Goal: Task Accomplishment & Management: Manage account settings

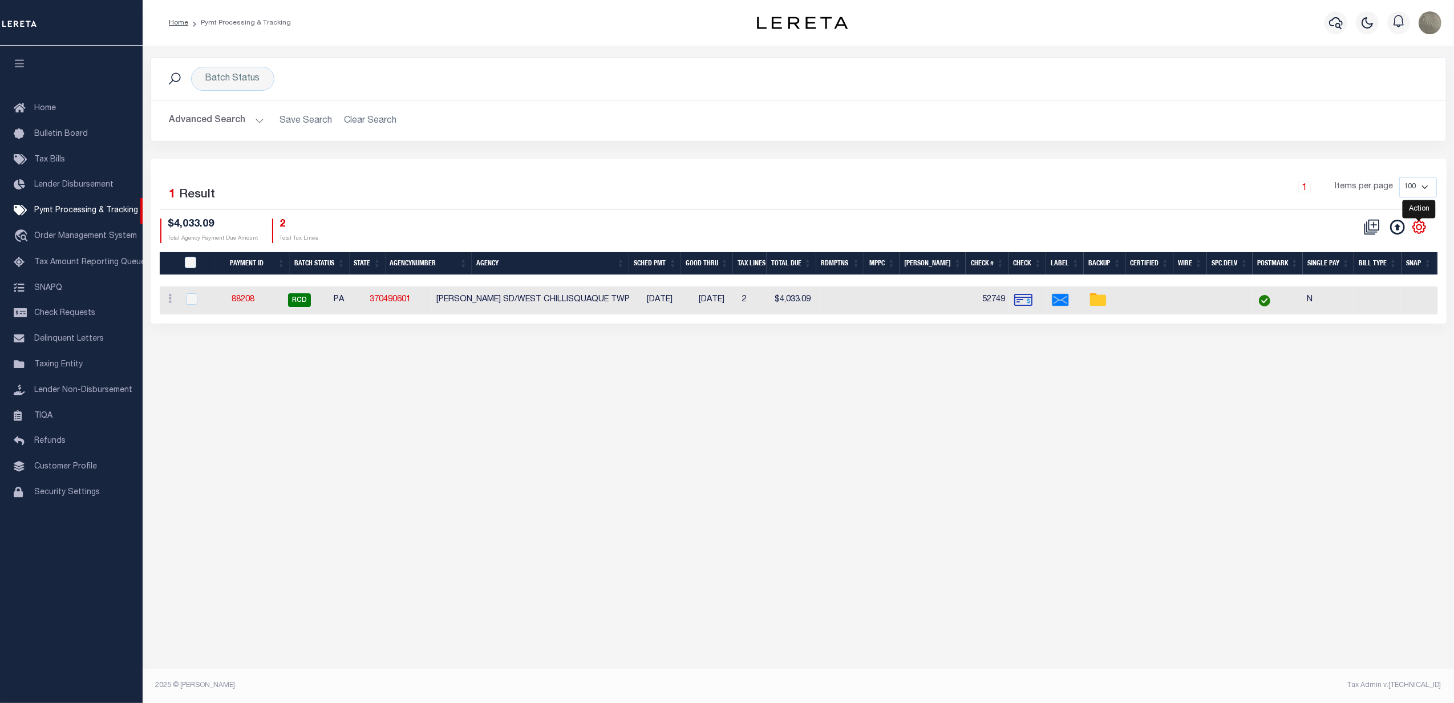
click at [1416, 229] on icon "" at bounding box center [1418, 226] width 5 height 5
click at [1352, 309] on span "Show Filter" at bounding box center [1349, 311] width 43 height 8
select select
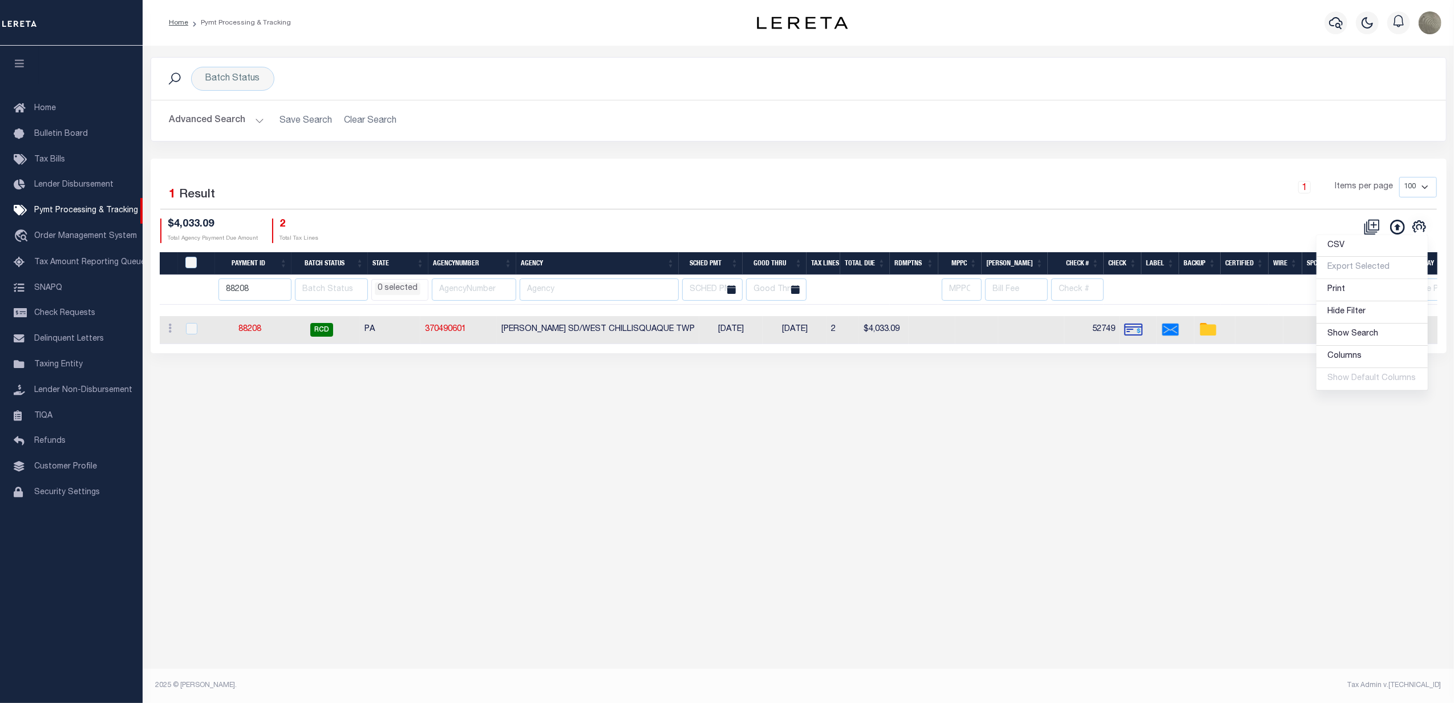
click at [710, 144] on div "Batch Status Search Advanced Search Save Search Clear Search PayeeSearchTable_d…" at bounding box center [798, 108] width 1313 height 102
click at [264, 283] on input "88208" at bounding box center [254, 289] width 73 height 22
click at [256, 333] on link "88208" at bounding box center [249, 329] width 23 height 8
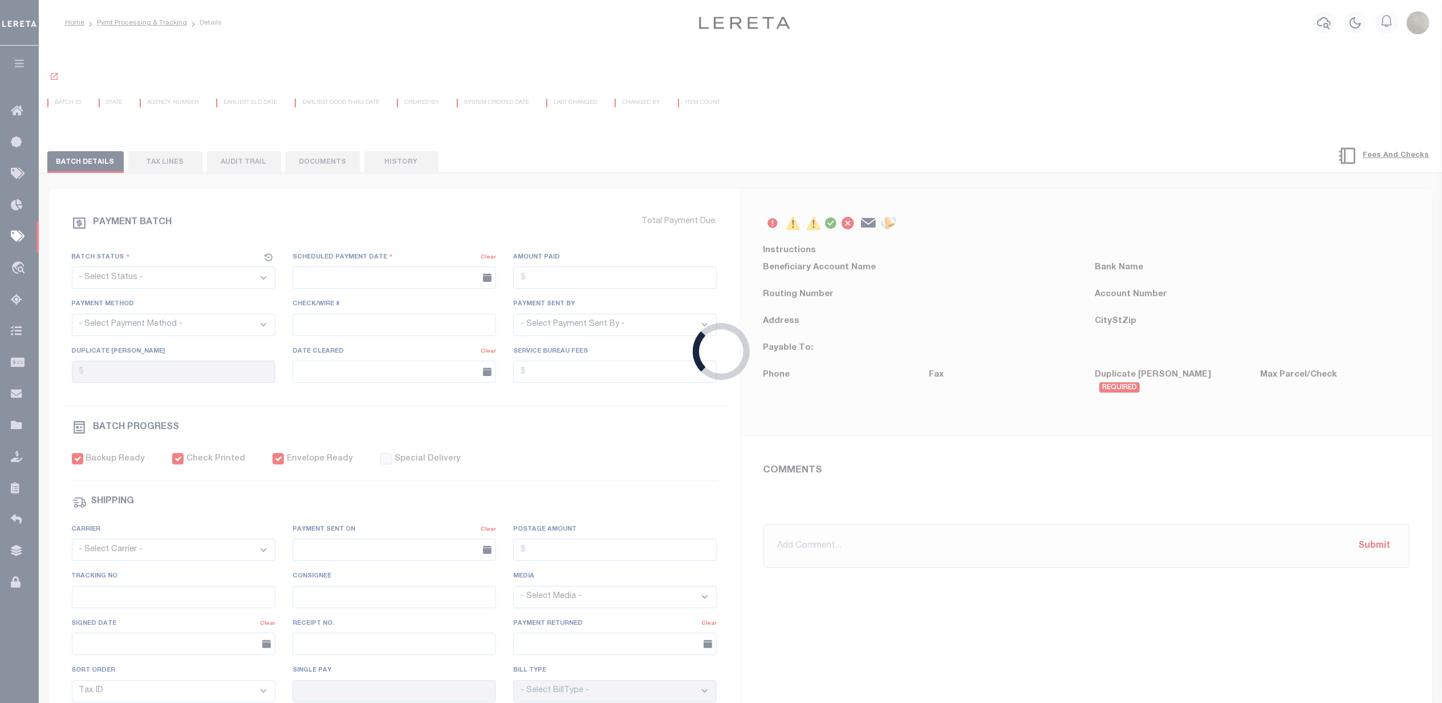
select select "RCD"
type input "[DATE]"
type input "$4,033"
select select "CHK"
type input "52749"
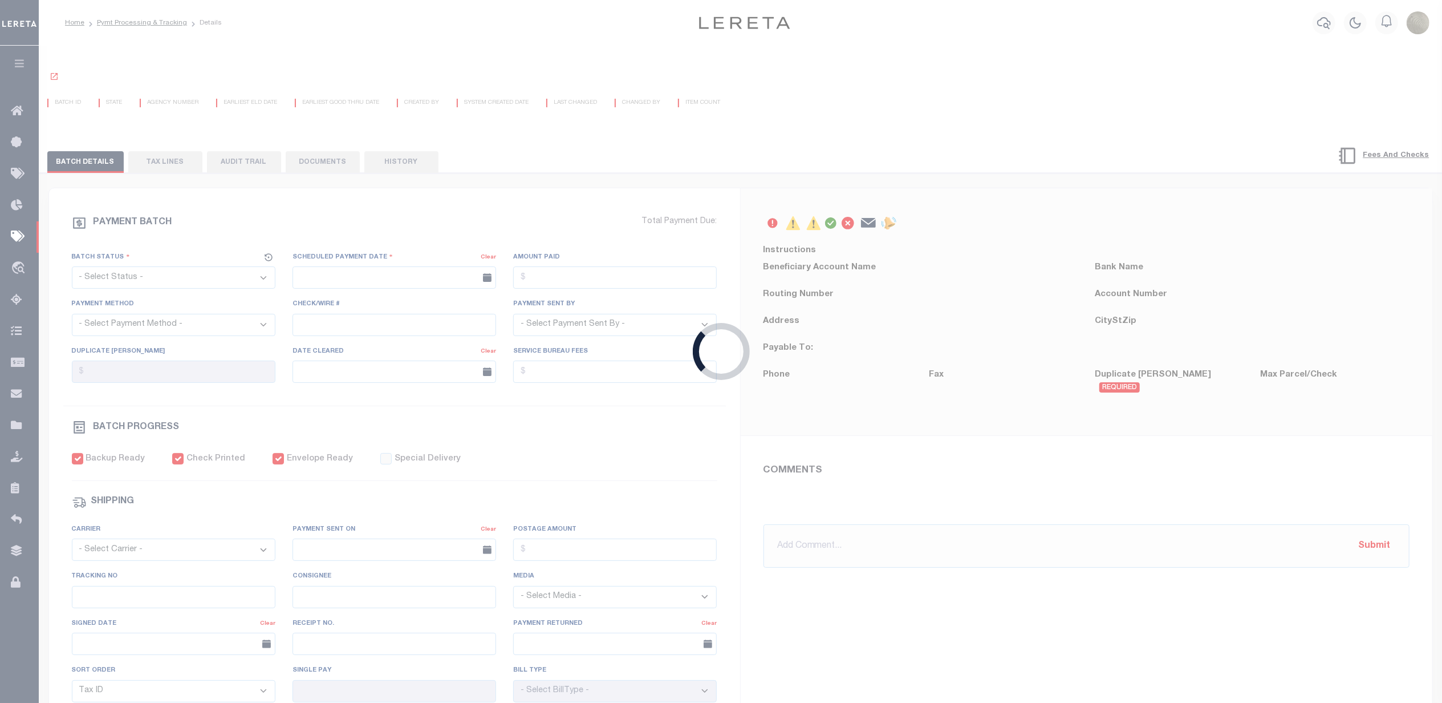
select select "[PERSON_NAME]"
checkbox input "true"
select select "USS"
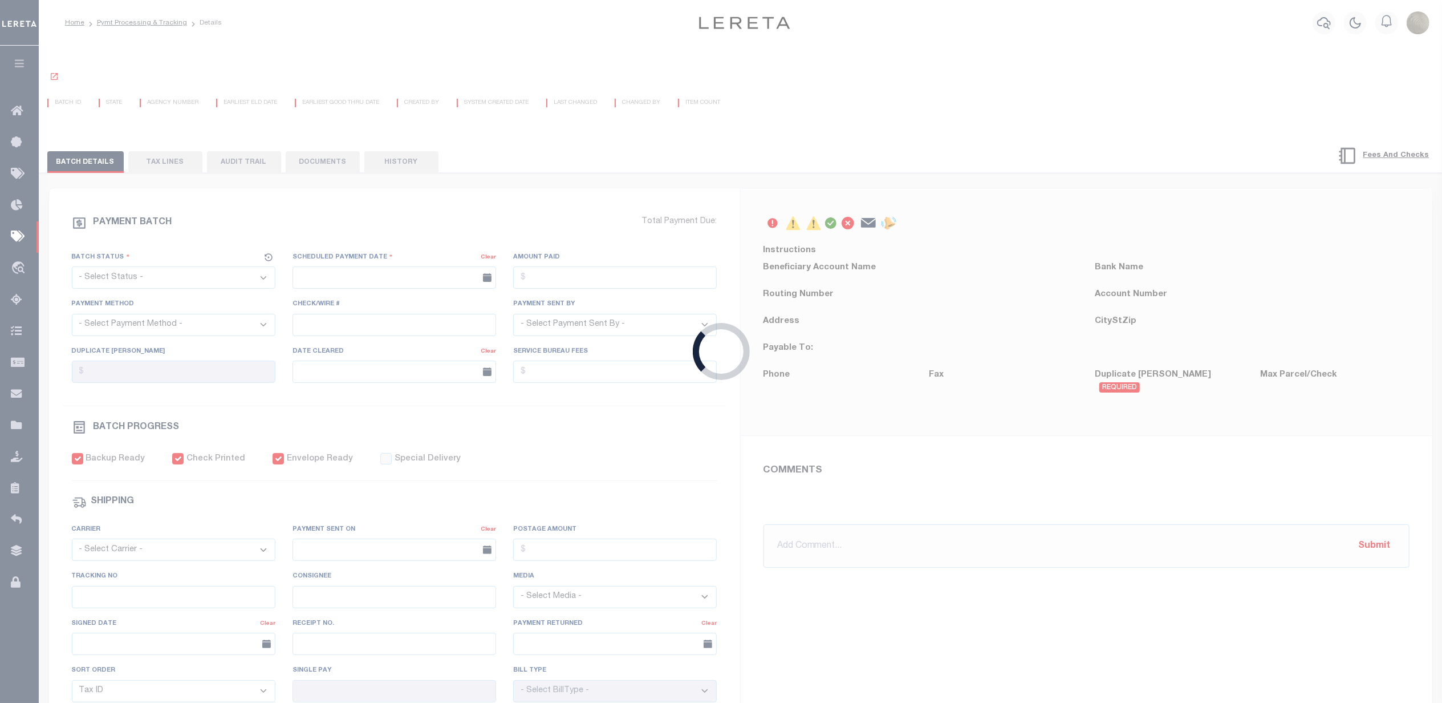
type input "[DATE]"
type input "9205590142749901760909"
type input "Delivered, PO Box"
type input "[DATE]"
type input "N"
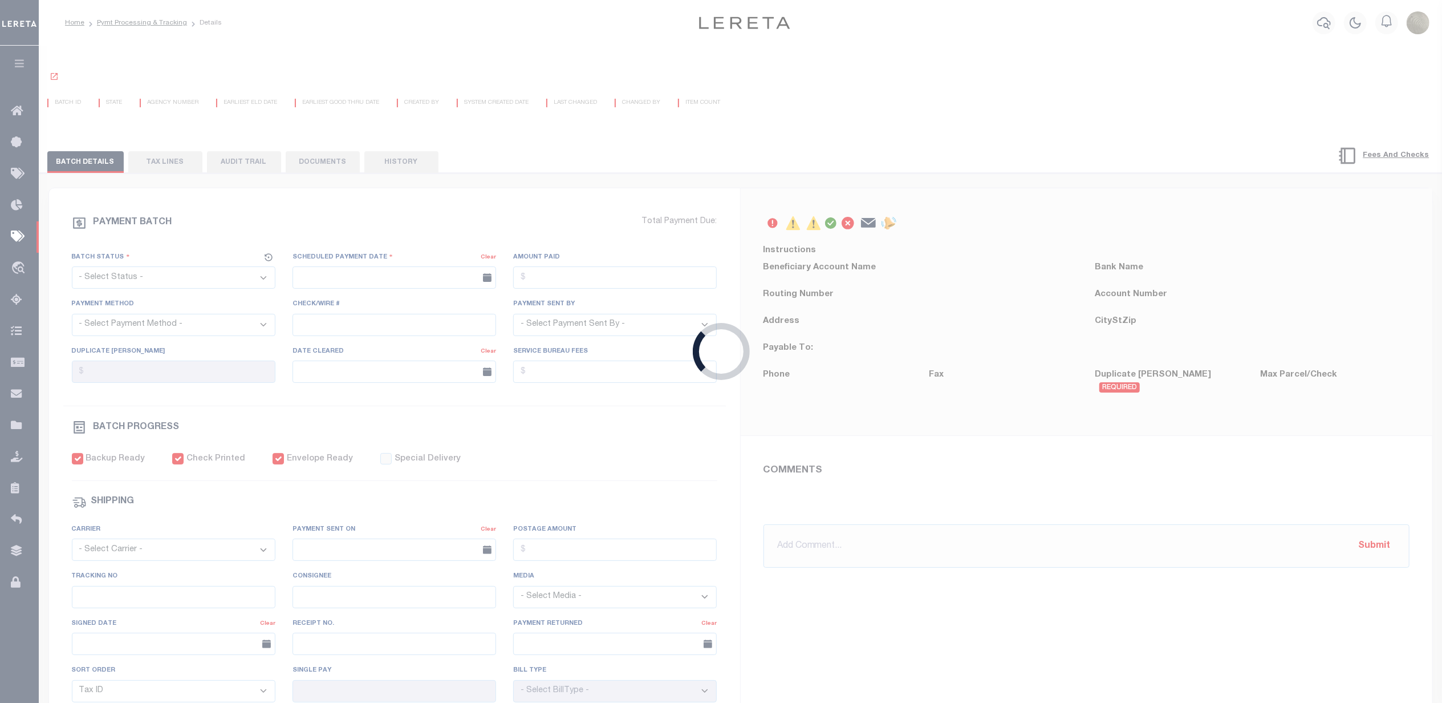
radio input "true"
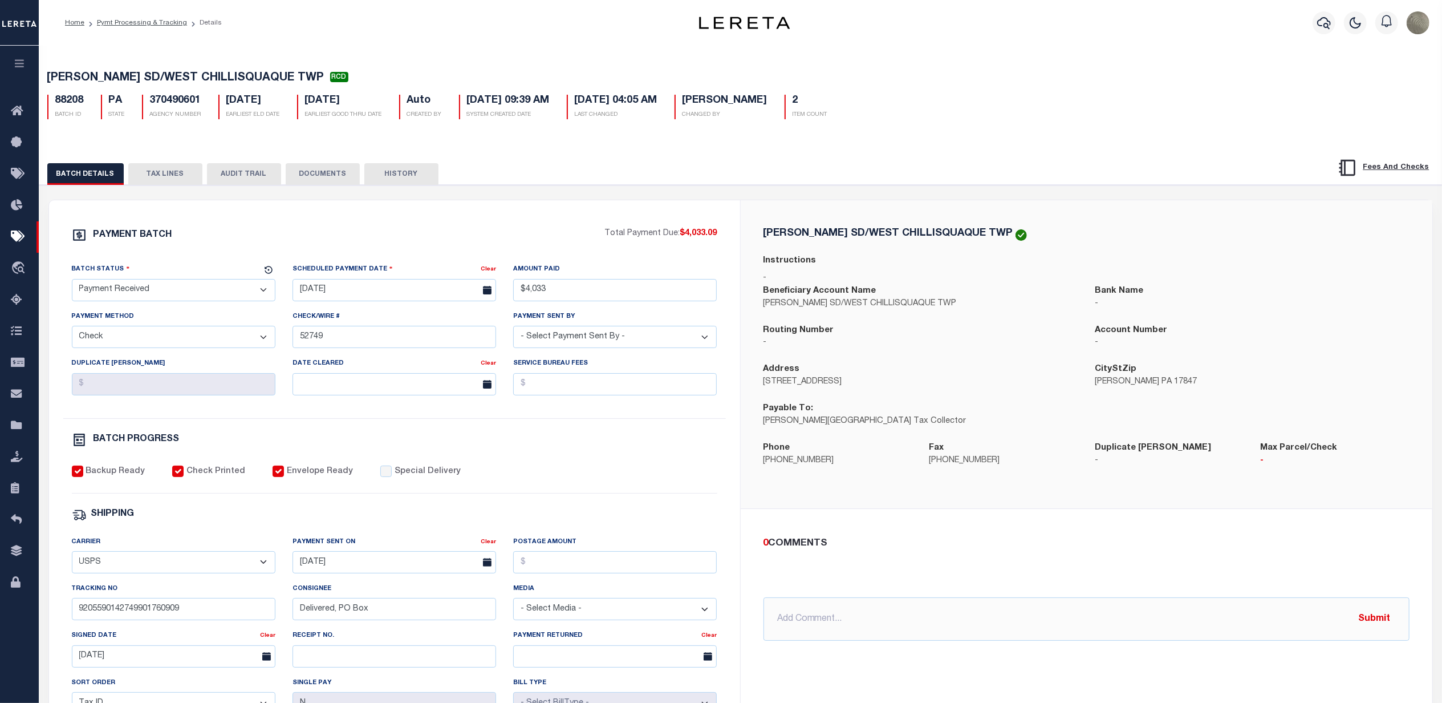
click at [167, 293] on select "- Select Status - Scheduled for Payment Ready For Payment Payment Sent Cleared …" at bounding box center [174, 290] width 204 height 22
select select "CAC"
click at [72, 282] on select "- Select Status - Scheduled for Payment Ready For Payment Payment Sent Cleared …" at bounding box center [174, 290] width 204 height 22
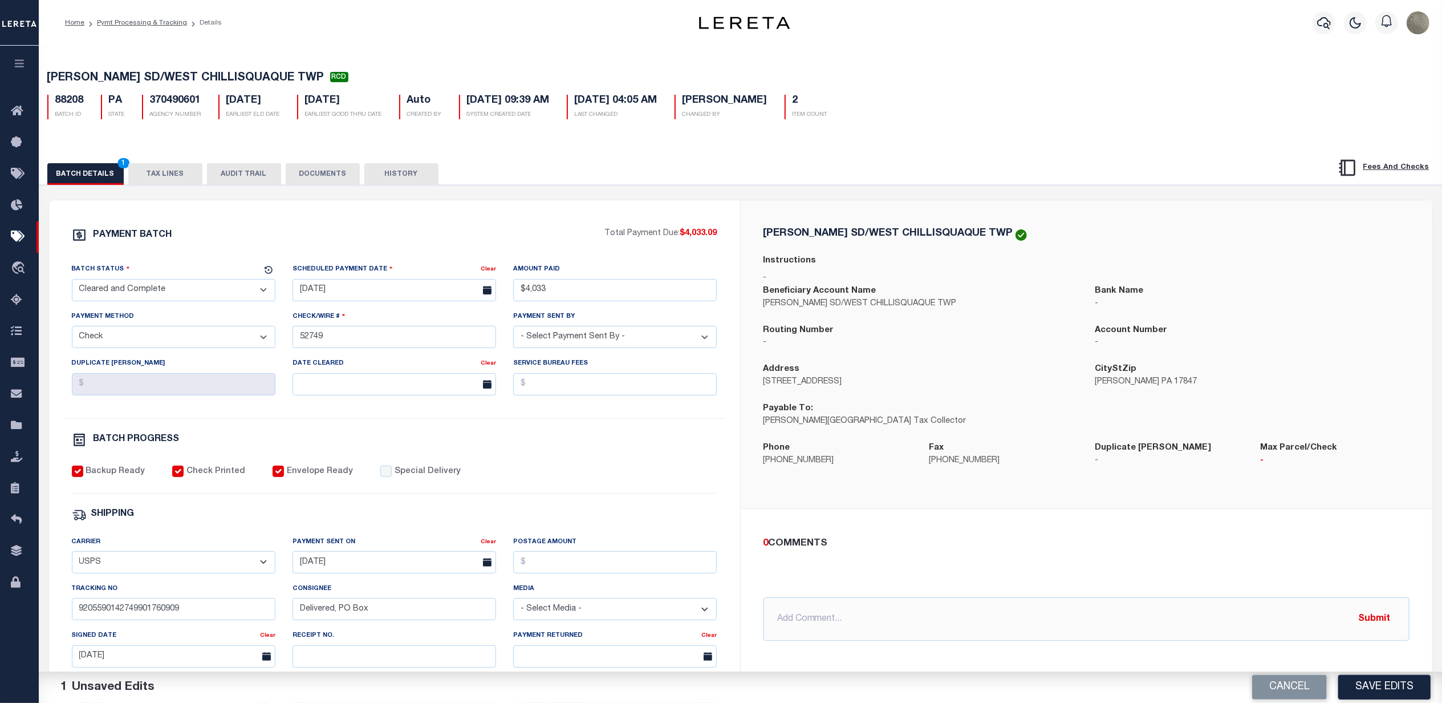
click at [222, 267] on div "Batch Status" at bounding box center [167, 271] width 190 height 16
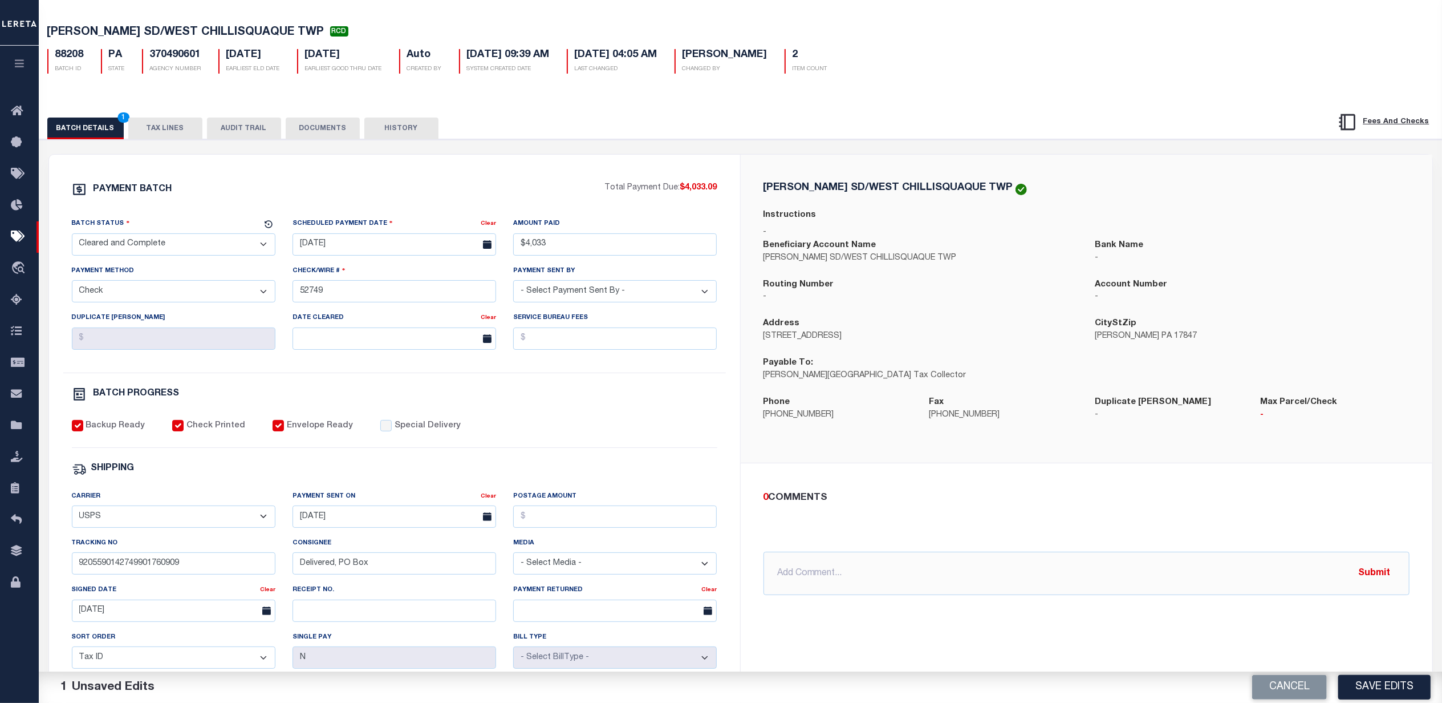
scroll to position [76, 0]
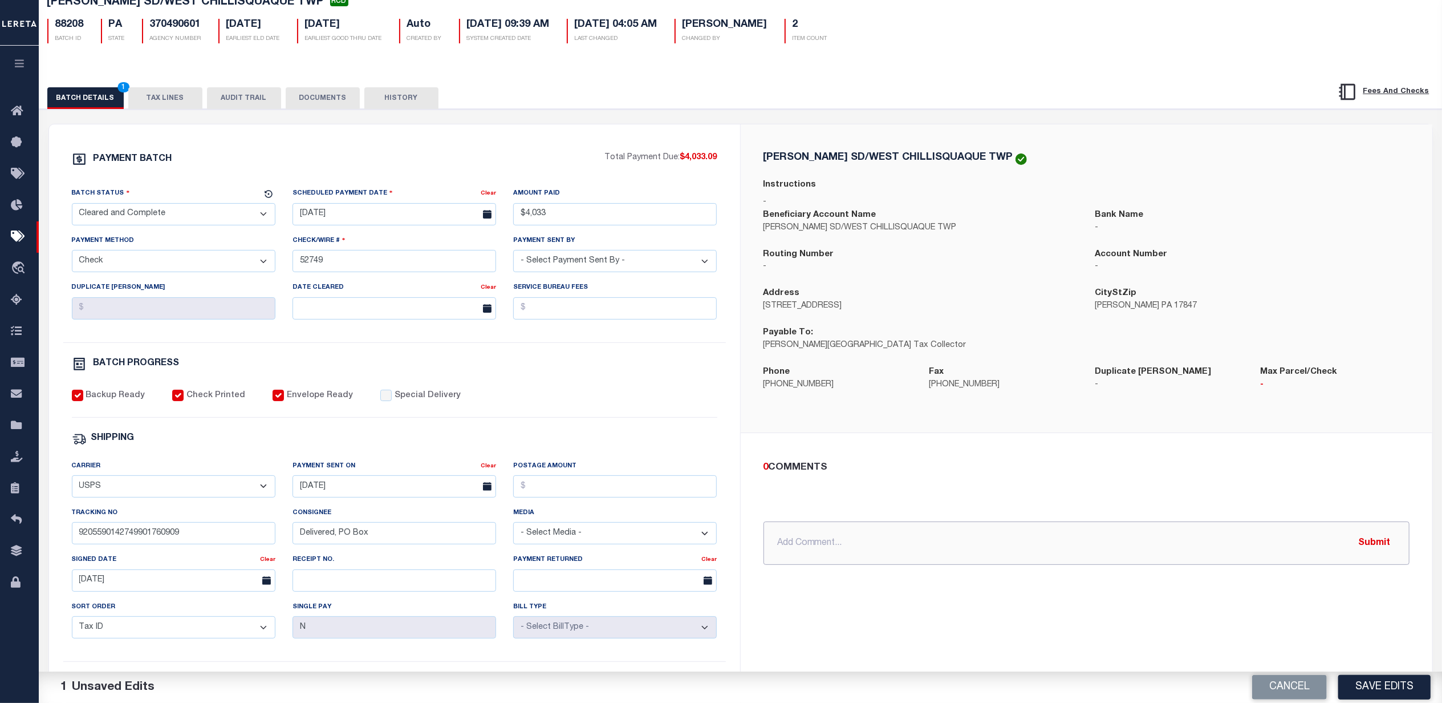
click at [821, 538] on input "text" at bounding box center [1087, 542] width 646 height 43
click at [1246, 541] on input "10/1/25 - agency has stated that they received payment and it has been applied …" at bounding box center [1087, 542] width 646 height 43
click at [1294, 552] on input "10/1/25 - agency has stated that they received payment and it has been applied …" at bounding box center [1087, 542] width 646 height 43
type input "10/1/25 - agency has stated that they received payment and it has been applied …"
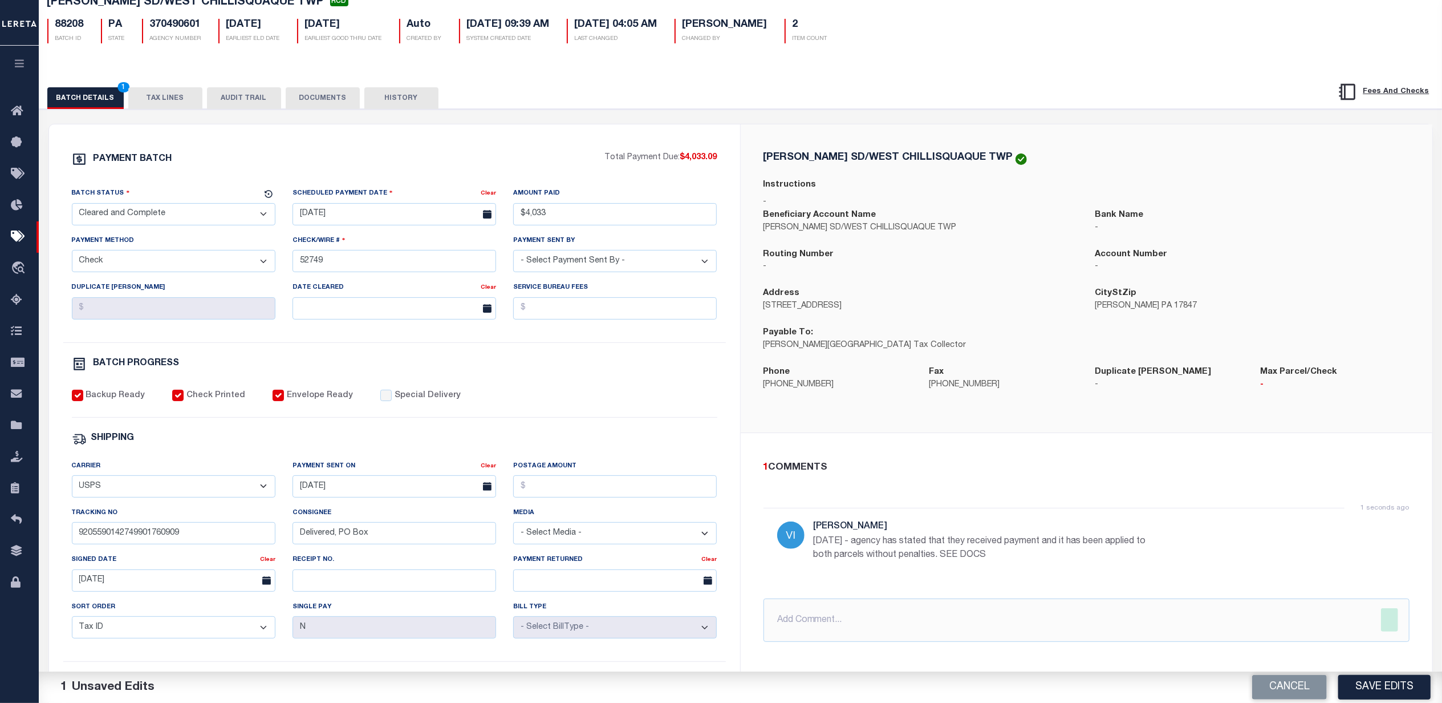
click at [329, 108] on button "DOCUMENTS" at bounding box center [323, 98] width 74 height 22
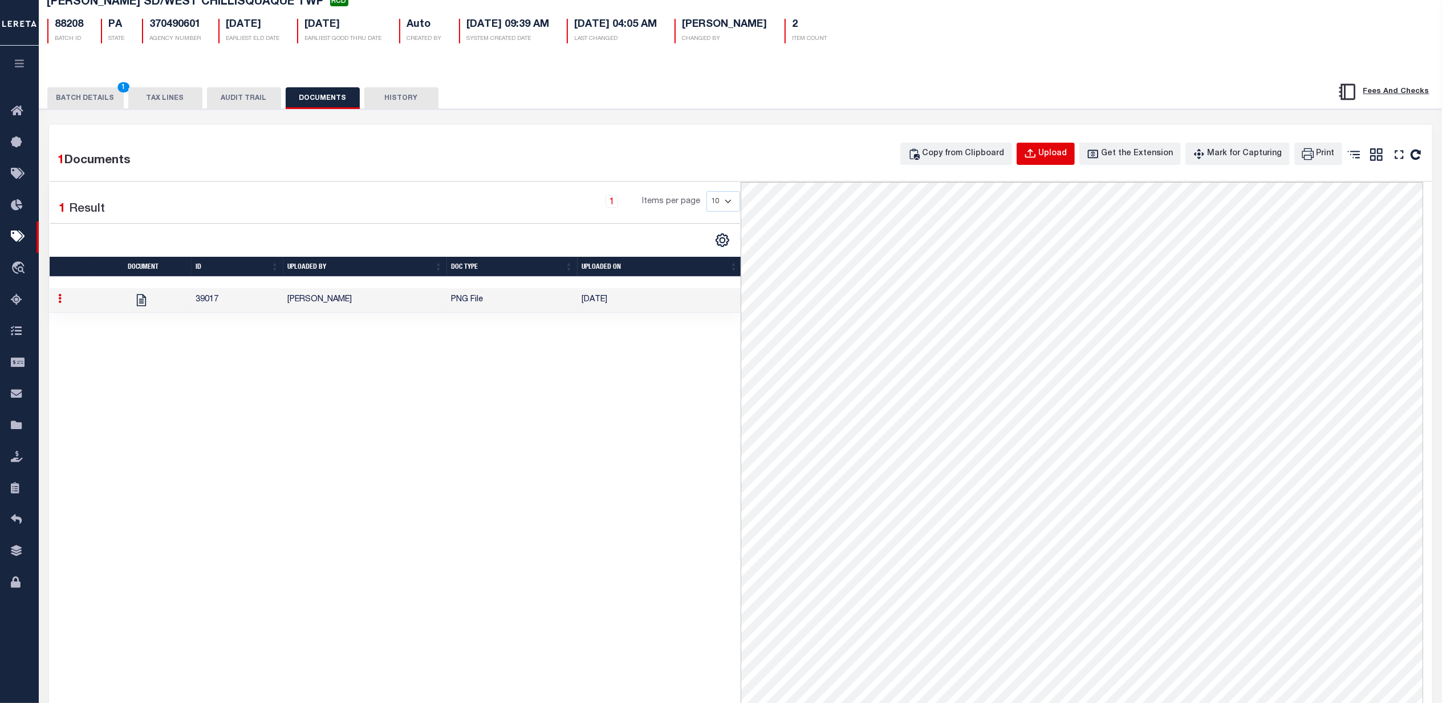
click at [1055, 160] on div "Upload" at bounding box center [1053, 154] width 29 height 13
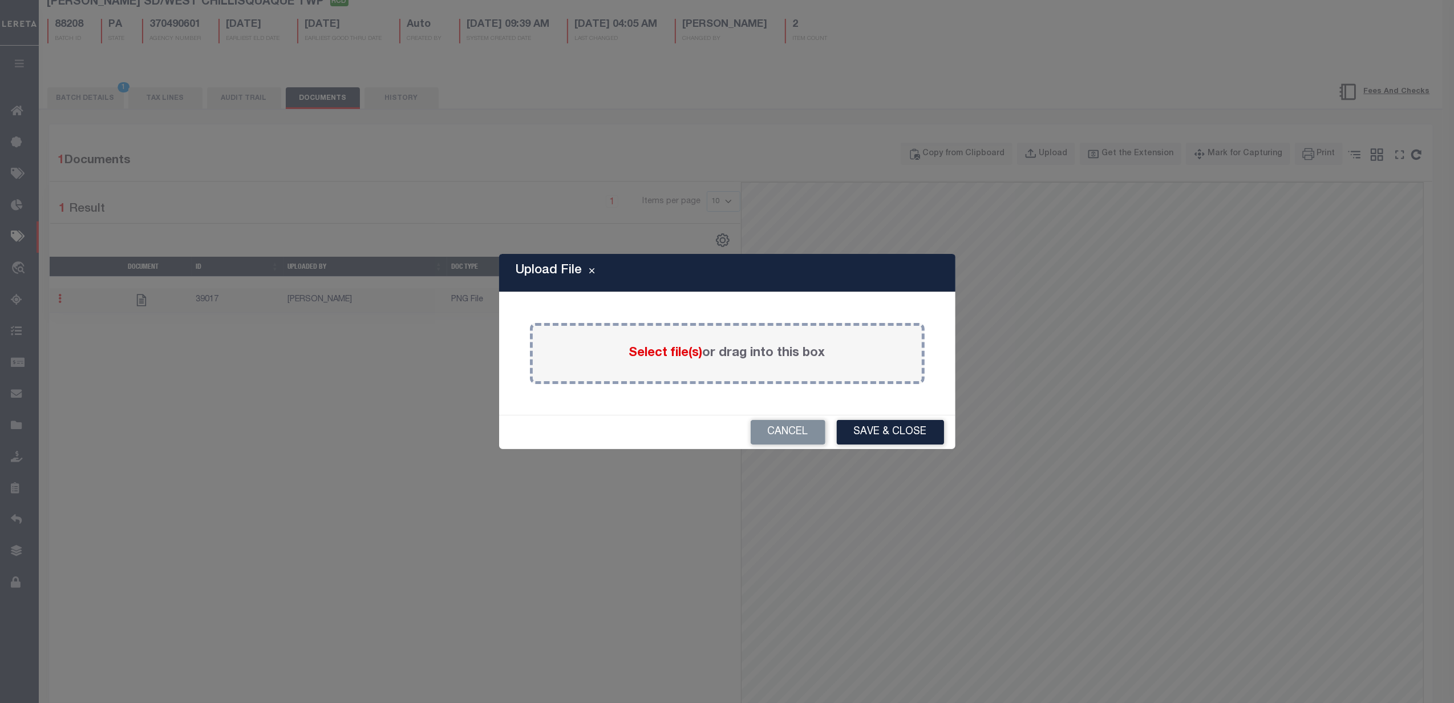
click at [666, 348] on span "Select file(s)" at bounding box center [666, 353] width 74 height 13
click at [0, 0] on input "Select file(s) or drag into this box" at bounding box center [0, 0] width 0 height 0
click at [680, 347] on span "Select file(s)" at bounding box center [666, 353] width 74 height 13
click at [0, 0] on input "Select file(s) or drag into this box" at bounding box center [0, 0] width 0 height 0
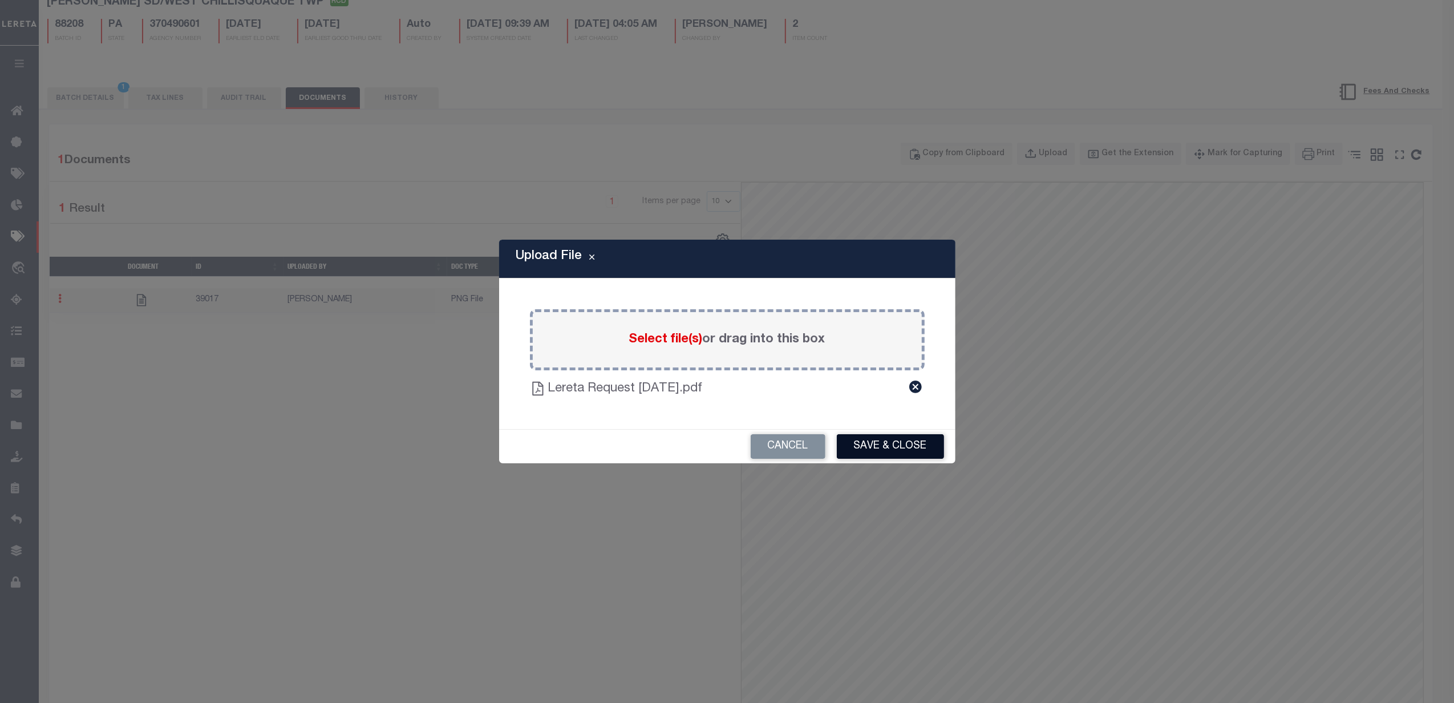
click at [913, 445] on button "Save & Close" at bounding box center [890, 446] width 107 height 25
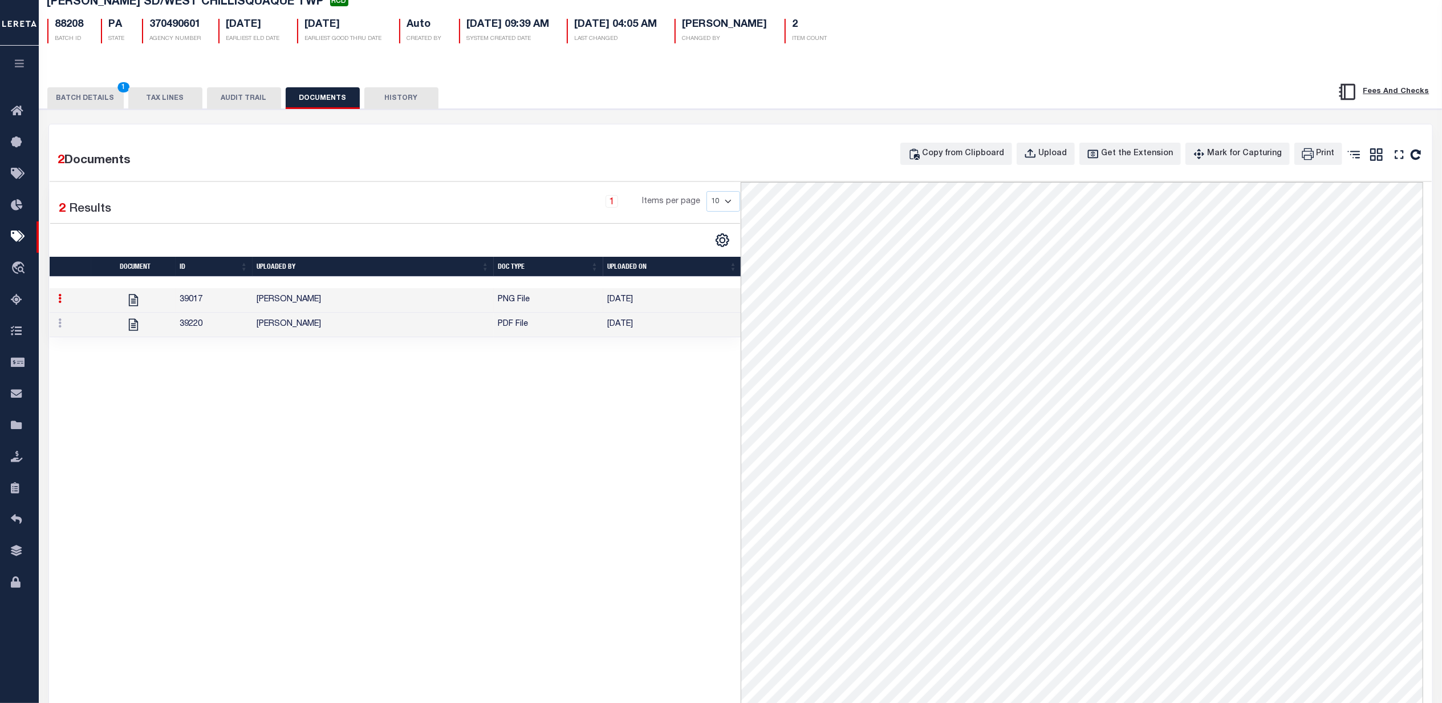
click at [455, 208] on div "1 Items per page 10 25 50 100" at bounding box center [483, 206] width 513 height 30
click at [374, 333] on td "Villatoro-Benitez, Andres" at bounding box center [373, 325] width 241 height 25
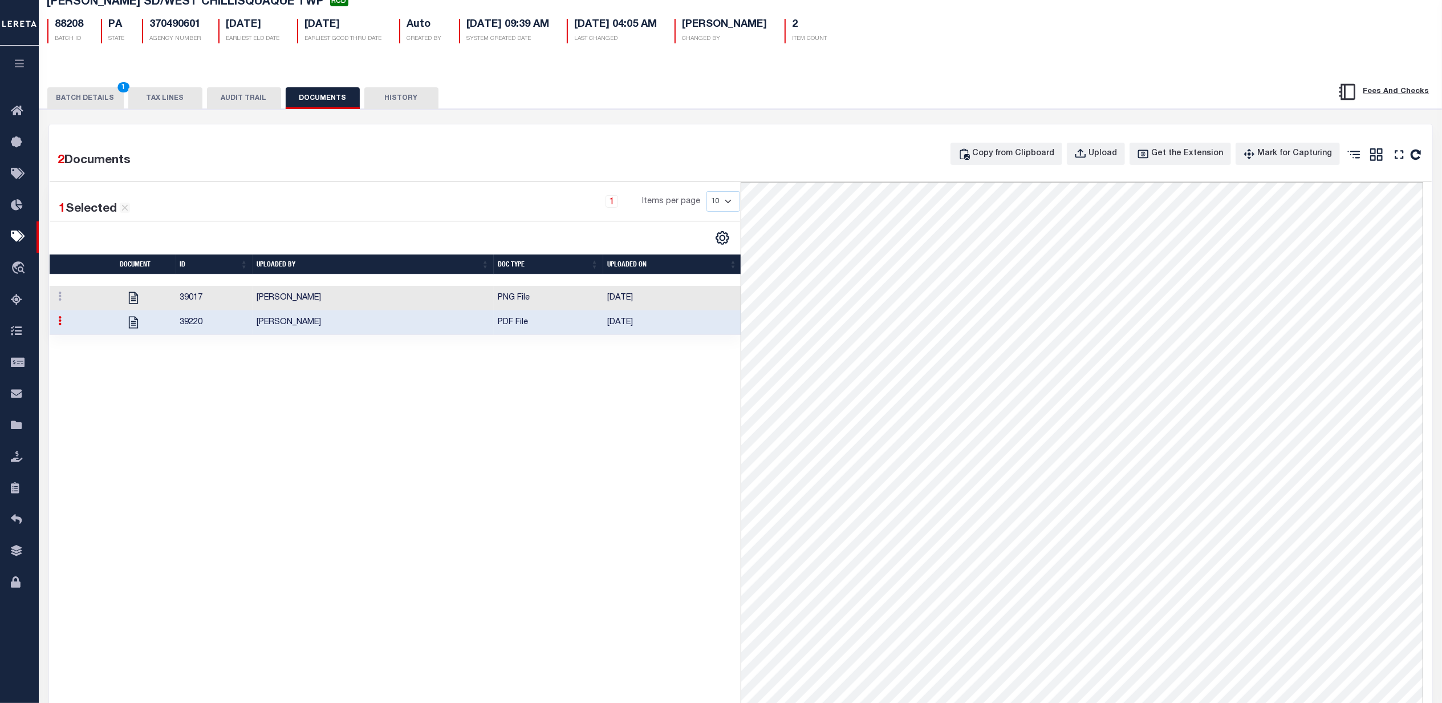
click at [98, 96] on button "BATCH DETAILS 1" at bounding box center [85, 98] width 76 height 22
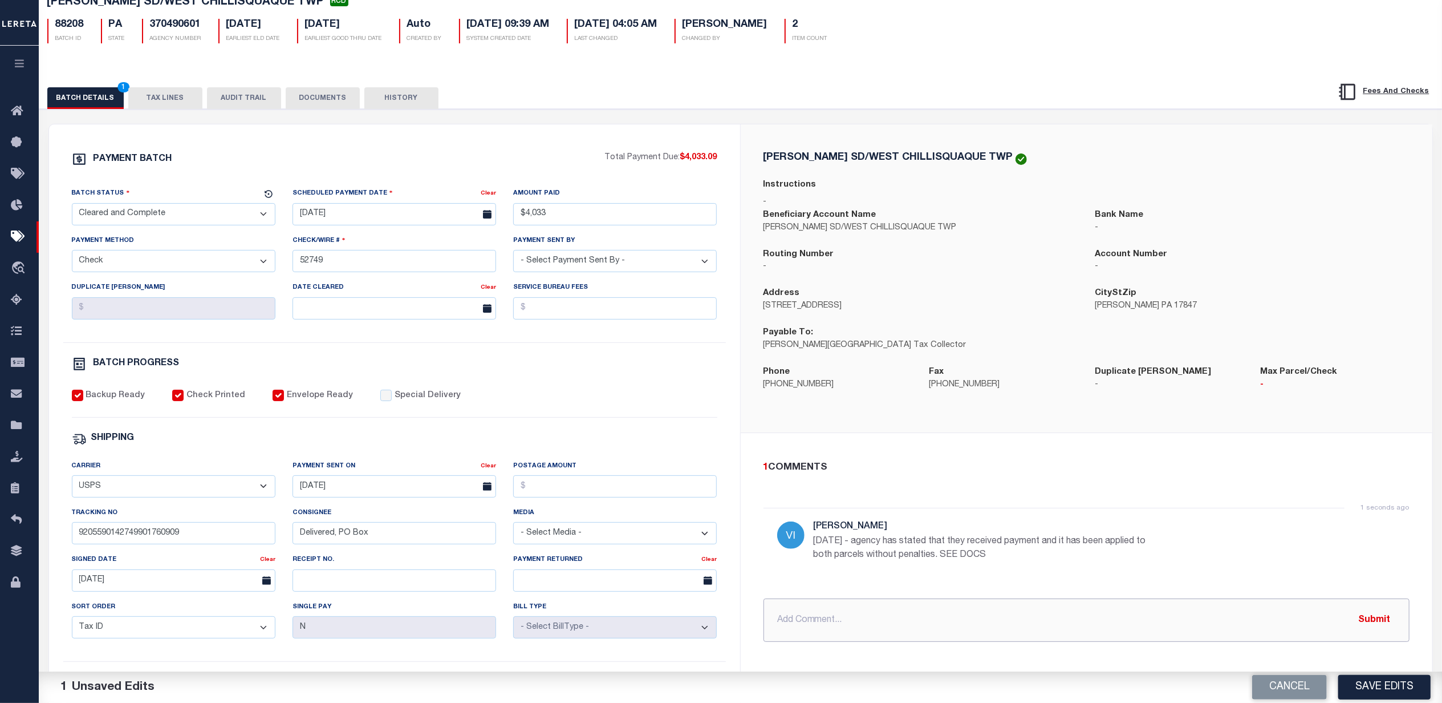
click at [916, 607] on input "text" at bounding box center [1087, 619] width 646 height 43
type input "T"
type input "*"
click at [323, 102] on button "DOCUMENTS" at bounding box center [323, 98] width 74 height 22
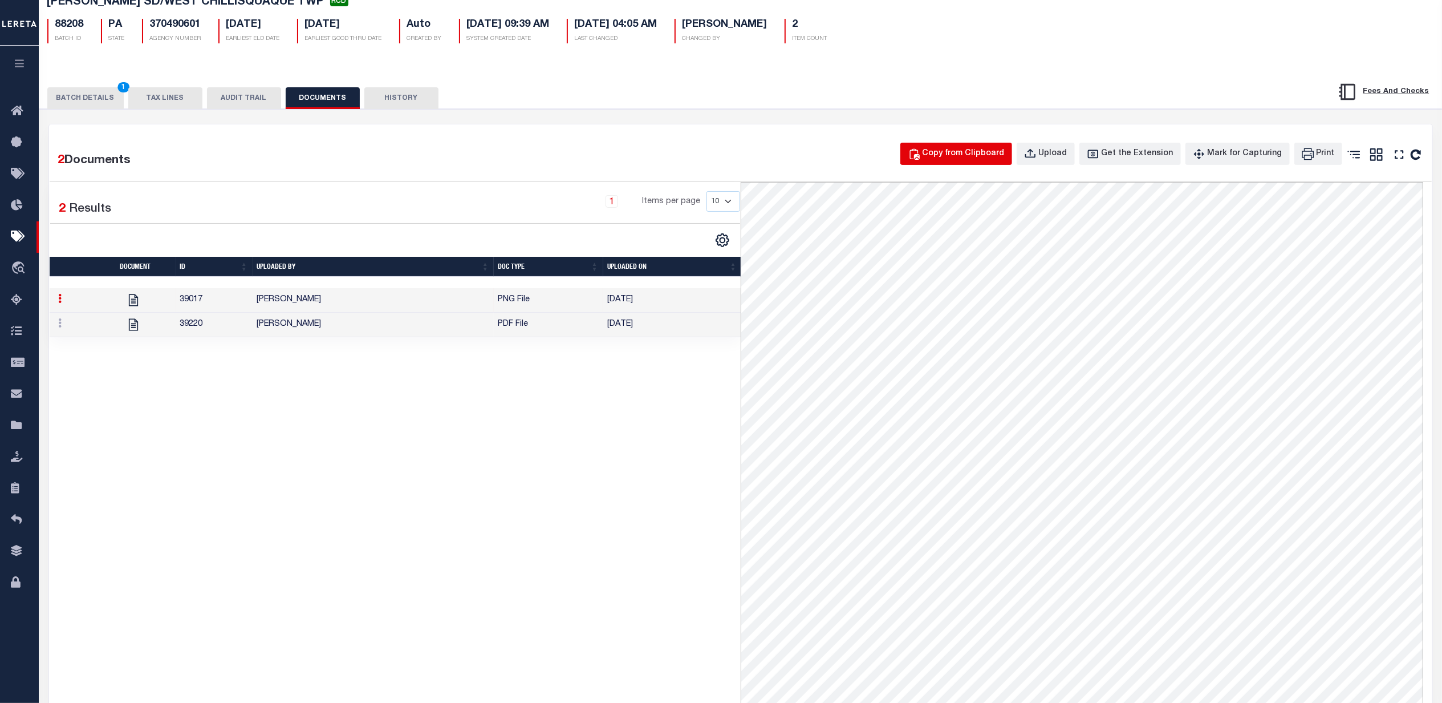
click at [962, 144] on button "Copy from Clipboard" at bounding box center [957, 154] width 112 height 22
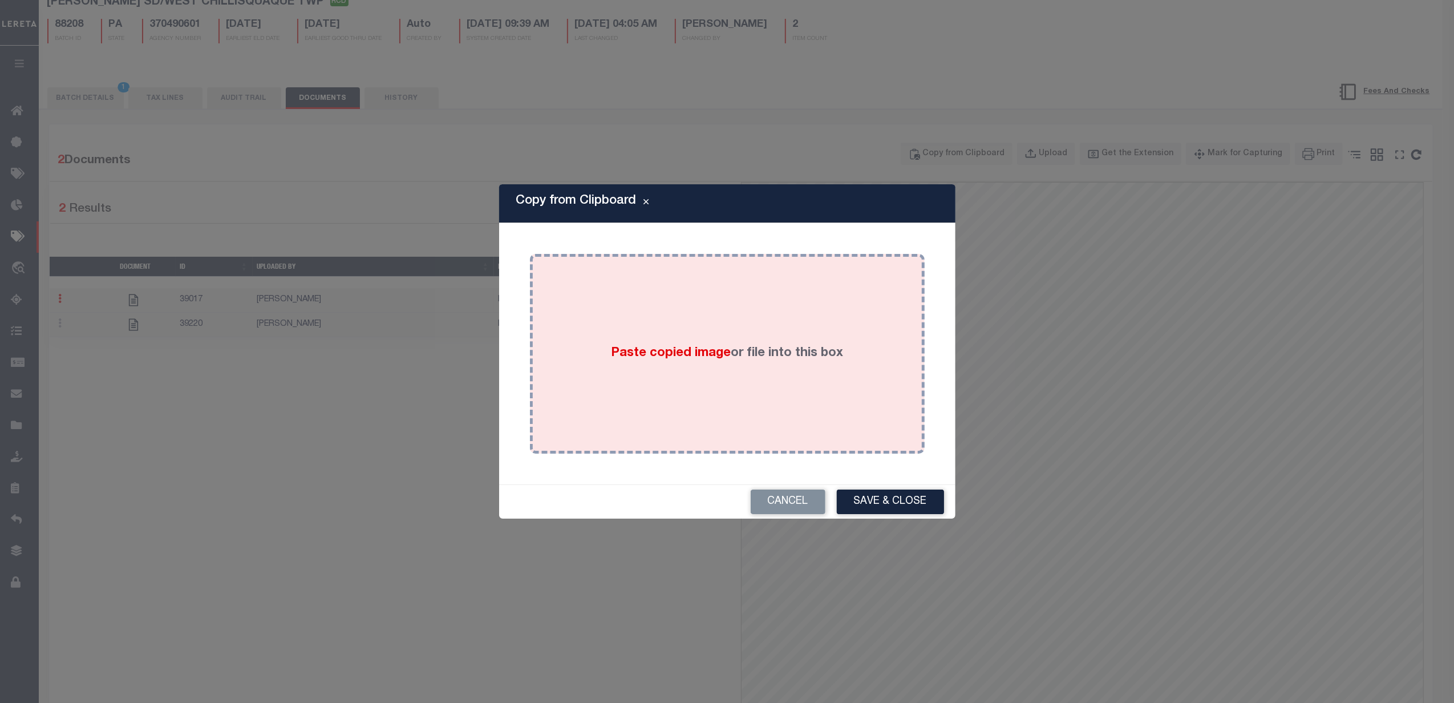
click at [650, 279] on div "Paste copied image or file into this box" at bounding box center [727, 353] width 378 height 183
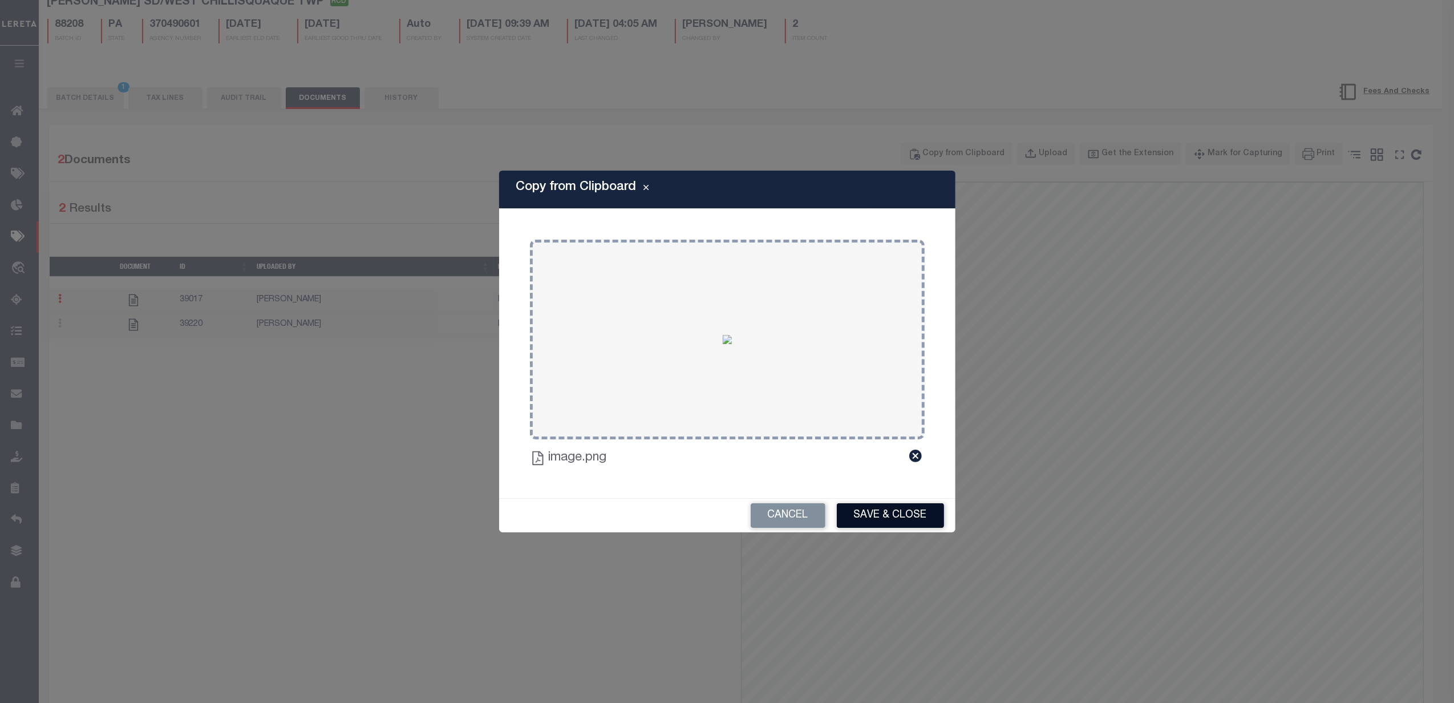
click at [897, 517] on button "Save & Close" at bounding box center [890, 515] width 107 height 25
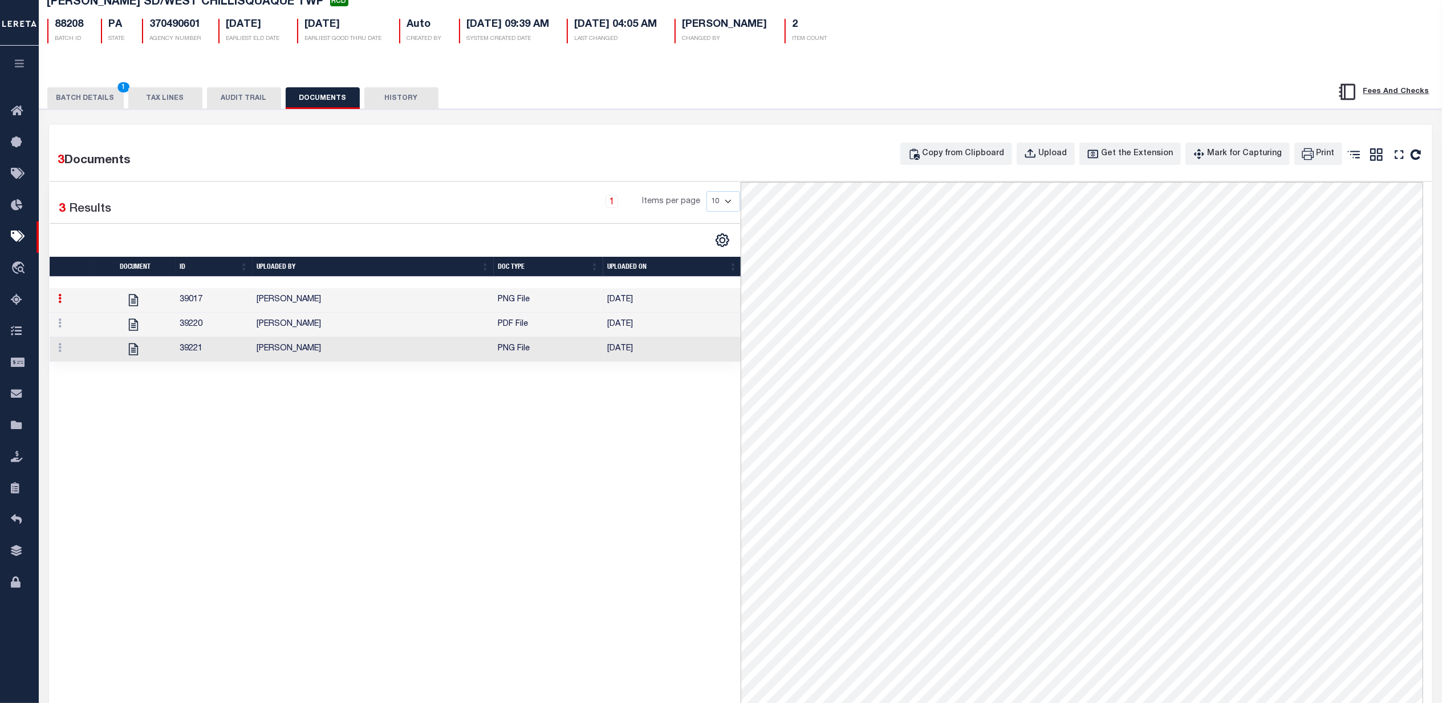
click at [88, 91] on button "BATCH DETAILS 1" at bounding box center [85, 98] width 76 height 22
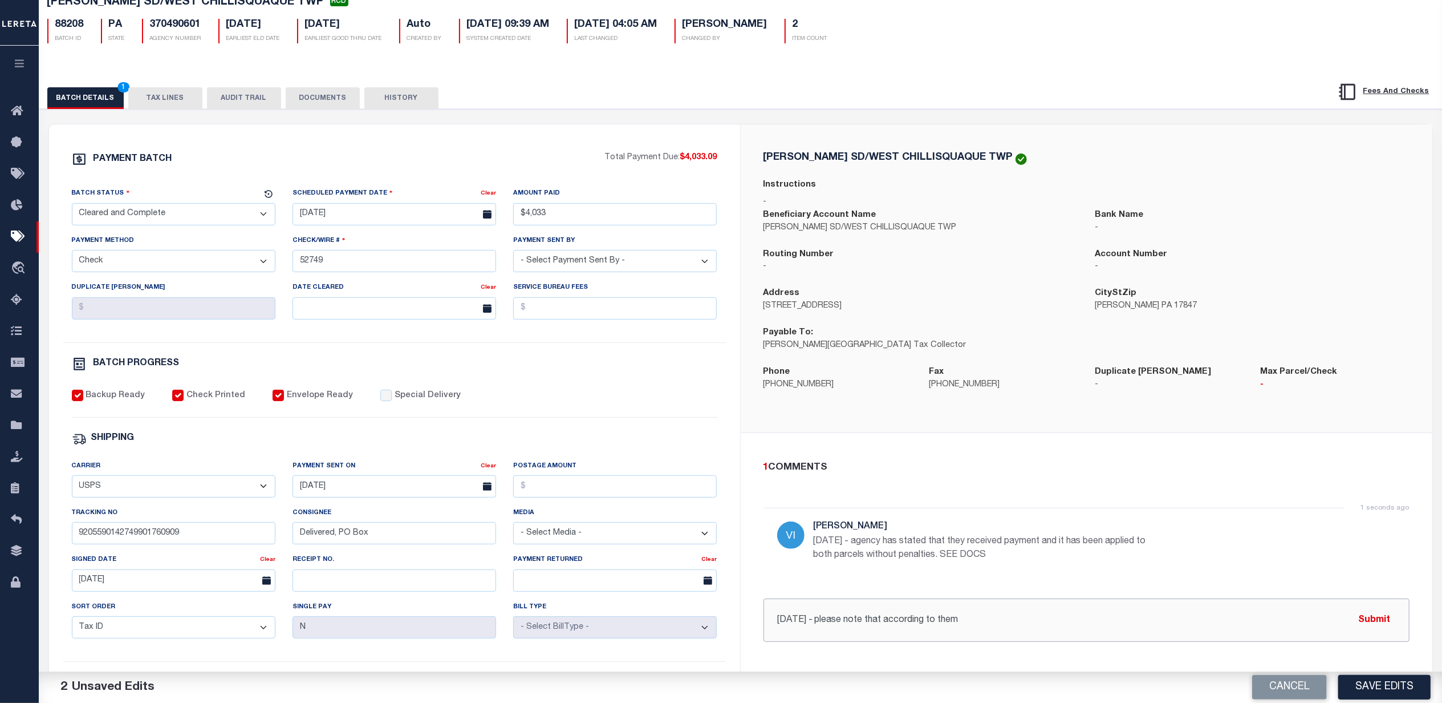
click at [970, 627] on input "10/1/25 - please note that according to them" at bounding box center [1087, 619] width 646 height 43
type input "10/1/25 - please note that according to them there is no additional payment due…"
click at [1393, 678] on button "Save Edits" at bounding box center [1385, 687] width 92 height 25
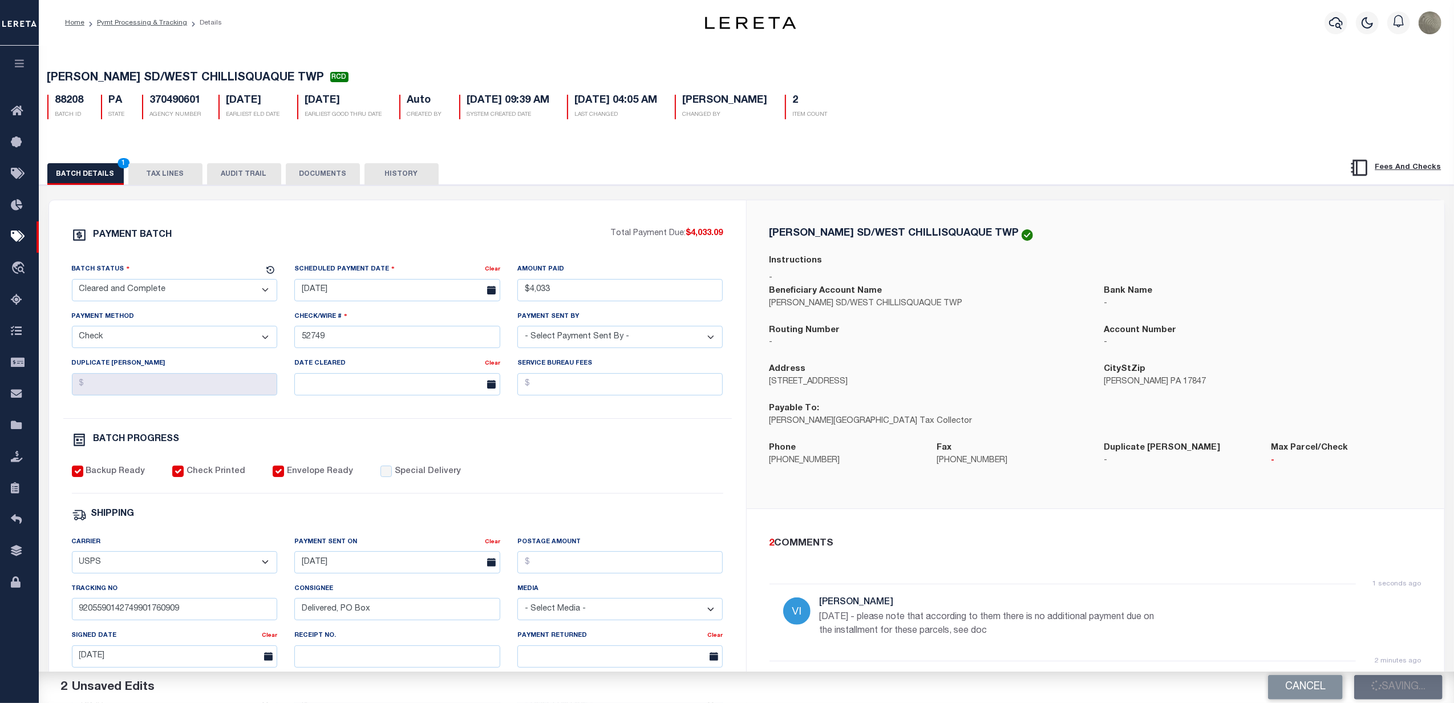
select select
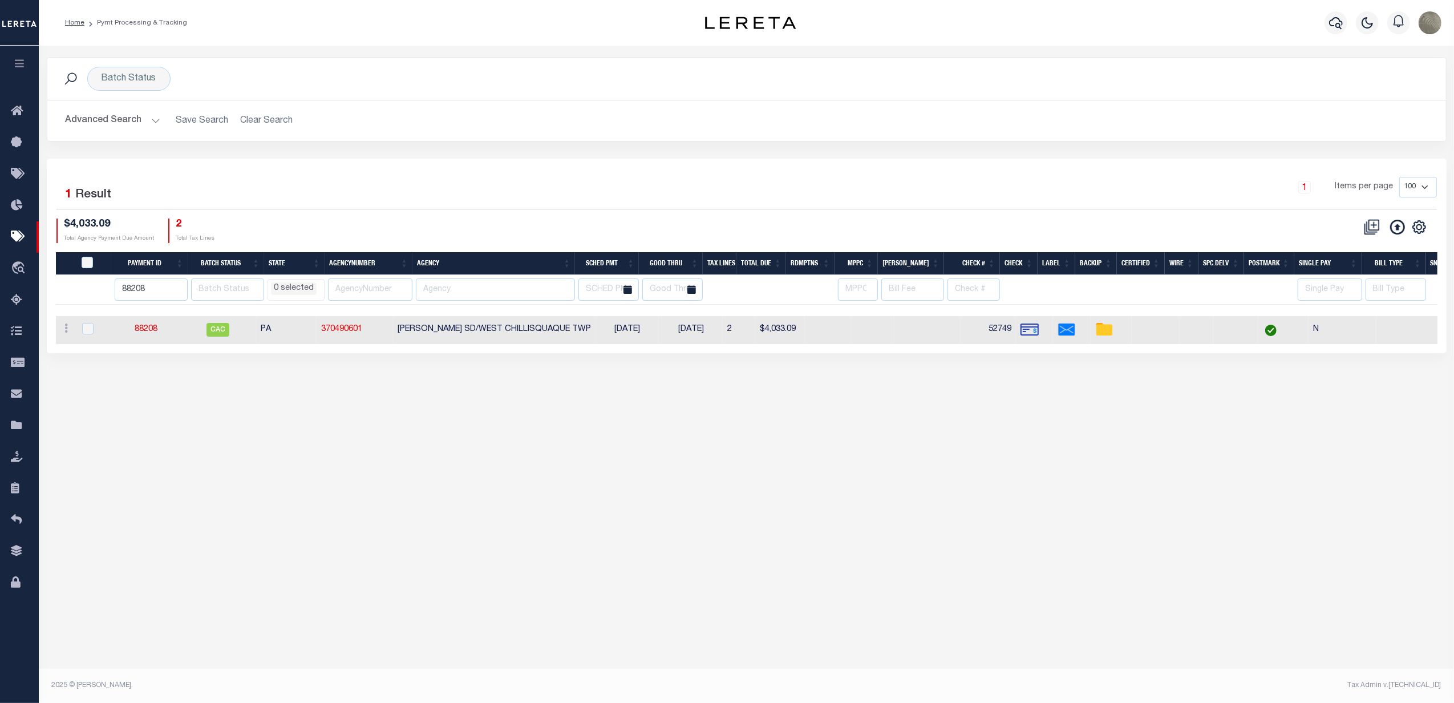
click at [890, 215] on div "1 Selected 1 Result 1 Items per page 100 200 500 1000 $4,033.09 Total Agency Pa…" at bounding box center [746, 210] width 1399 height 66
click at [154, 298] on input "88208" at bounding box center [151, 289] width 73 height 22
type input "91116"
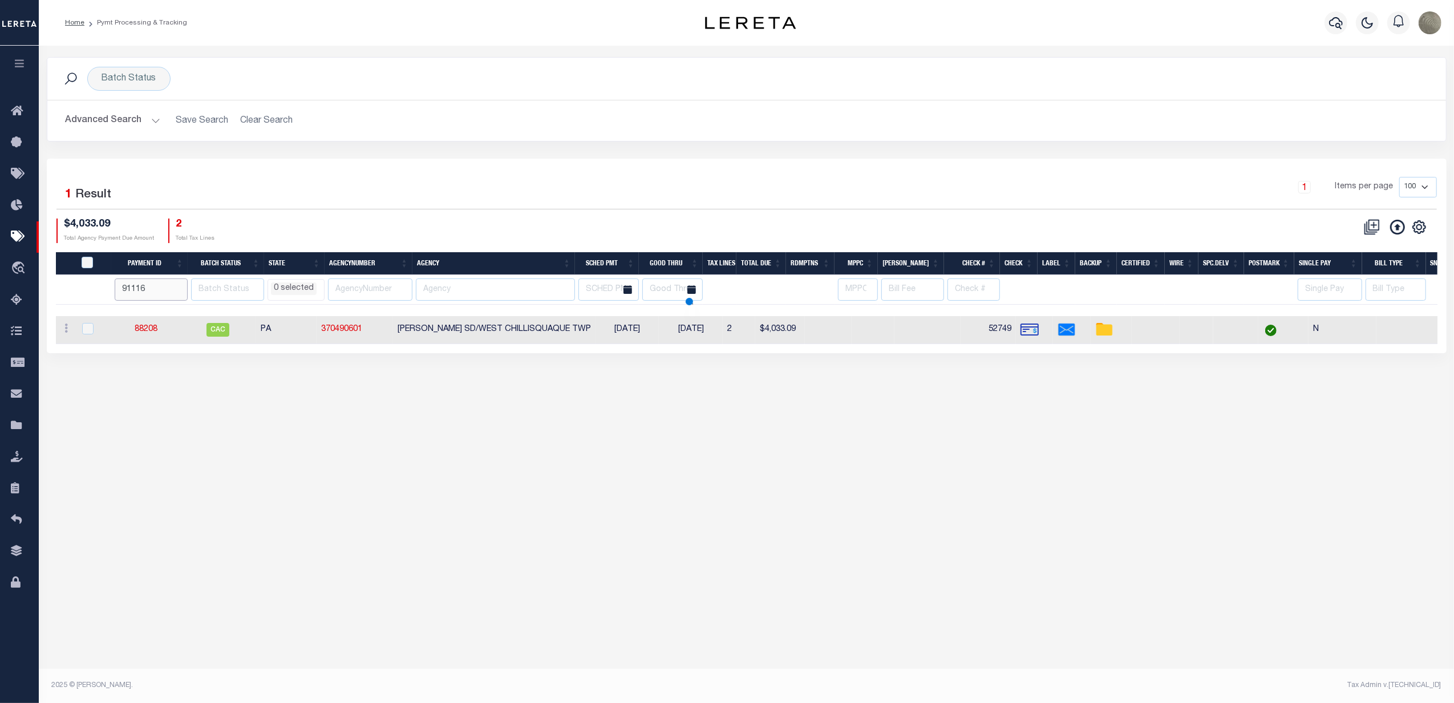
select select
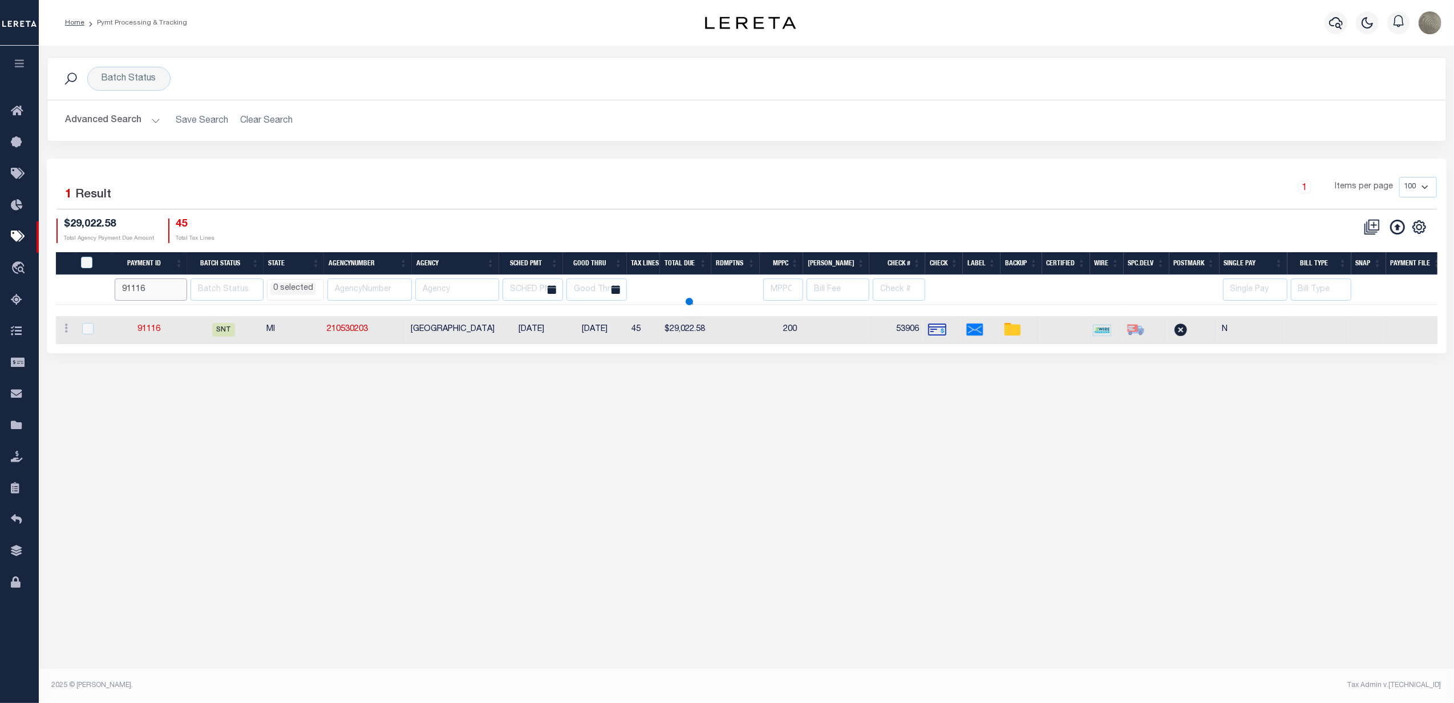
select select
click at [19, 235] on icon at bounding box center [20, 237] width 18 height 14
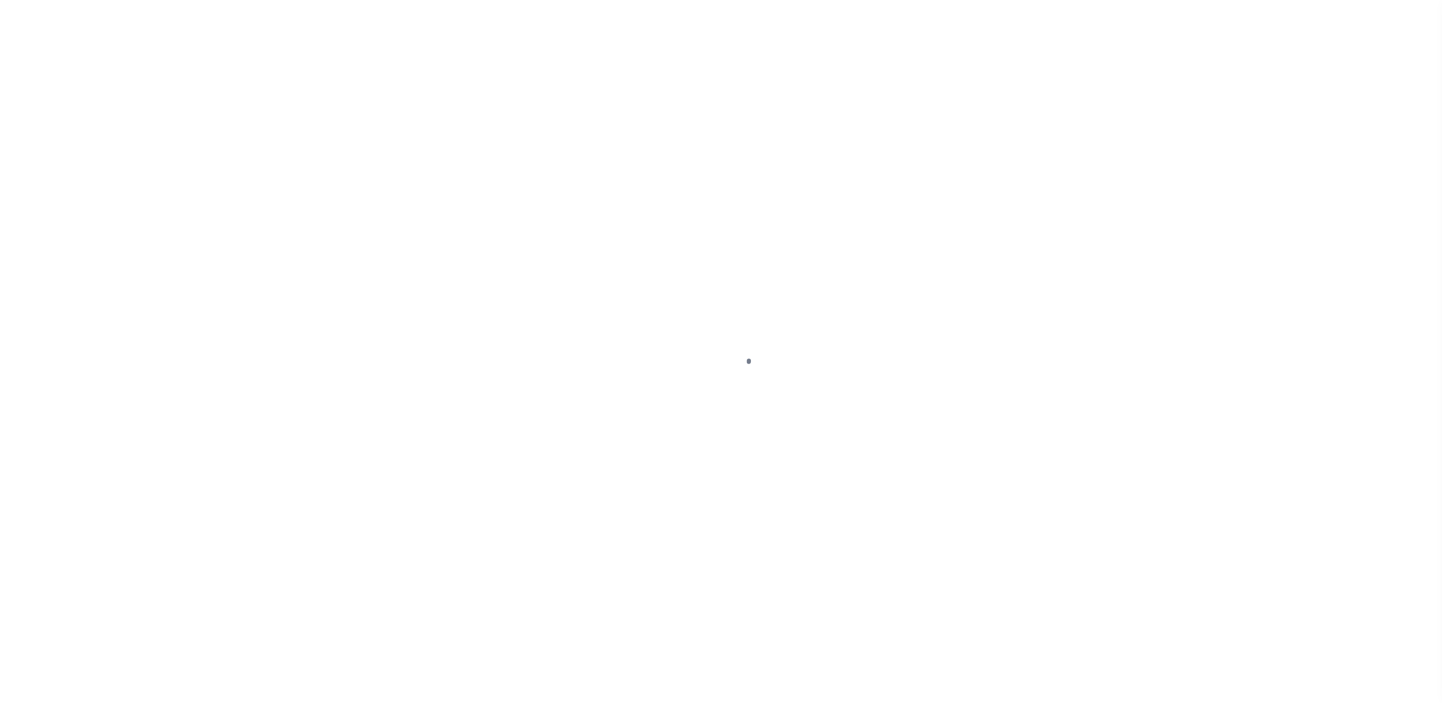
select select "SNT"
select select "CHK"
select select "[PERSON_NAME]"
select select "USS"
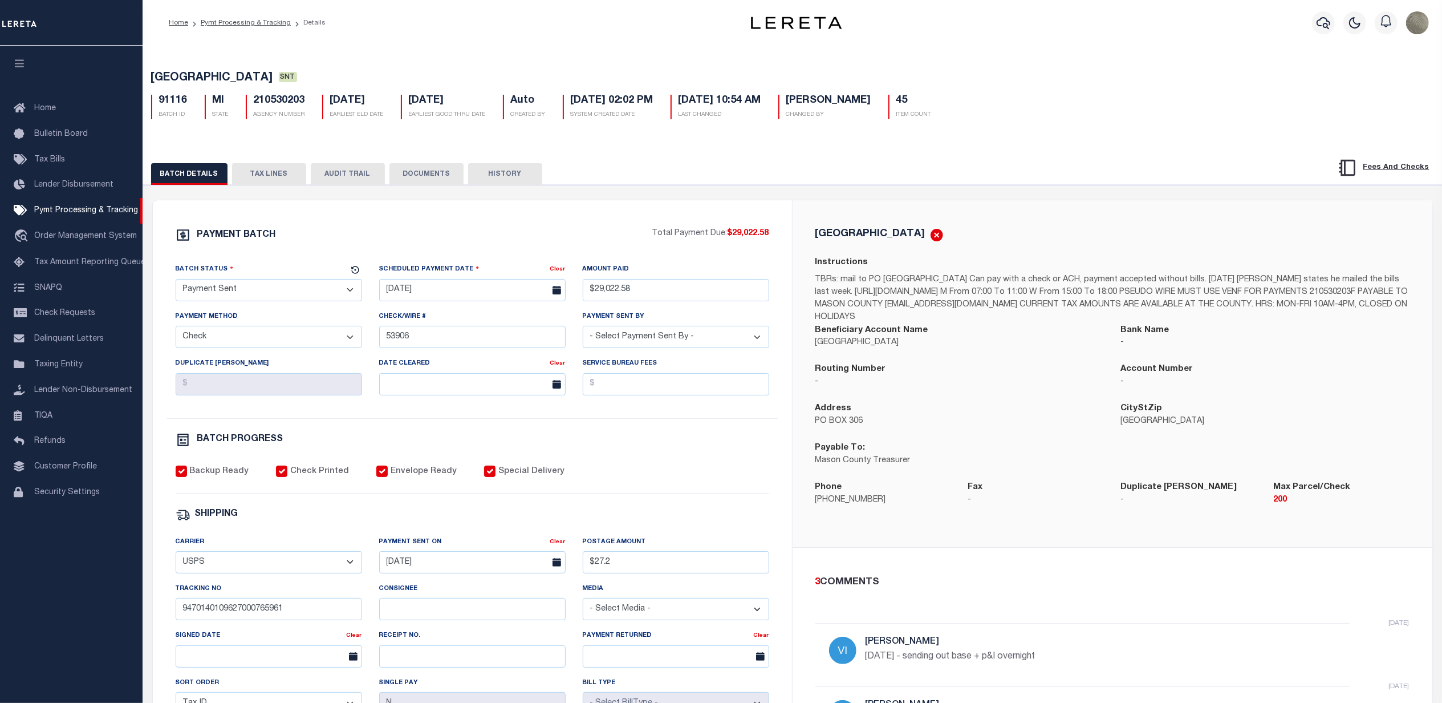
click at [658, 201] on div "PAYMENT BATCH Total Payment Due: $29,022.58 Batch Status - Select Status -" at bounding box center [792, 534] width 1281 height 668
click at [266, 175] on button "TAX LINES" at bounding box center [269, 174] width 74 height 22
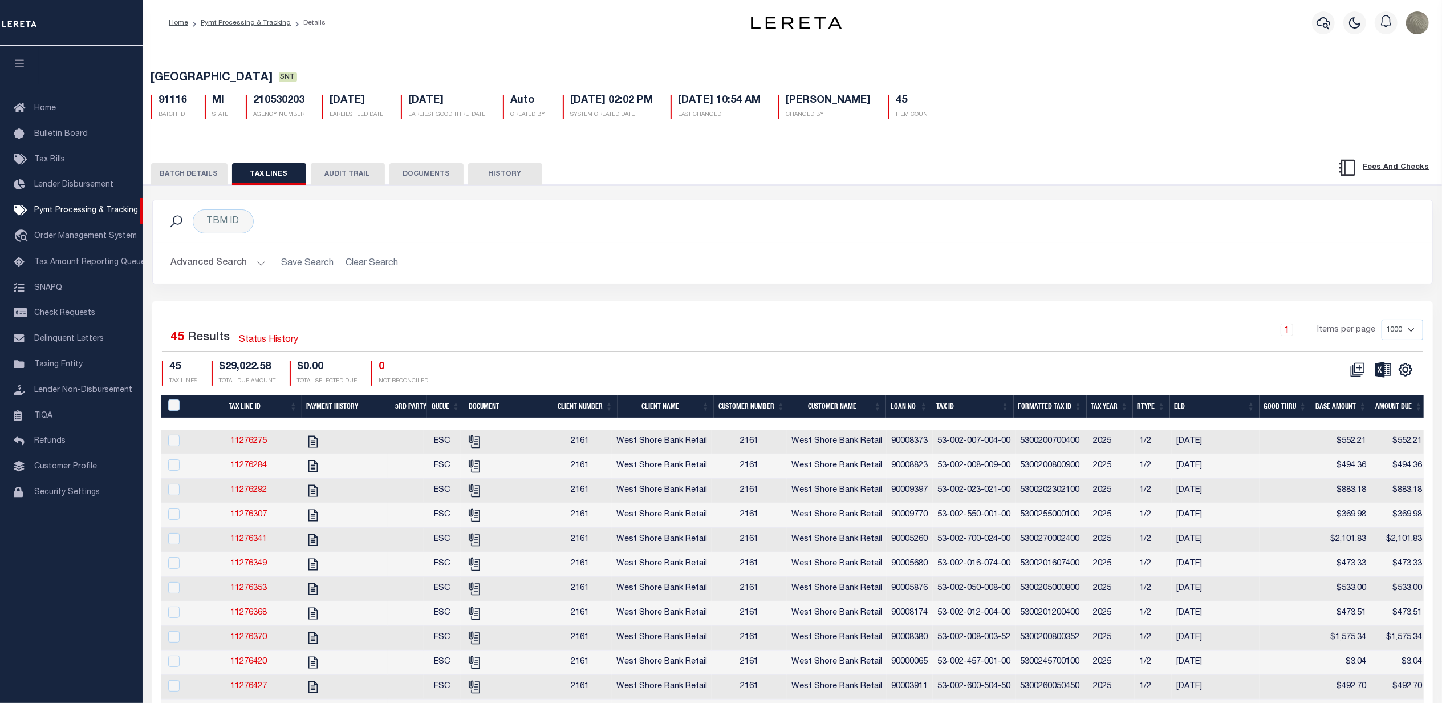
click at [214, 177] on button "BATCH DETAILS" at bounding box center [189, 174] width 76 height 22
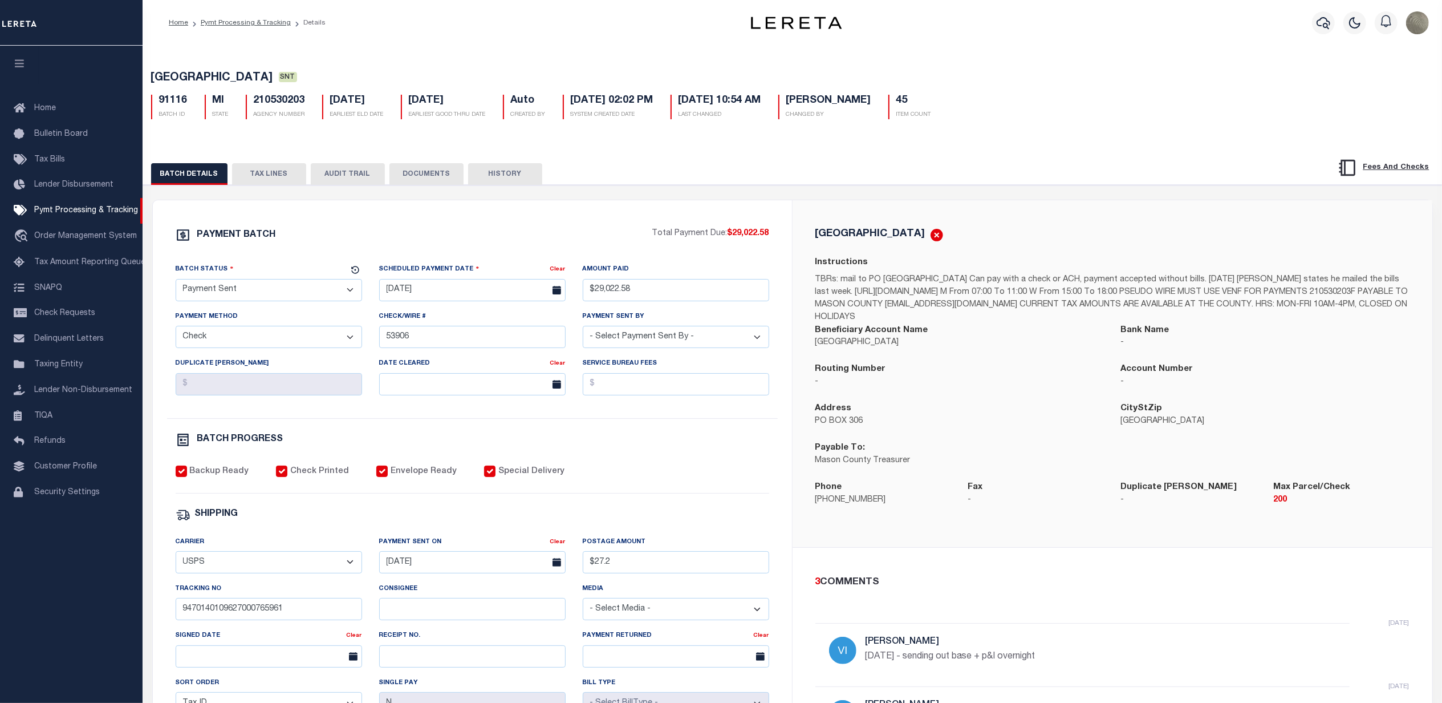
click at [295, 99] on h5 "210530203" at bounding box center [279, 101] width 51 height 13
copy h5 "210530203"
click at [654, 206] on div "PAYMENT BATCH Total Payment Due: $29,022.58 Batch Status" at bounding box center [472, 533] width 639 height 667
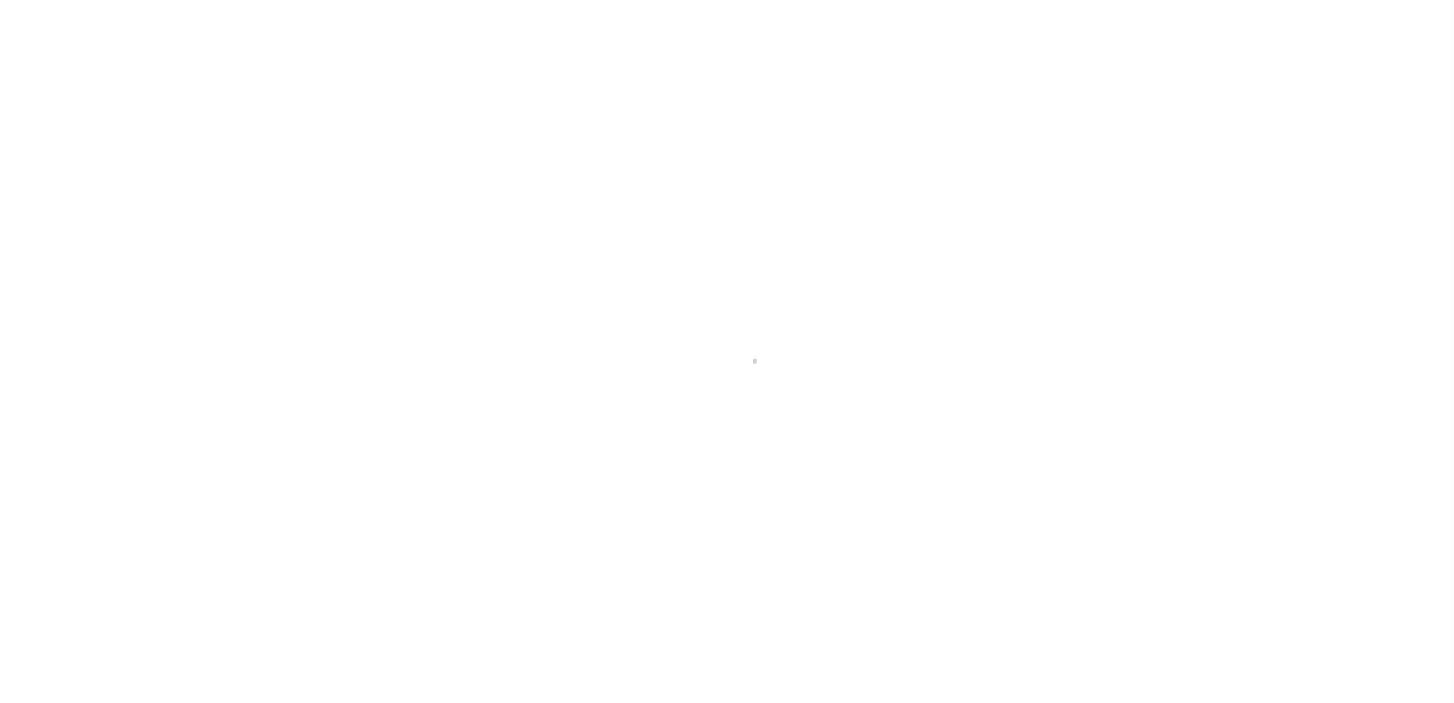
select select
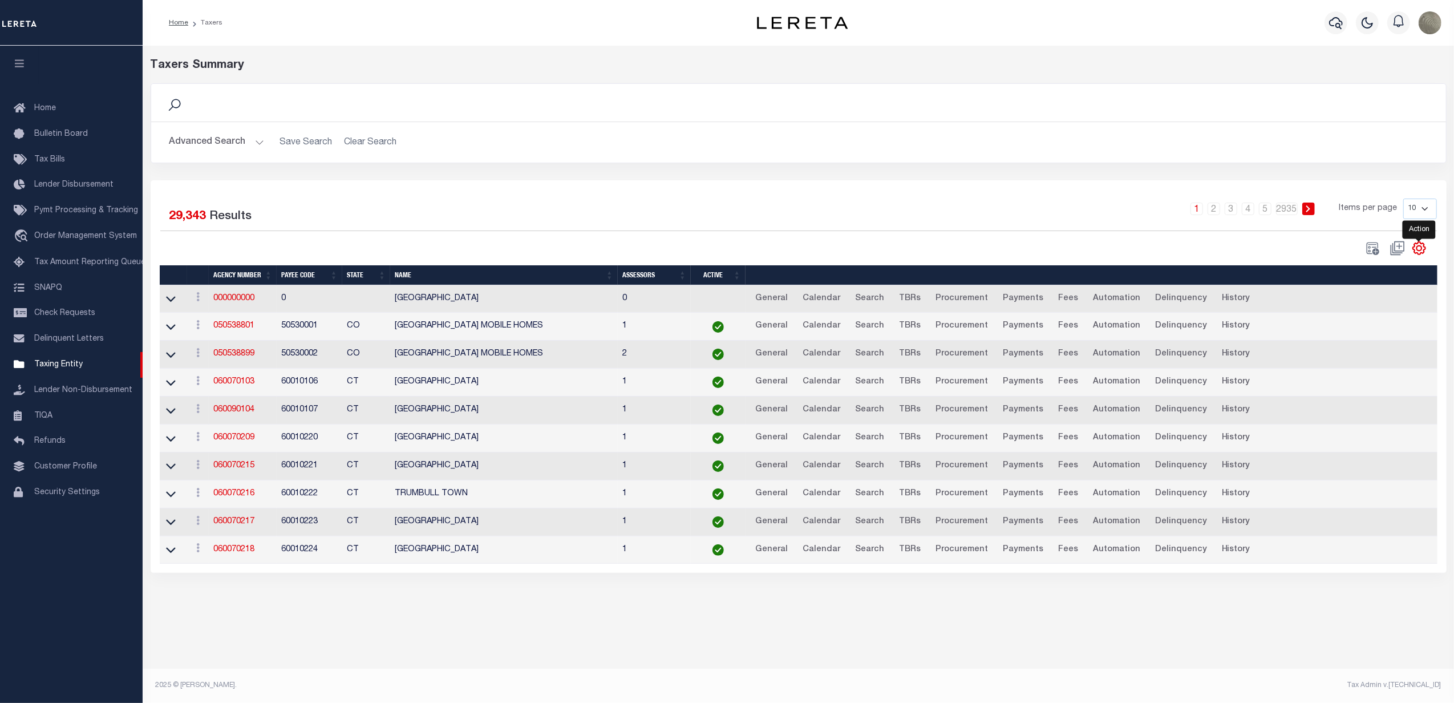
click at [1415, 249] on icon "" at bounding box center [1419, 248] width 15 height 15
click at [1357, 327] on link "Show Filter" at bounding box center [1371, 333] width 111 height 22
select select
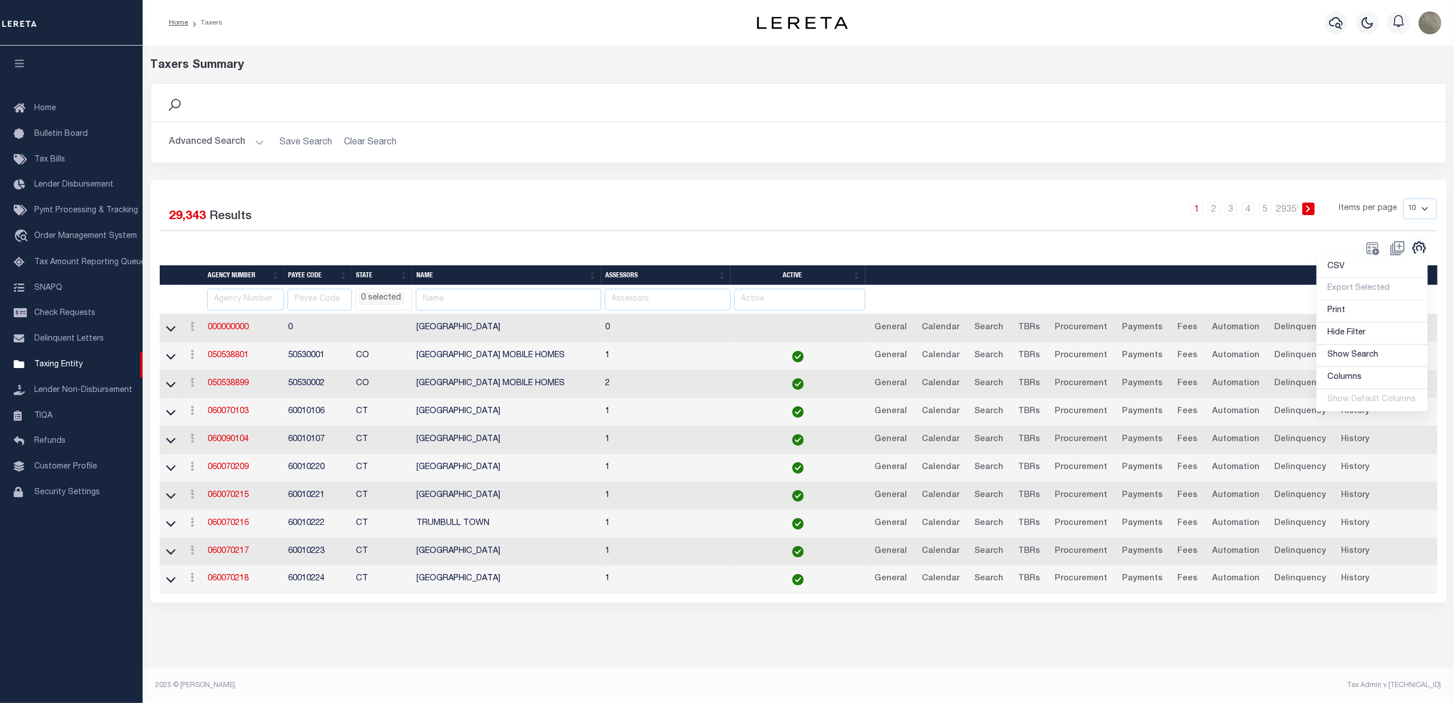
drag, startPoint x: 521, startPoint y: 211, endPoint x: 513, endPoint y: 226, distance: 17.1
click at [521, 210] on div "1 2 3 4 5 … 2935 Items per page 10 25 50 100" at bounding box center [960, 213] width 953 height 30
click at [236, 293] on input "text" at bounding box center [245, 300] width 77 height 22
paste input "210530203"
type input "210530203"
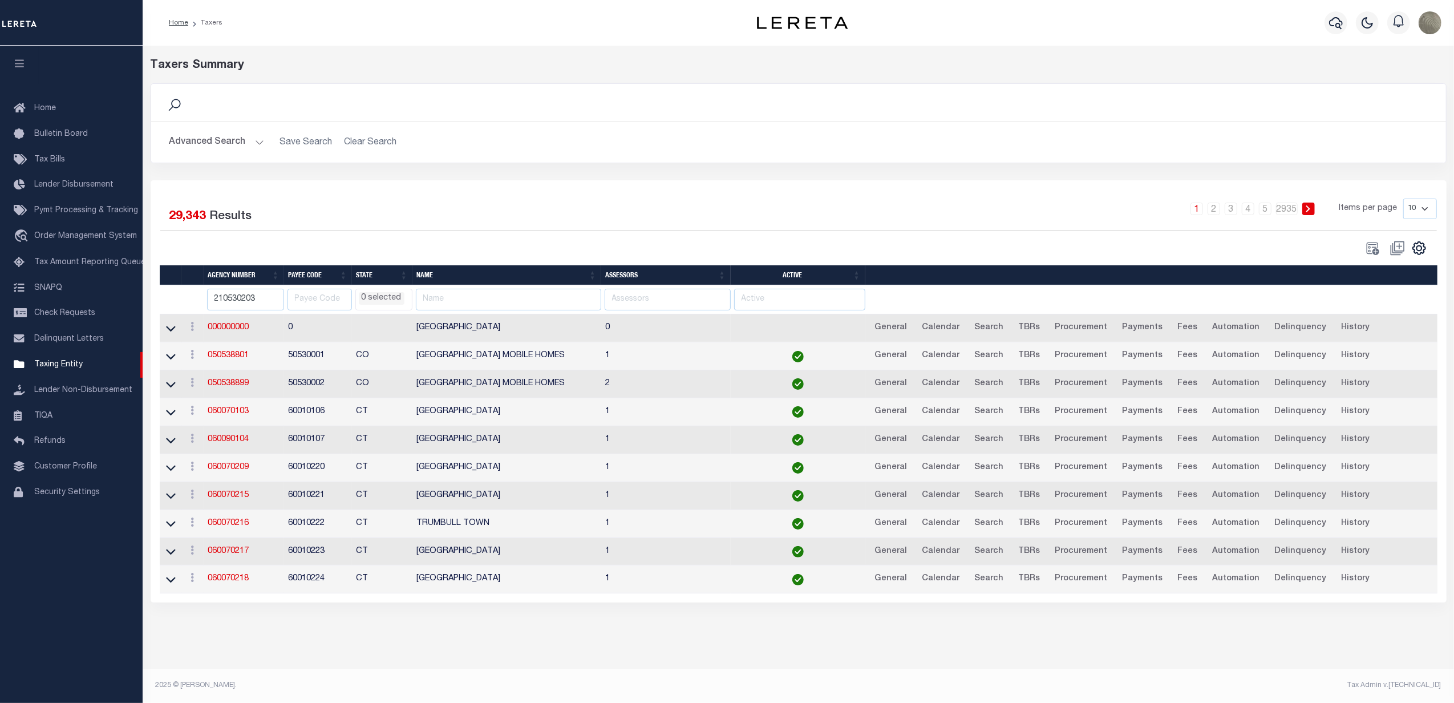
click at [410, 214] on div "Selected 29,343 Results" at bounding box center [313, 214] width 306 height 32
select select
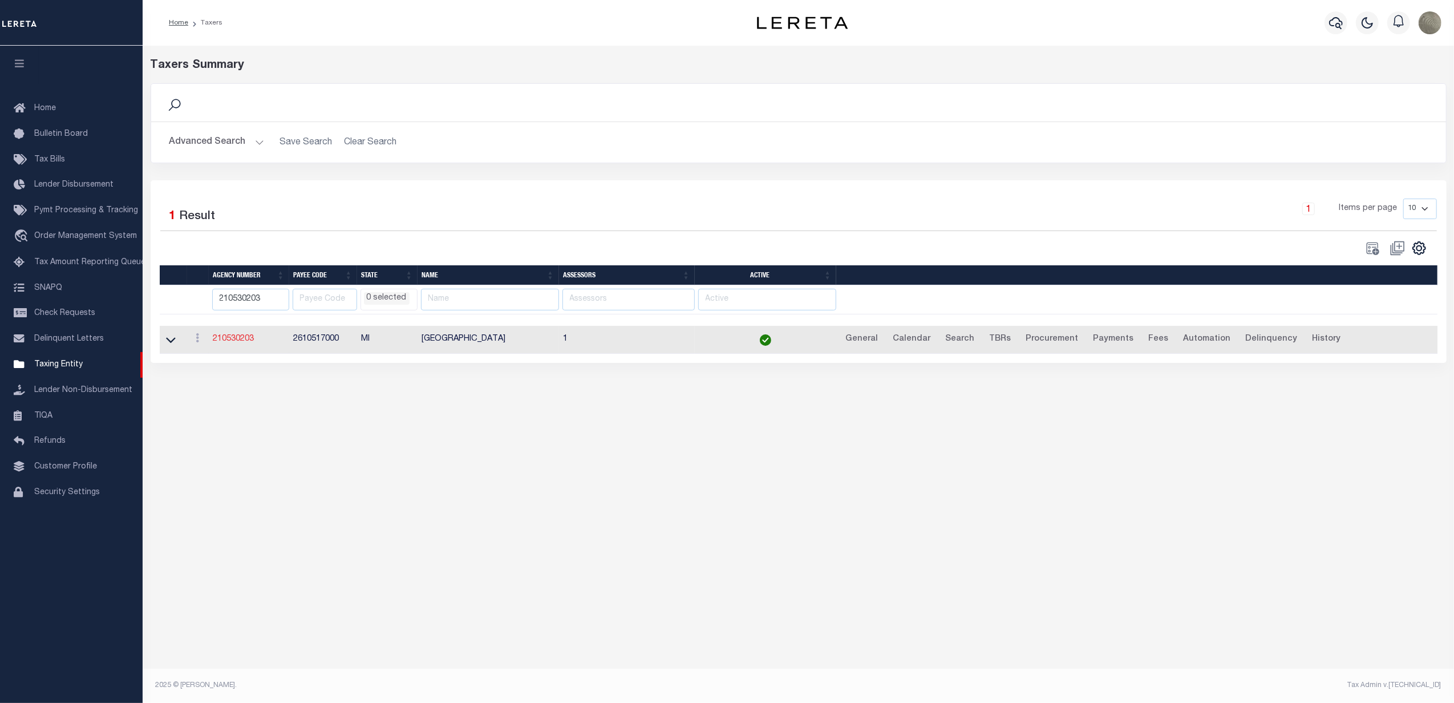
click at [242, 343] on link "210530203" at bounding box center [233, 339] width 41 height 8
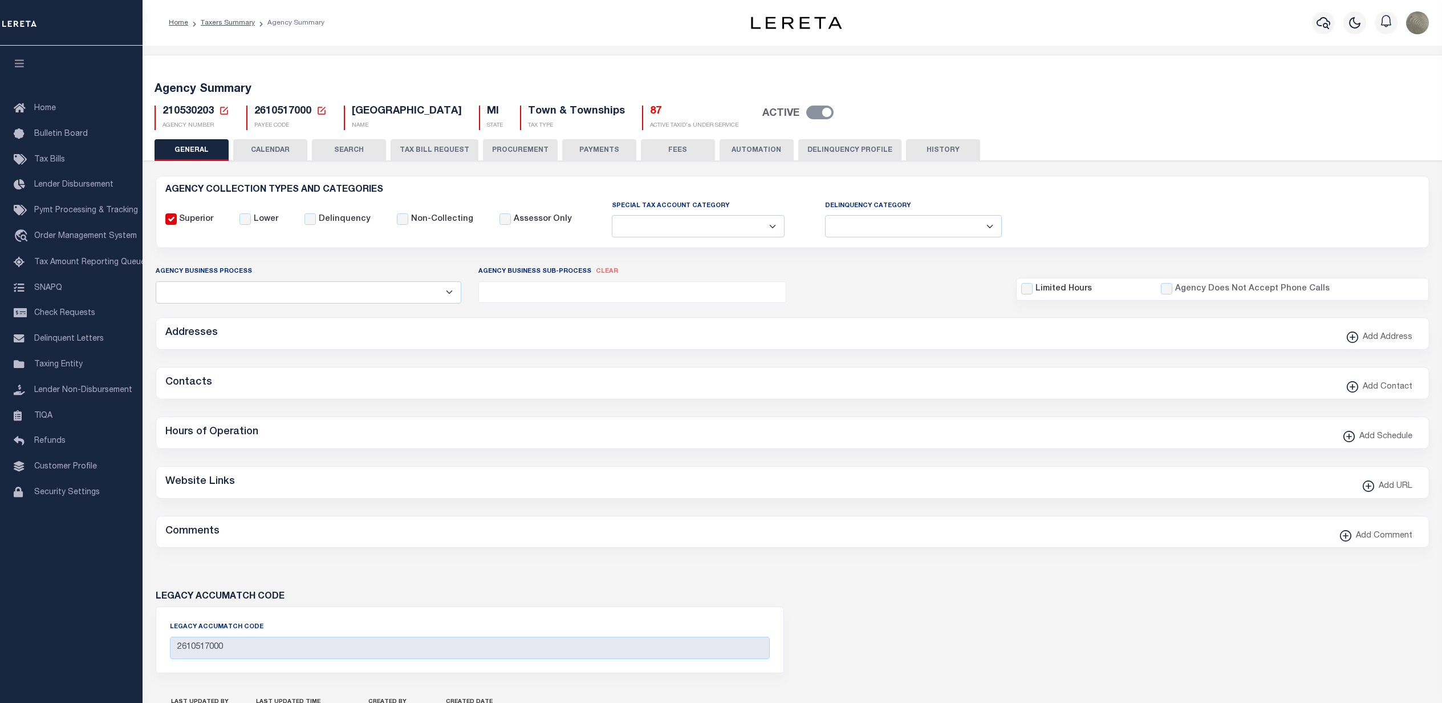
select select
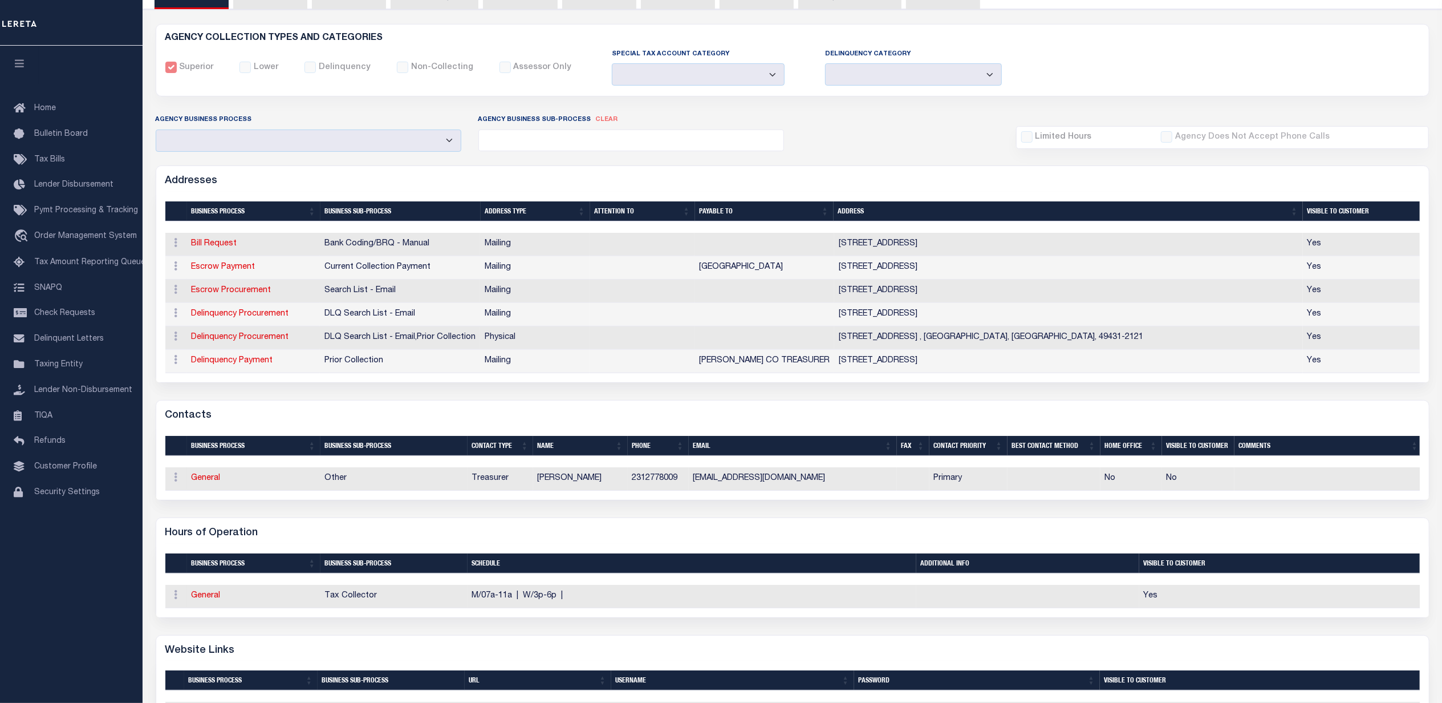
scroll to position [152, 0]
drag, startPoint x: 872, startPoint y: 491, endPoint x: 696, endPoint y: 495, distance: 176.3
click at [696, 491] on td "BRANCHTWPTREASURER.49458@GMAIL.COM" at bounding box center [793, 478] width 208 height 23
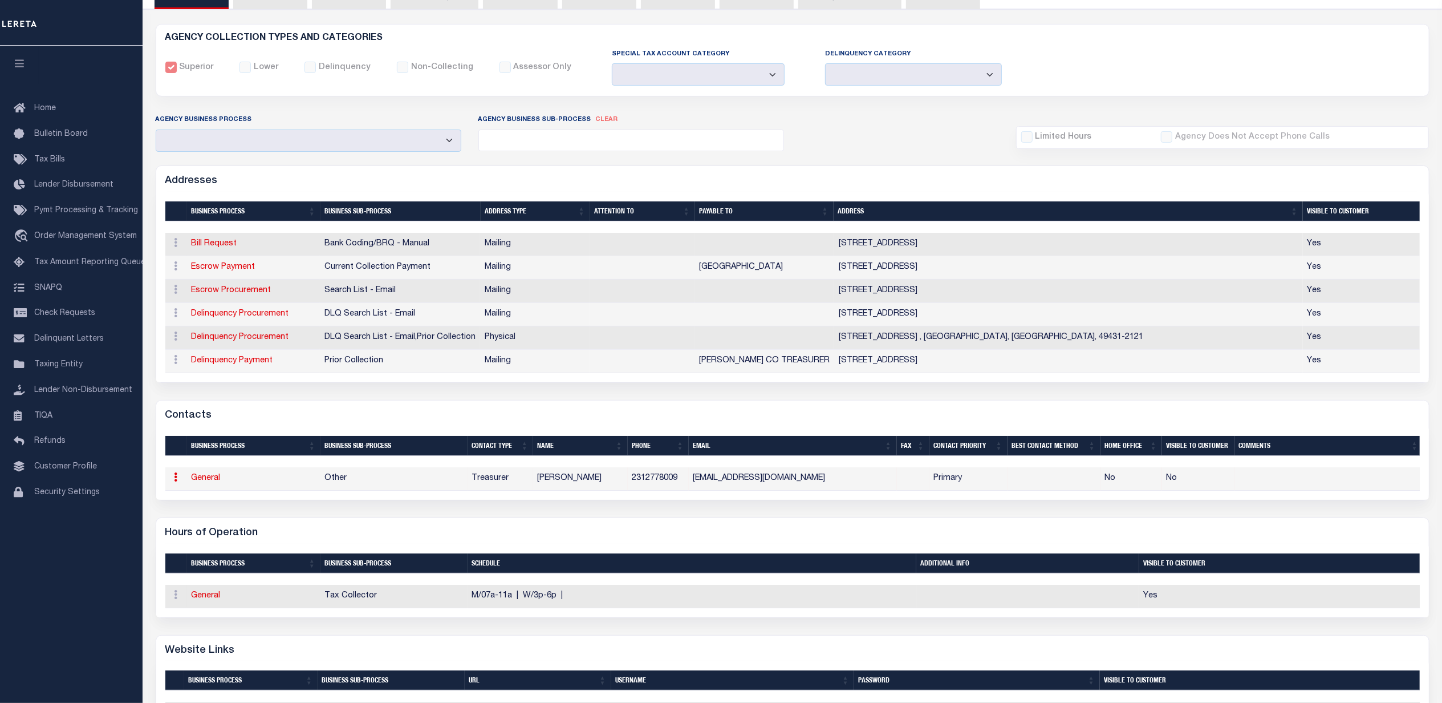
copy td "BRANCHTWPTREASURER.49458@GMAIL.COM"
click at [745, 244] on td at bounding box center [765, 244] width 140 height 23
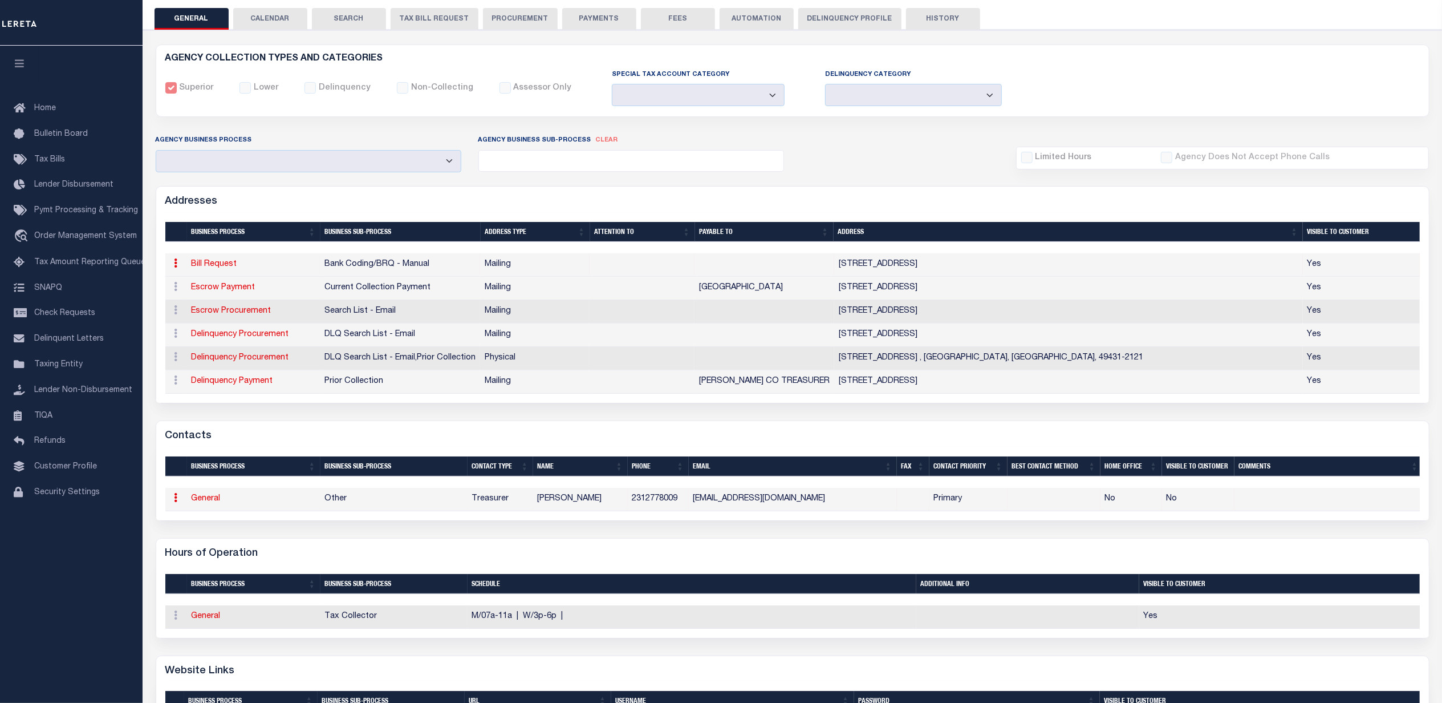
scroll to position [0, 0]
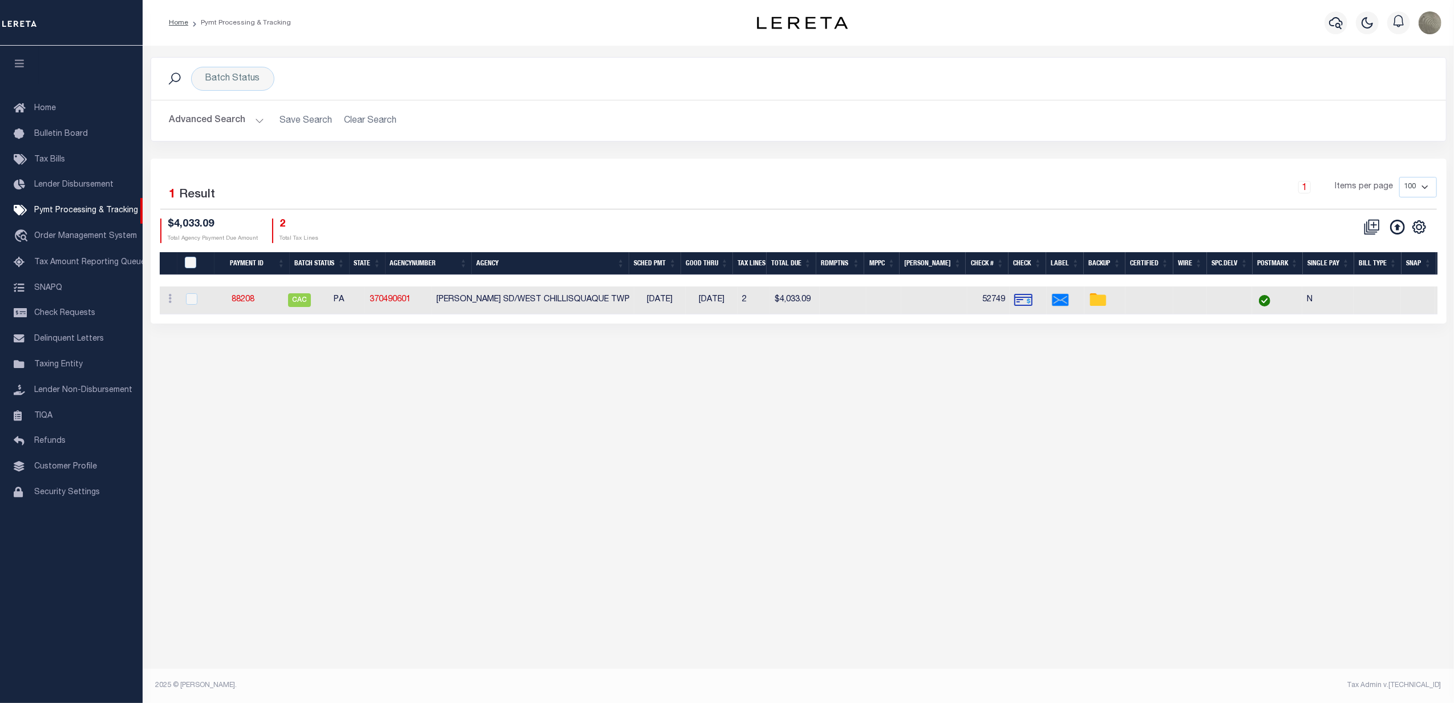
click at [703, 144] on div "Batch Status Search Advanced Search Save Search Clear Search PayeeSearchTable_d…" at bounding box center [798, 108] width 1313 height 102
click at [675, 186] on div "1 Items per page 100 200 500 1000" at bounding box center [960, 192] width 953 height 30
click at [1418, 231] on icon "" at bounding box center [1419, 227] width 15 height 15
click at [1357, 315] on span "Show Filter" at bounding box center [1349, 311] width 43 height 8
select select
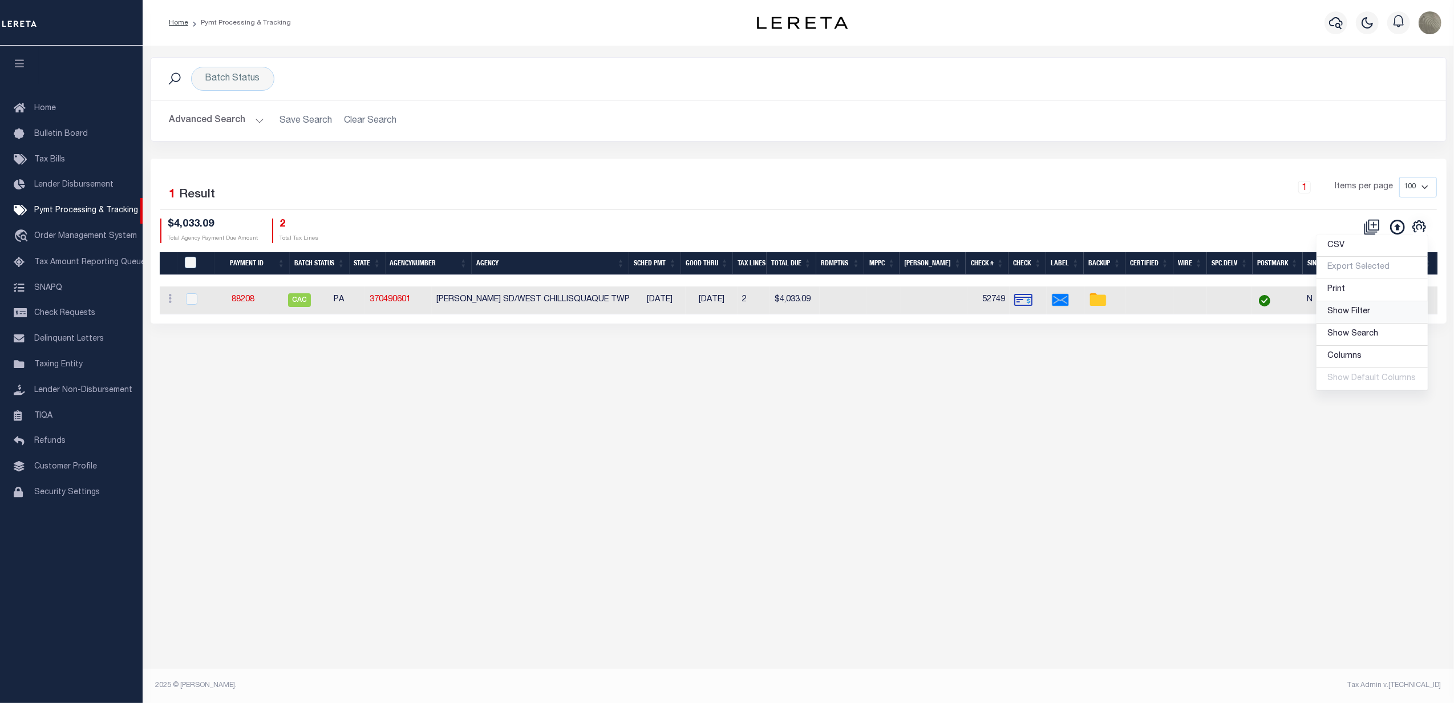
select select
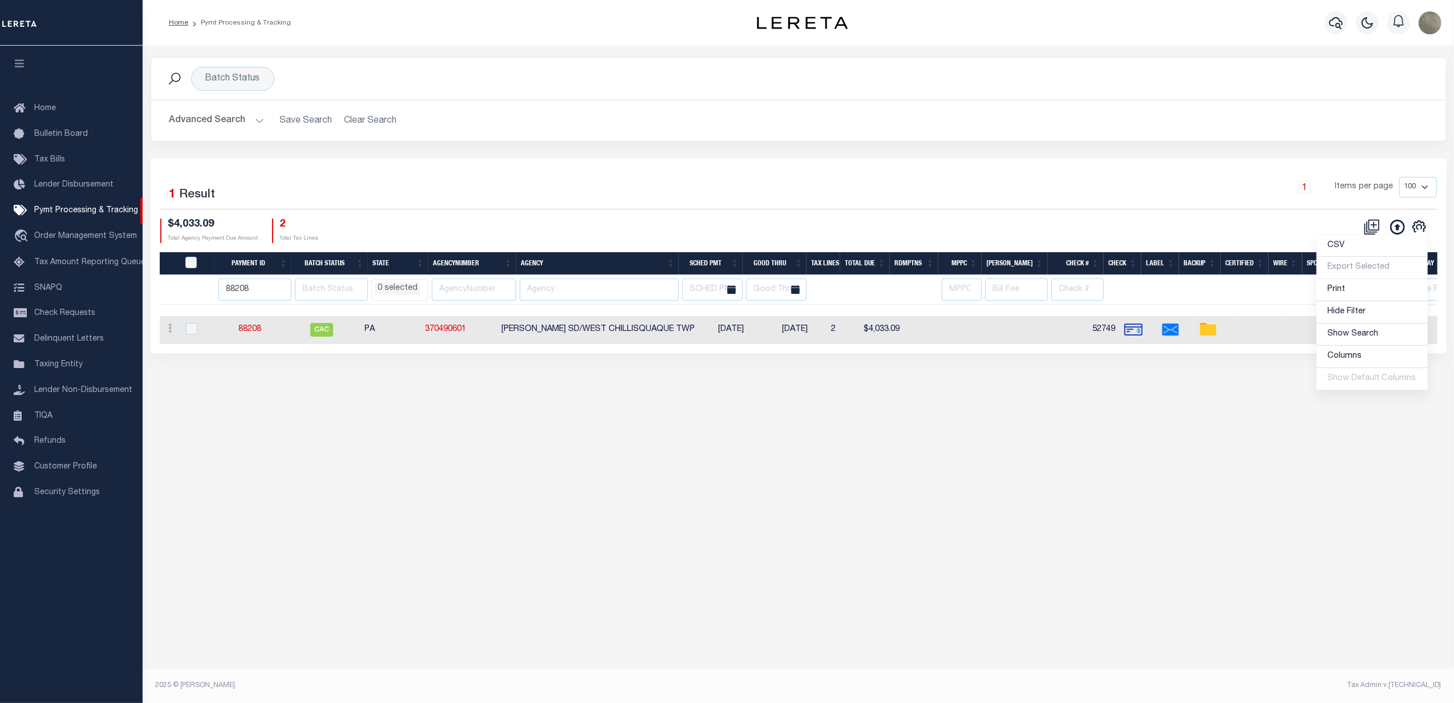
click at [795, 206] on div "1 Items per page 100 200 500 1000" at bounding box center [960, 192] width 953 height 30
click at [260, 289] on input "88208" at bounding box center [254, 289] width 73 height 22
click at [511, 168] on div "Selected 1 Result 1 Items per page 100 200 500 1000 $4,033.09 2" at bounding box center [799, 256] width 1296 height 194
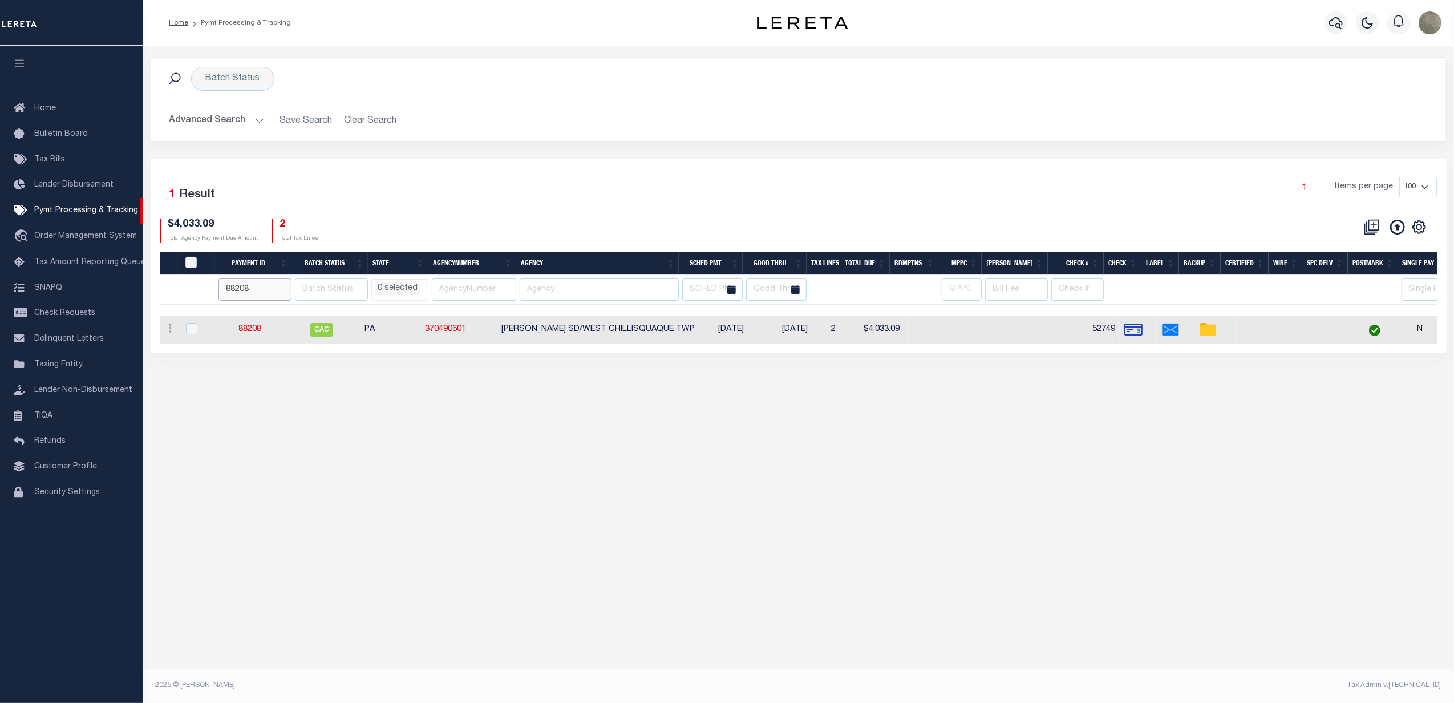
click at [233, 297] on input "88208" at bounding box center [254, 289] width 73 height 22
click at [1005, 540] on div "Batch Status Search Advanced Search Save Search Clear Search PayeeSearchTable_d…" at bounding box center [798, 362] width 1311 height 633
click at [240, 79] on div "Batch Status" at bounding box center [232, 79] width 83 height 24
click at [237, 138] on select "Awaiting Funds (AWF) Cleared and Complete (CAC) New Check Needed (NCN) Payment …" at bounding box center [290, 135] width 168 height 22
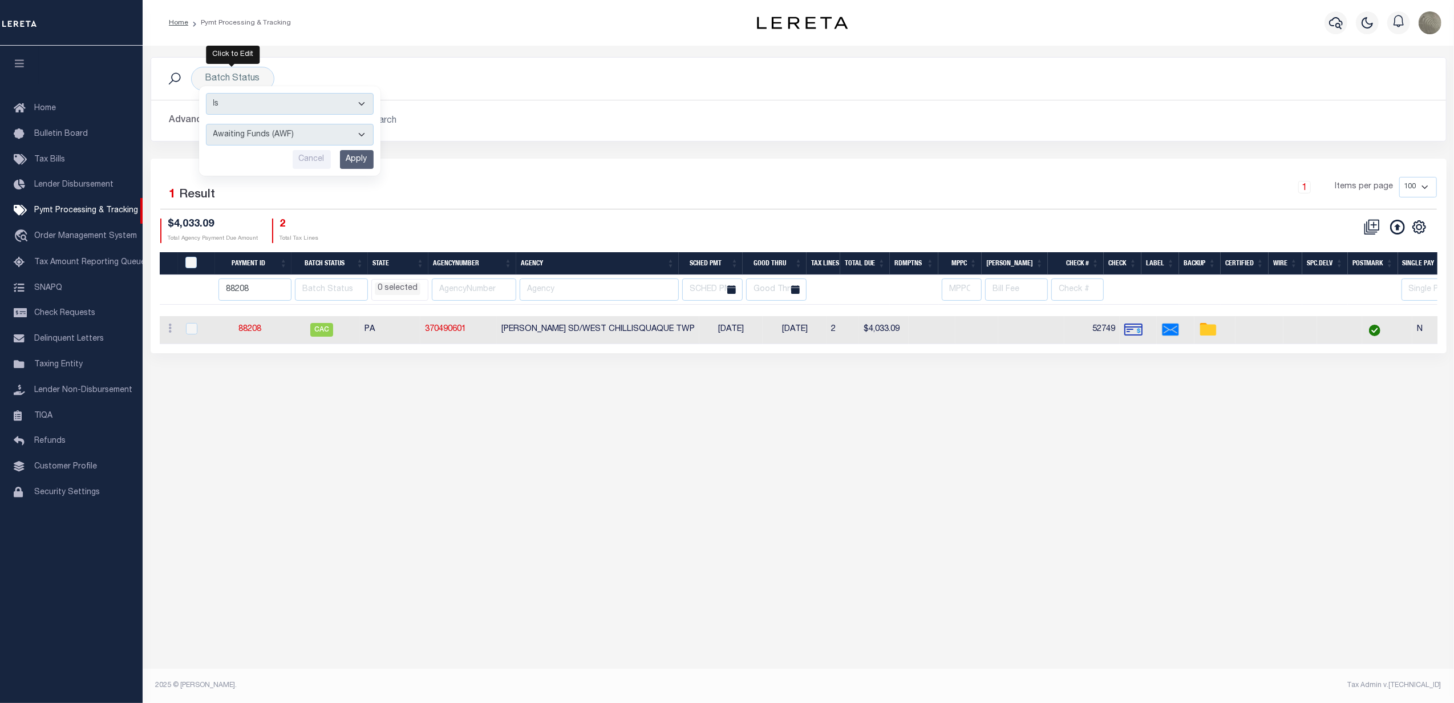
select select "SFP"
click at [206, 124] on select "Awaiting Funds (AWF) Cleared and Complete (CAC) New Check Needed (NCN) Payment …" at bounding box center [290, 135] width 168 height 22
click at [356, 160] on input "Apply" at bounding box center [357, 159] width 34 height 19
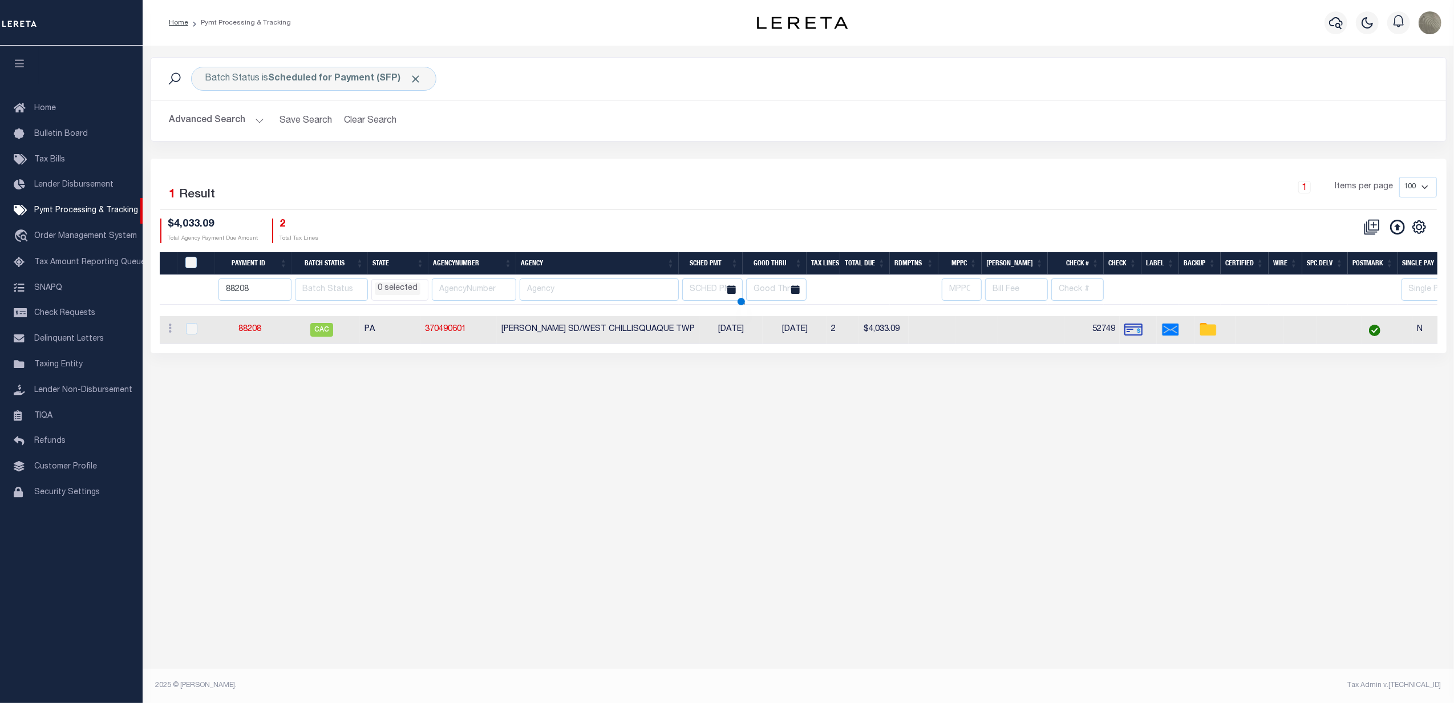
select select
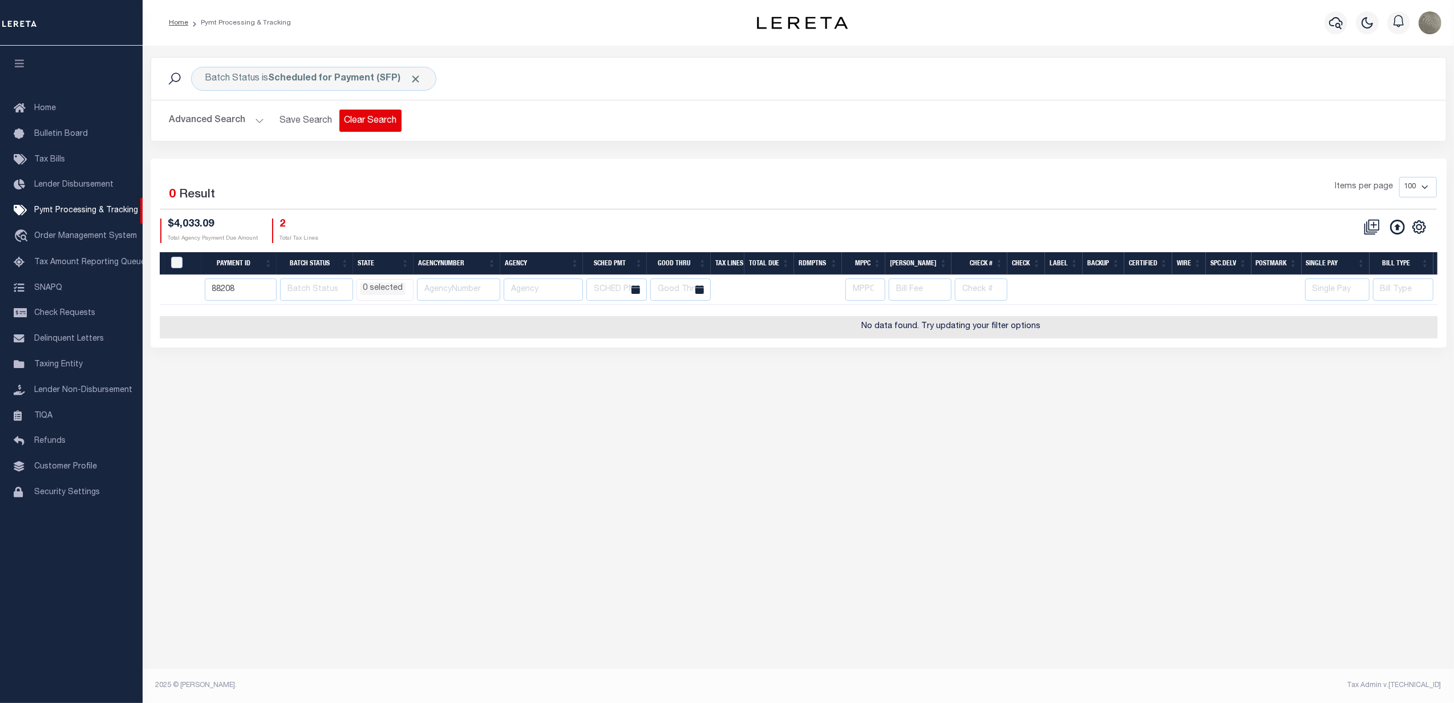
click at [350, 121] on button "Clear Search" at bounding box center [370, 121] width 62 height 22
select select
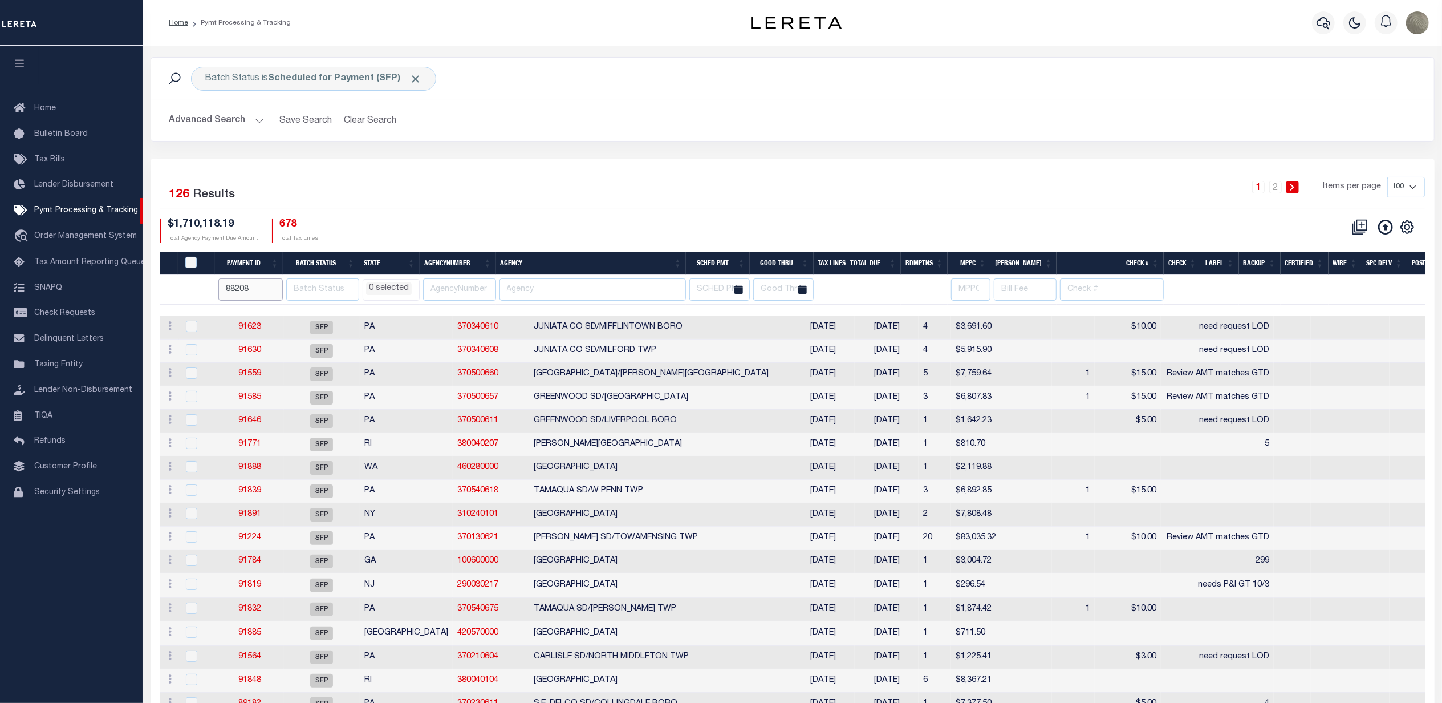
click at [244, 289] on input "88208" at bounding box center [250, 289] width 64 height 22
click at [799, 190] on div "1 2 Items per page 100 200 500 1000" at bounding box center [953, 192] width 945 height 30
select select
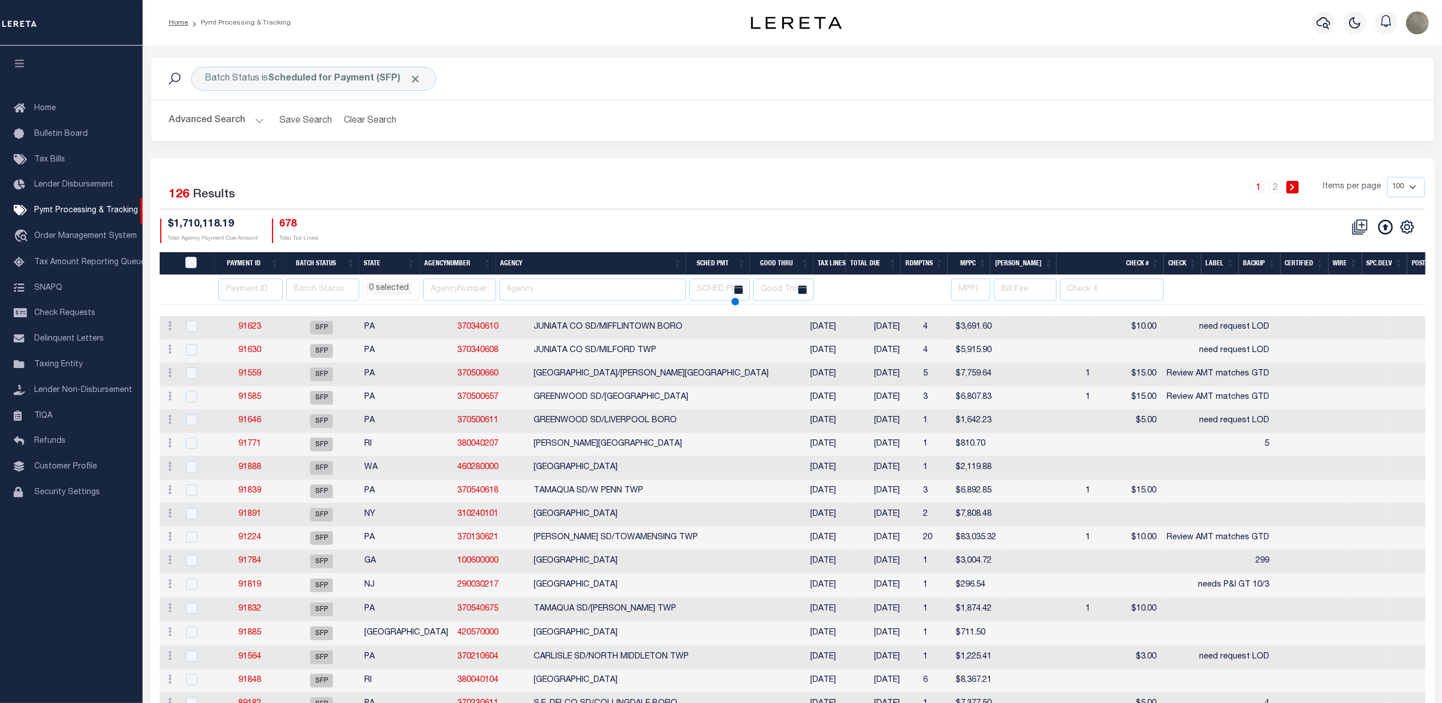
select select
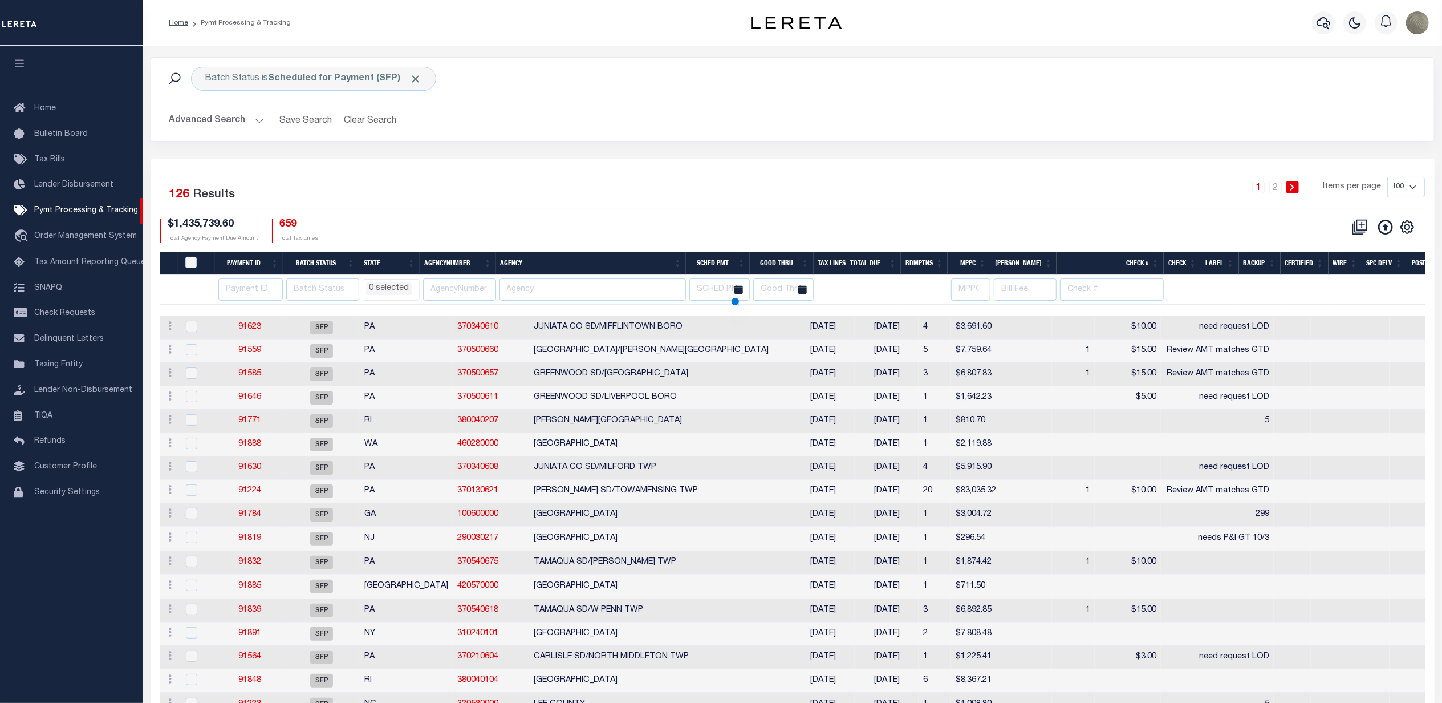
select select
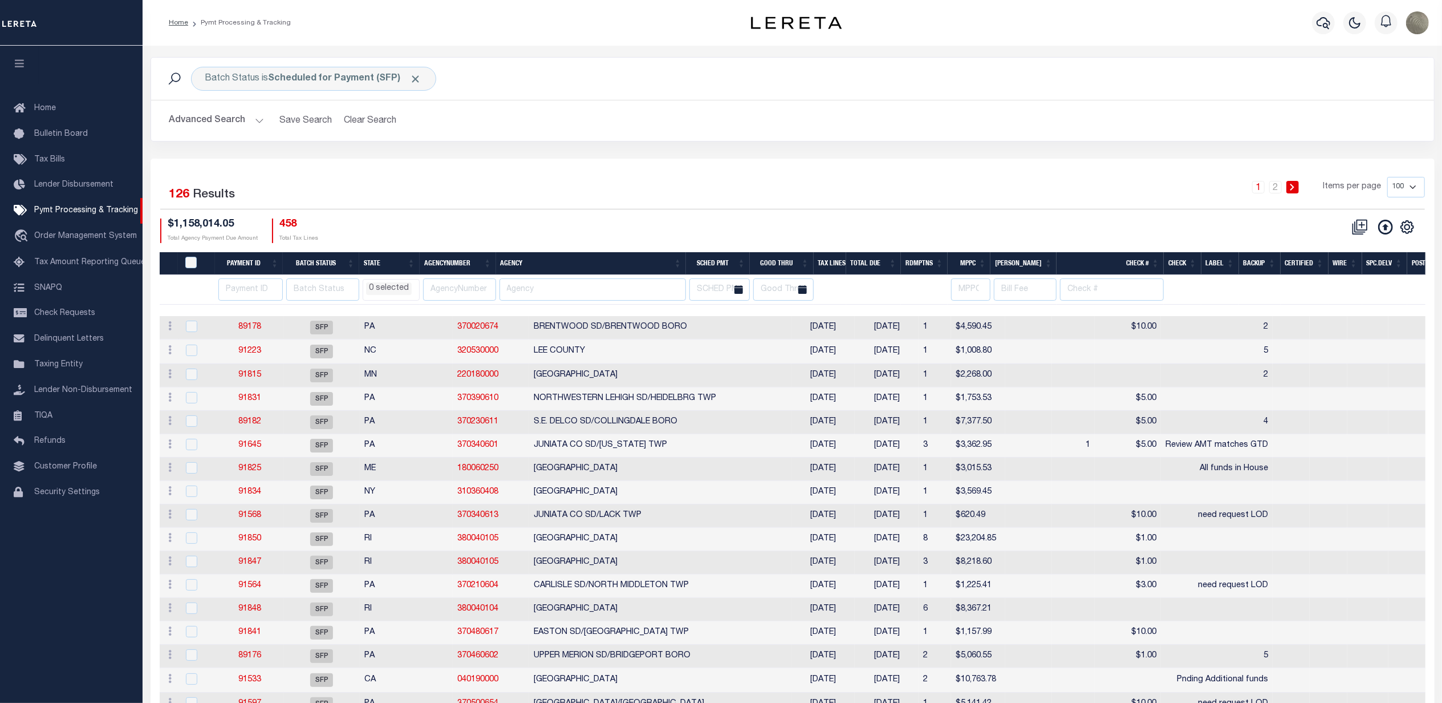
drag, startPoint x: 972, startPoint y: 215, endPoint x: 982, endPoint y: 212, distance: 10.1
click at [972, 215] on div "Selected 126 Results 1 2 Items per page 100 200 500 1000 $1,158,014.05 Total Ag…" at bounding box center [792, 210] width 1283 height 66
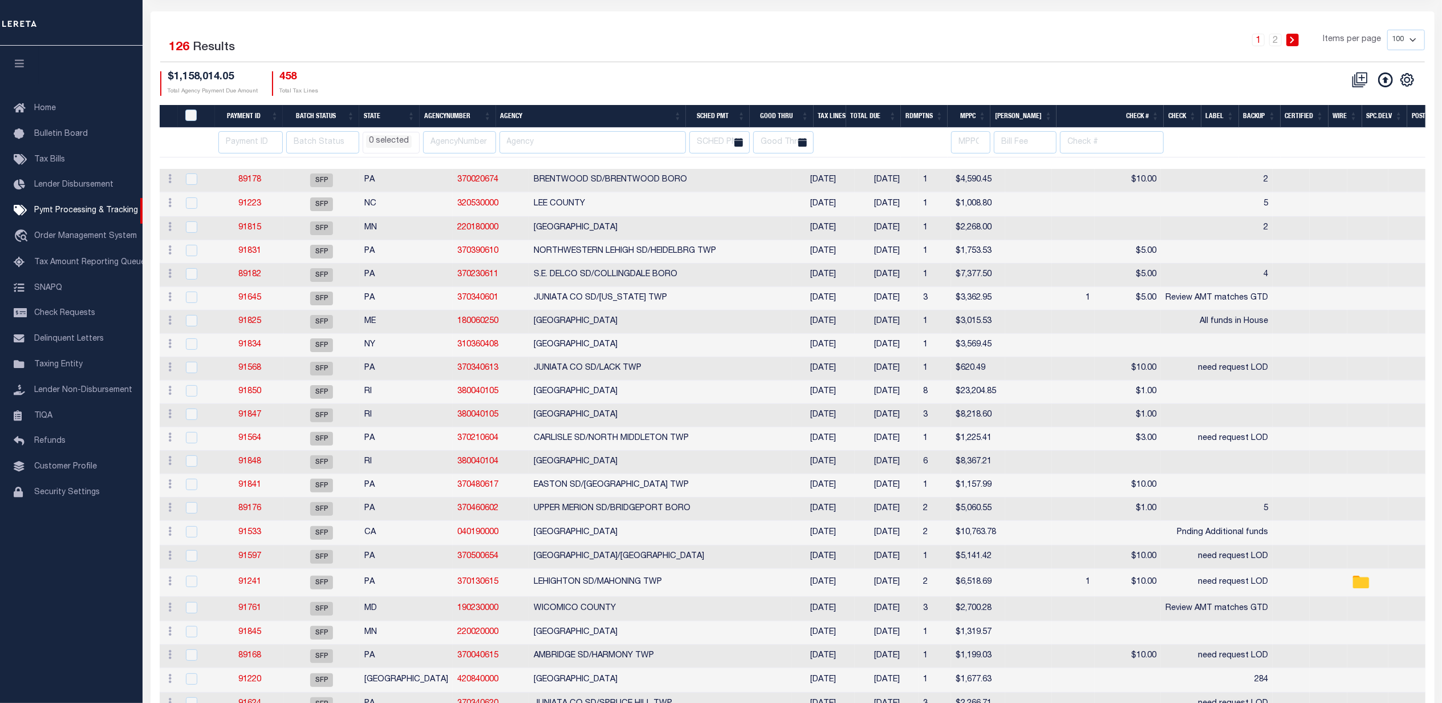
scroll to position [228, 0]
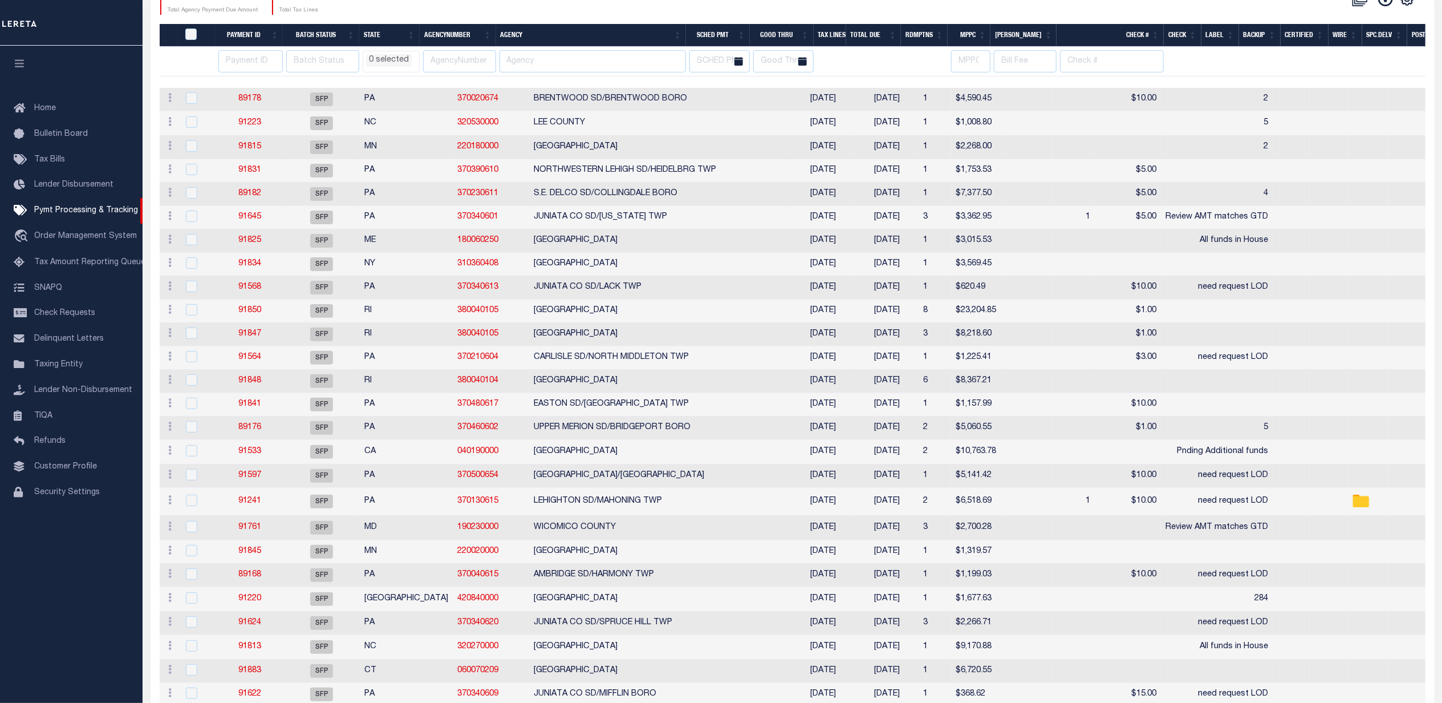
select select
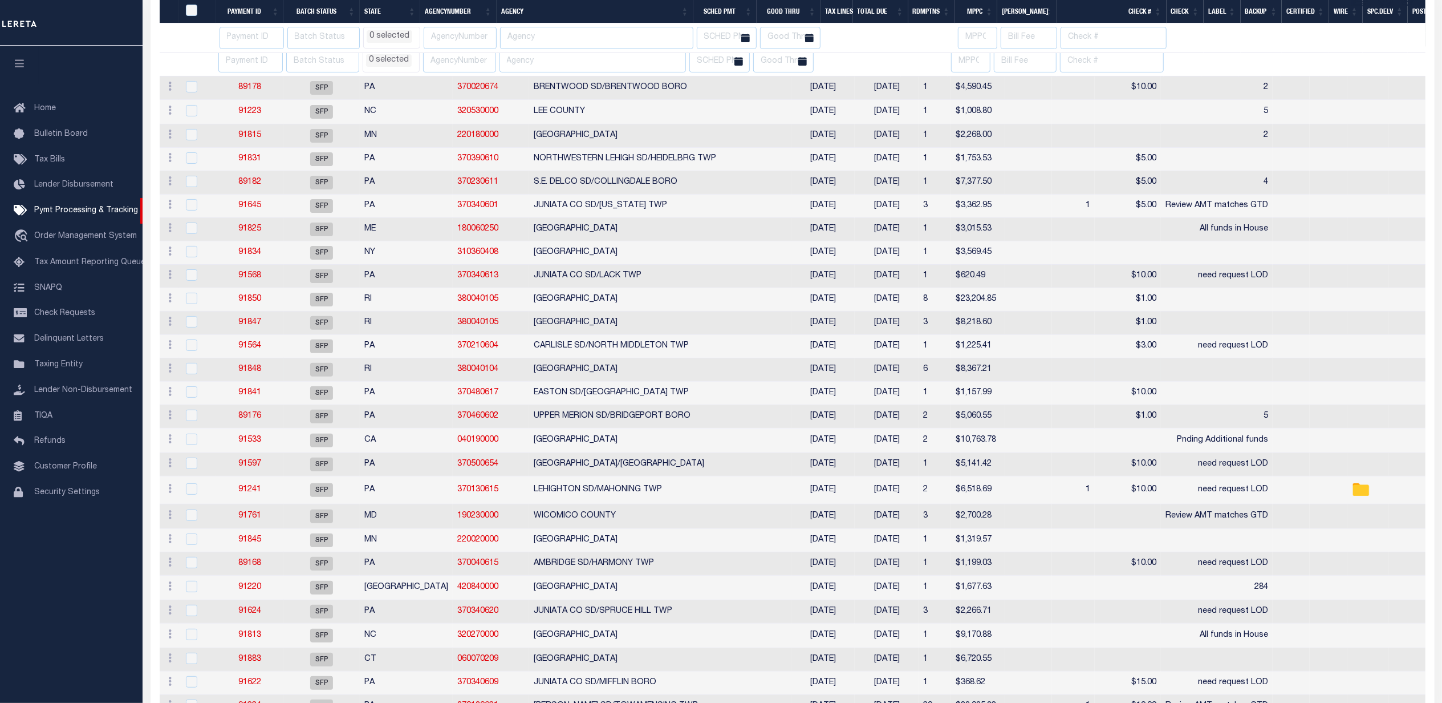
scroll to position [380, 0]
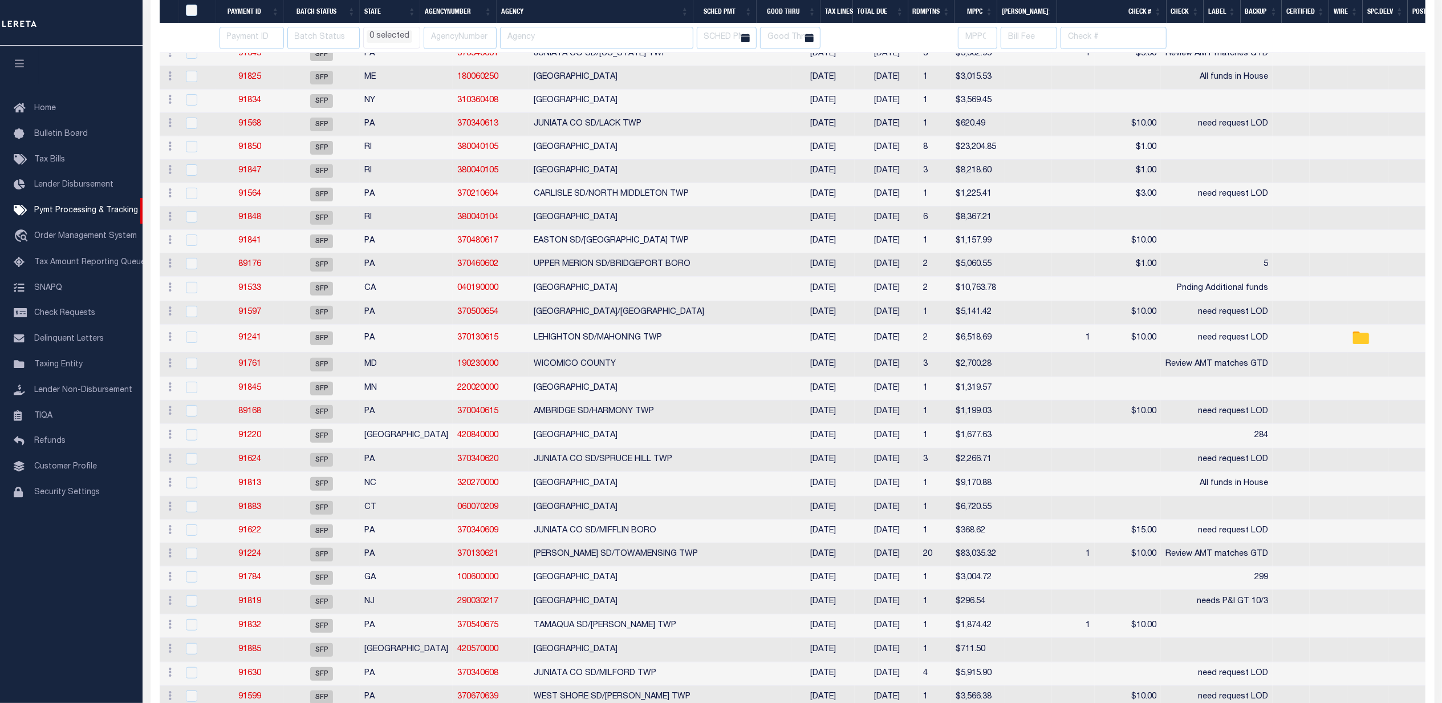
select select
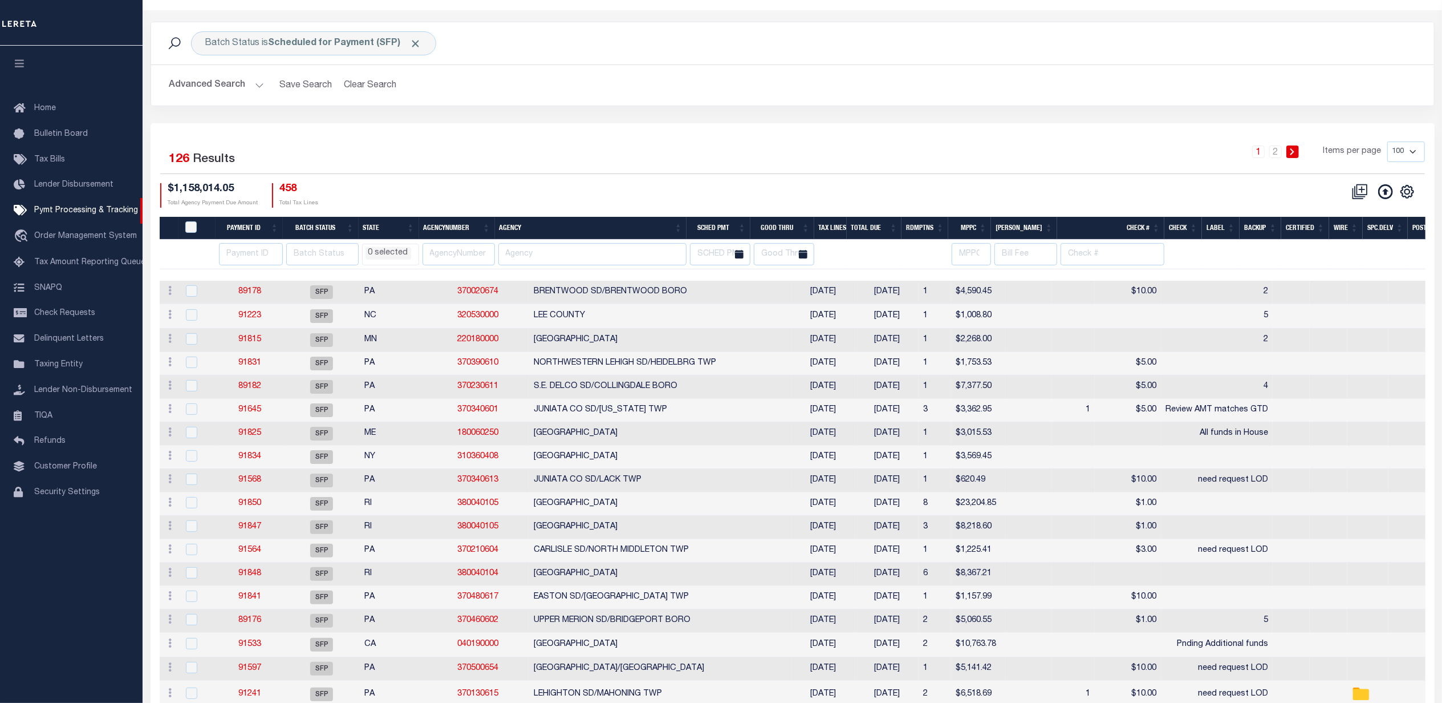
scroll to position [0, 0]
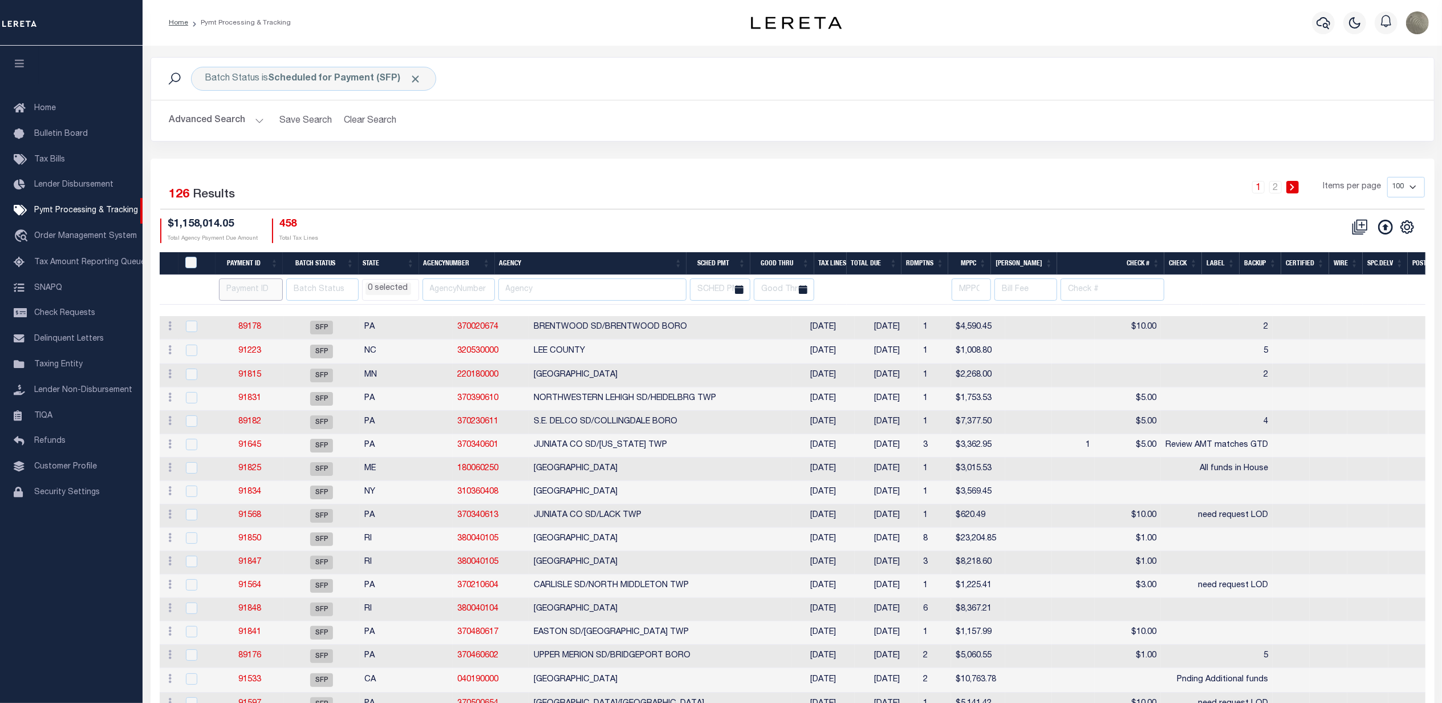
click at [236, 286] on input "number" at bounding box center [251, 289] width 64 height 22
click at [555, 294] on input "text" at bounding box center [593, 289] width 189 height 22
type input "lower towamensing"
drag, startPoint x: 577, startPoint y: 205, endPoint x: 576, endPoint y: 212, distance: 7.1
click at [576, 206] on div "1 2 Items per page 100 200 500 1000" at bounding box center [953, 192] width 945 height 30
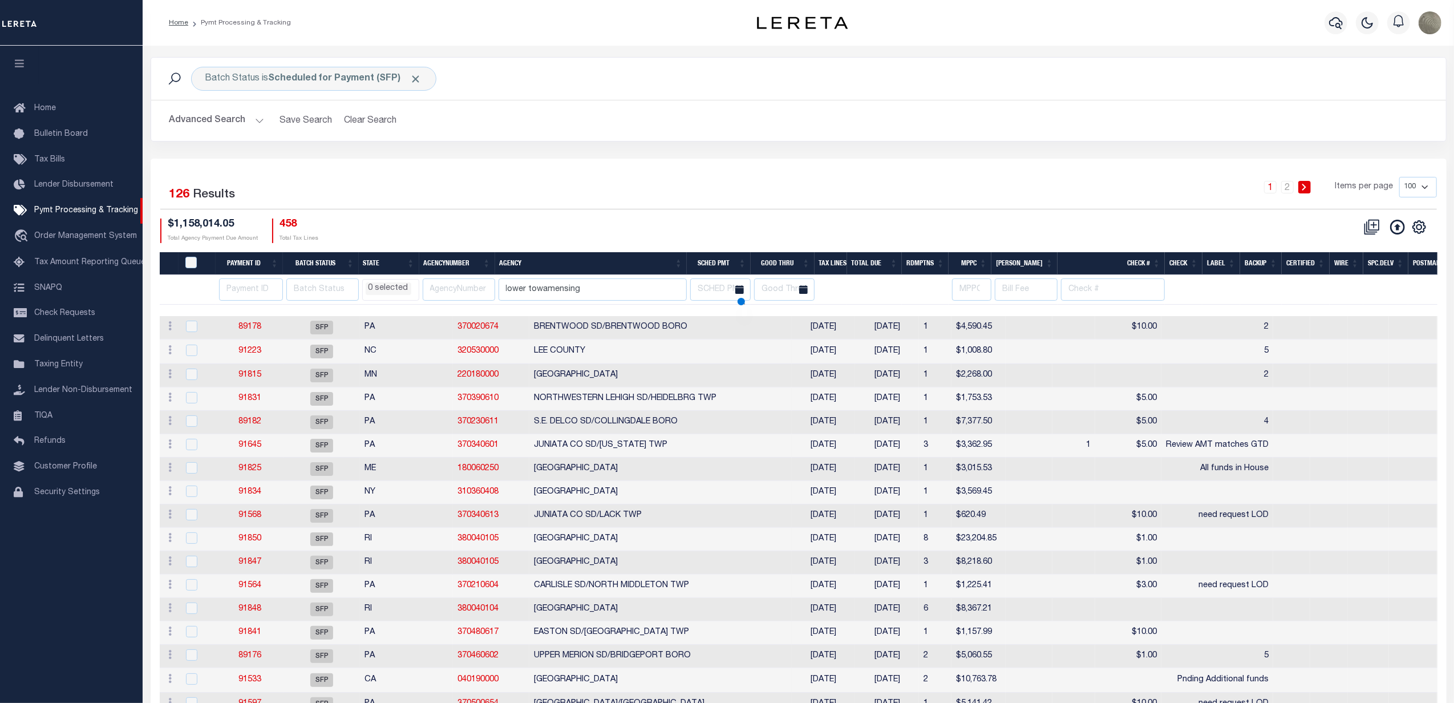
select select
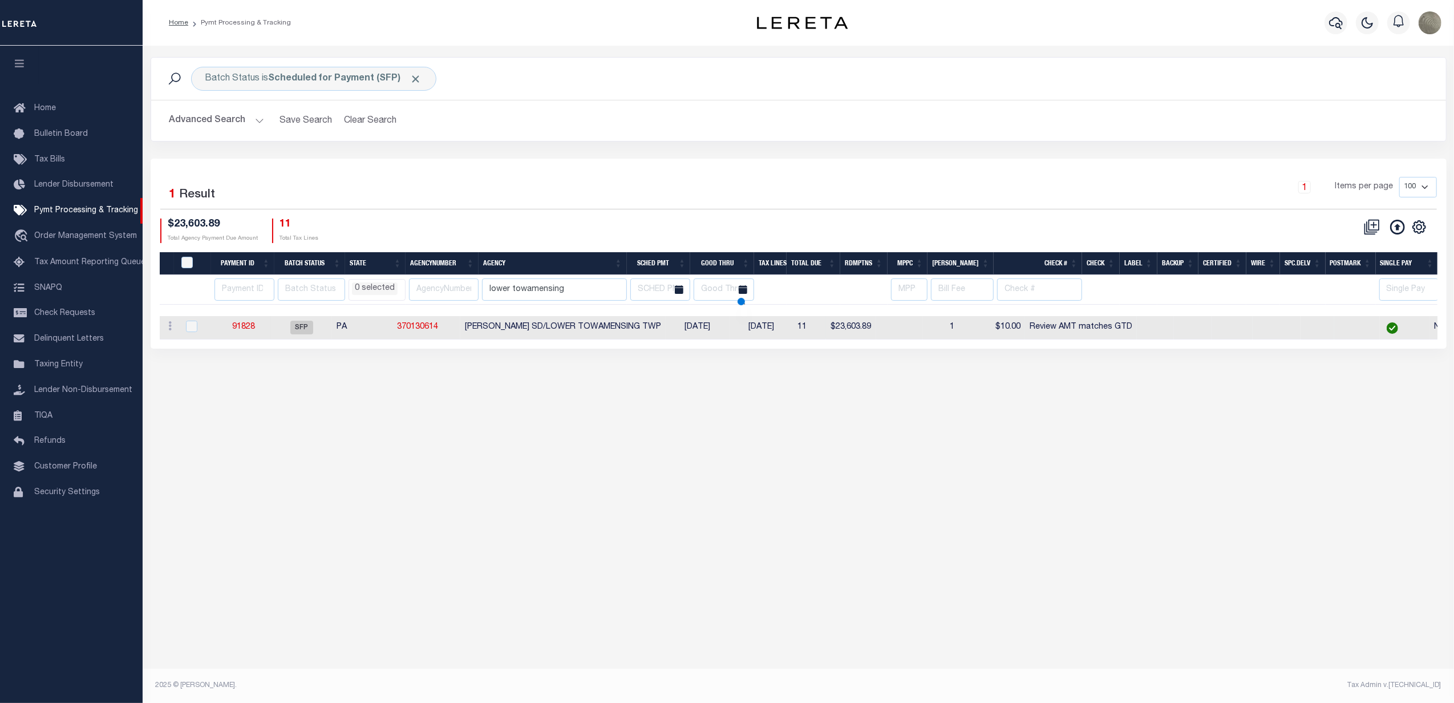
select select
click at [240, 327] on link "91828" at bounding box center [243, 327] width 23 height 8
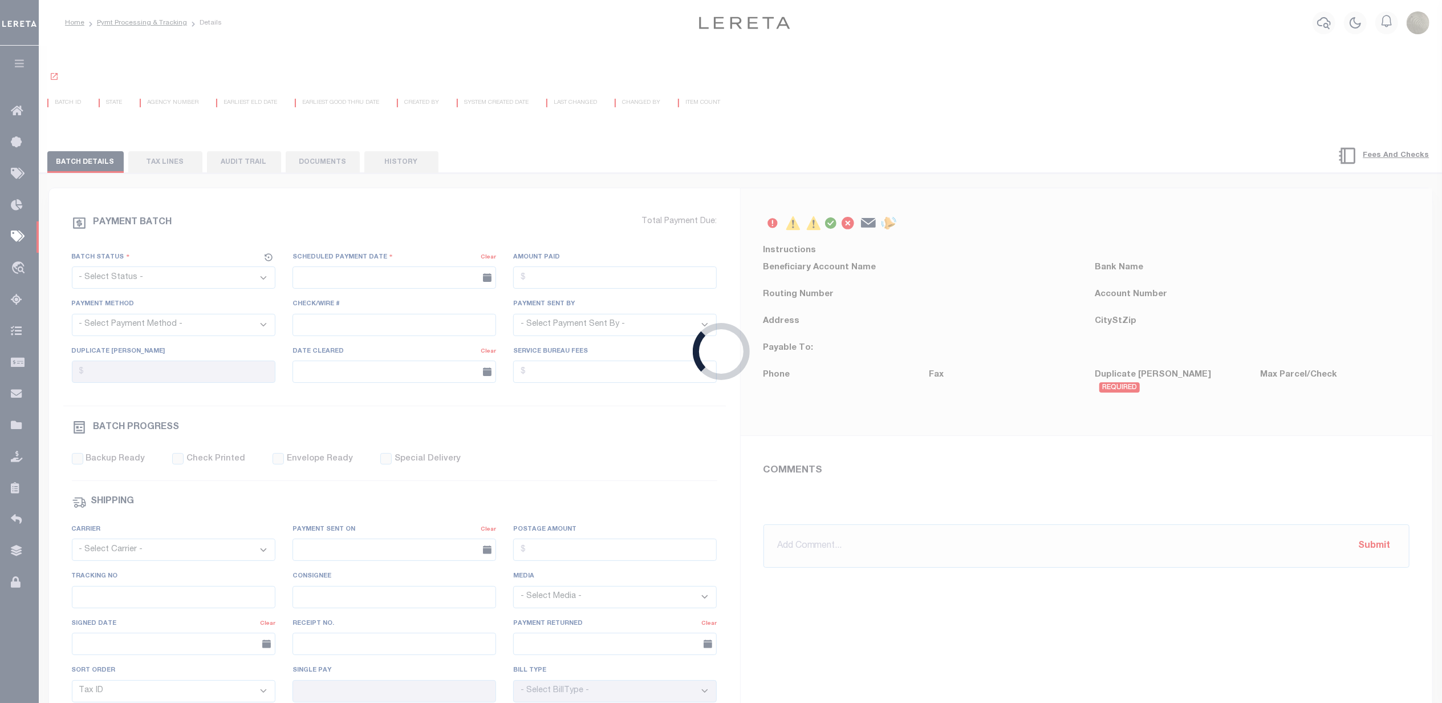
select select "SFP"
type input "08/20/2025"
type input "Review AMT matches GTD"
type input "N"
radio input "true"
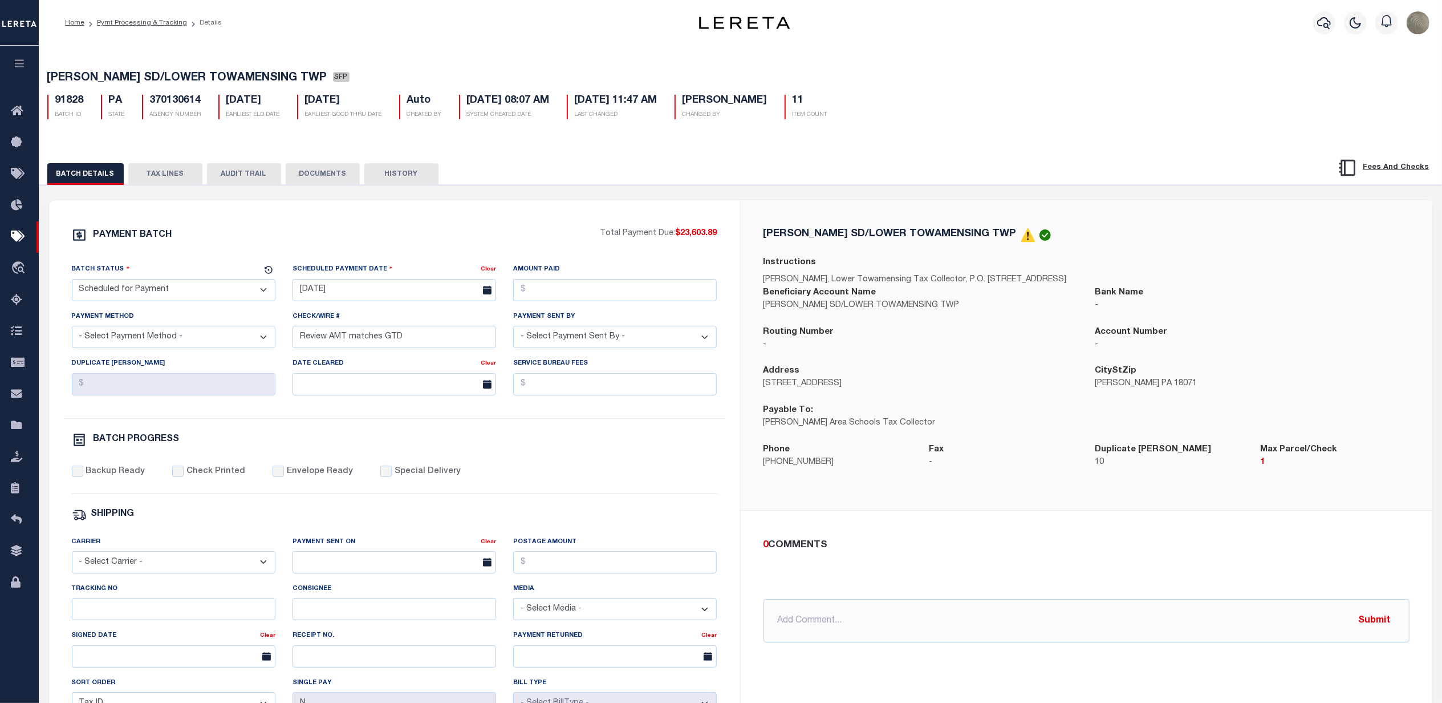
click at [318, 171] on button "DOCUMENTS" at bounding box center [323, 174] width 74 height 22
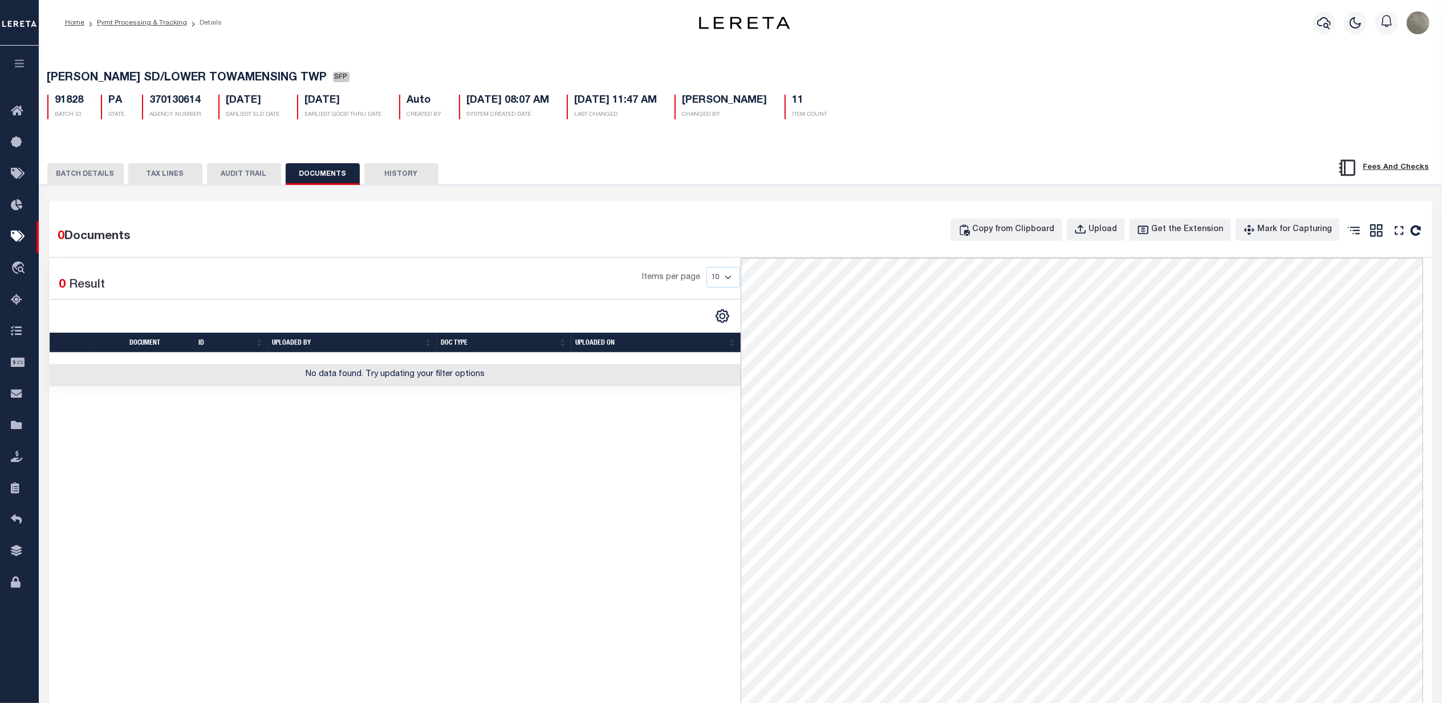
click at [88, 183] on button "BATCH DETAILS" at bounding box center [85, 174] width 76 height 22
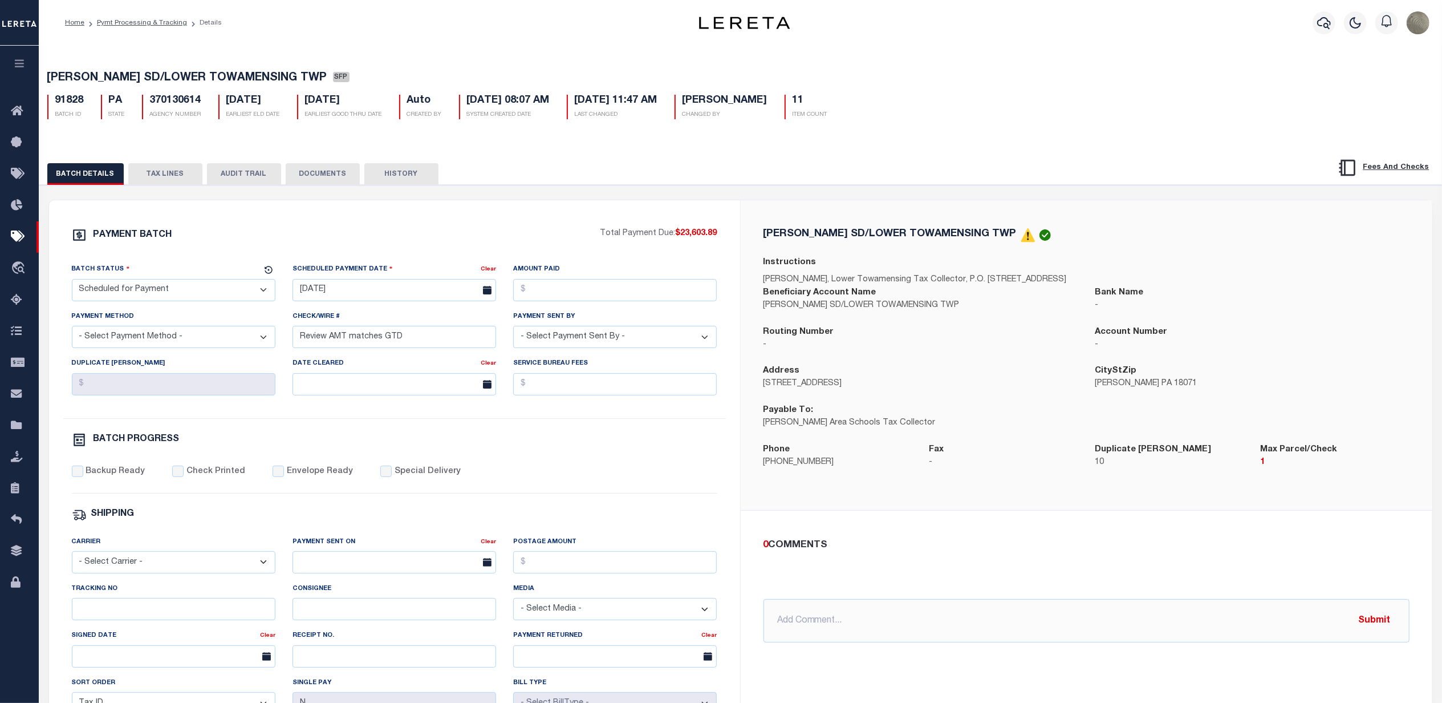
click at [287, 169] on button "DOCUMENTS" at bounding box center [323, 174] width 74 height 22
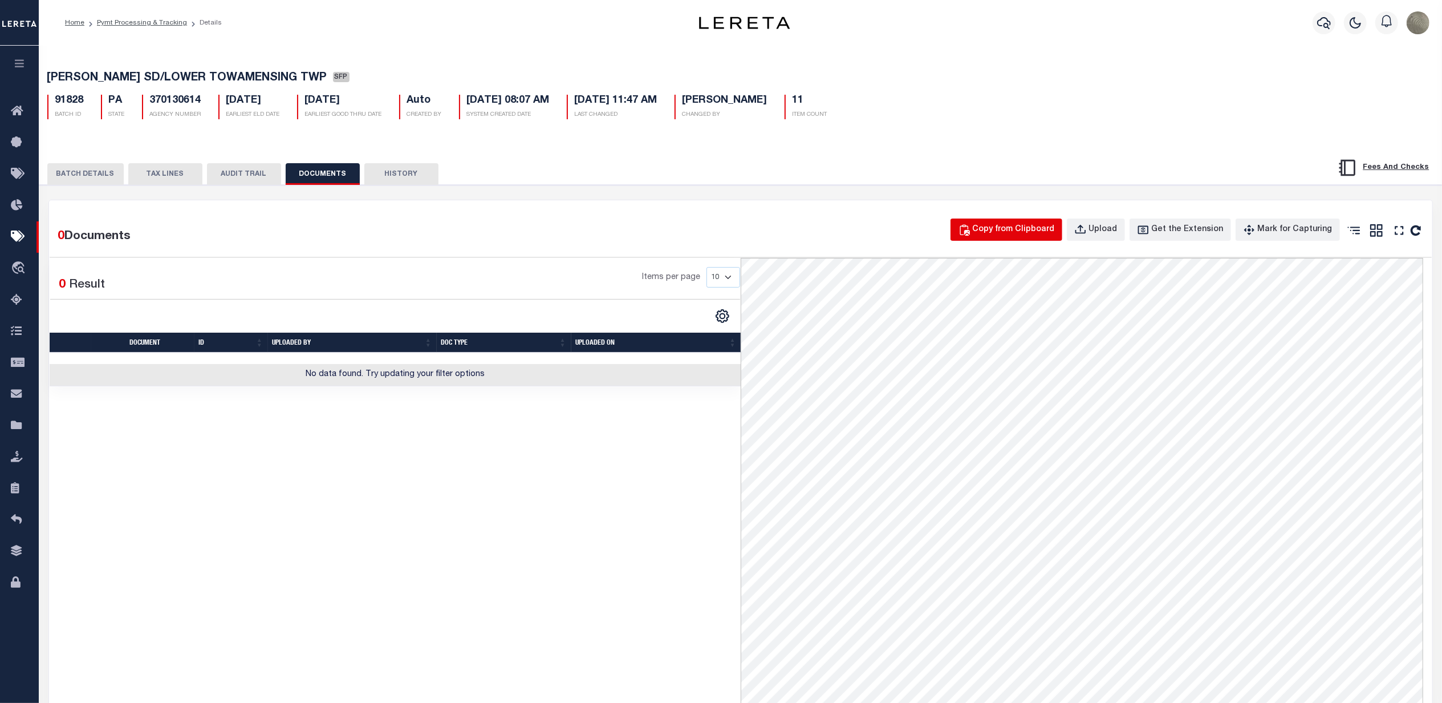
click at [1013, 227] on div "Copy from Clipboard" at bounding box center [1014, 230] width 82 height 13
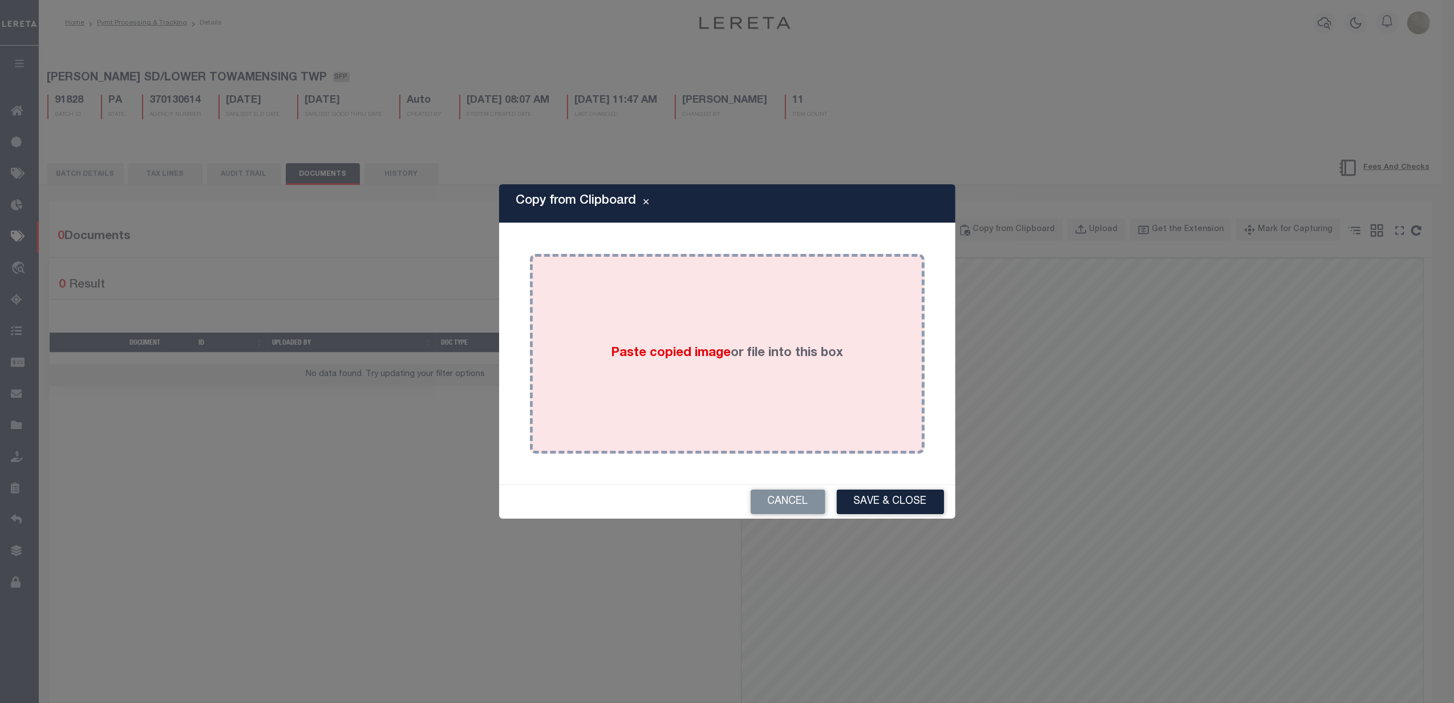
click at [821, 307] on div "Paste copied image or file into this box" at bounding box center [727, 353] width 378 height 183
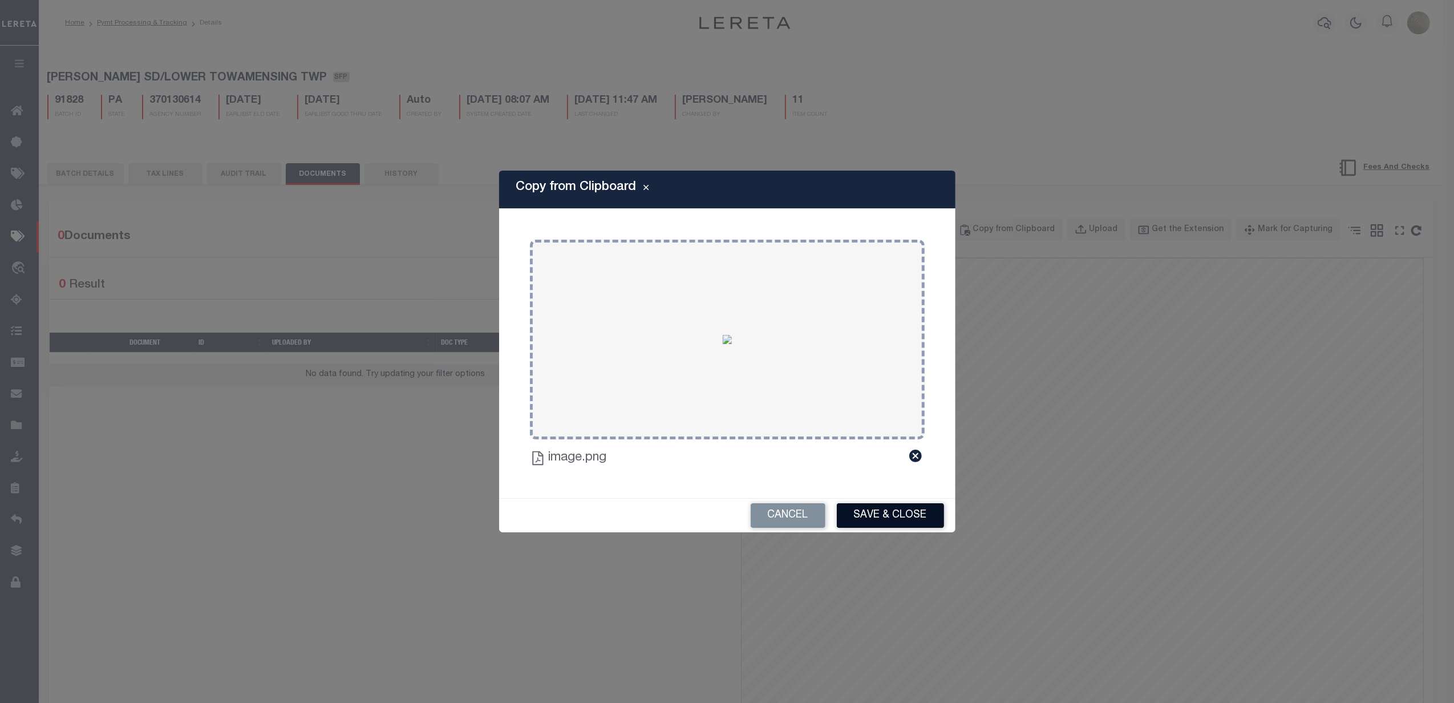
click at [925, 503] on button "Save & Close" at bounding box center [890, 515] width 107 height 25
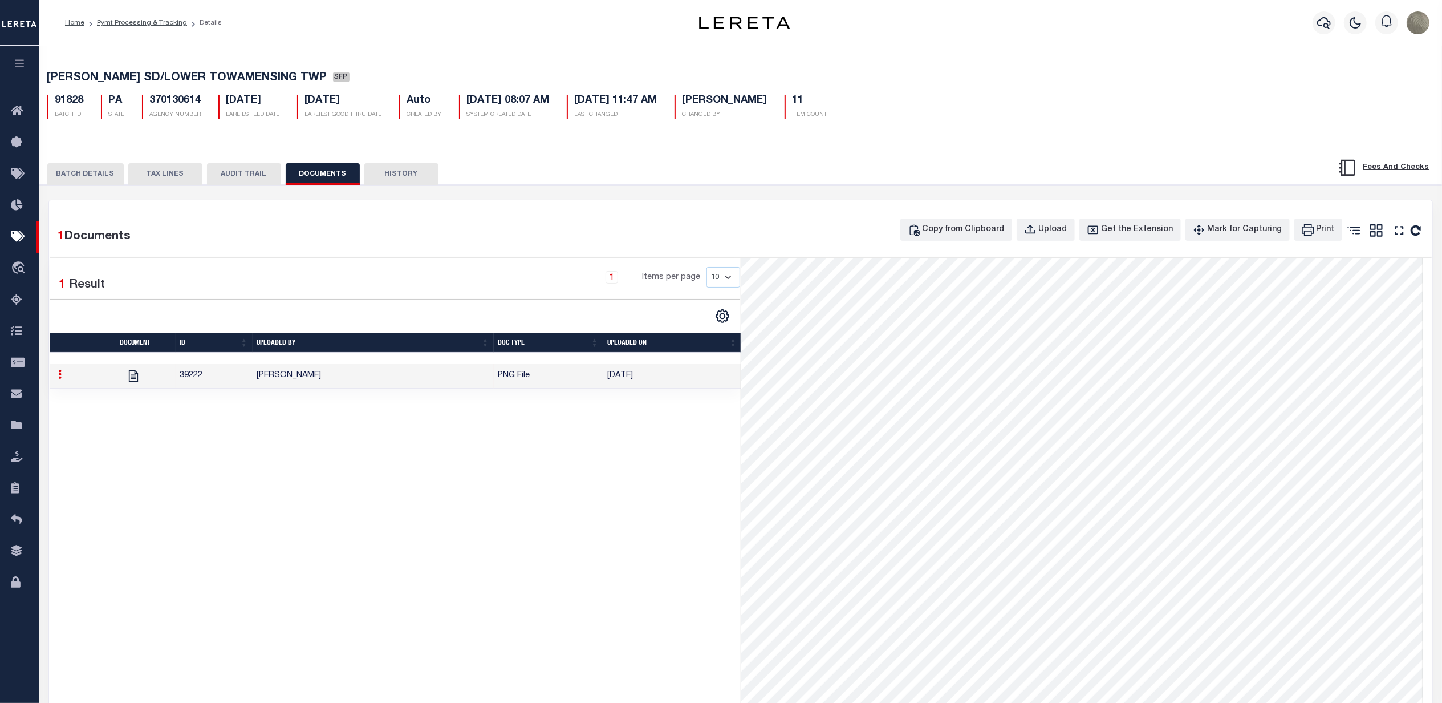
click at [83, 170] on button "BATCH DETAILS" at bounding box center [85, 174] width 76 height 22
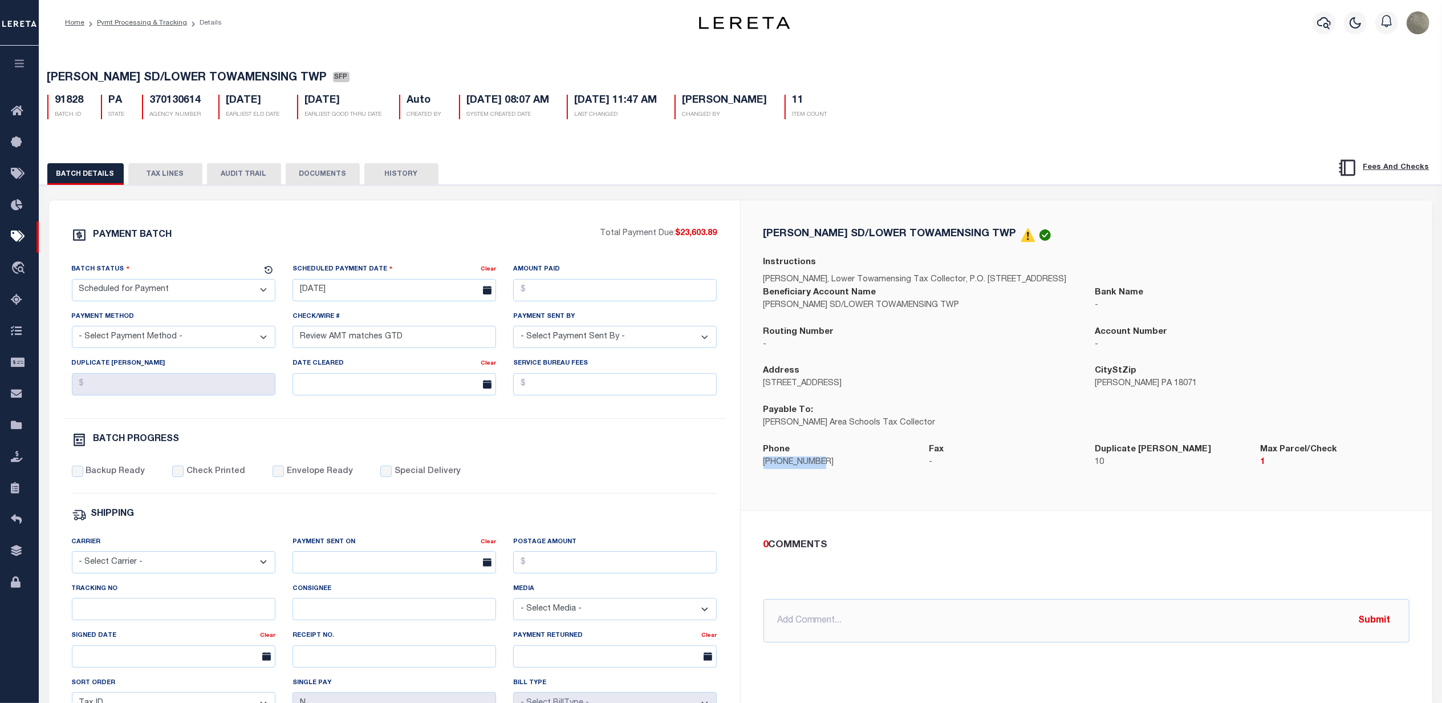
drag, startPoint x: 824, startPoint y: 468, endPoint x: 764, endPoint y: 467, distance: 59.9
click at [764, 467] on p "610-824-7877" at bounding box center [838, 462] width 149 height 13
copy p "610-824-7877"
drag, startPoint x: 149, startPoint y: 169, endPoint x: 160, endPoint y: 176, distance: 13.0
click at [149, 169] on button "TAX LINES" at bounding box center [165, 174] width 74 height 22
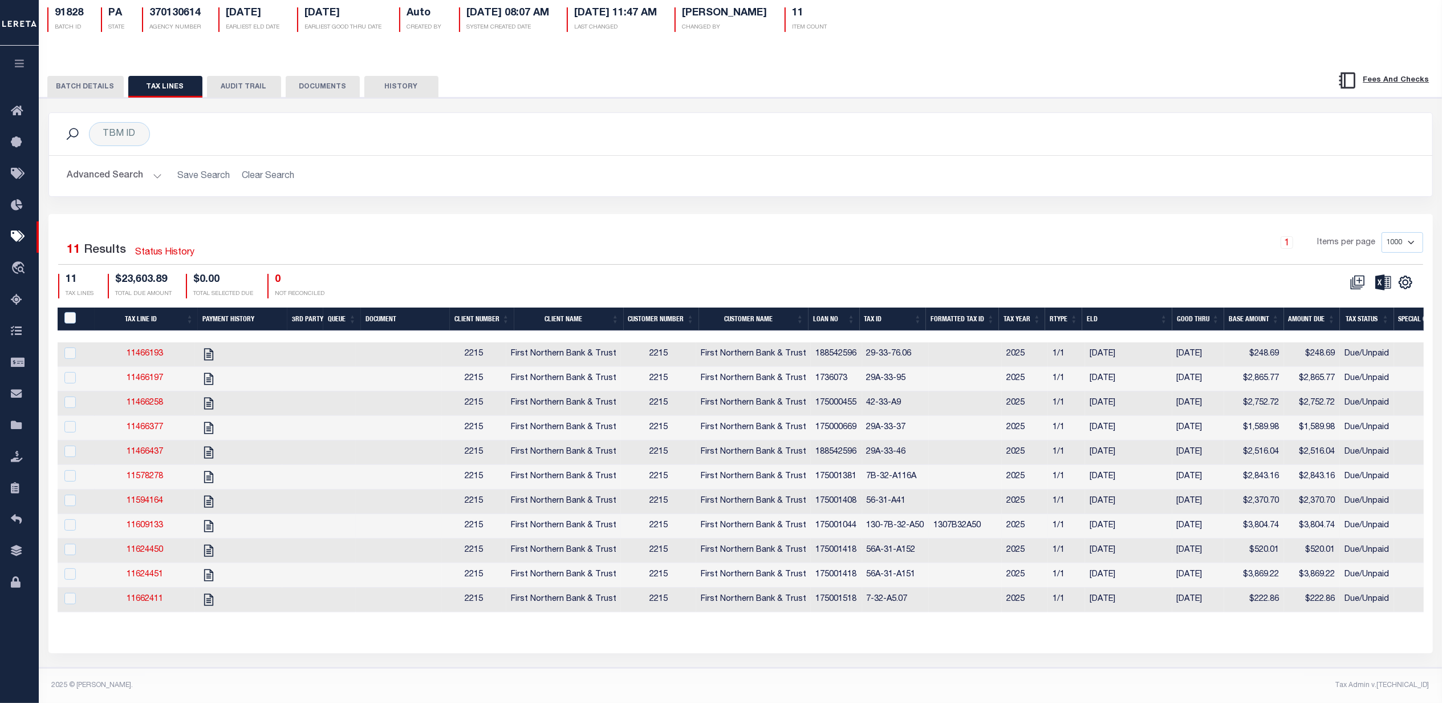
scroll to position [107, 0]
click at [1002, 246] on div "1 Items per page 1000 2500 5000 10000" at bounding box center [913, 248] width 1037 height 32
click at [900, 214] on div "Selected 11 Results Status History 1 Items per page 1000 2500 5000 10000 11 TAX…" at bounding box center [740, 433] width 1385 height 439
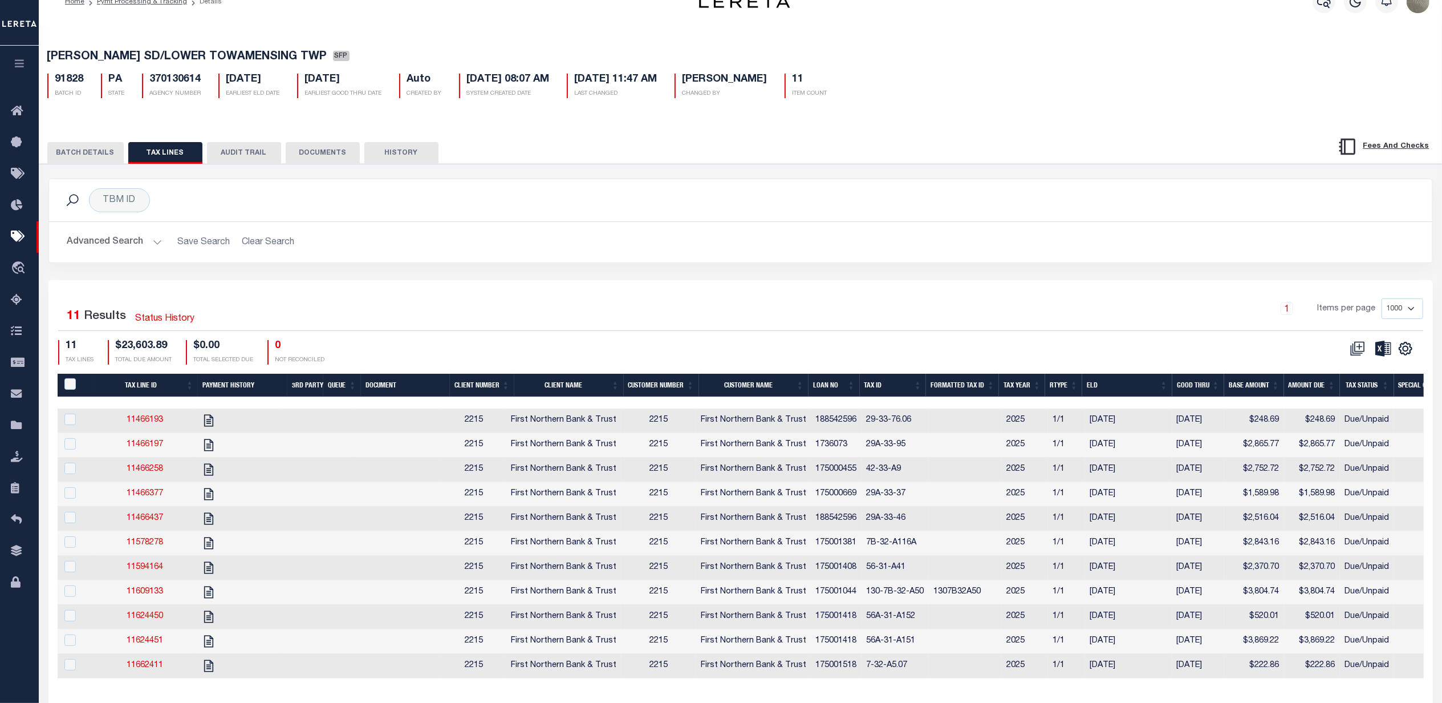
scroll to position [0, 0]
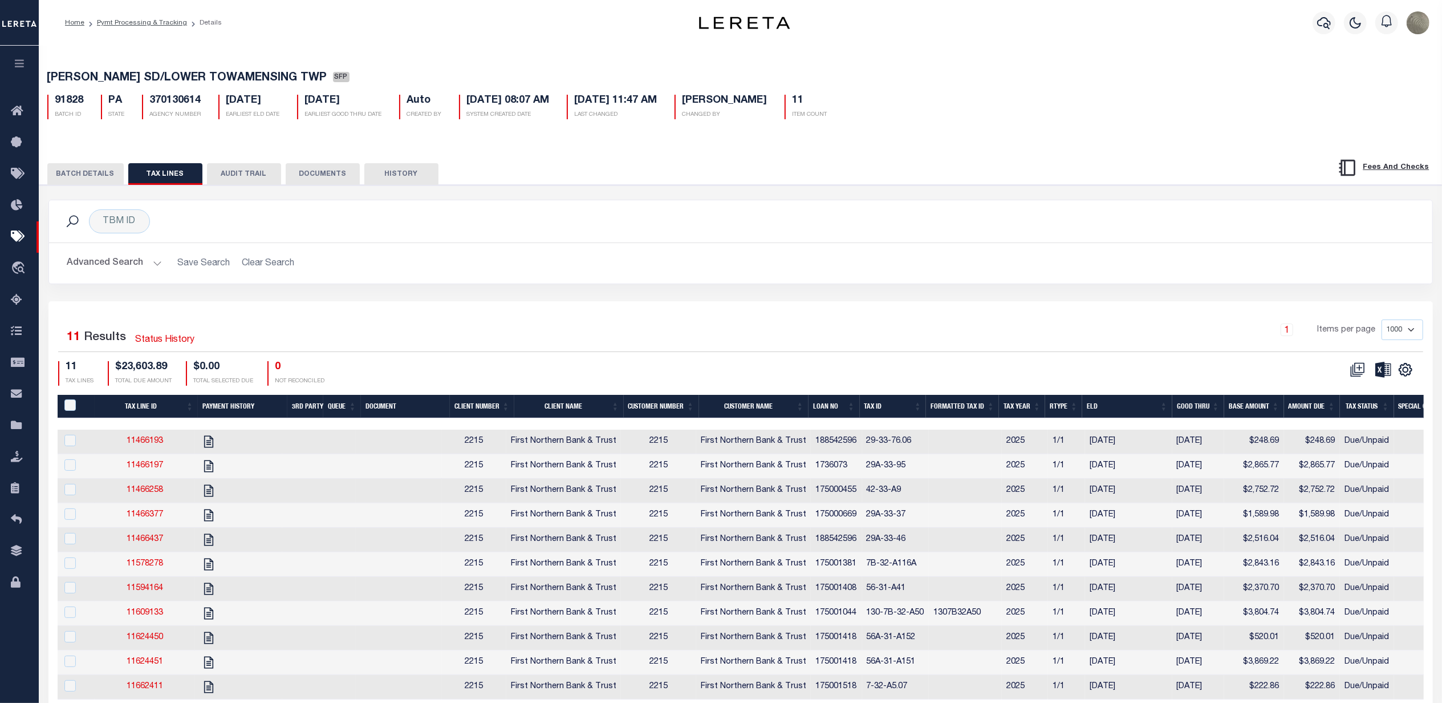
click at [92, 167] on button "BATCH DETAILS" at bounding box center [85, 174] width 76 height 22
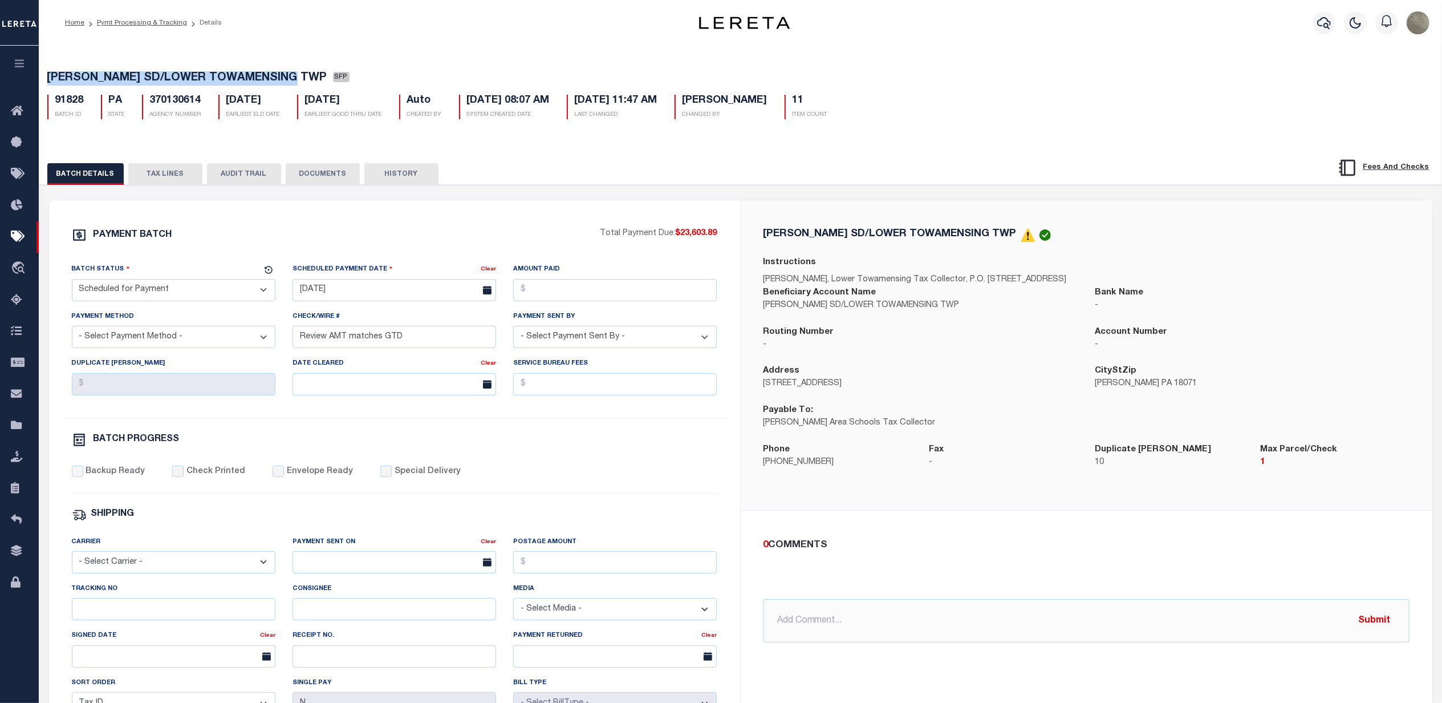
drag, startPoint x: 306, startPoint y: 80, endPoint x: 47, endPoint y: 78, distance: 259.0
click at [47, 78] on span "[PERSON_NAME] SD/LOWER TOWAMENSING TWP" at bounding box center [187, 77] width 280 height 11
copy span "[PERSON_NAME] SD/LOWER TOWAMENSING TWP"
drag, startPoint x: 167, startPoint y: 178, endPoint x: 191, endPoint y: 181, distance: 23.6
click at [167, 178] on button "TAX LINES" at bounding box center [165, 174] width 74 height 22
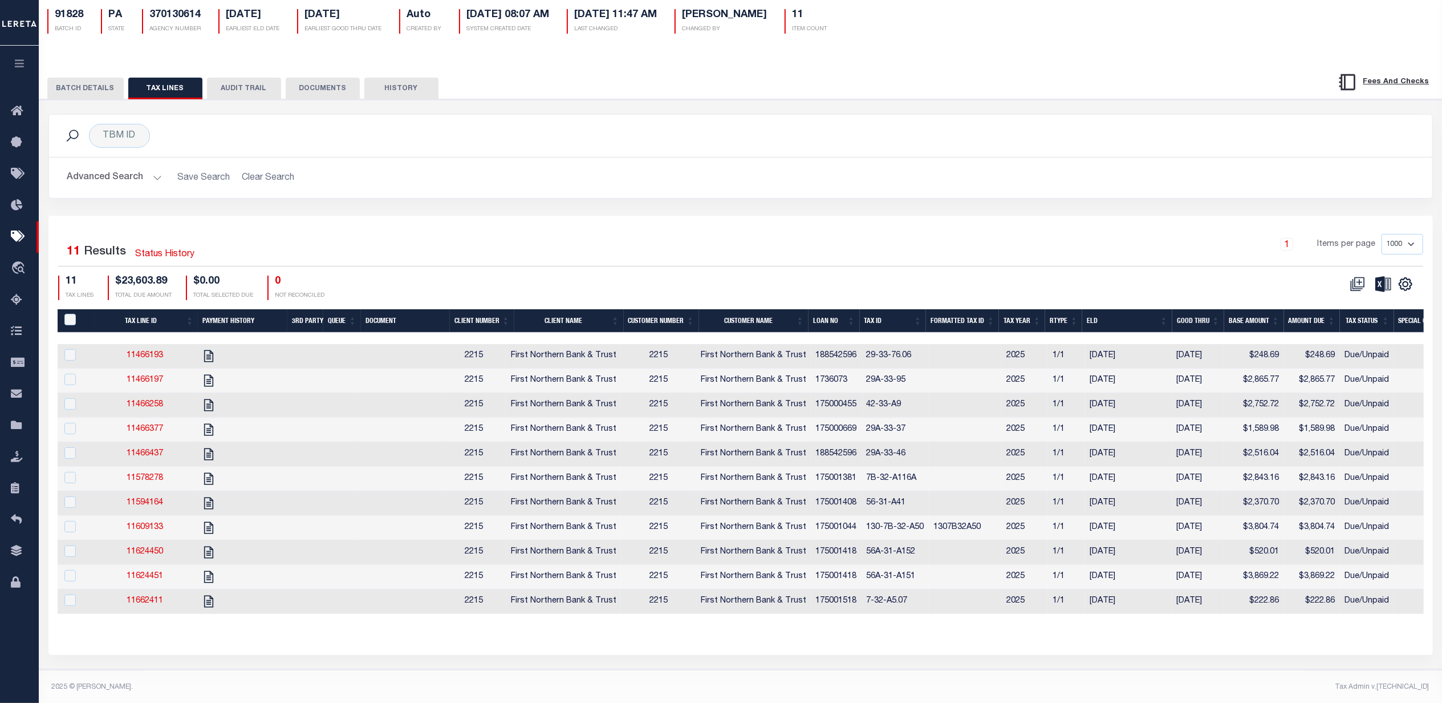
scroll to position [107, 0]
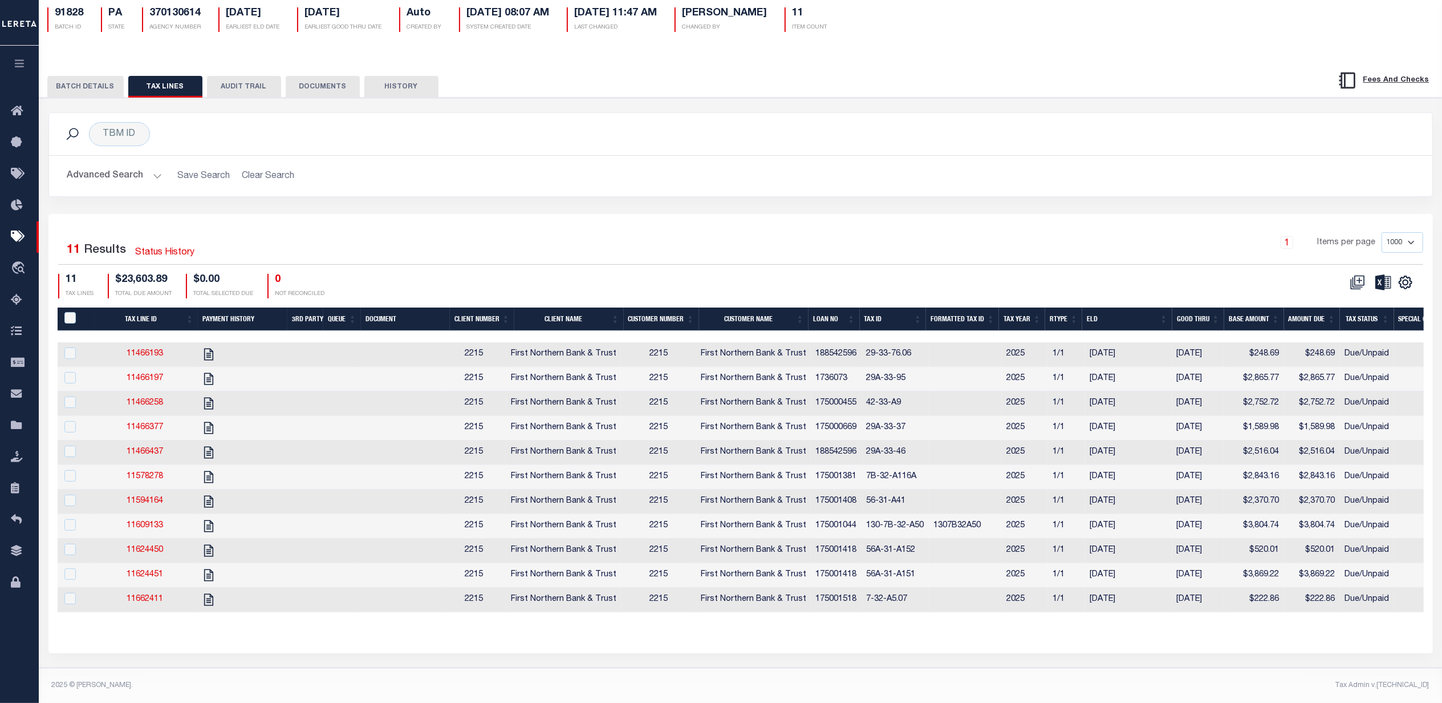
click at [872, 274] on div "CSV Export Selected Print Show Filter Show Search Columns 0: PayeePaymentBatchId" at bounding box center [1082, 286] width 683 height 25
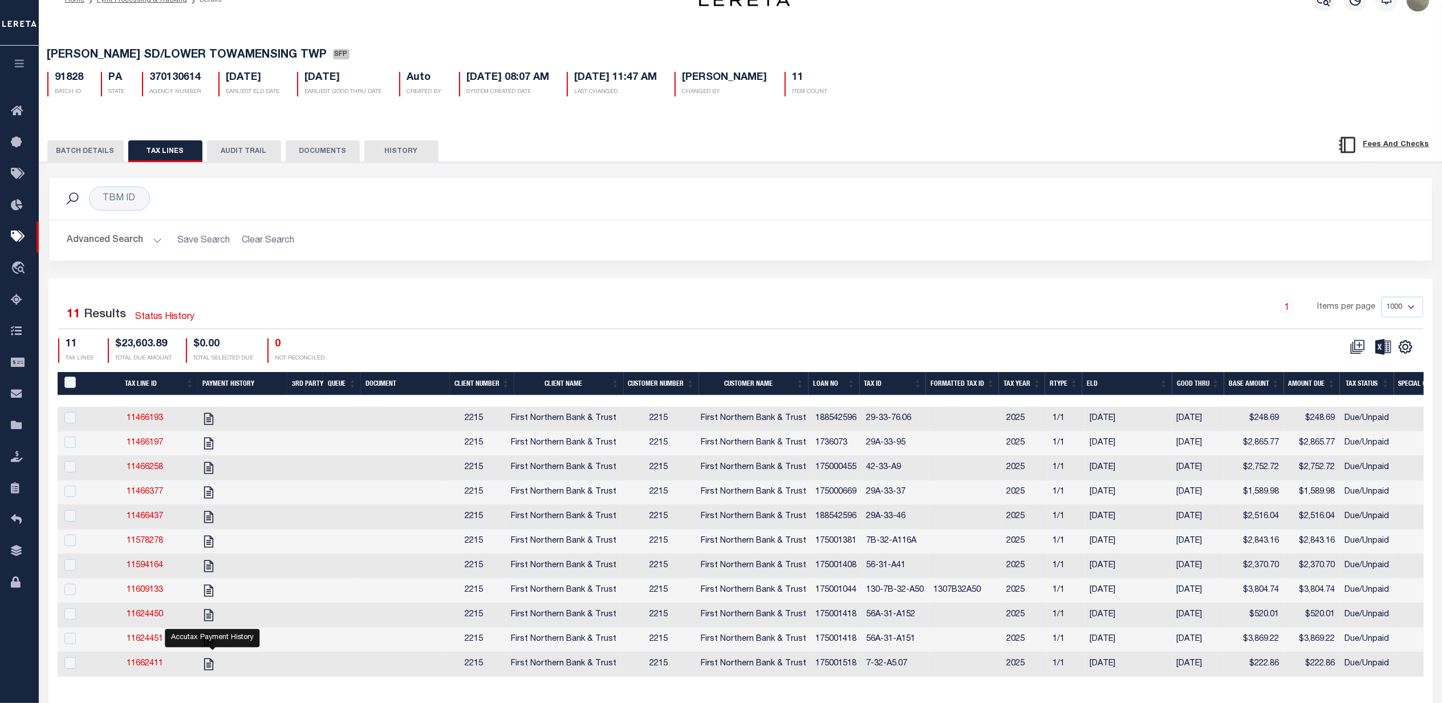
scroll to position [0, 0]
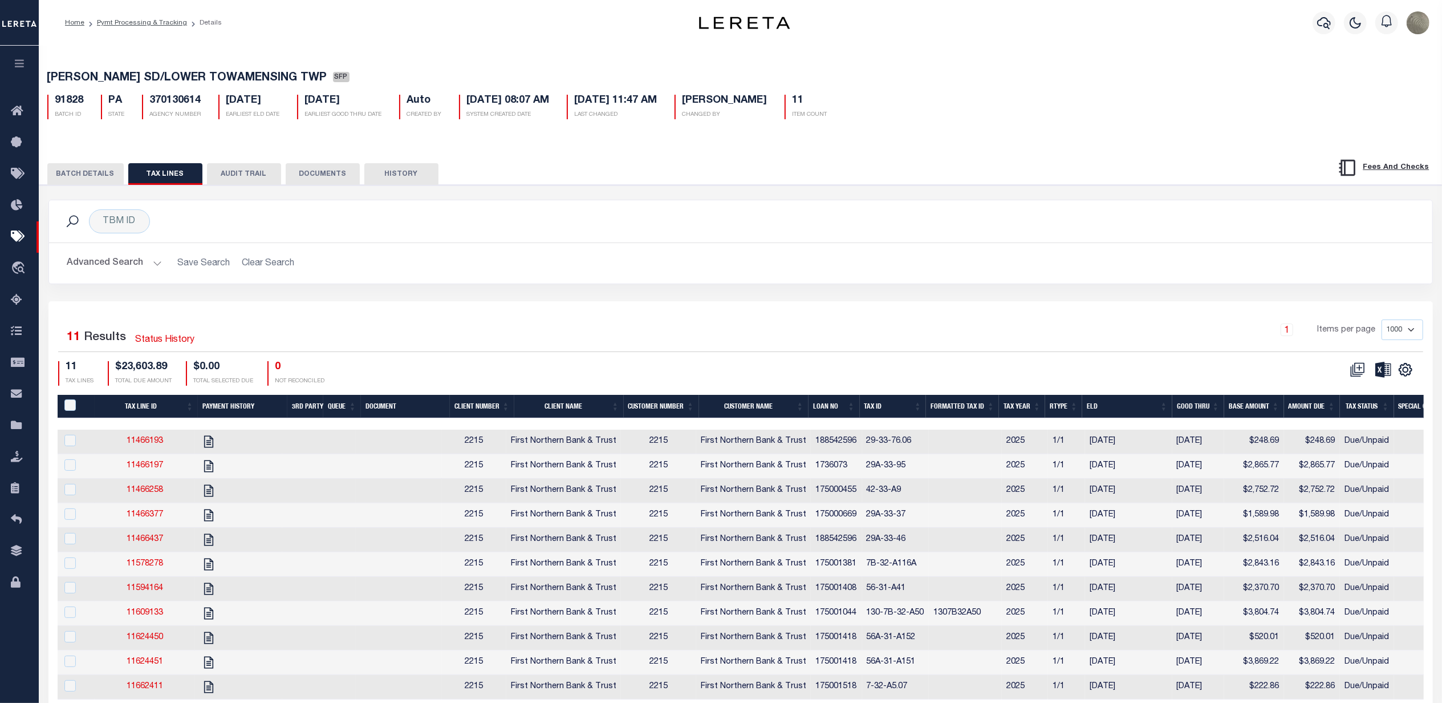
click at [722, 283] on div "Advanced Search Save Search Clear Search Loan No Equals Equals Is Not Equal To …" at bounding box center [741, 263] width 1384 height 40
click at [70, 174] on button "BATCH DETAILS" at bounding box center [85, 174] width 76 height 22
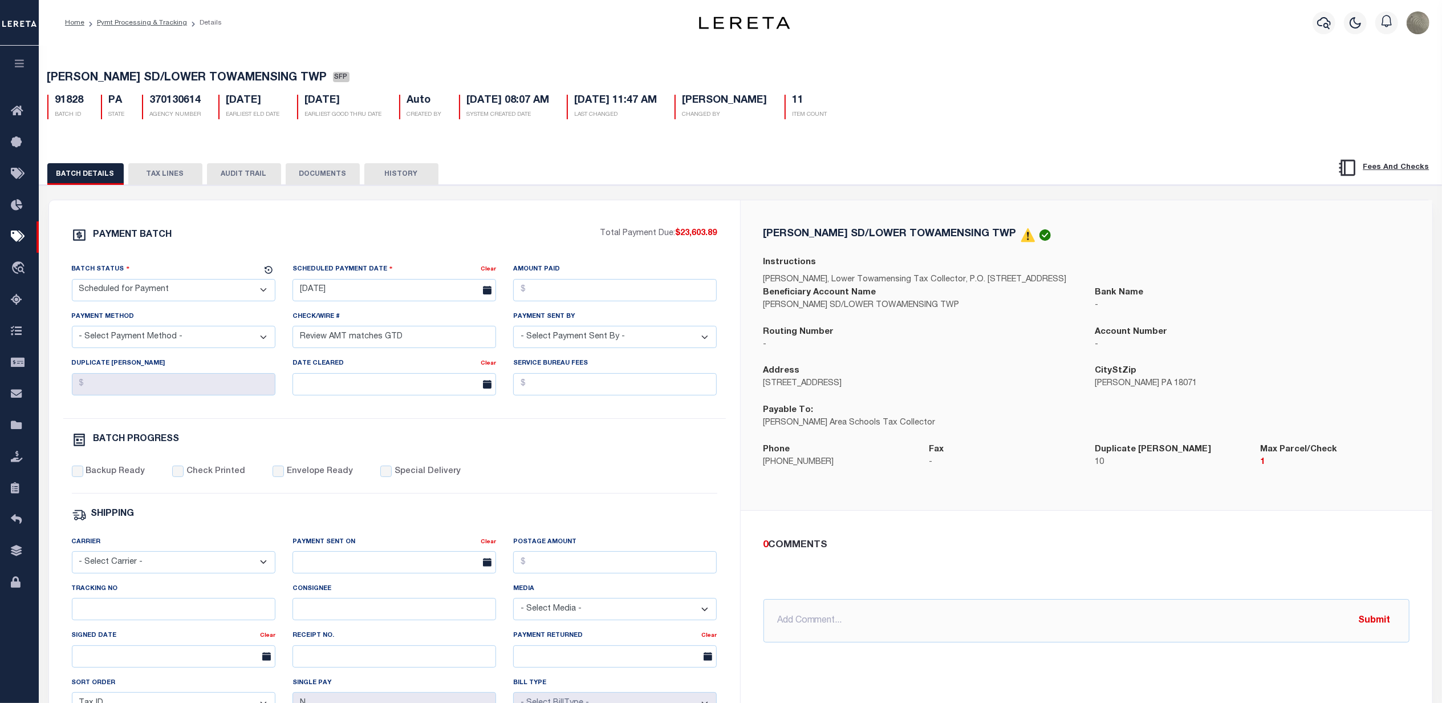
click at [160, 180] on button "TAX LINES" at bounding box center [165, 174] width 74 height 22
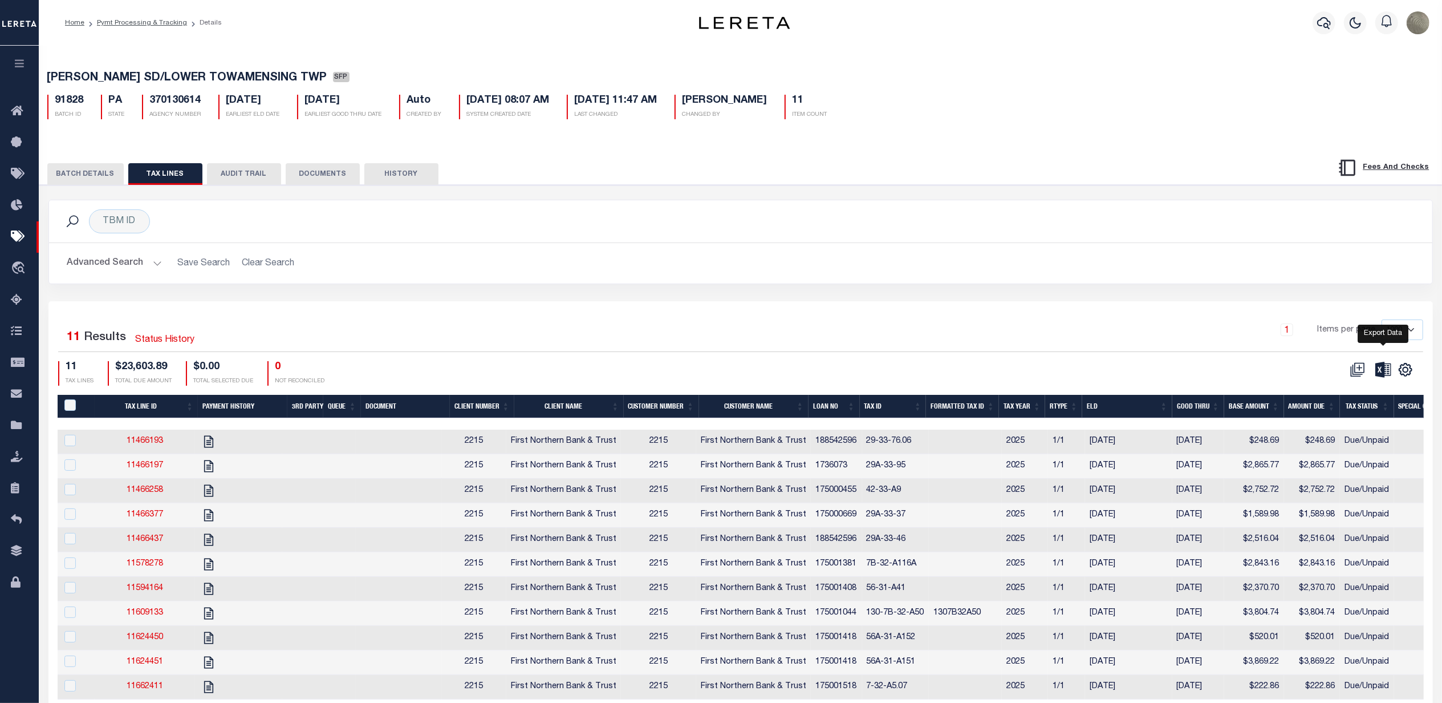
click at [1388, 372] on icon at bounding box center [1384, 369] width 16 height 15
drag, startPoint x: 1037, startPoint y: 315, endPoint x: 1027, endPoint y: 306, distance: 13.7
click at [1037, 315] on div "Selected 11 Results Status History 1 Items per page 1000 2500 5000 10000 11 TAX…" at bounding box center [740, 520] width 1385 height 439
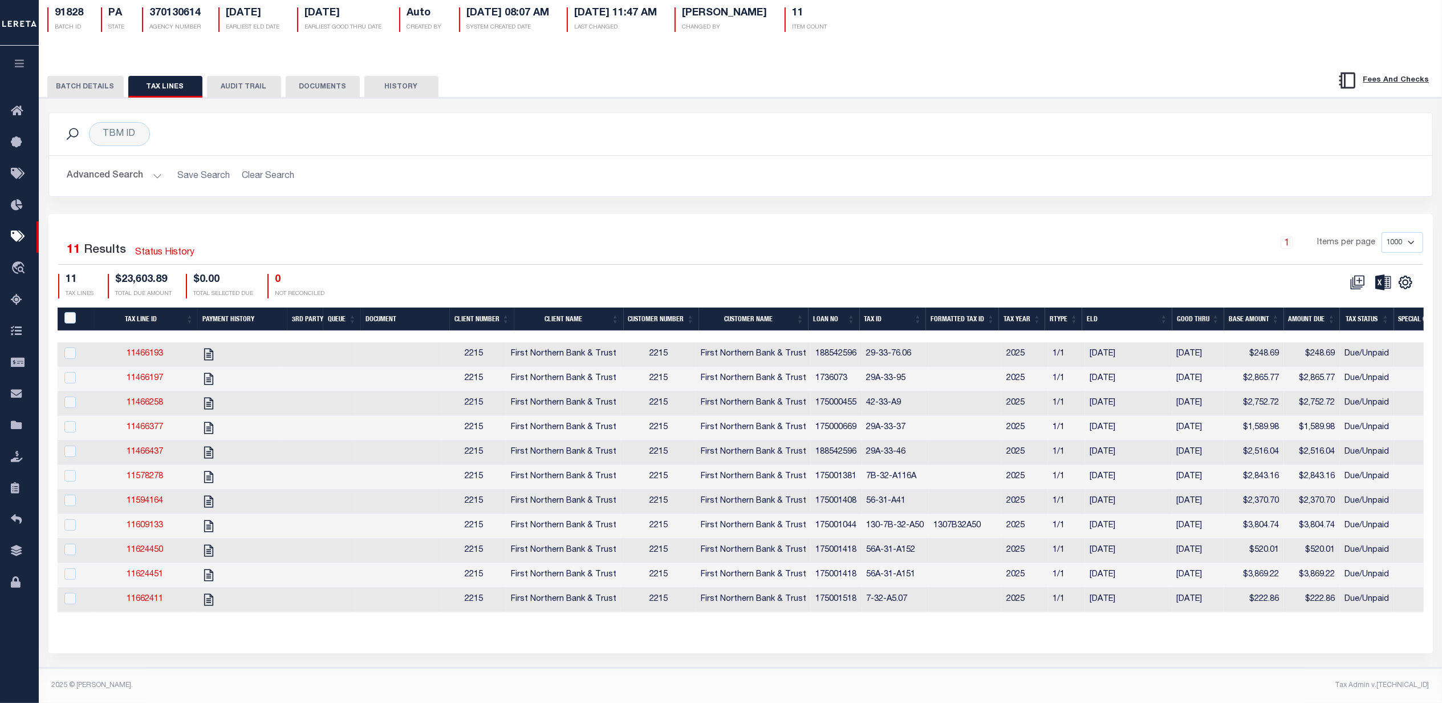
scroll to position [107, 0]
click at [1077, 274] on div "CSV Export Selected Print Show Filter Show Search Columns 0: PayeePaymentBatchId" at bounding box center [1082, 286] width 683 height 25
click at [983, 238] on div "1 Items per page 1000 2500 5000 10000" at bounding box center [914, 247] width 1020 height 30
click at [470, 244] on div "1 Items per page 1000 2500 5000 10000" at bounding box center [914, 247] width 1020 height 30
click at [856, 169] on h2 "Advanced Search Save Search Clear Search" at bounding box center [740, 176] width 1365 height 22
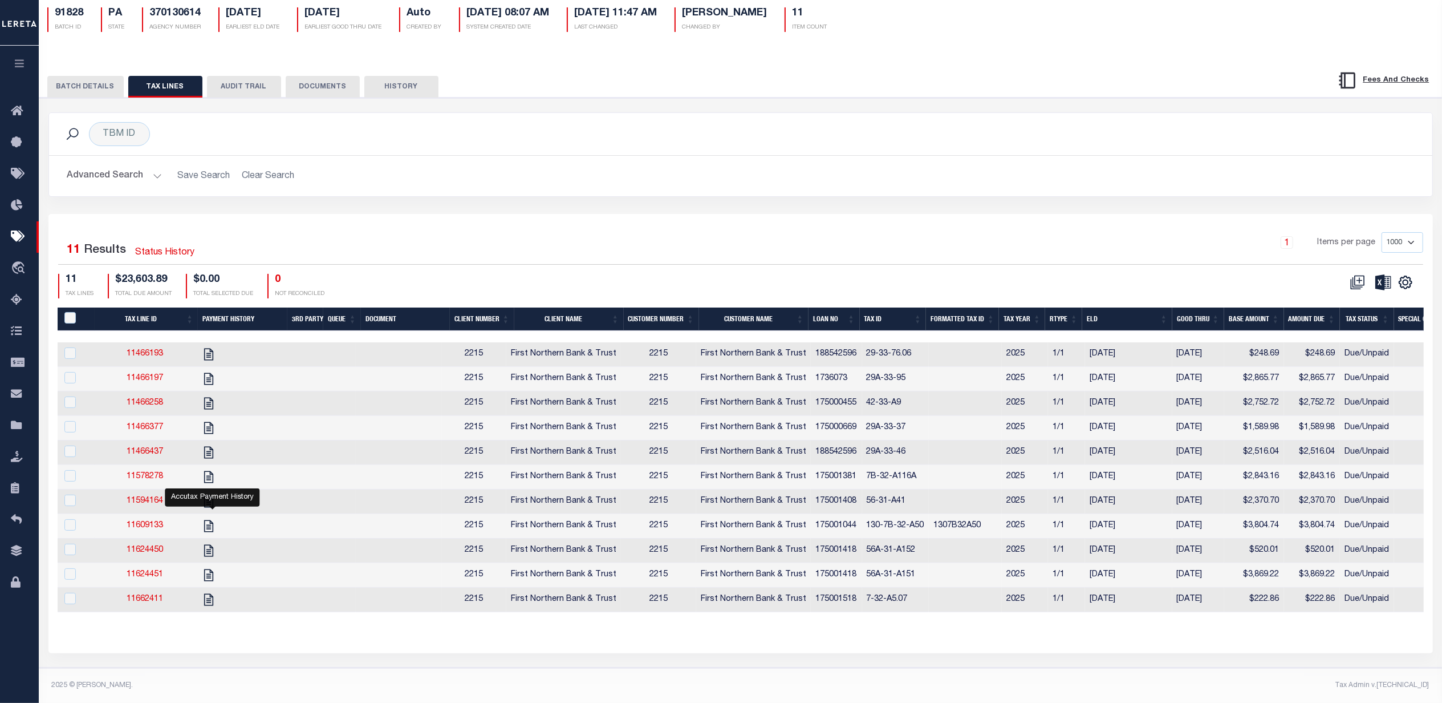
click at [428, 232] on div "1 Items per page 1000 2500 5000 10000" at bounding box center [914, 247] width 1020 height 30
click at [484, 238] on div "1 Items per page 1000 2500 5000 10000" at bounding box center [914, 247] width 1020 height 30
click at [910, 468] on td "7B-32-A116A" at bounding box center [895, 477] width 67 height 25
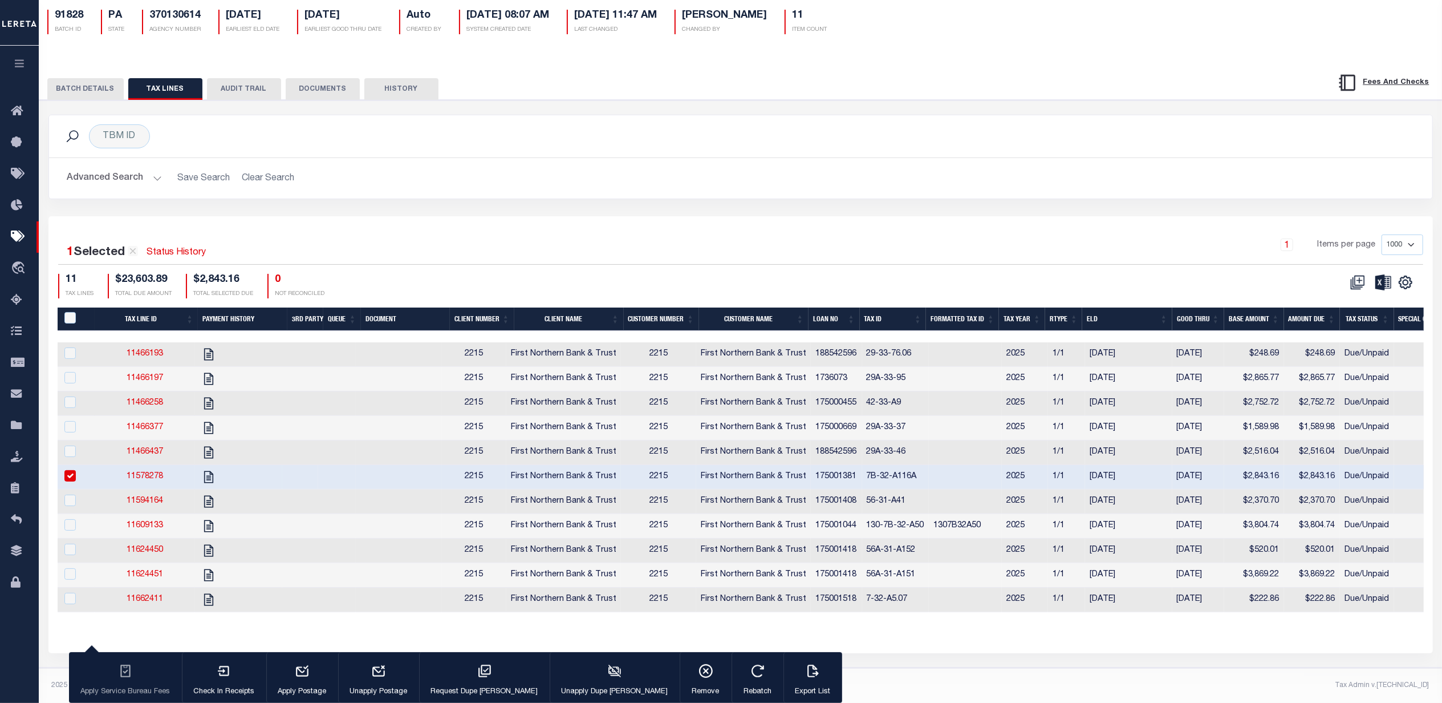
checkbox input "true"
click at [329, 440] on td at bounding box center [337, 452] width 38 height 25
checkbox input "true"
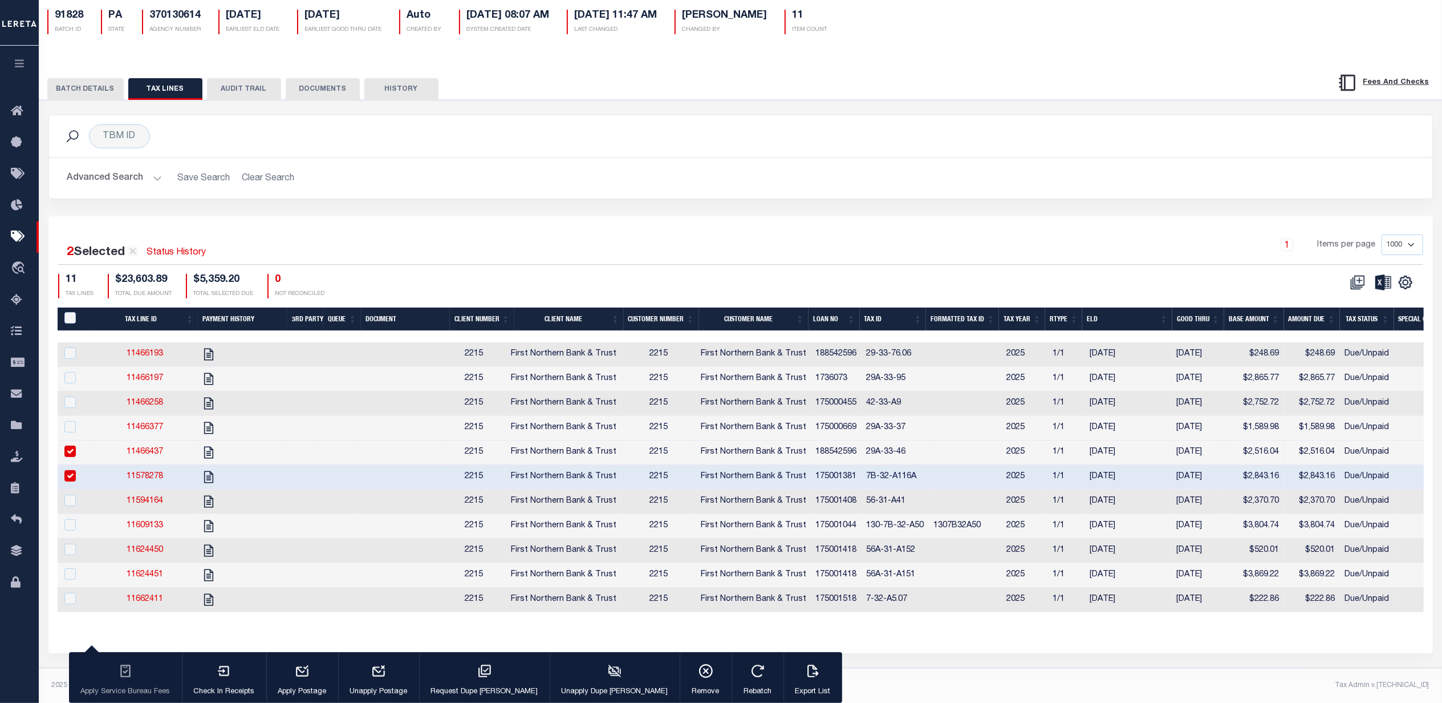
click at [99, 467] on td "11578278" at bounding box center [145, 477] width 101 height 25
checkbox input "false"
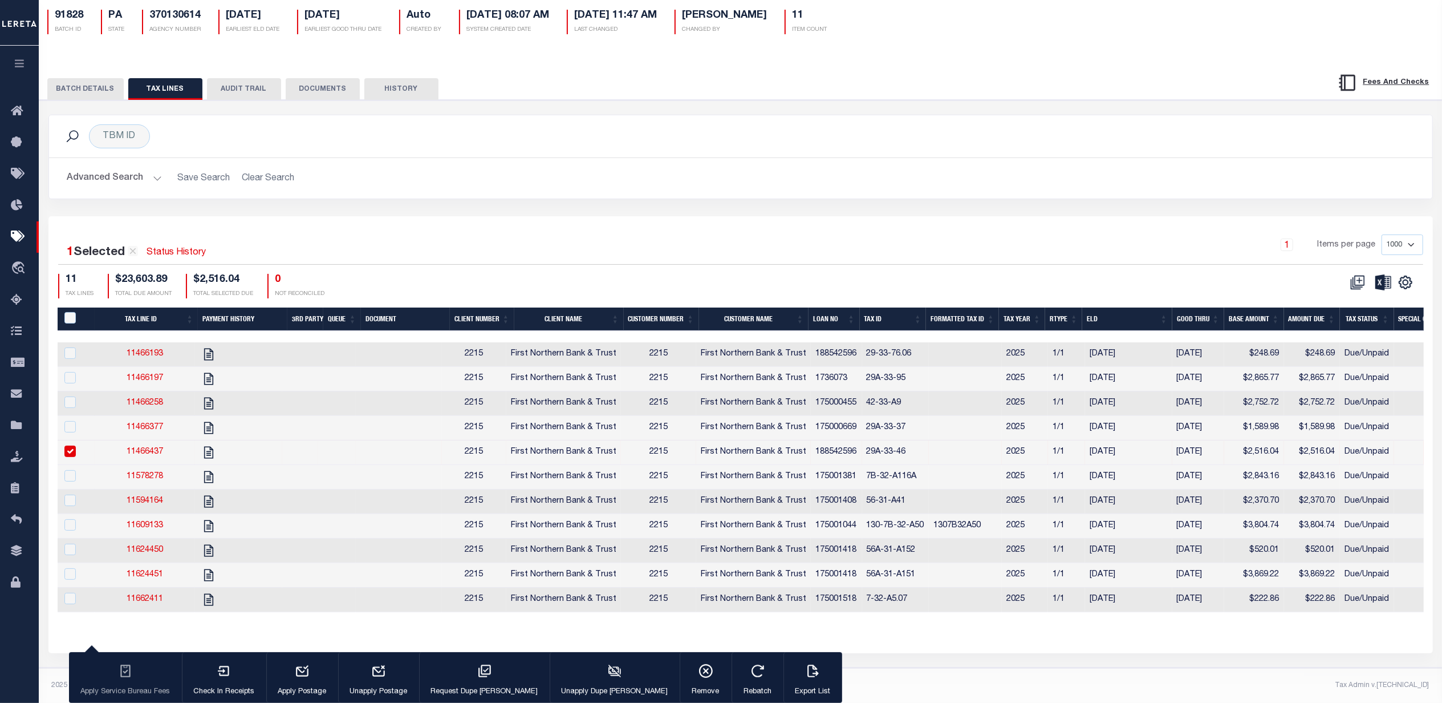
click at [556, 234] on div "1 Items per page 1000 2500 5000 10000" at bounding box center [914, 249] width 1020 height 30
click at [70, 445] on input "checkbox" at bounding box center [69, 450] width 11 height 11
checkbox input "false"
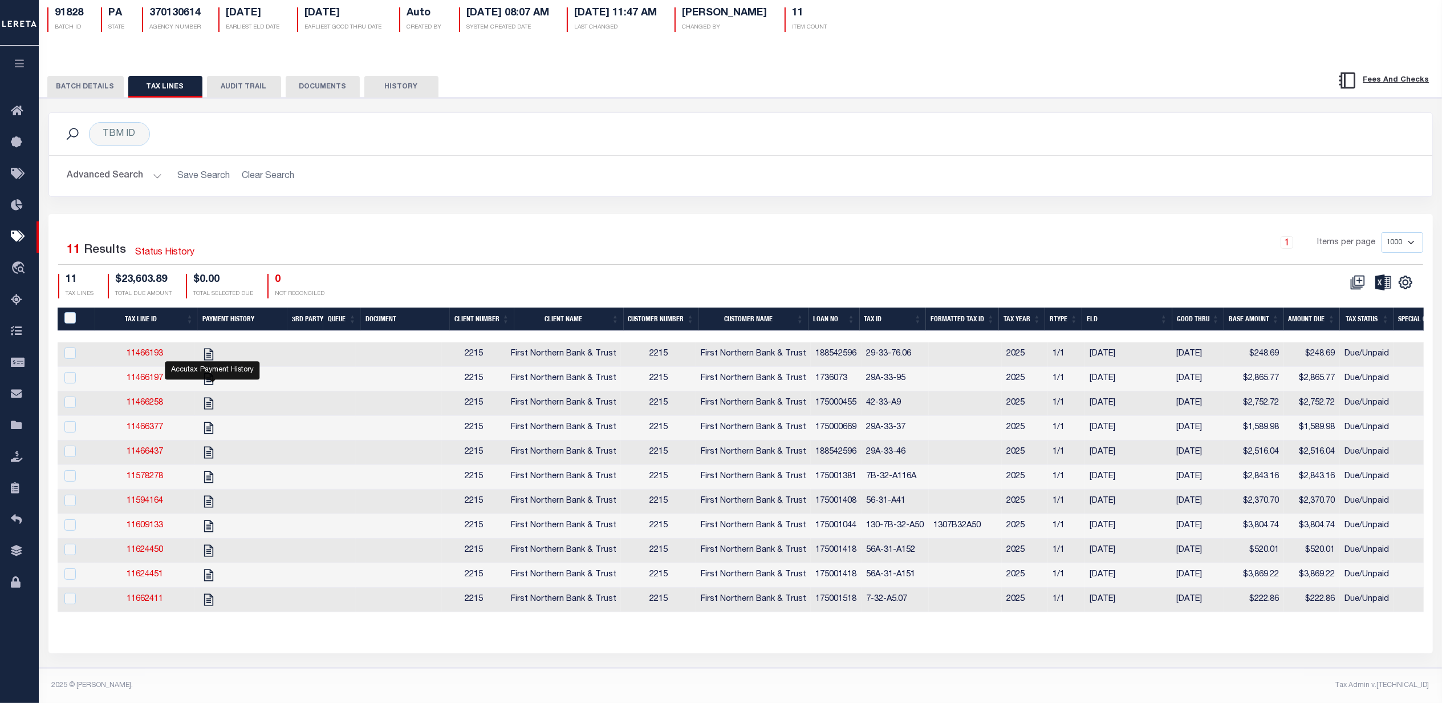
click at [427, 252] on div "1 Selected 11 Results Status History 1 Items per page 1000 2500 5000 10000 11 T…" at bounding box center [741, 265] width 1384 height 66
click at [585, 165] on h2 "Advanced Search Save Search Clear Search" at bounding box center [740, 176] width 1365 height 22
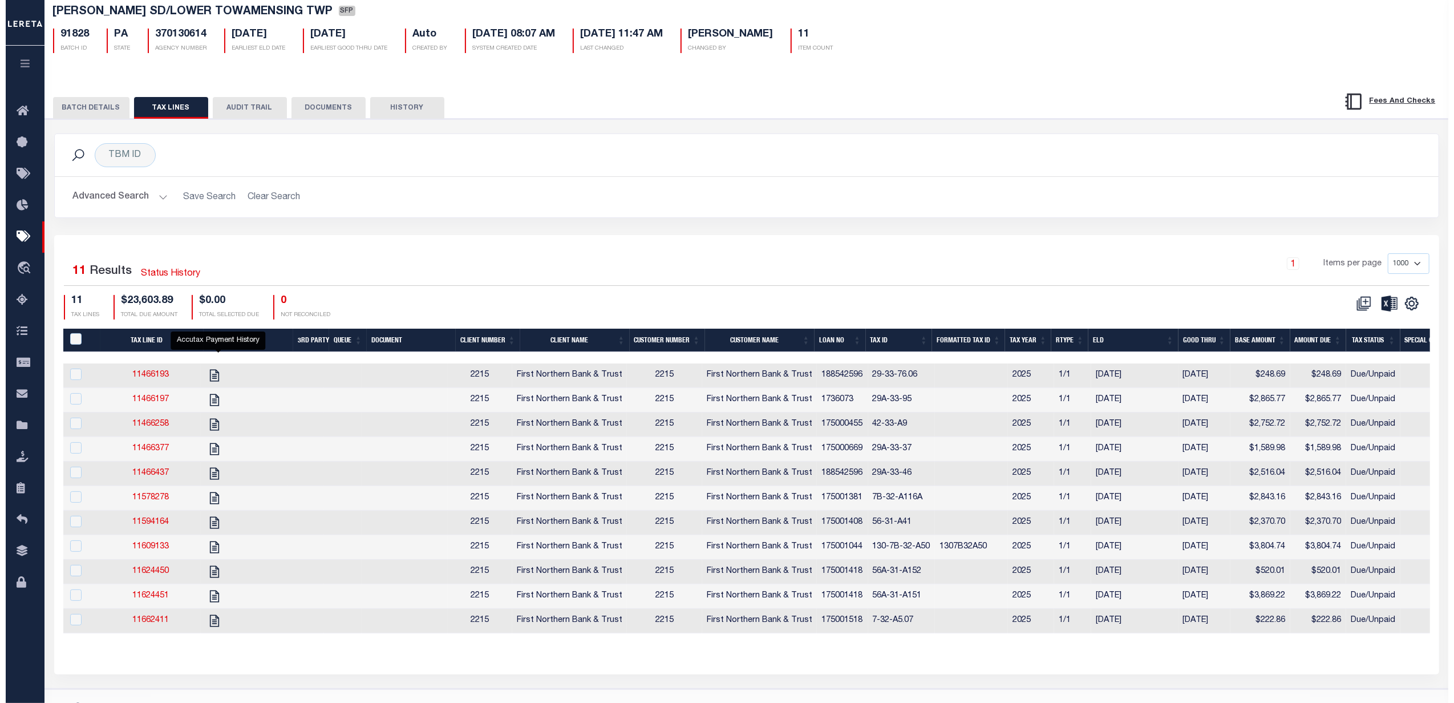
scroll to position [0, 0]
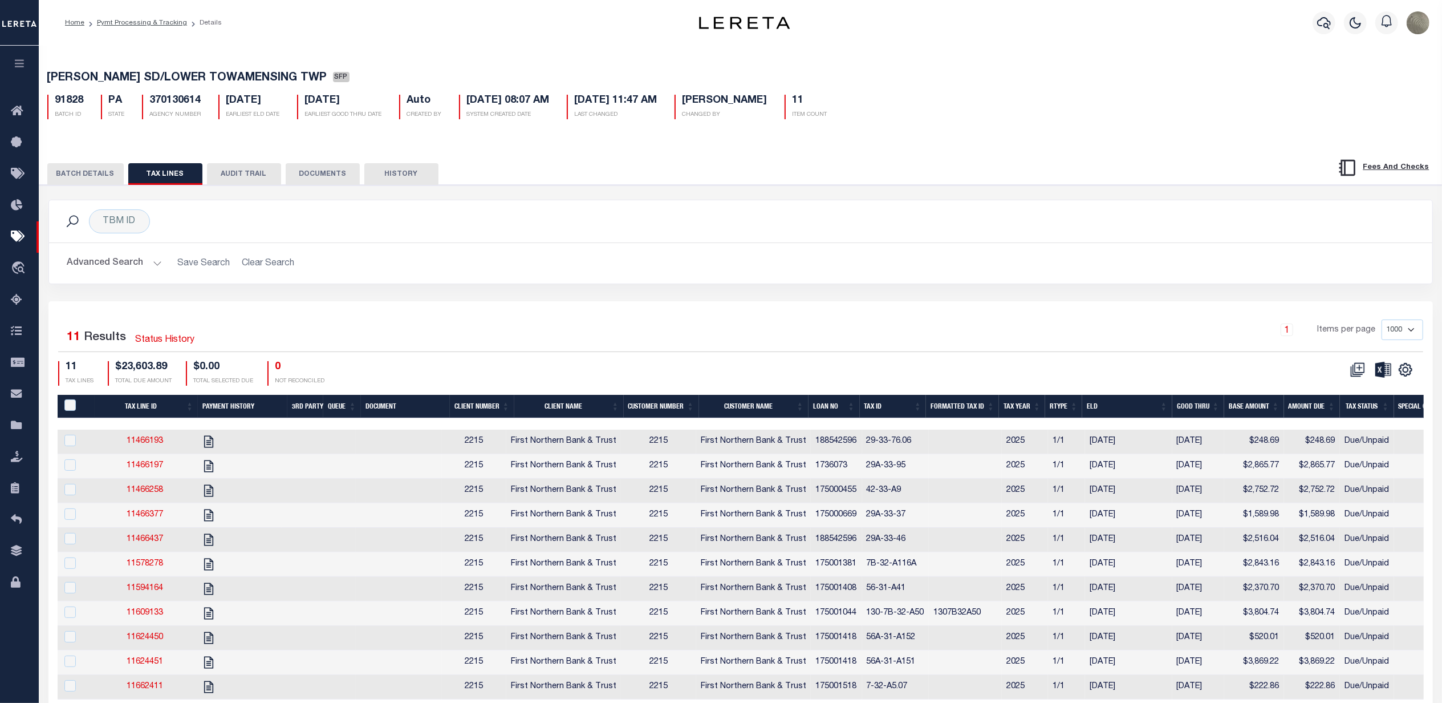
select select
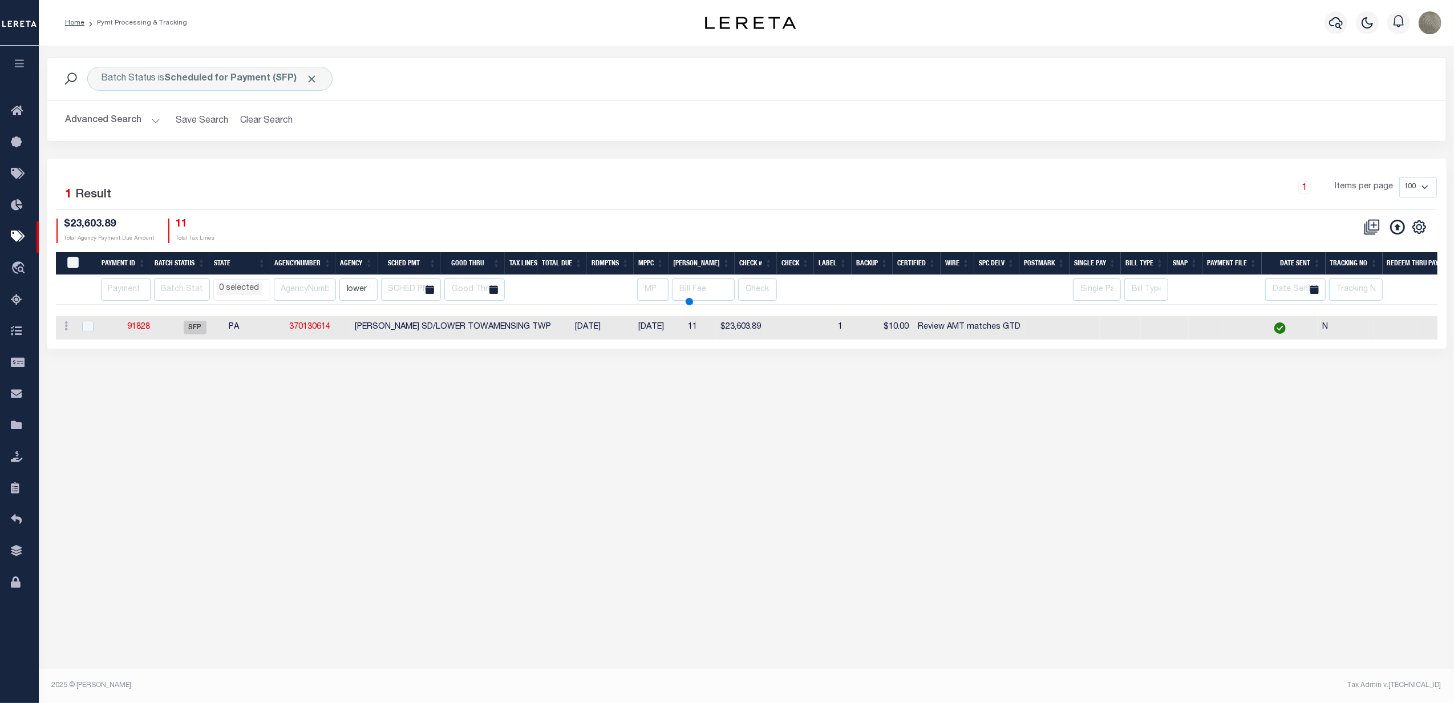
select select
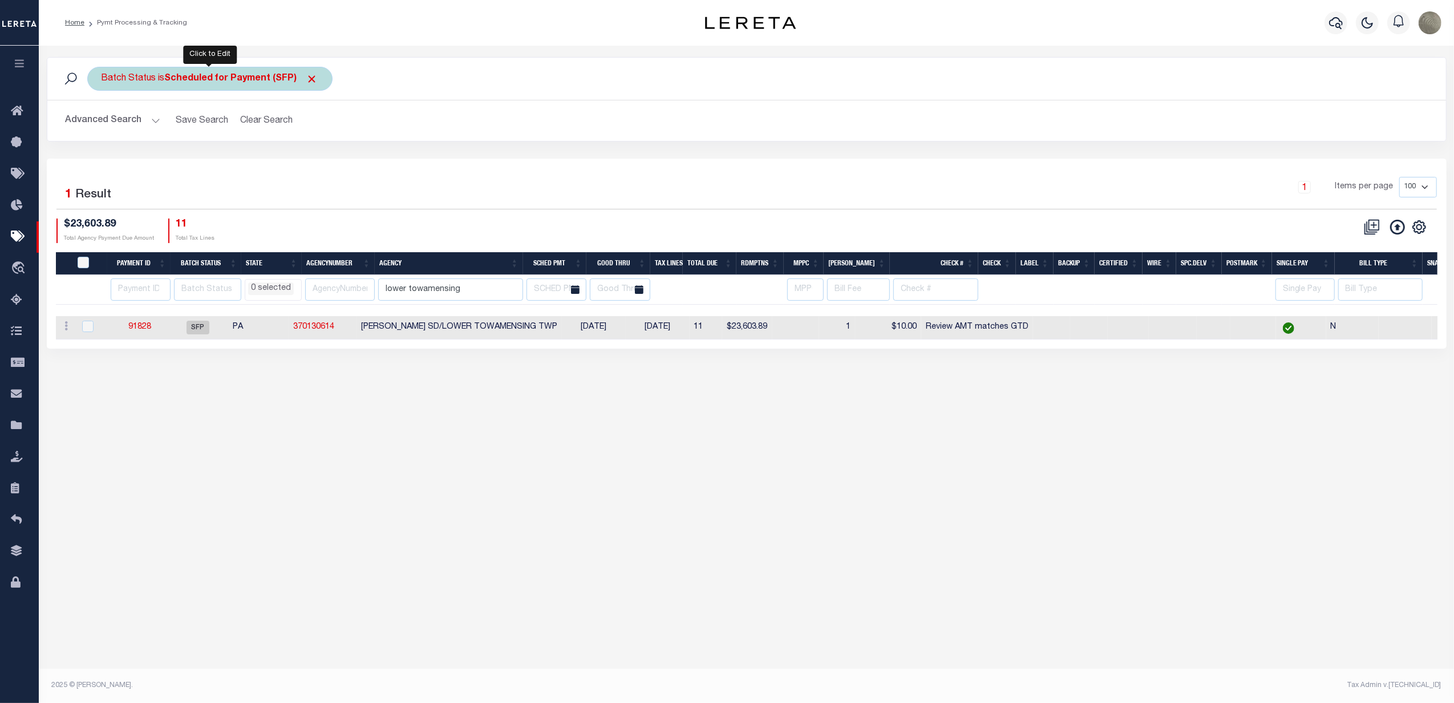
click at [238, 80] on b "Scheduled for Payment (SFP)" at bounding box center [241, 78] width 153 height 9
click at [181, 127] on select "Awaiting Funds (AWF) Cleared and Complete (CAC) New Check Needed (NCN) Payment …" at bounding box center [186, 135] width 168 height 22
select select "RFW"
click at [102, 124] on select "Awaiting Funds (AWF) Cleared and Complete (CAC) New Check Needed (NCN) Payment …" at bounding box center [186, 135] width 168 height 22
click at [260, 156] on input "Apply" at bounding box center [253, 159] width 34 height 19
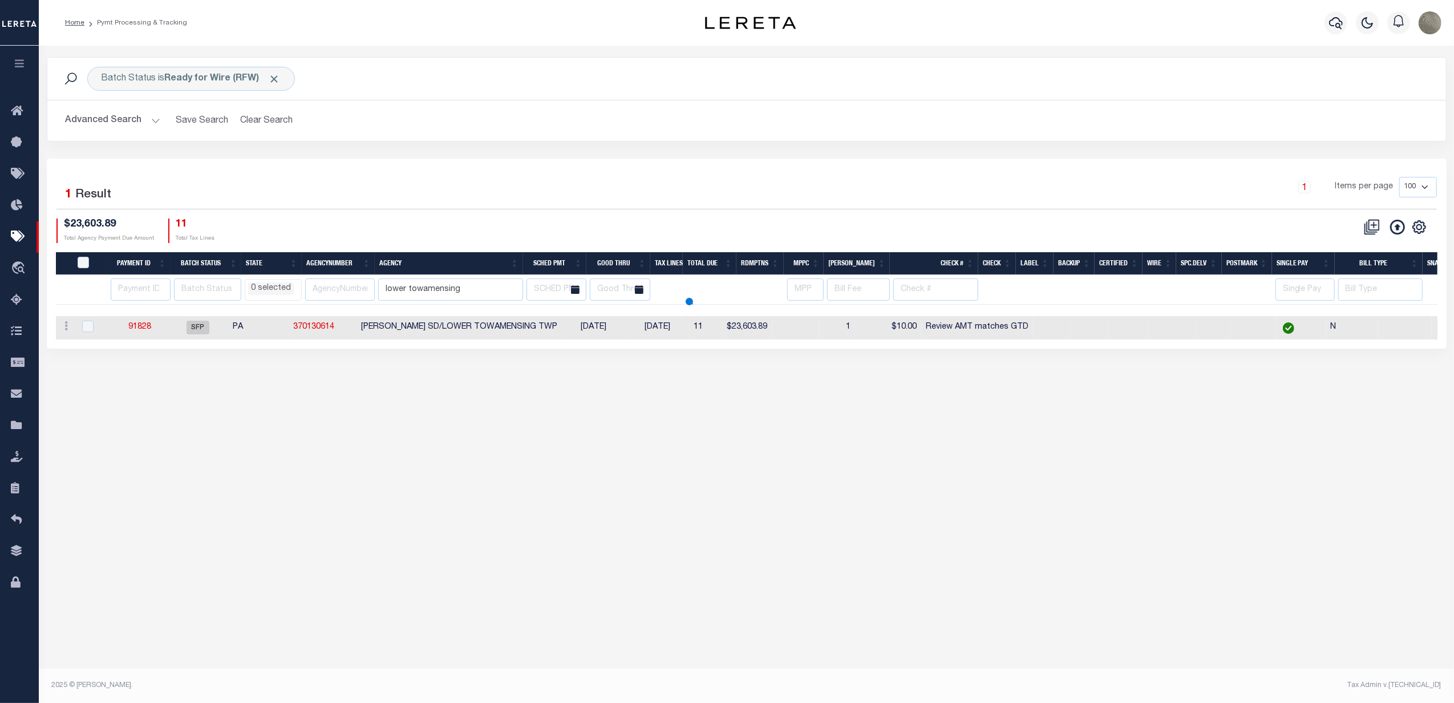
select select
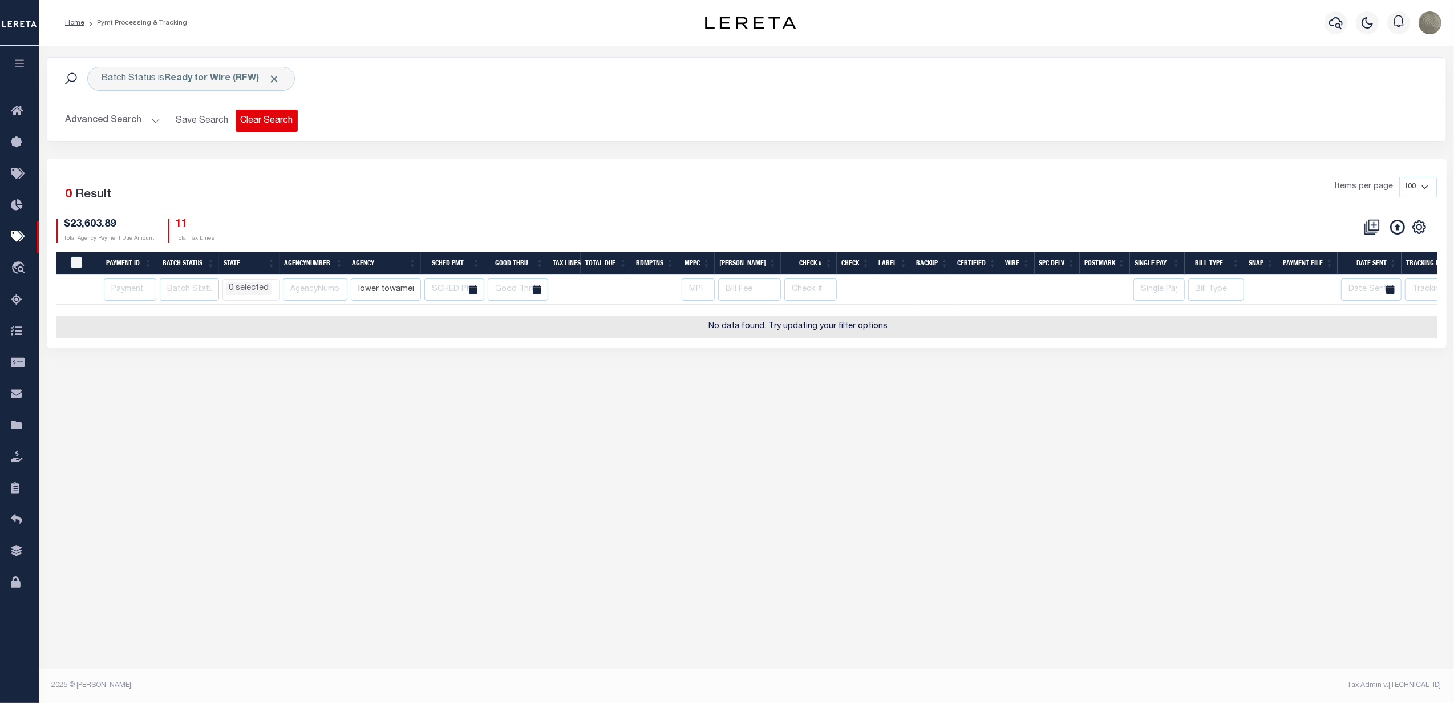
click at [270, 122] on button "Clear Search" at bounding box center [267, 121] width 62 height 22
click at [218, 74] on b "Scheduled for Payment (SFP)" at bounding box center [241, 78] width 153 height 9
select select
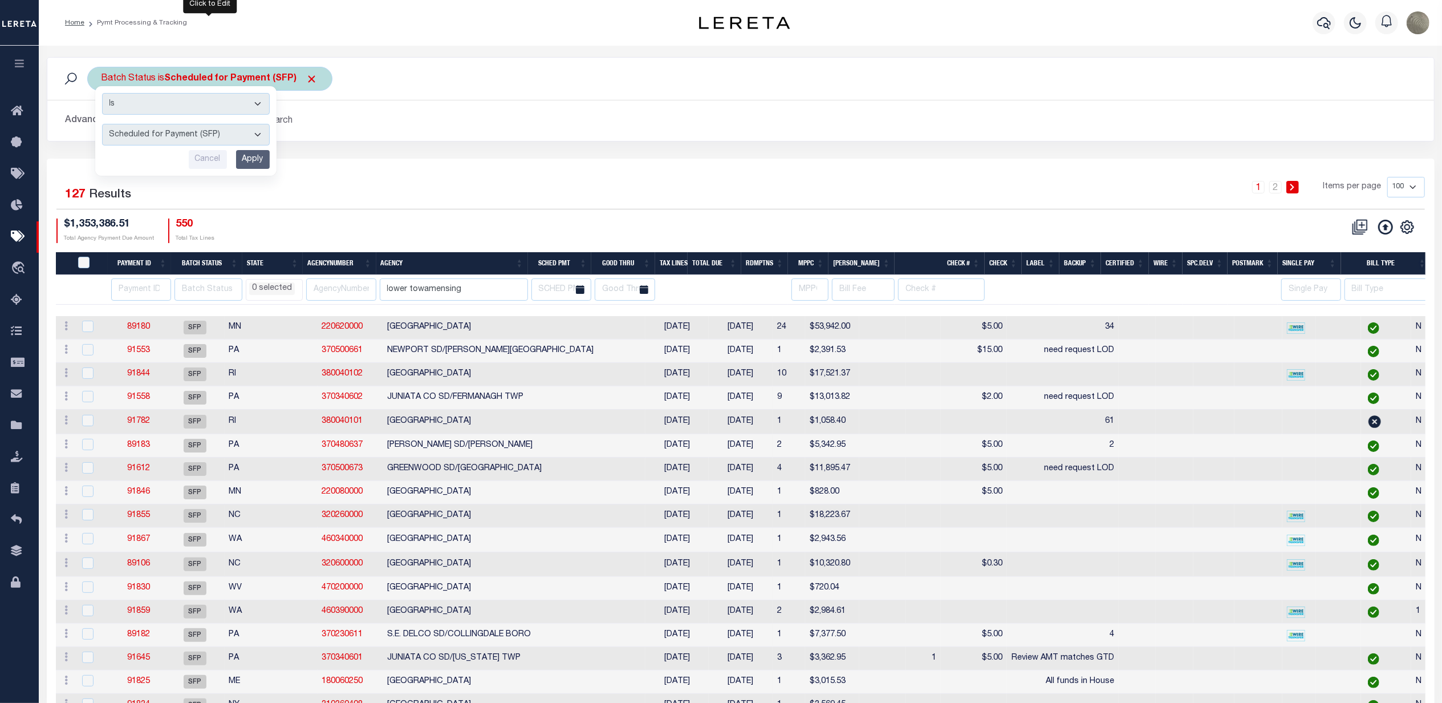
click at [173, 132] on select "Awaiting Funds (AWF) Cleared and Complete (CAC) New Check Needed (NCN) Payment …" at bounding box center [186, 135] width 168 height 22
select select "RFW"
click at [102, 124] on select "Awaiting Funds (AWF) Cleared and Complete (CAC) New Check Needed (NCN) Payment …" at bounding box center [186, 135] width 168 height 22
click at [249, 160] on input "Apply" at bounding box center [253, 159] width 34 height 19
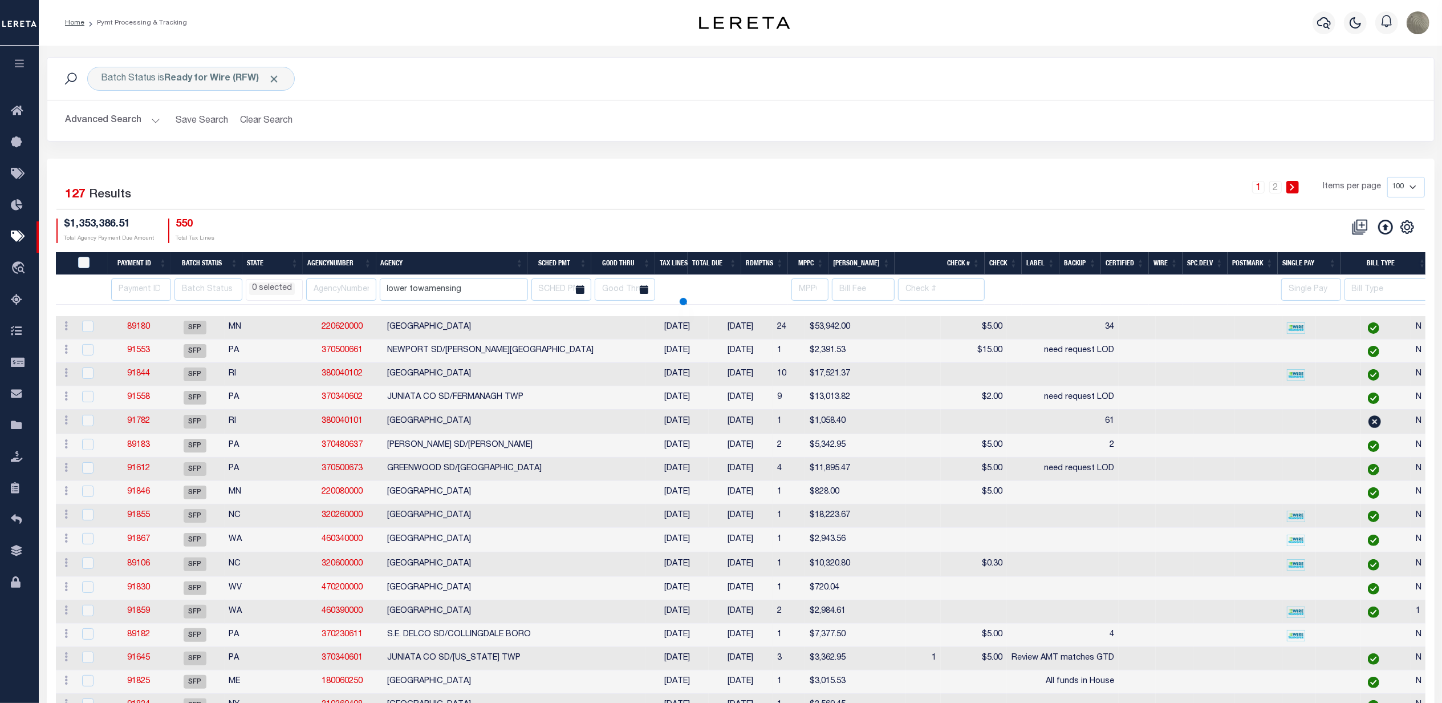
select select
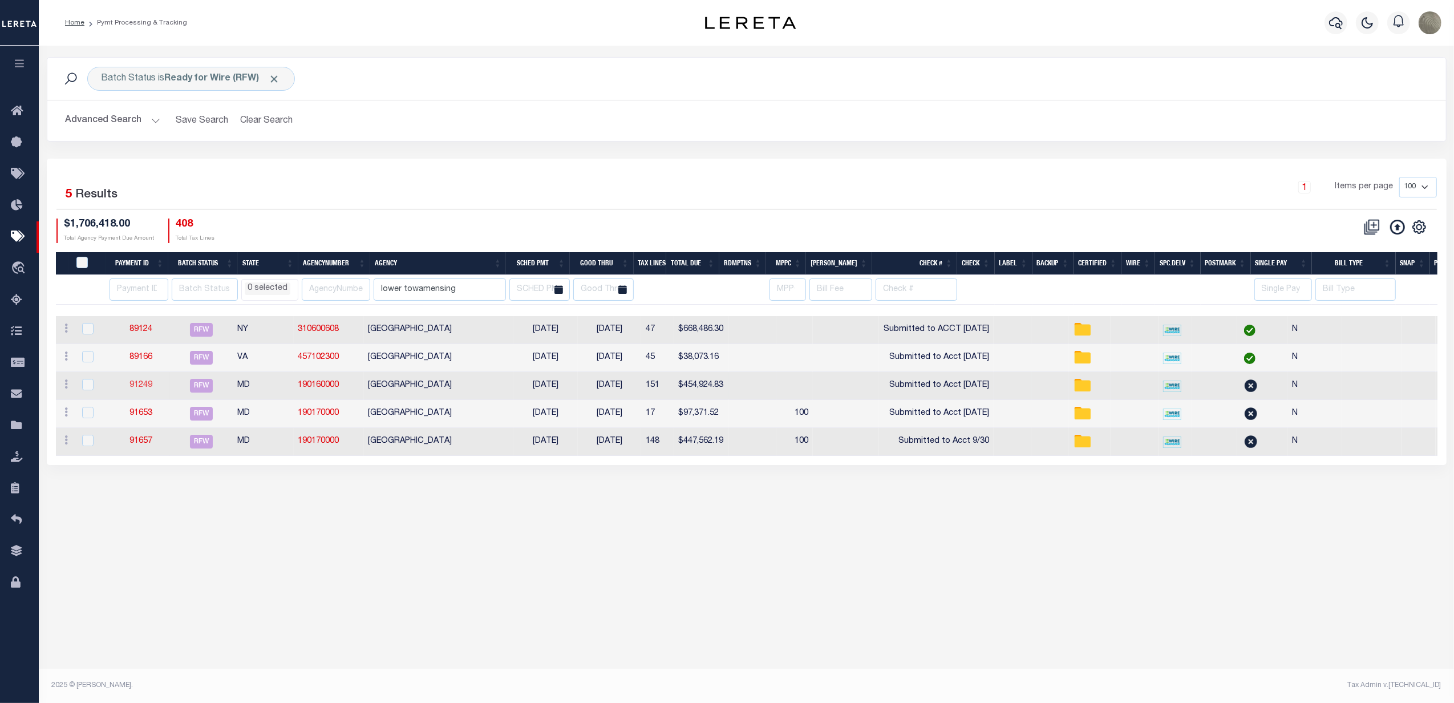
click at [151, 387] on link "91249" at bounding box center [140, 385] width 23 height 8
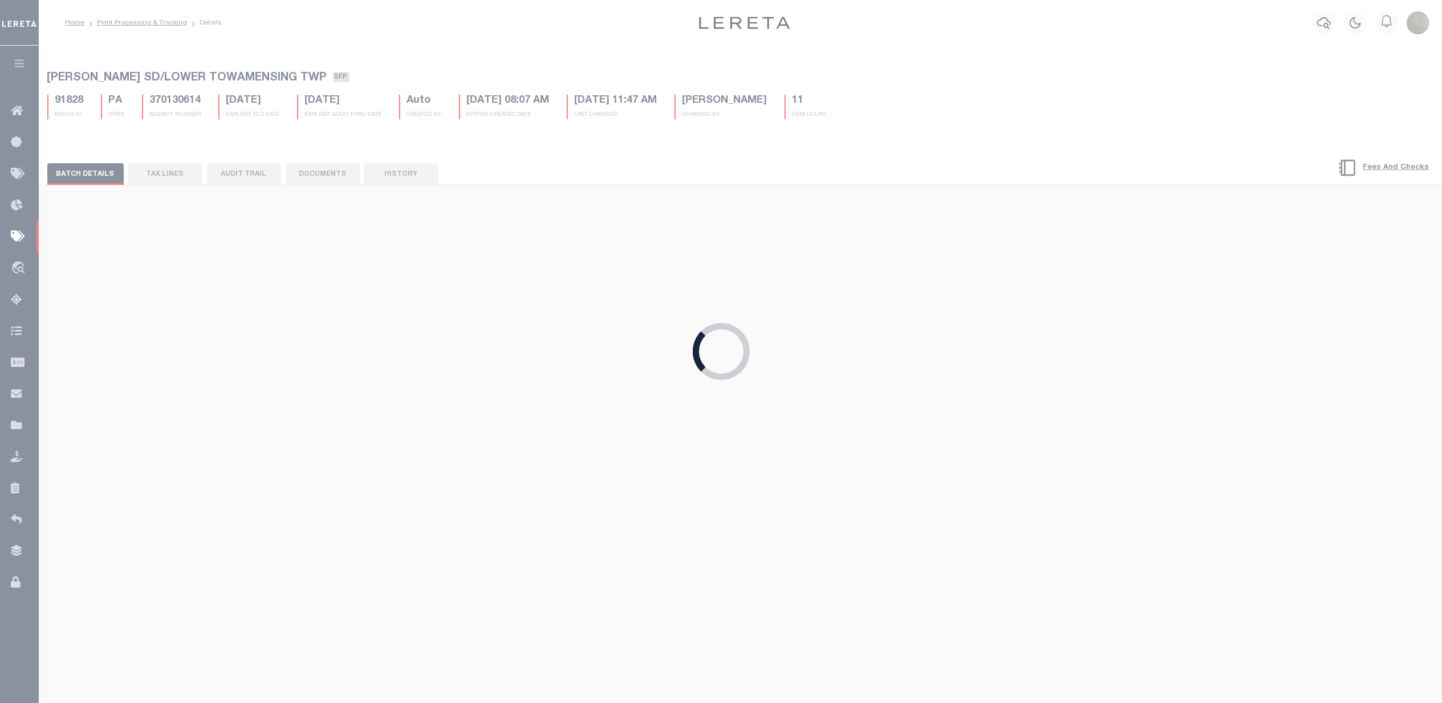
select select "RFW"
type input "[DATE]"
type input "$454,924.83"
select select "TRA"
type input "Submitted to Acct [DATE]"
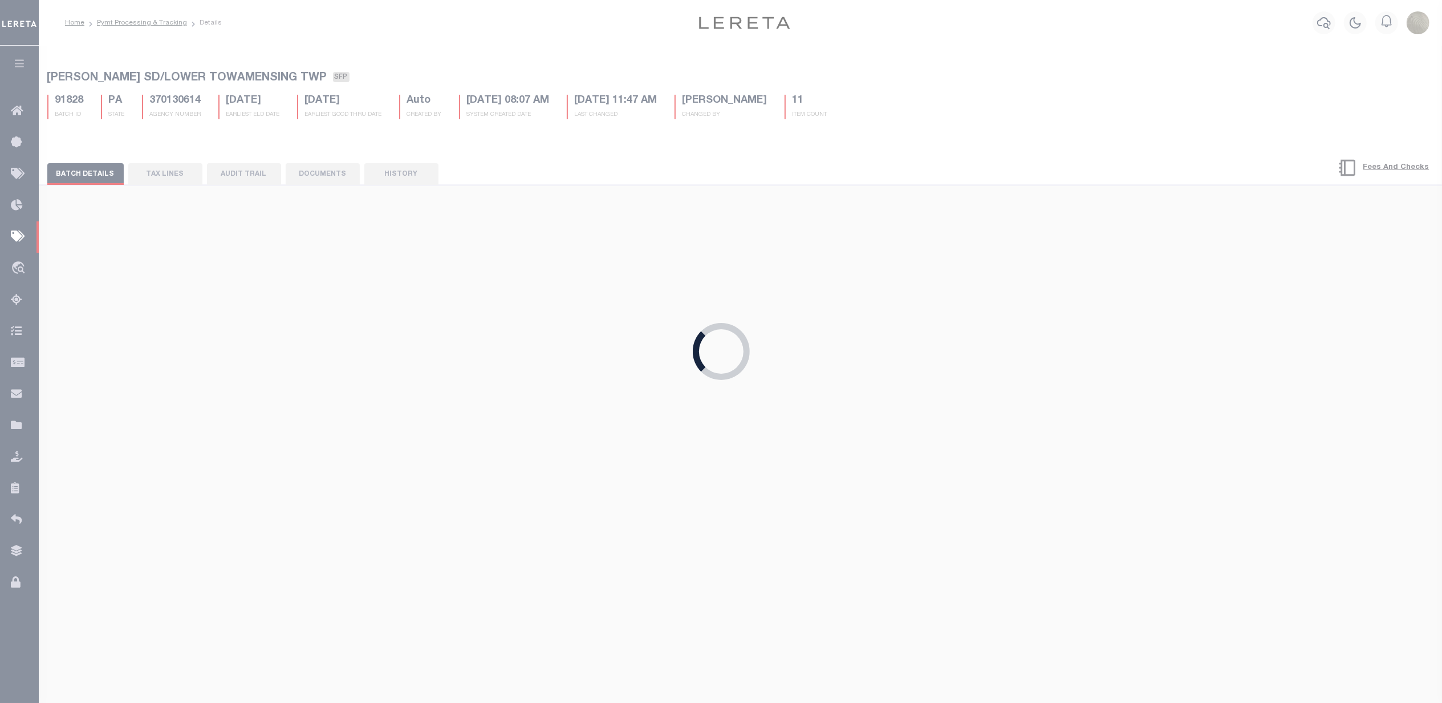
select select "[PERSON_NAME]"
checkbox input "true"
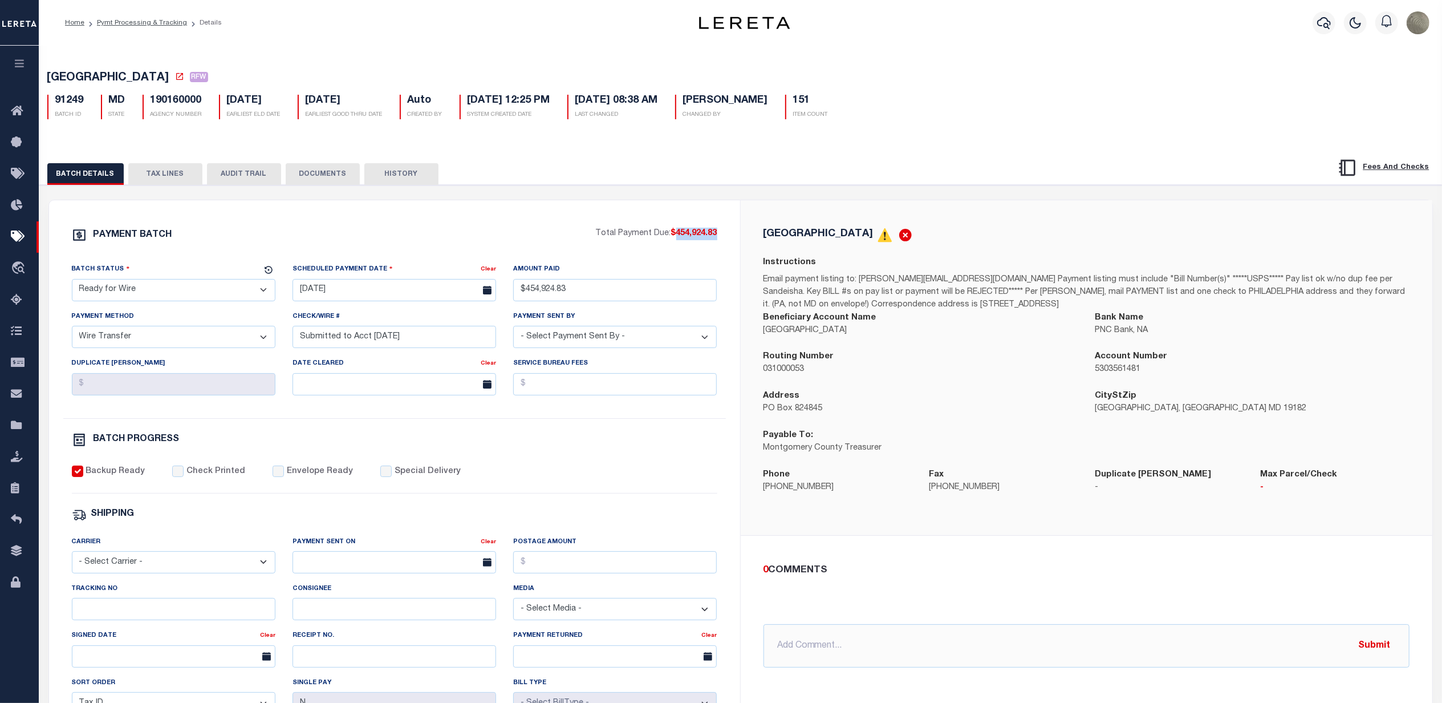
drag, startPoint x: 726, startPoint y: 238, endPoint x: 676, endPoint y: 238, distance: 50.2
click at [676, 238] on div "PAYMENT BATCH Total Payment Due: $454,924.83 Batch Status - Select Status - Pay…" at bounding box center [394, 533] width 691 height 667
copy span "454,924.83"
click at [517, 179] on div "BATCH DETAILS TAX LINES AUDIT TRAIL DOCUMENTS HISTORY" at bounding box center [668, 173] width 1242 height 21
select select
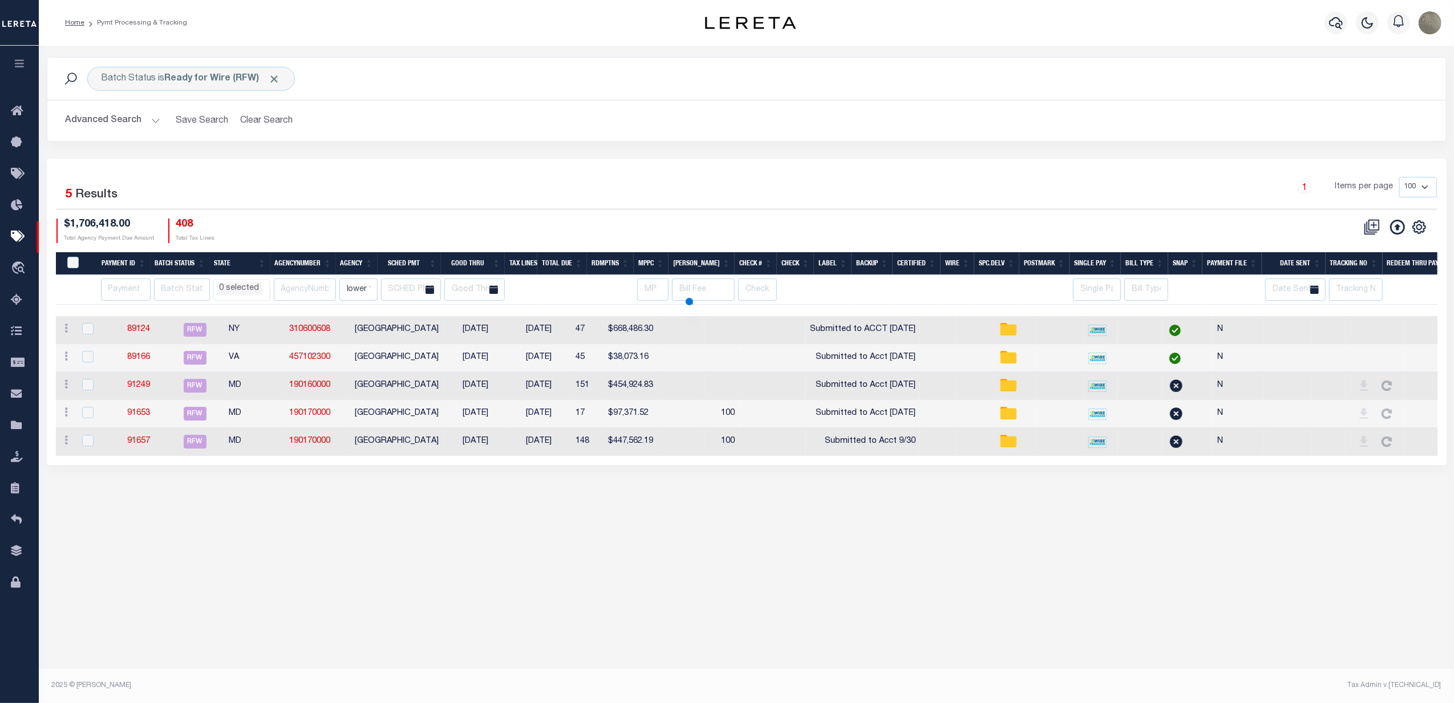
select select
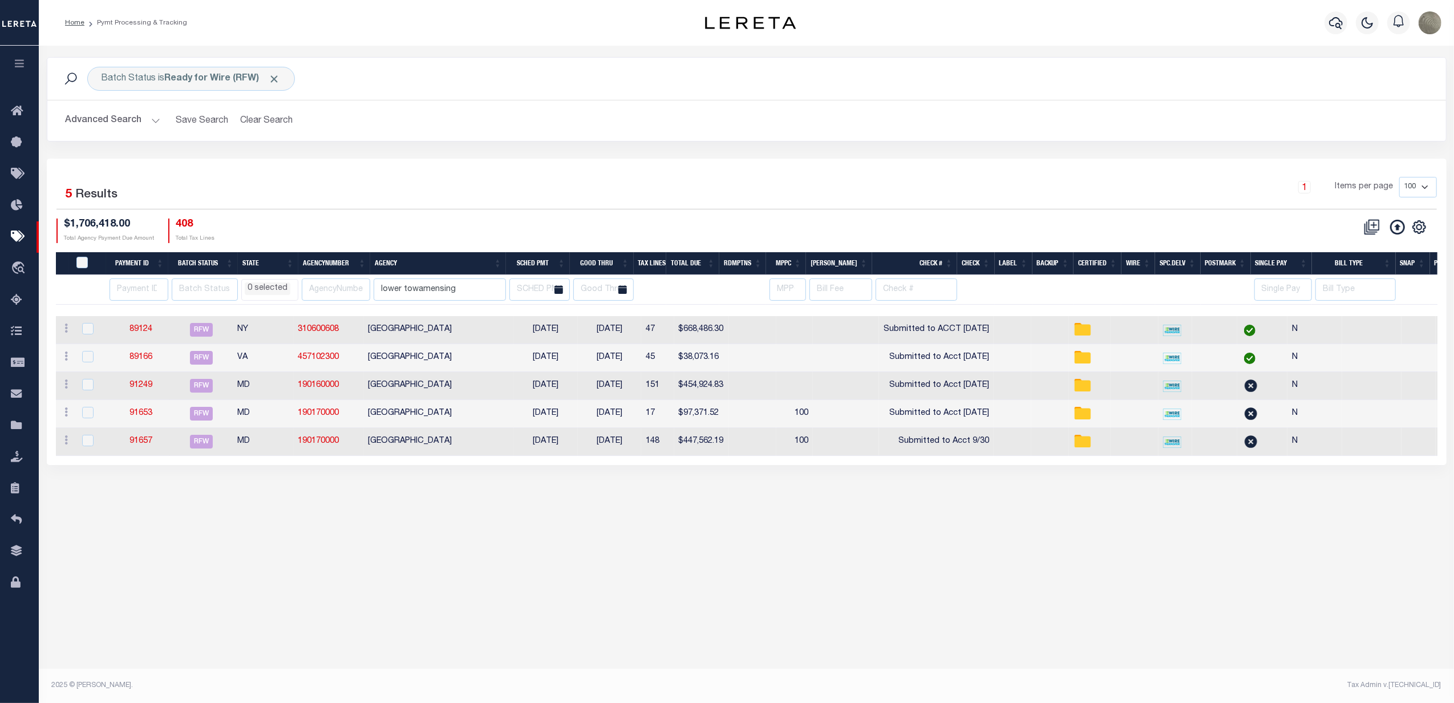
click at [594, 160] on div "1 Selected 5 Results 1 Items per page 100 200 500 1000 $1,706,418.00" at bounding box center [747, 312] width 1400 height 306
click at [606, 176] on div "1 Selected 5 Results 1 Items per page 100 200 500 1000 $1,706,418.00" at bounding box center [747, 312] width 1400 height 306
click at [167, 79] on b "Ready for Wire (RFW)" at bounding box center [223, 78] width 116 height 9
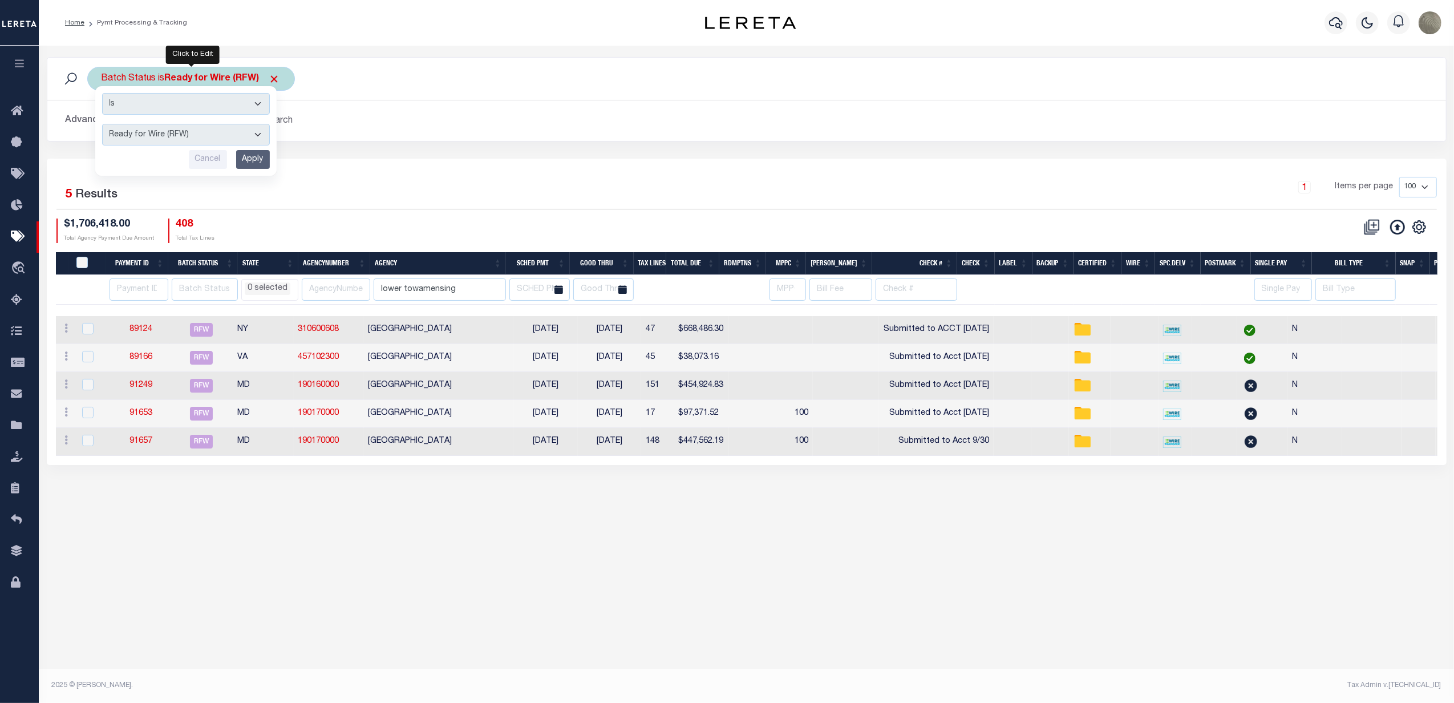
click at [140, 132] on select "Awaiting Funds (AWF) Cleared and Complete (CAC) New Check Needed (NCN) Payment …" at bounding box center [186, 135] width 168 height 22
select select "SFP"
click at [102, 124] on select "Awaiting Funds (AWF) Cleared and Complete (CAC) New Check Needed (NCN) Payment …" at bounding box center [186, 135] width 168 height 22
click at [251, 163] on input "Apply" at bounding box center [253, 159] width 34 height 19
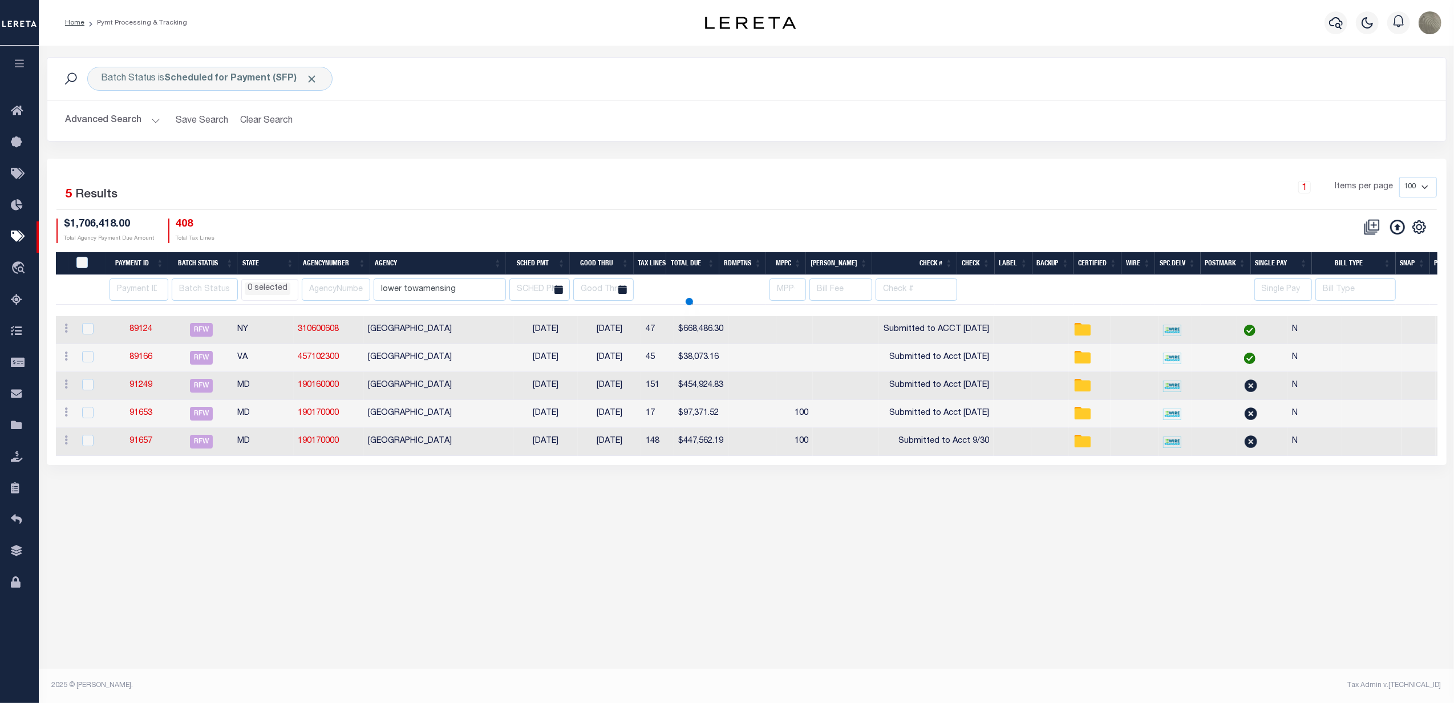
select select
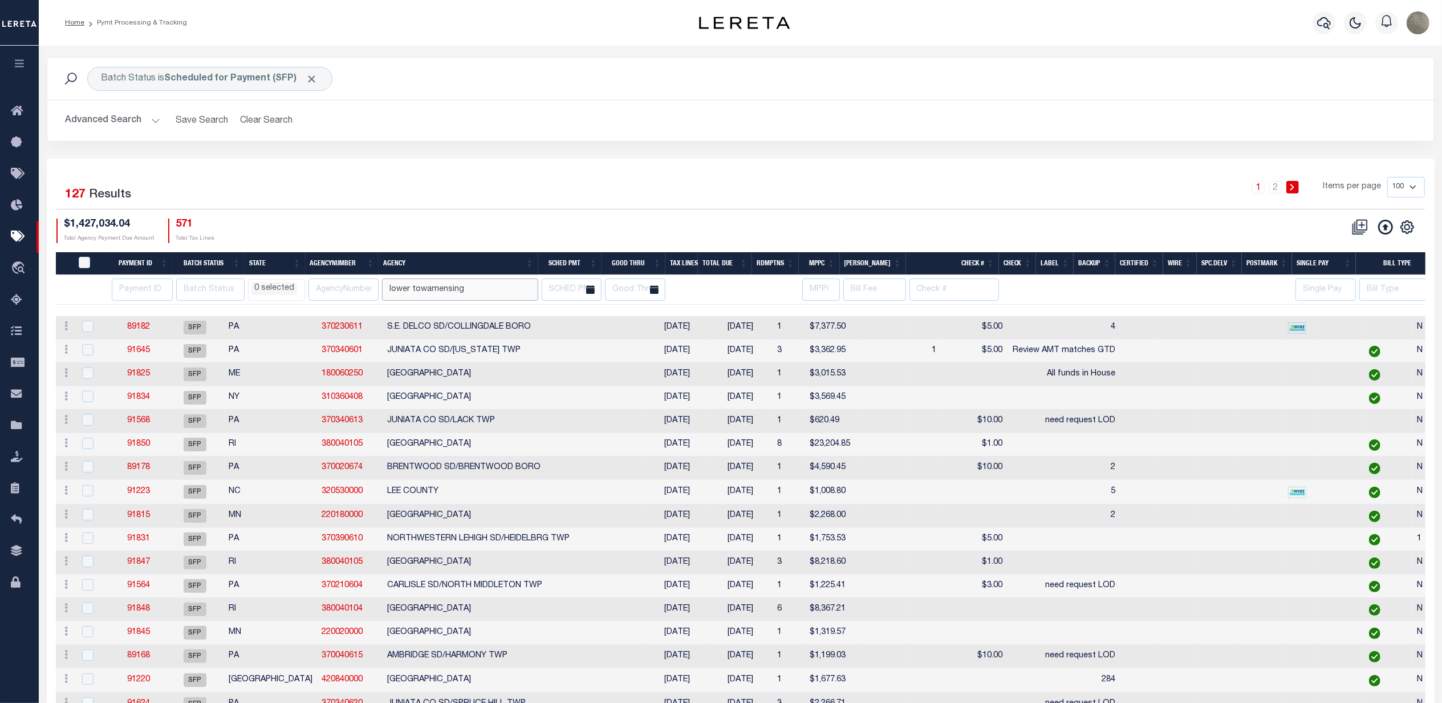
click at [475, 295] on input "lower towamensing" at bounding box center [460, 289] width 156 height 22
type input "lower towamensing"
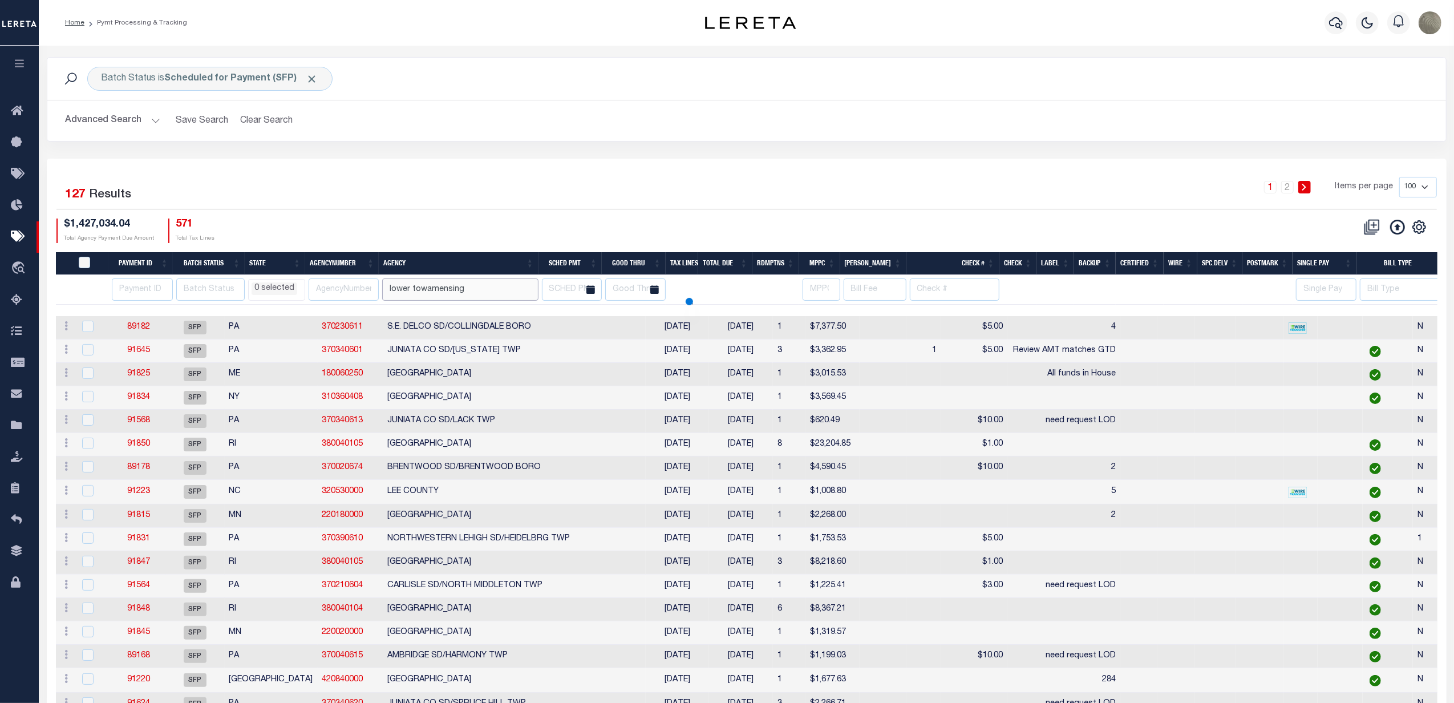
select select
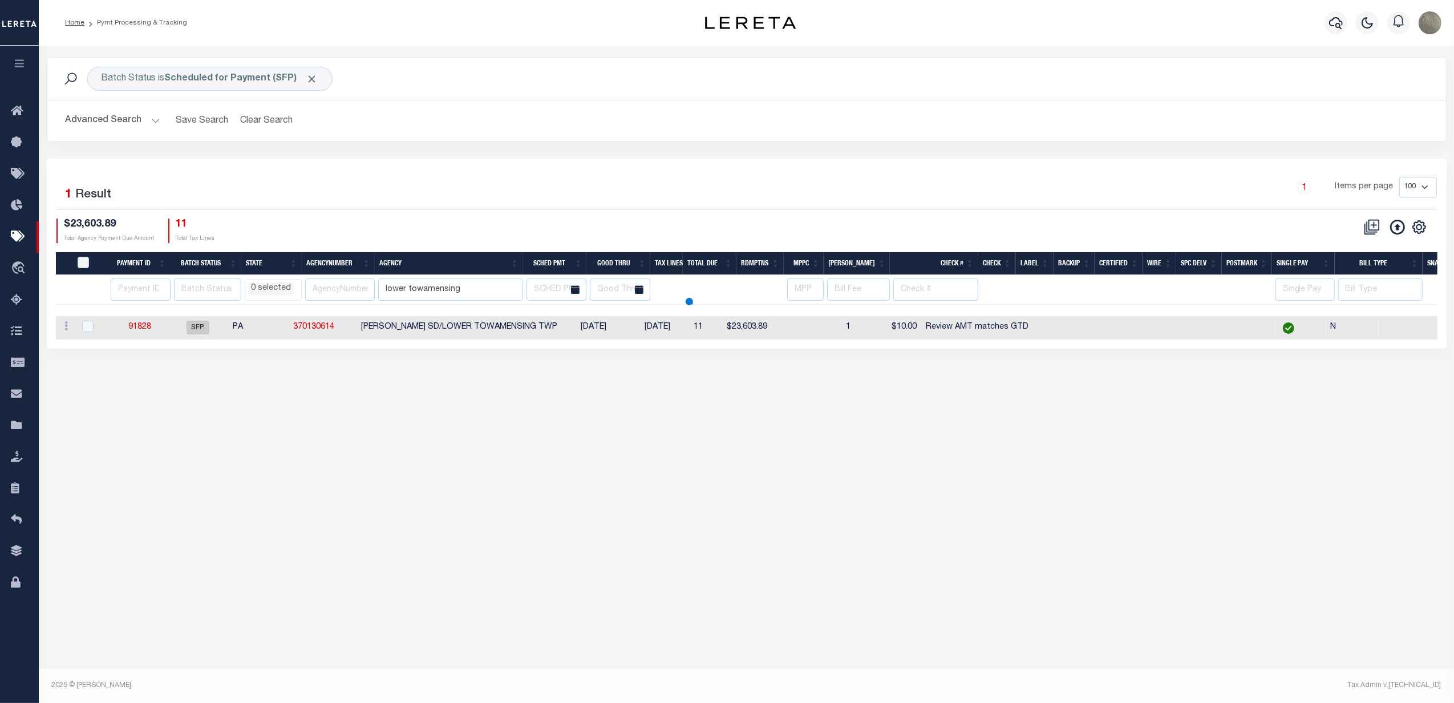
type input "lower towamensing"
select select
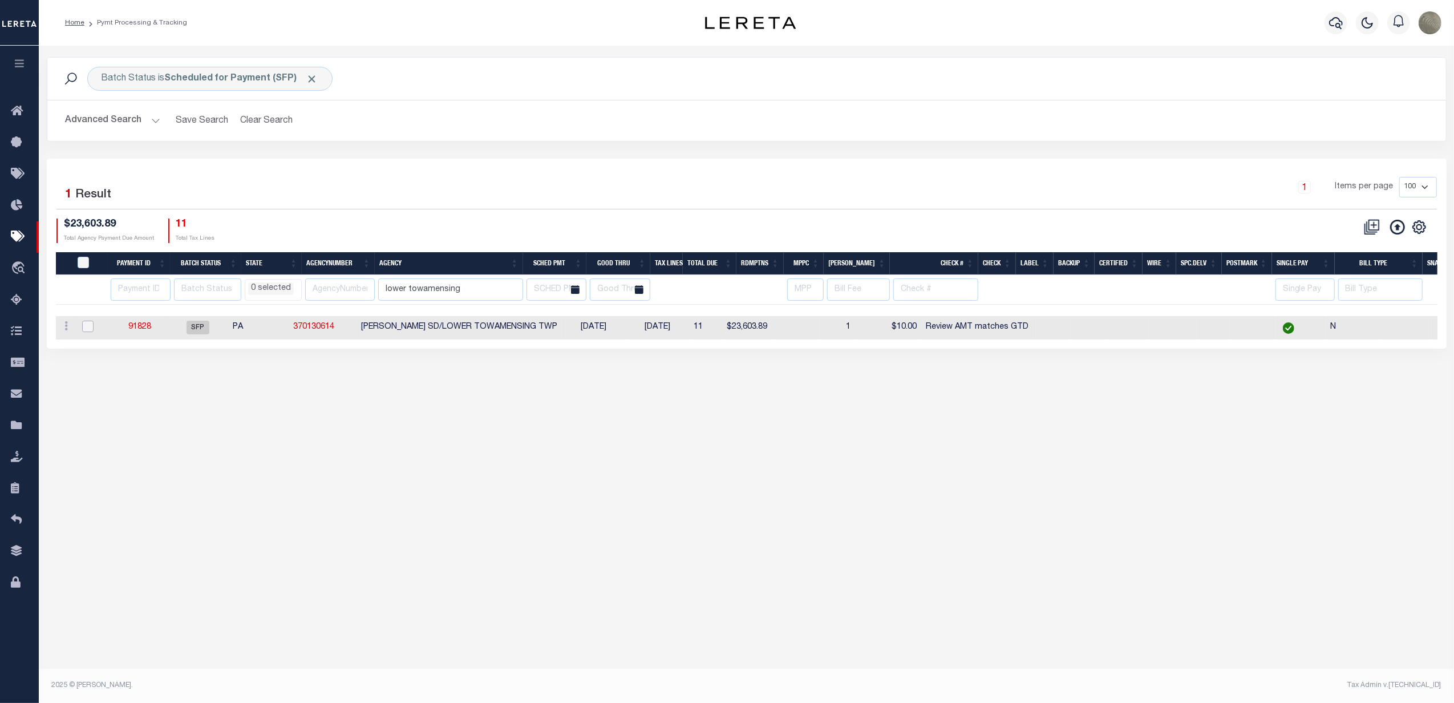
click at [87, 329] on input "checkbox" at bounding box center [87, 326] width 11 height 11
checkbox input "true"
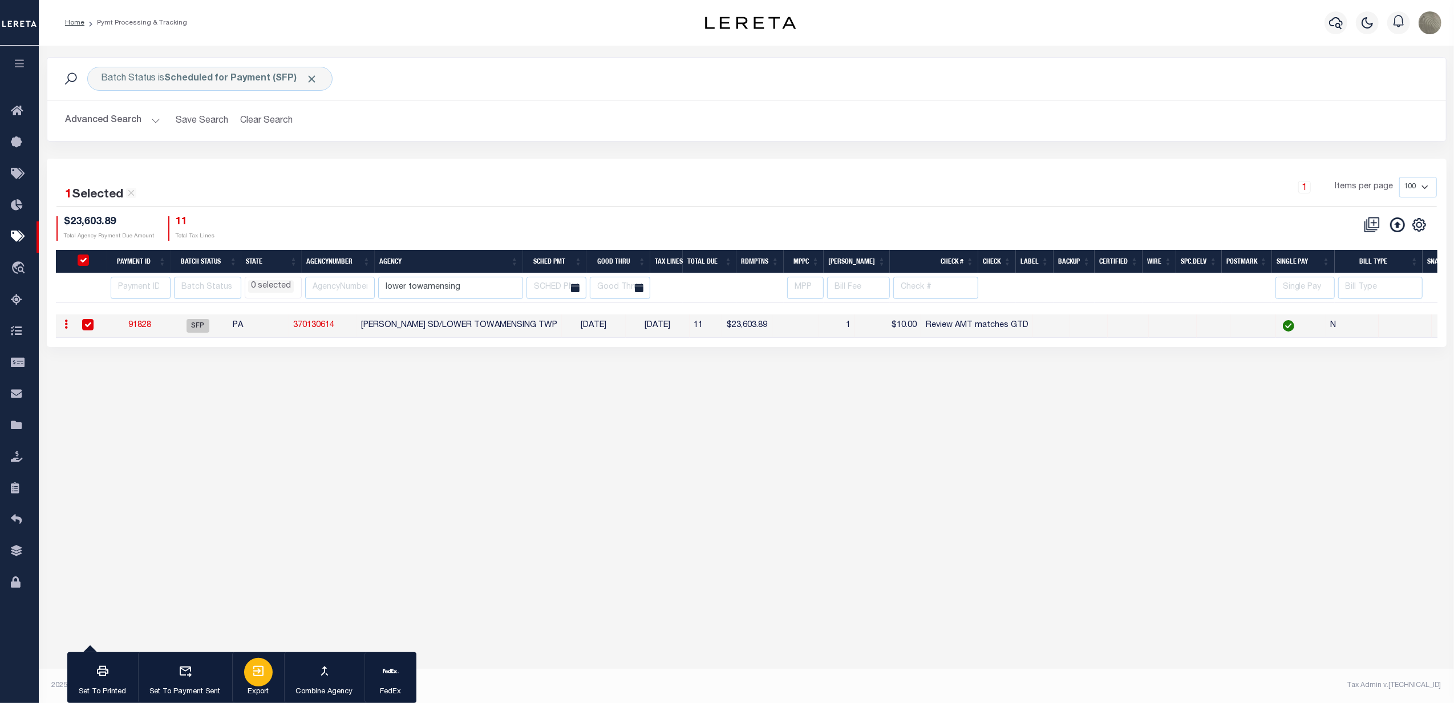
click at [261, 671] on icon "button" at bounding box center [259, 671] width 14 height 14
click at [1035, 224] on div "CSV Export Selected Print Hide Filter Show Search Columns 0: 1: PayeePmtBatchSt…" at bounding box center [1092, 228] width 690 height 25
click at [427, 286] on input "lower towamensing" at bounding box center [450, 288] width 144 height 22
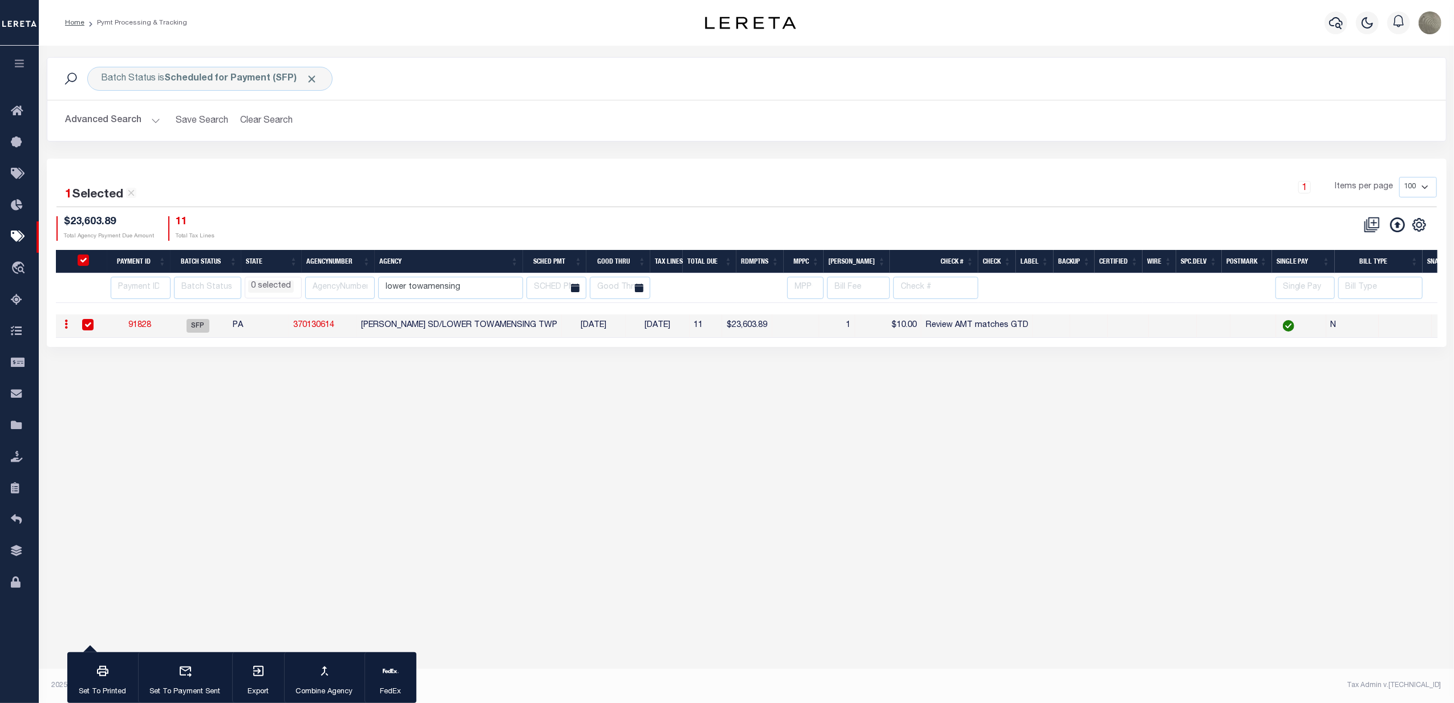
click at [954, 145] on div "Batch Status is Scheduled for Payment (SFP) Search Advanced Search Save Search …" at bounding box center [746, 108] width 1417 height 102
click at [656, 393] on div "Batch Status is Scheduled for Payment (SFP) Search Advanced Search Save Search …" at bounding box center [746, 362] width 1415 height 633
click at [688, 229] on div "$23,603.89 Total Agency Payment Due Amount 11 Total Tax Lines" at bounding box center [401, 228] width 690 height 25
click at [816, 199] on div "1 Items per page 100 200 500 1000" at bounding box center [921, 192] width 1031 height 30
drag, startPoint x: 558, startPoint y: 326, endPoint x: 375, endPoint y: 331, distance: 183.2
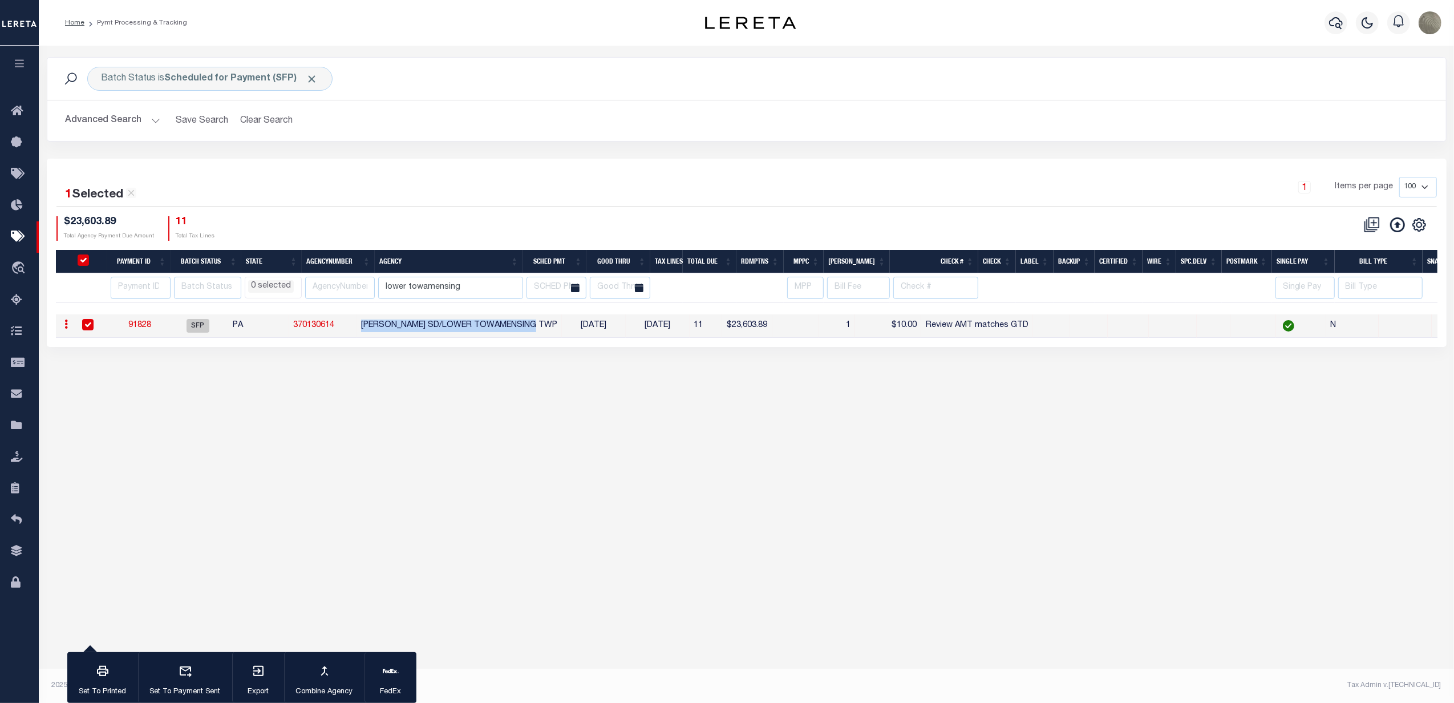
click at [375, 331] on td "PALMERTON SD/LOWER TOWAMENSING TWP" at bounding box center [458, 325] width 205 height 23
checkbox input "false"
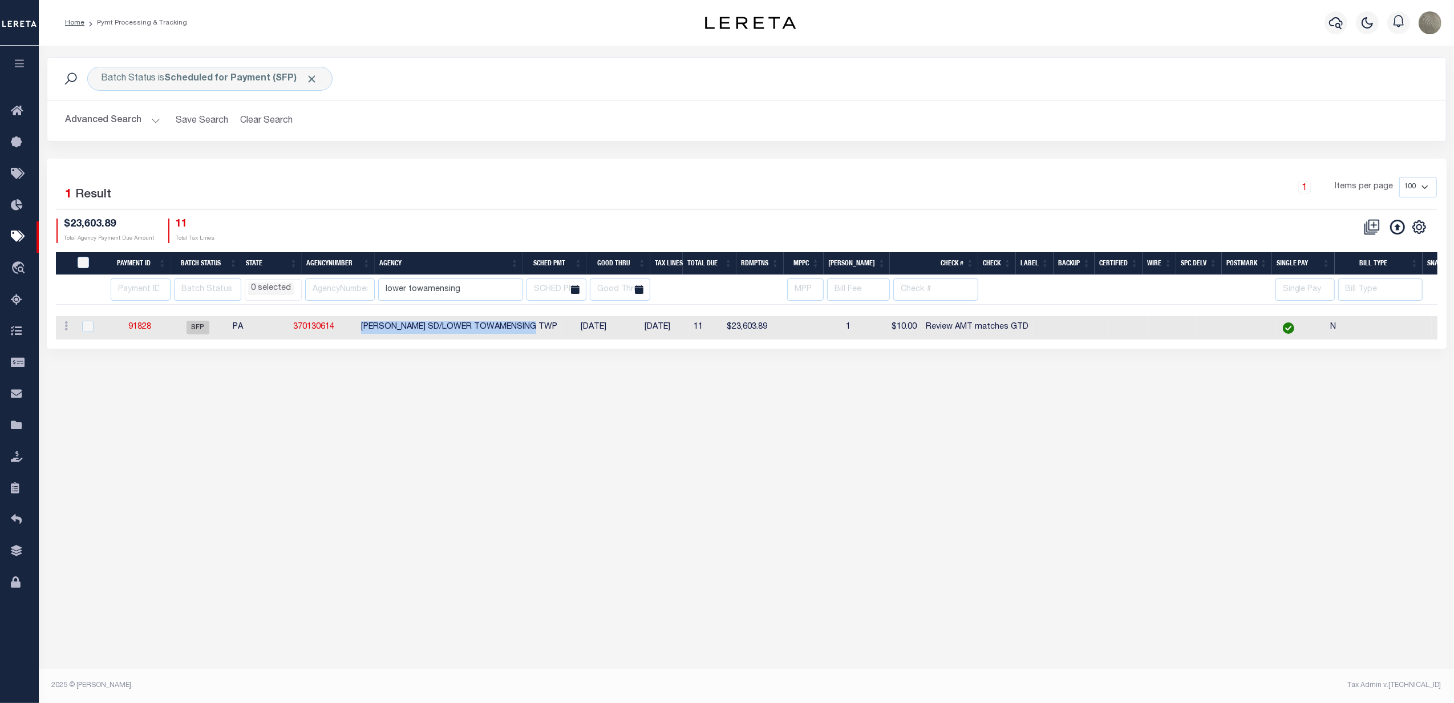
copy td "PALMERTON SD/LOWER TOWAMENSING TWP"
click at [872, 640] on div "Batch Status is Scheduled for Payment (SFP) Search Advanced Search Save Search …" at bounding box center [746, 362] width 1415 height 633
drag, startPoint x: 777, startPoint y: 456, endPoint x: 676, endPoint y: 449, distance: 100.6
click at [777, 456] on div "Batch Status is Scheduled for Payment (SFP) Search Advanced Search Save Search …" at bounding box center [746, 362] width 1415 height 633
drag, startPoint x: 210, startPoint y: 459, endPoint x: 210, endPoint y: 468, distance: 8.6
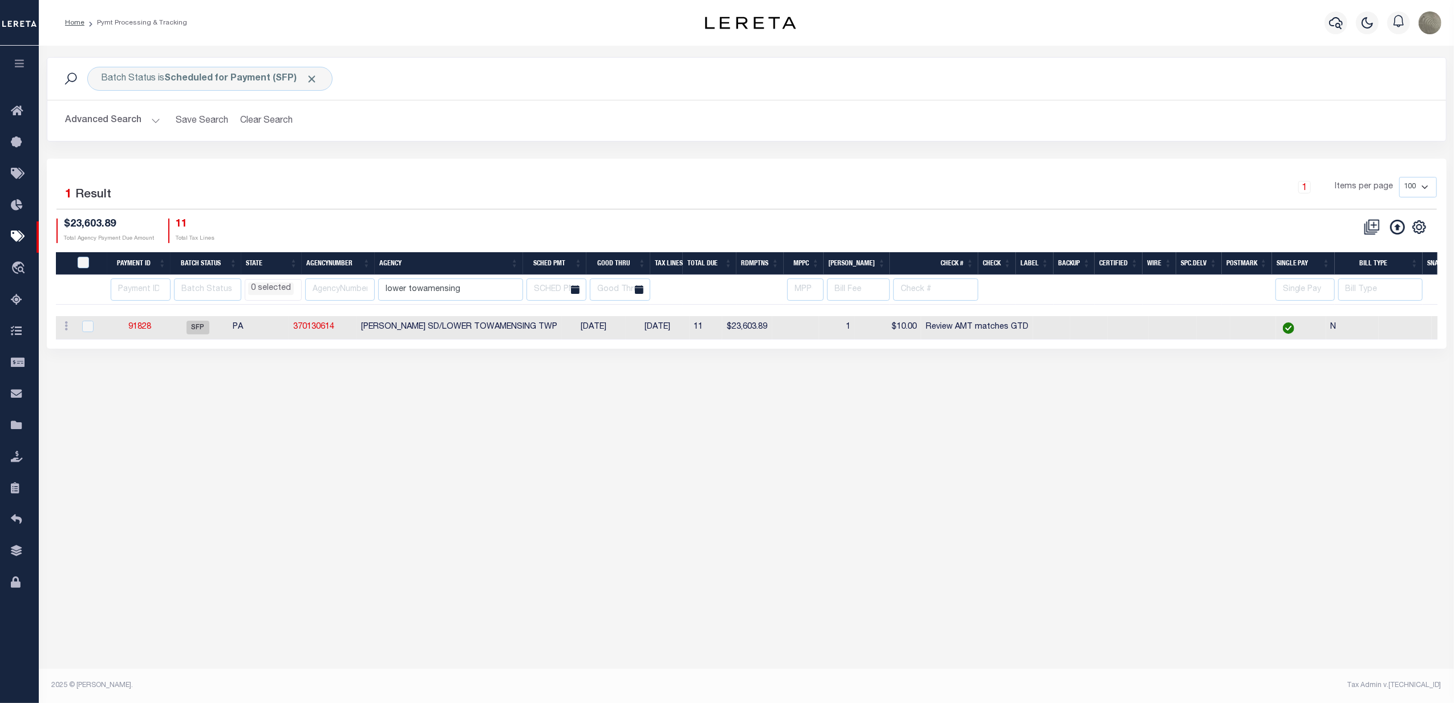
click at [211, 459] on div "Batch Status is Scheduled for Payment (SFP) Search Advanced Search Save Search …" at bounding box center [746, 362] width 1415 height 633
click at [706, 175] on div "1 Selected 1 Result 1 Items per page 100 200 500 1000 $23,603.89" at bounding box center [747, 254] width 1400 height 190
drag, startPoint x: 1119, startPoint y: 160, endPoint x: 1109, endPoint y: 157, distance: 10.5
click at [1119, 160] on div "1 Selected 1 Result 1 Items per page 100 200 500 1000 $23,603.89" at bounding box center [747, 254] width 1400 height 190
click at [731, 208] on div "1 Items per page 100 200 500 1000" at bounding box center [921, 193] width 1048 height 32
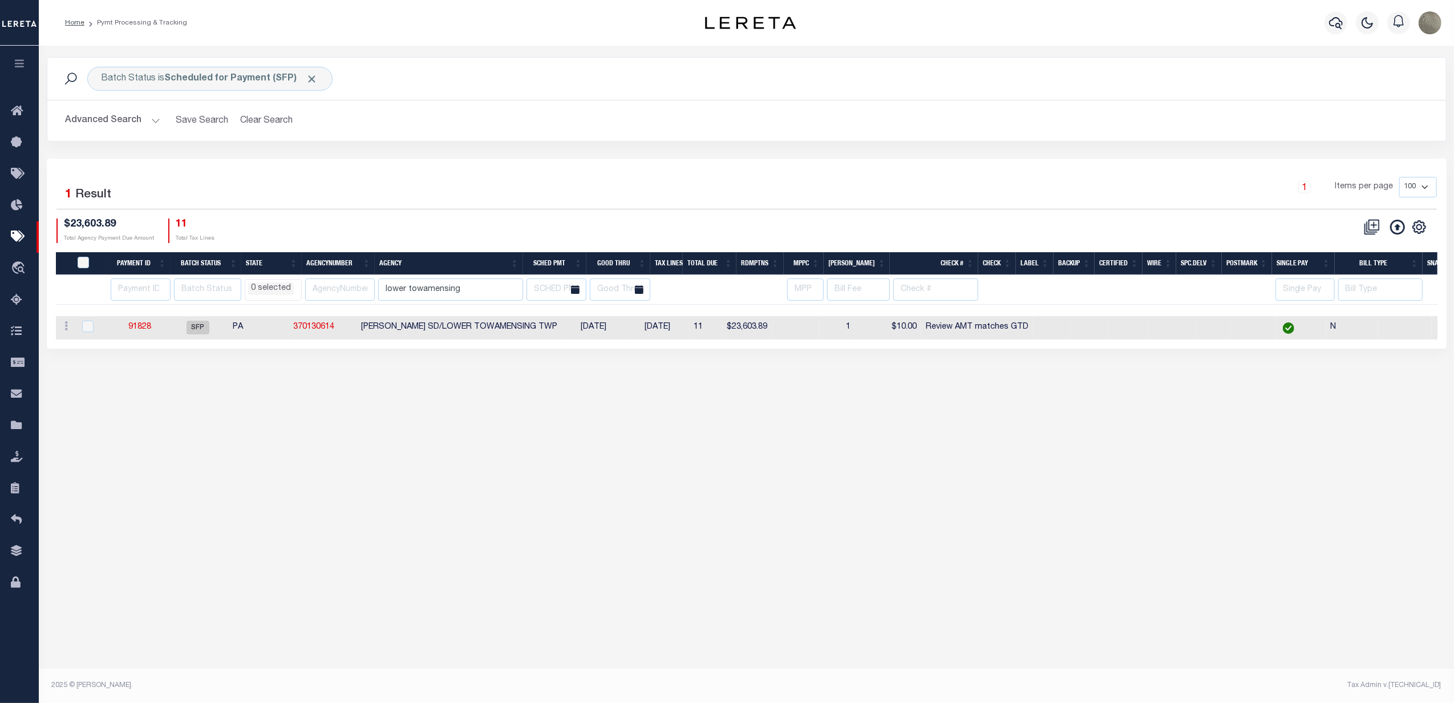
drag, startPoint x: 754, startPoint y: 96, endPoint x: 751, endPoint y: 88, distance: 8.5
click at [754, 96] on div "Batch Status is Scheduled for Payment (SFP) Search" at bounding box center [746, 79] width 1399 height 42
drag, startPoint x: 890, startPoint y: 220, endPoint x: 893, endPoint y: 213, distance: 7.9
click at [890, 220] on div "CSV Export Selected Print Hide Filter Show Search Columns 0: 1: PayeePmtBatchSt…" at bounding box center [1092, 230] width 690 height 25
click at [415, 293] on input "lower towamensing" at bounding box center [450, 289] width 144 height 22
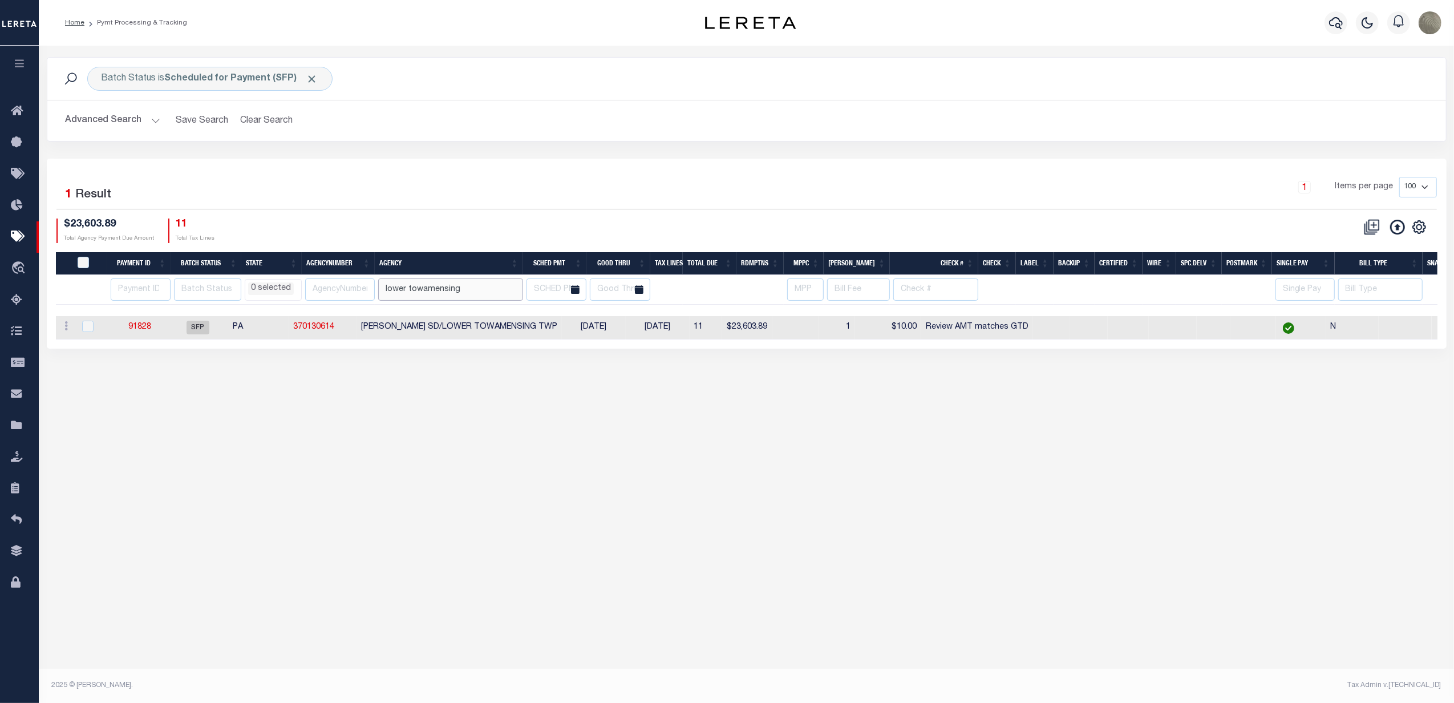
click at [416, 293] on input "lower towamensing" at bounding box center [450, 289] width 144 height 22
click at [189, 80] on b "Scheduled for Payment (SFP)" at bounding box center [241, 78] width 153 height 9
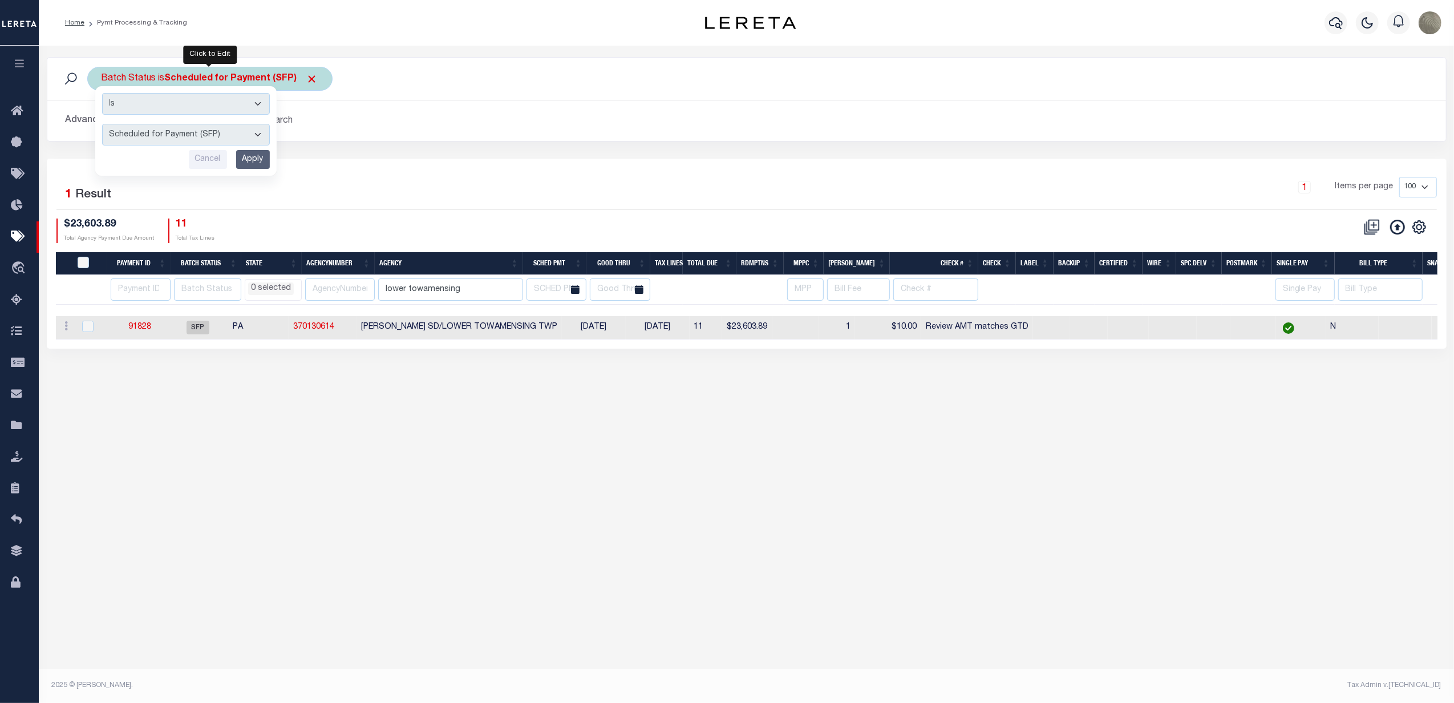
click at [168, 135] on select "Awaiting Funds (AWF) Cleared and Complete (CAC) New Check Needed (NCN) Payment …" at bounding box center [186, 135] width 168 height 22
click at [102, 124] on select "Awaiting Funds (AWF) Cleared and Complete (CAC) New Check Needed (NCN) Payment …" at bounding box center [186, 135] width 168 height 22
click at [156, 135] on select "Awaiting Funds (AWF) Cleared and Complete (CAC) New Check Needed (NCN) Payment …" at bounding box center [186, 135] width 168 height 22
select select "RFW"
click at [102, 124] on select "Awaiting Funds (AWF) Cleared and Complete (CAC) New Check Needed (NCN) Payment …" at bounding box center [186, 135] width 168 height 22
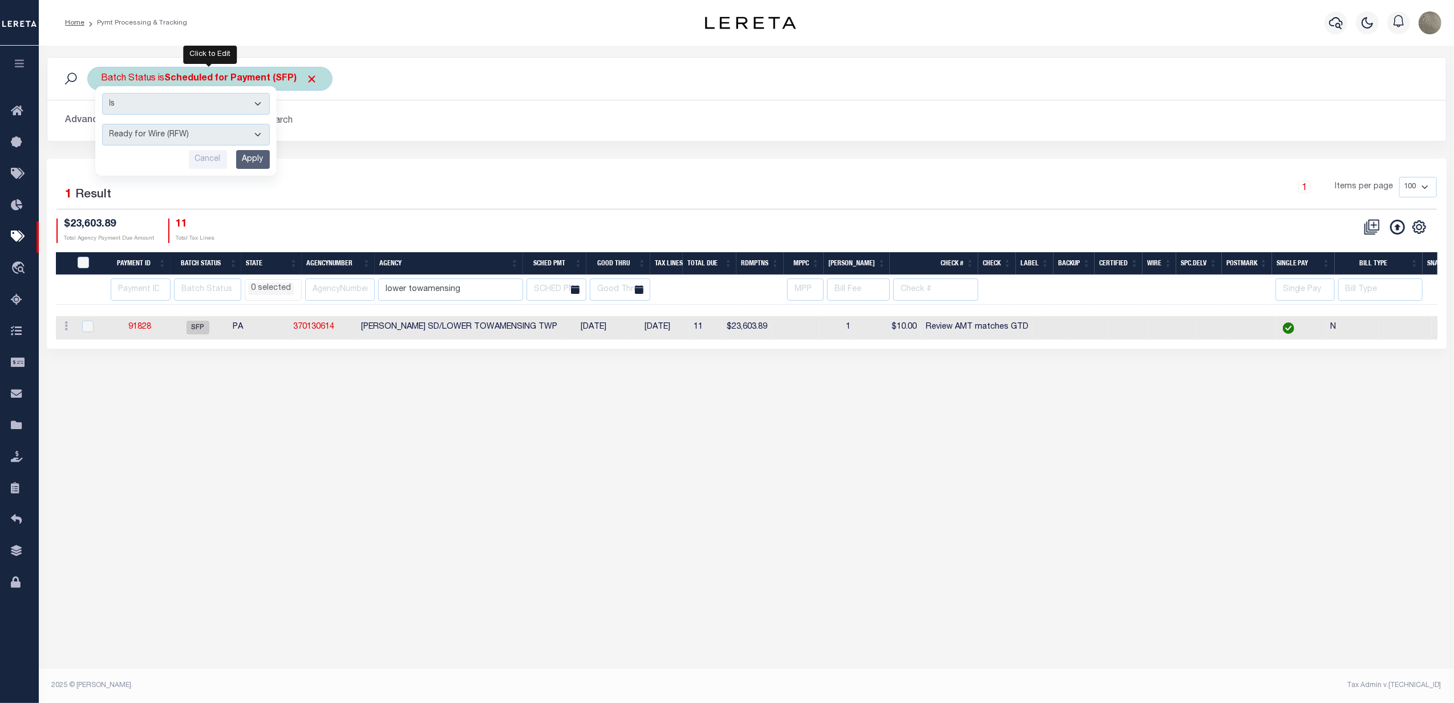
click at [256, 163] on input "Apply" at bounding box center [253, 159] width 34 height 19
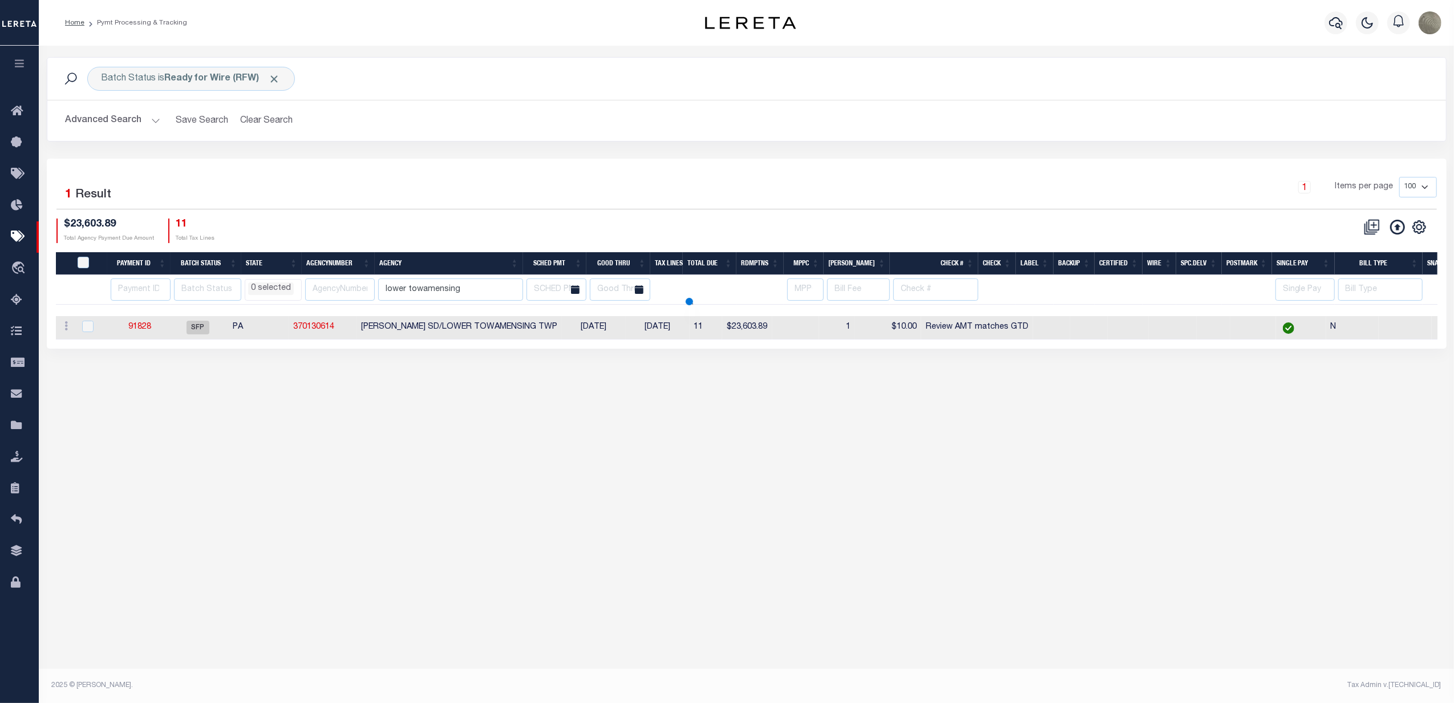
select select
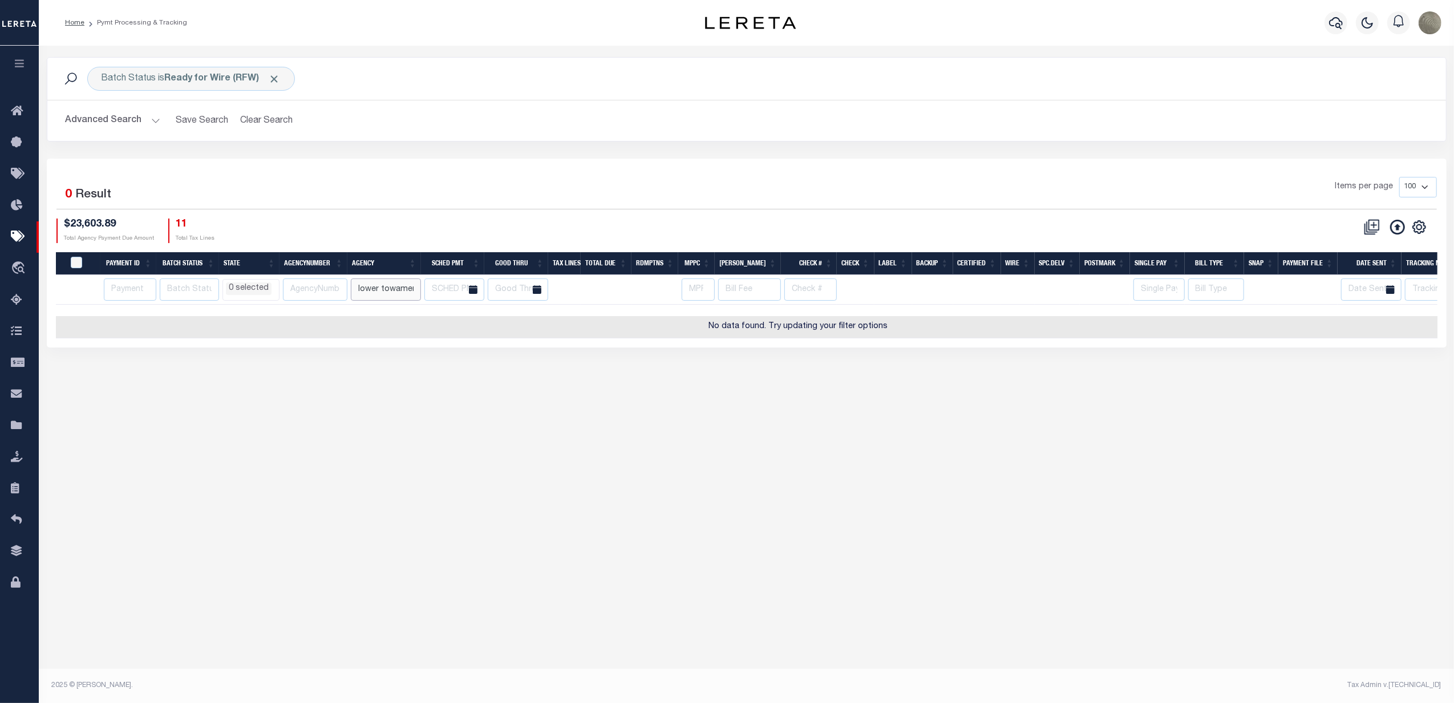
click at [375, 291] on input "lower towamensing" at bounding box center [386, 289] width 70 height 22
click at [594, 142] on div "Batch Status is Ready for Wire (RFW) Search Advanced Search Save Search Clear S…" at bounding box center [746, 108] width 1417 height 102
select select
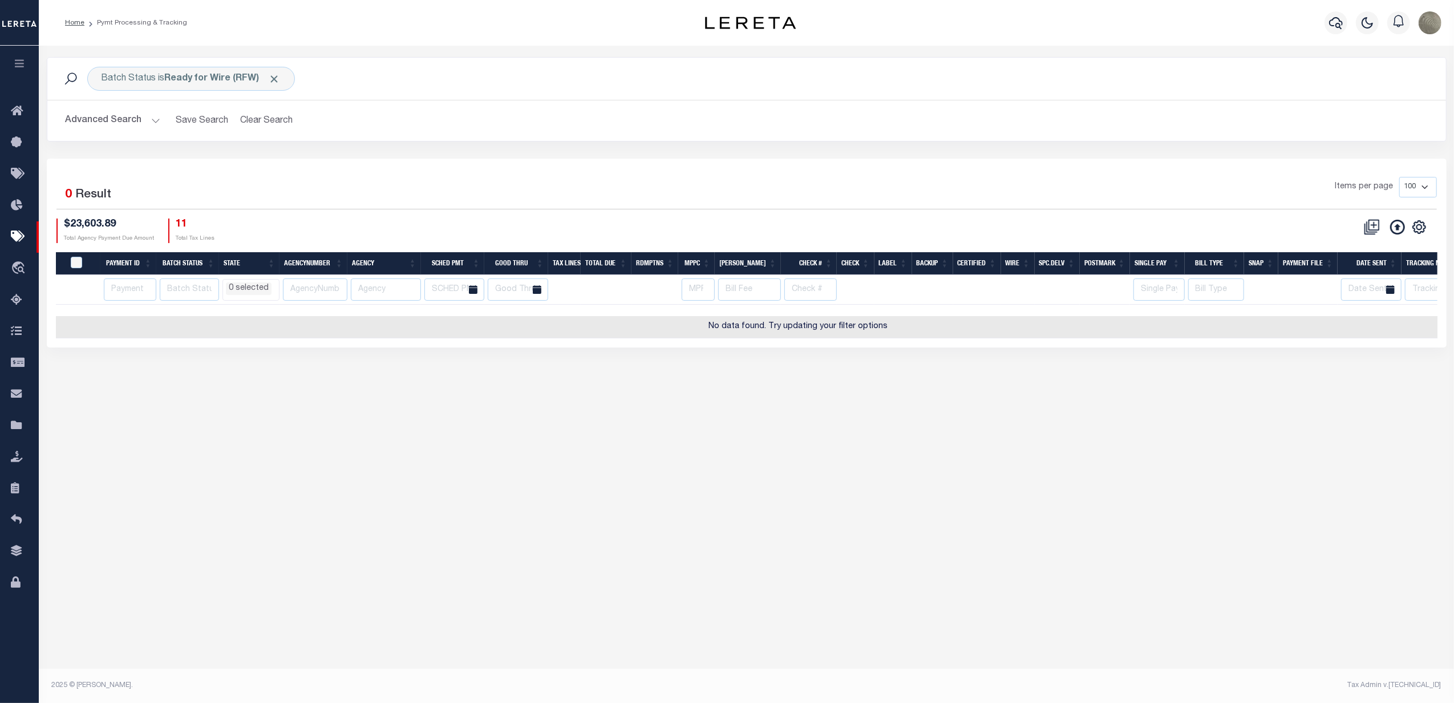
select select
click at [270, 116] on button "Clear Search" at bounding box center [267, 121] width 62 height 22
click at [222, 79] on b "Scheduled for Payment (SFP)" at bounding box center [241, 78] width 153 height 9
select select
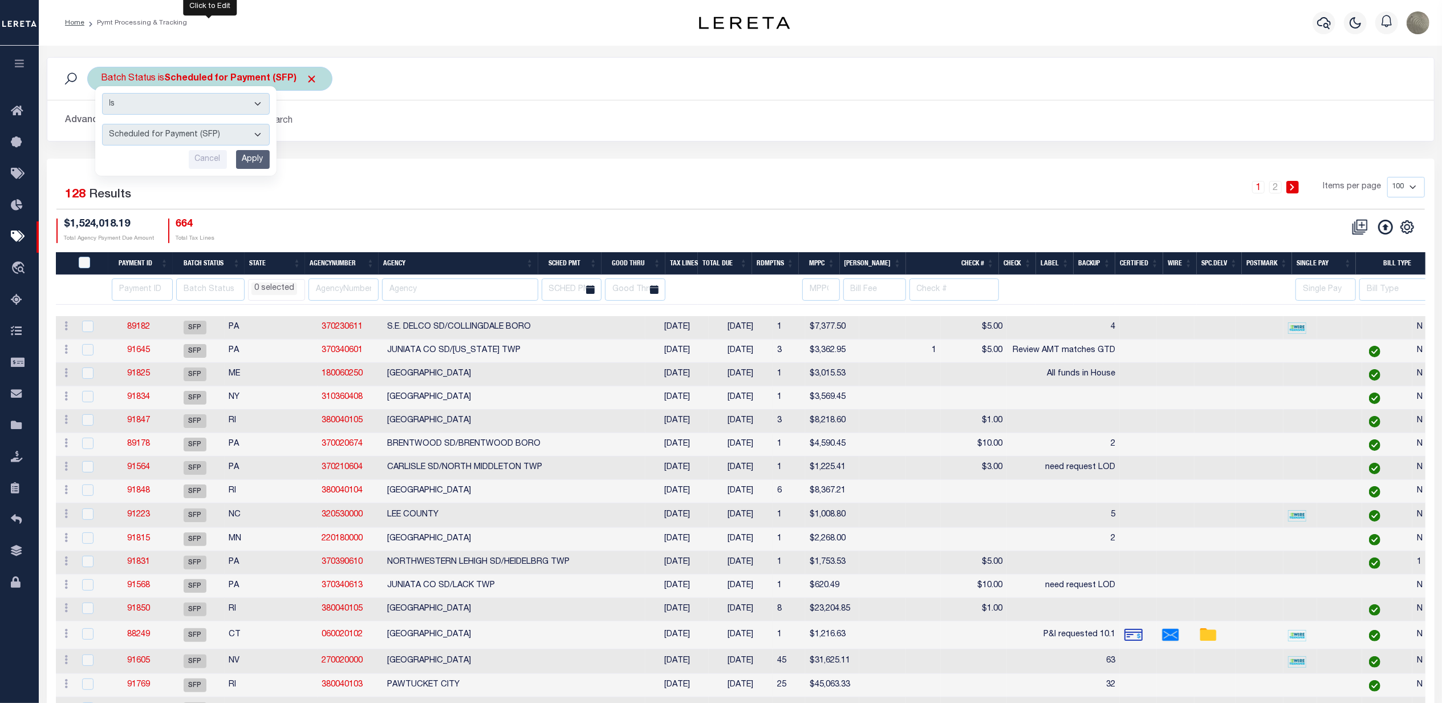
click at [162, 139] on select "Awaiting Funds (AWF) Cleared and Complete (CAC) New Check Needed (NCN) Payment …" at bounding box center [186, 135] width 168 height 22
click at [102, 124] on select "Awaiting Funds (AWF) Cleared and Complete (CAC) New Check Needed (NCN) Payment …" at bounding box center [186, 135] width 168 height 22
click at [168, 130] on select "Awaiting Funds (AWF) Cleared and Complete (CAC) New Check Needed (NCN) Payment …" at bounding box center [186, 135] width 168 height 22
select select "RFW"
click at [102, 124] on select "Awaiting Funds (AWF) Cleared and Complete (CAC) New Check Needed (NCN) Payment …" at bounding box center [186, 135] width 168 height 22
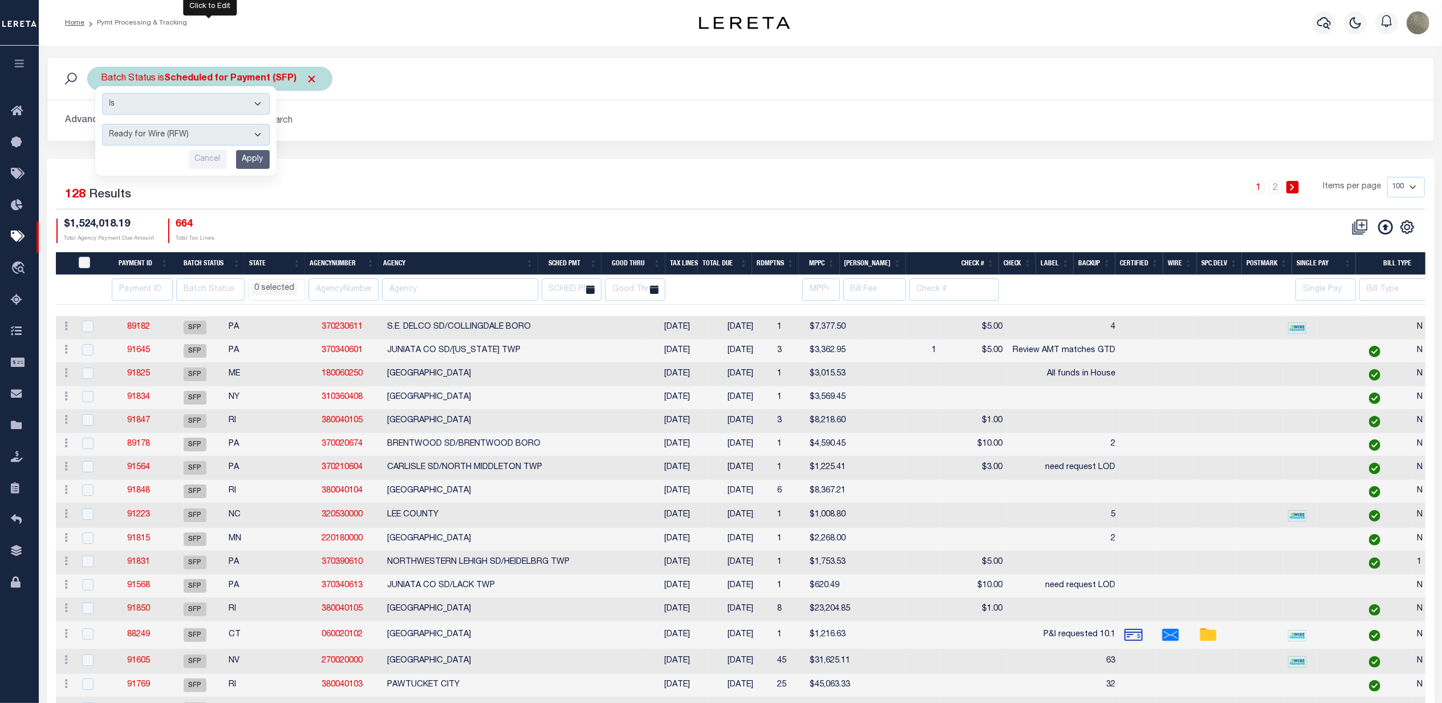
click at [254, 155] on input "Apply" at bounding box center [253, 159] width 34 height 19
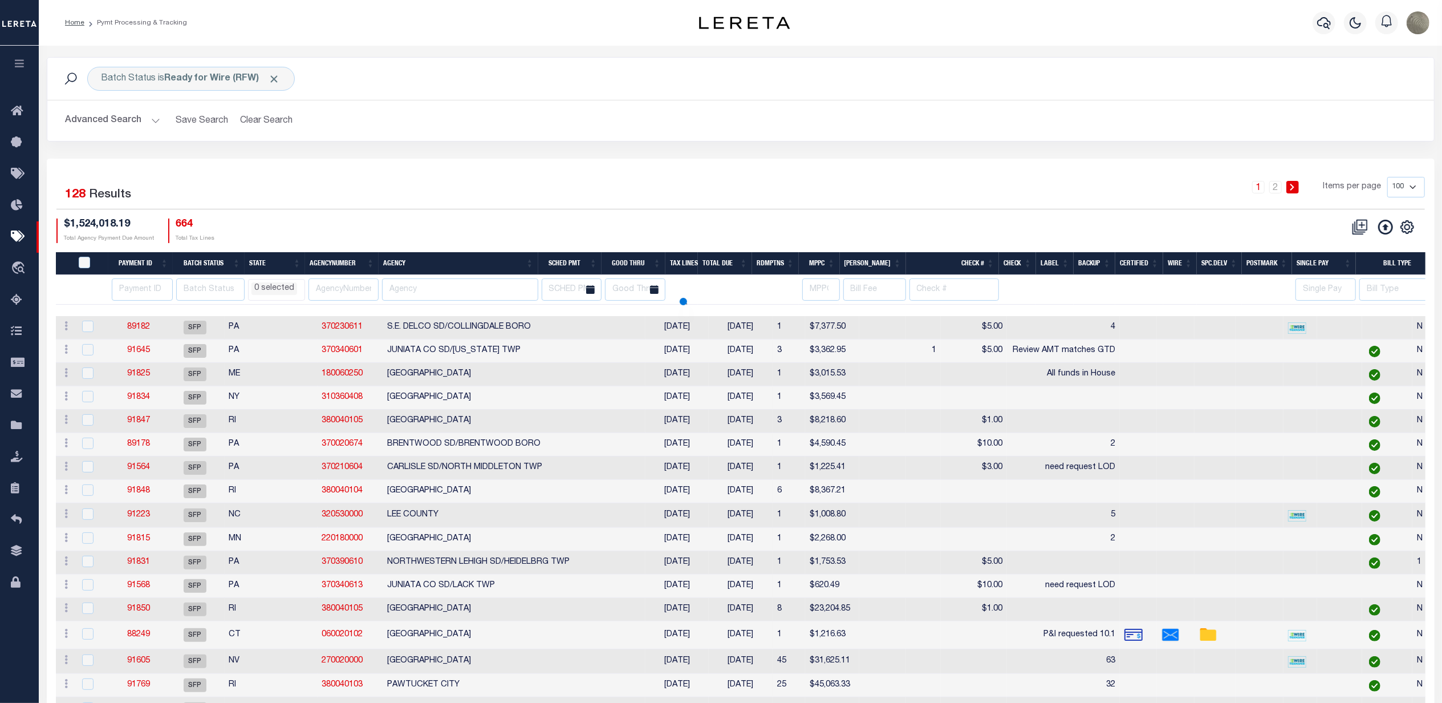
select select
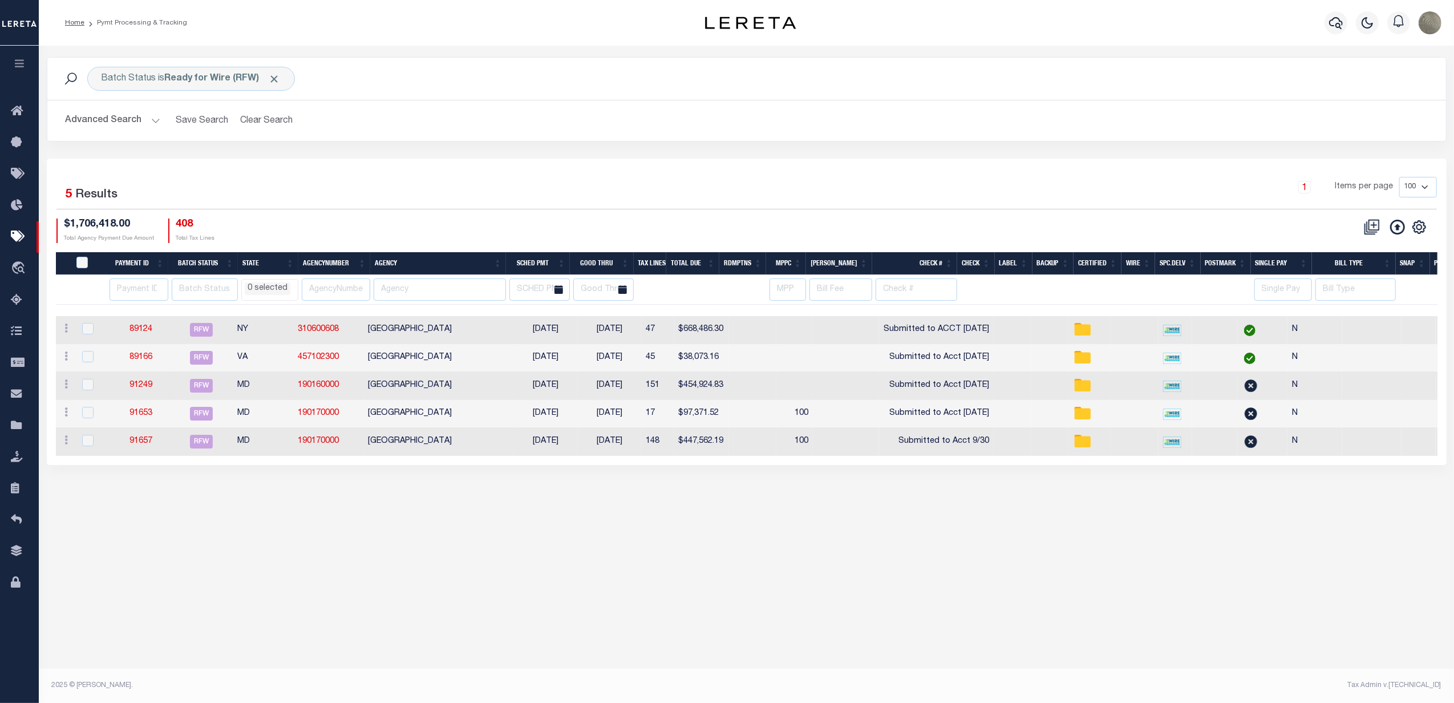
click at [410, 384] on td "[GEOGRAPHIC_DATA]" at bounding box center [439, 386] width 150 height 28
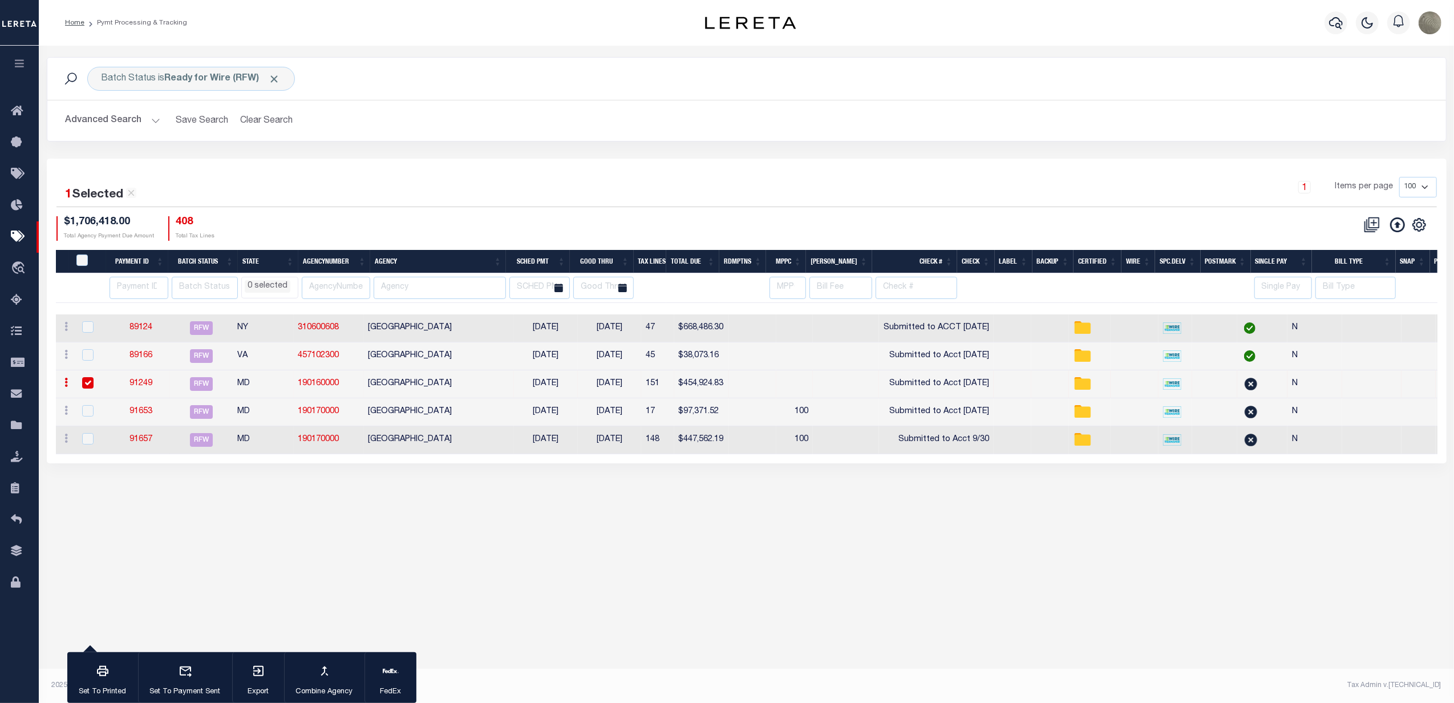
click at [605, 202] on div "1 Items per page 100 200 500 1000" at bounding box center [921, 192] width 1031 height 30
click at [651, 206] on div "1 Items per page 100 200 500 1000" at bounding box center [921, 192] width 1031 height 30
click at [496, 172] on div "1 Selected 5 Results 1 Items per page 100 200 500 1000 $1,706,418.00" at bounding box center [747, 311] width 1400 height 305
click at [87, 384] on input "checkbox" at bounding box center [87, 382] width 11 height 11
checkbox input "false"
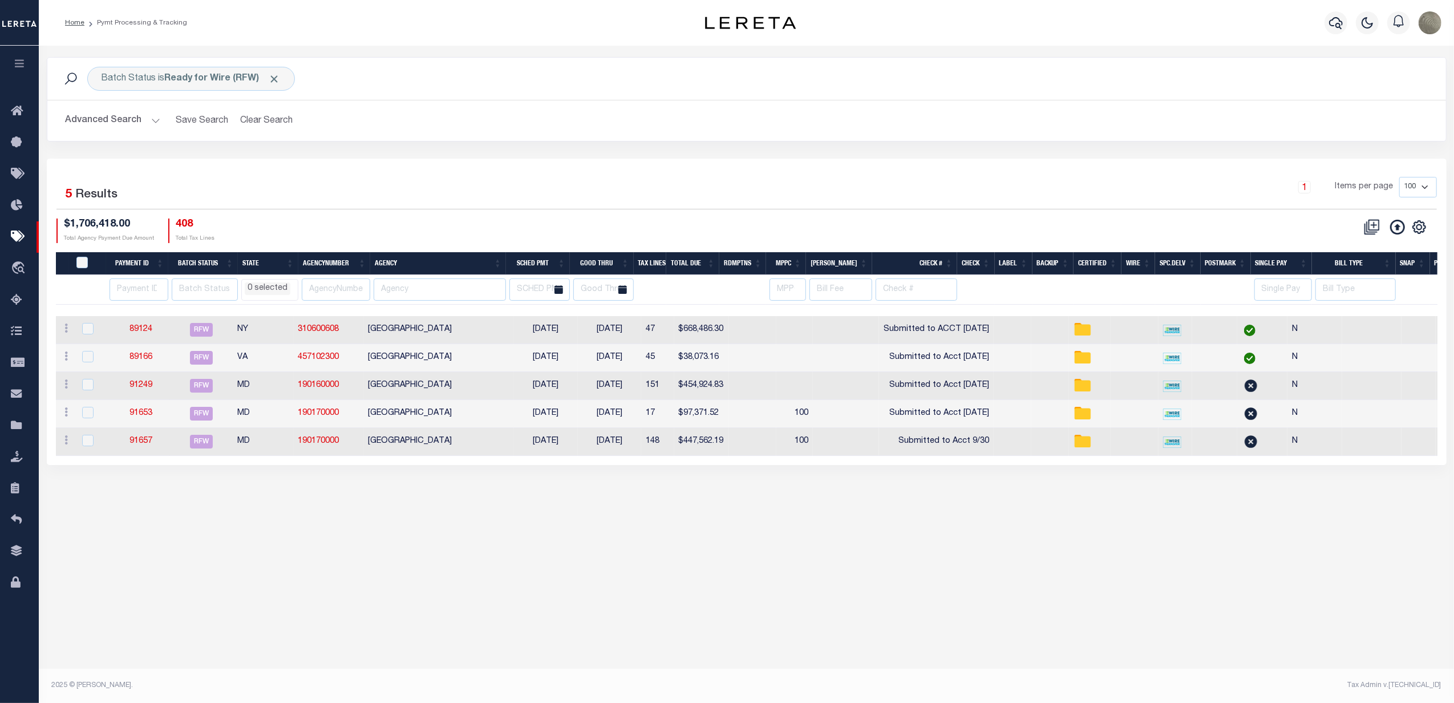
click at [446, 188] on div "1 Items per page 100 200 500 1000" at bounding box center [921, 192] width 1031 height 30
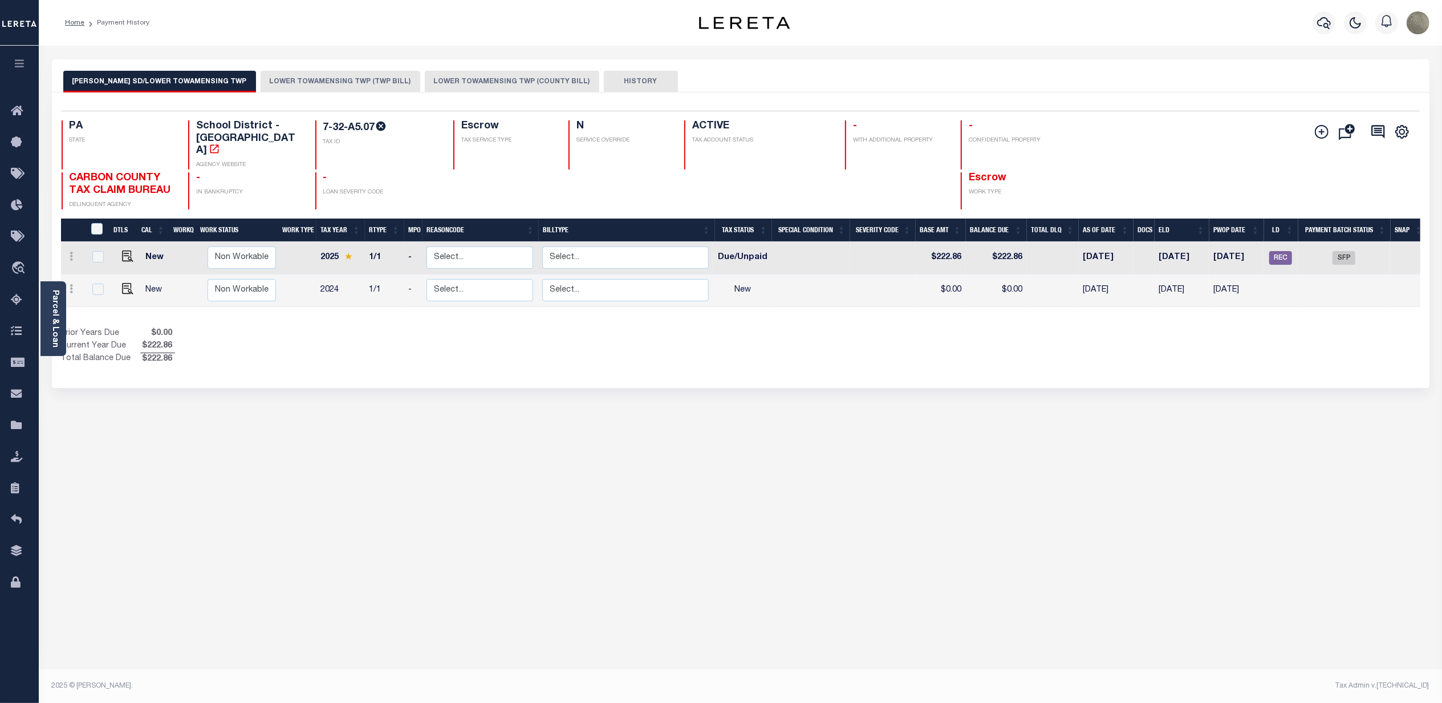
click at [303, 76] on button "LOWER TOWAMENSING TWP (TWP BILL)" at bounding box center [341, 82] width 160 height 22
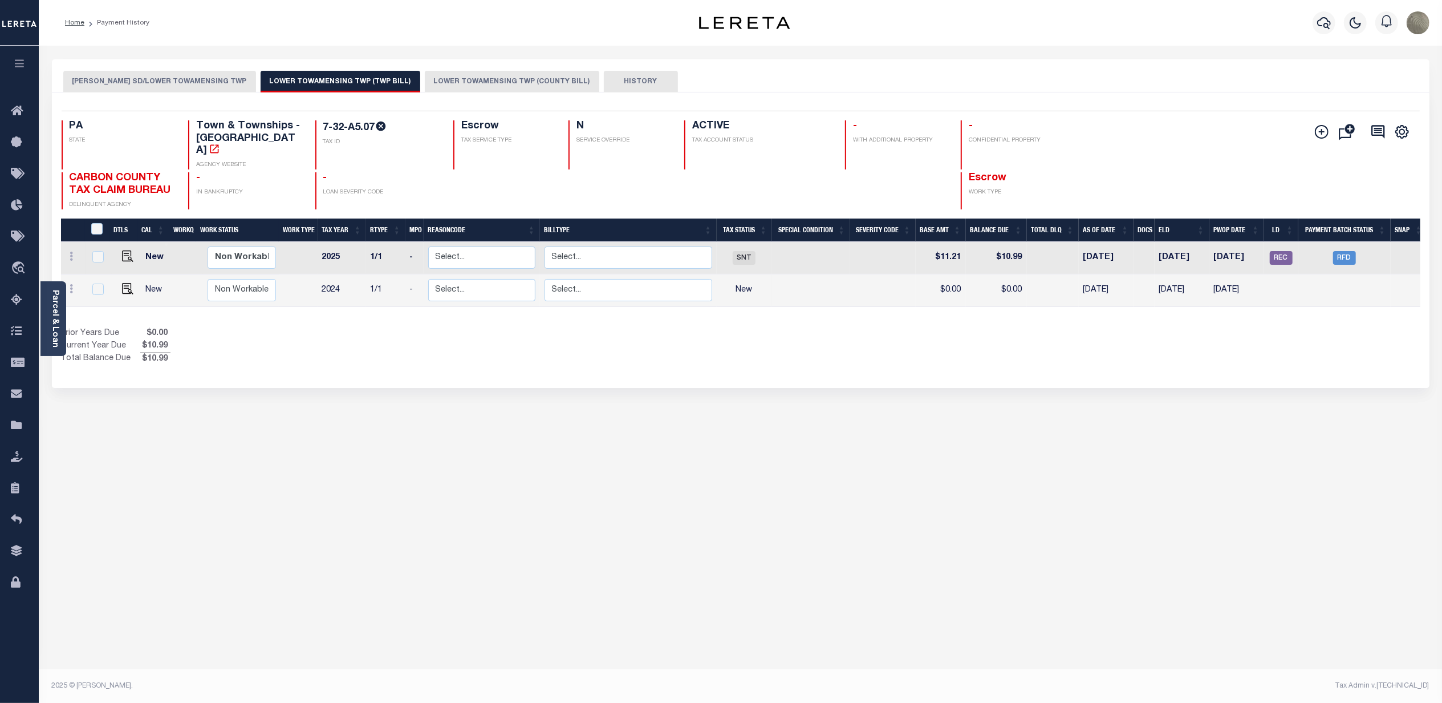
click at [440, 76] on button "LOWER TOWAMENSING TWP (COUNTY BILL)" at bounding box center [512, 82] width 175 height 22
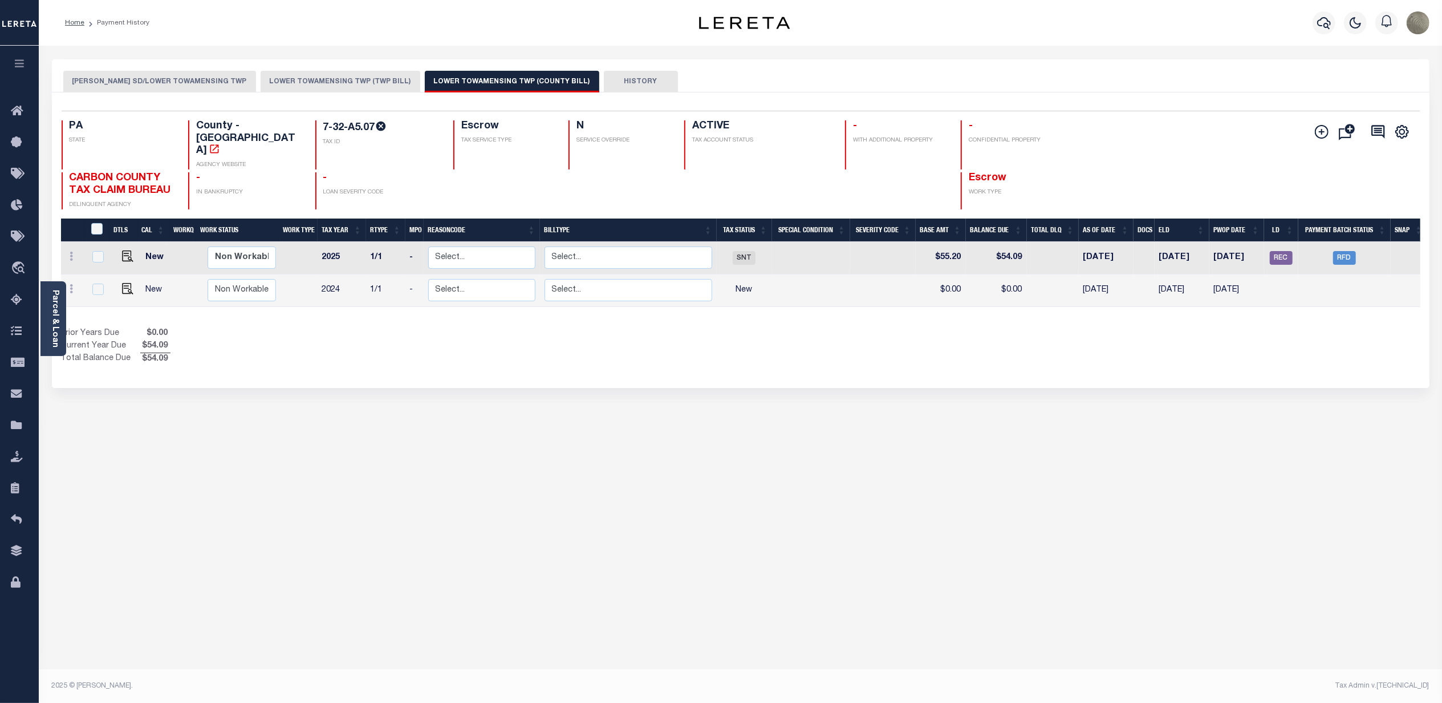
click at [208, 76] on button "PALMERTON SD/LOWER TOWAMENSING TWP" at bounding box center [159, 82] width 193 height 22
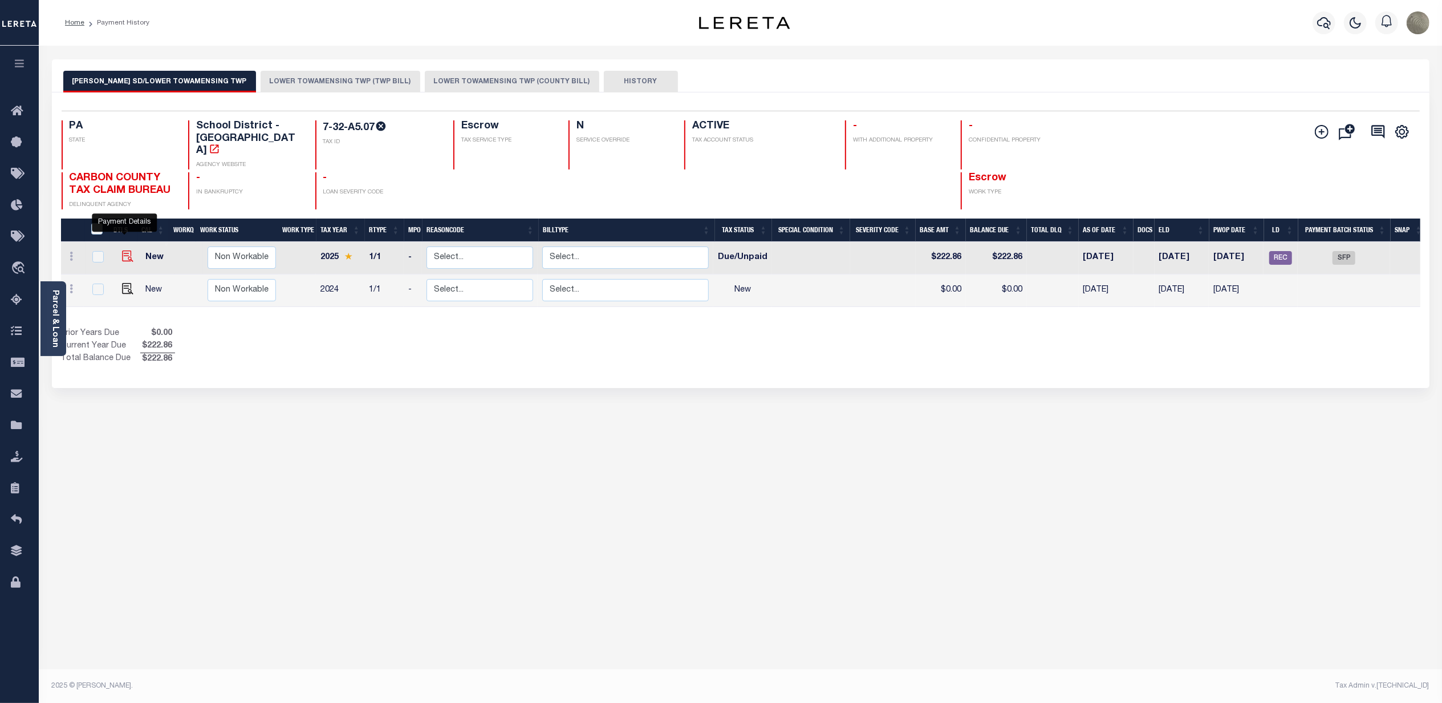
click at [122, 250] on img "" at bounding box center [127, 255] width 11 height 11
checkbox input "true"
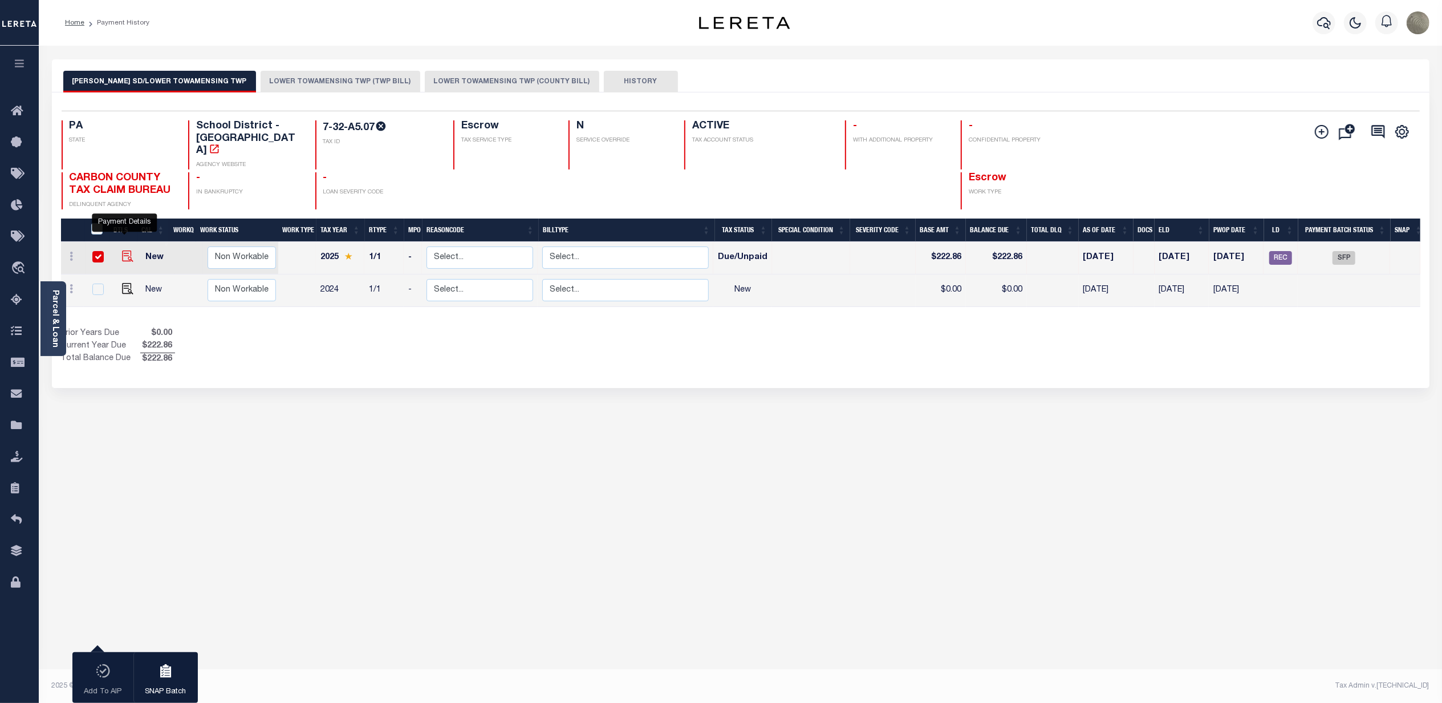
click at [122, 250] on img "" at bounding box center [127, 255] width 11 height 11
checkbox input "false"
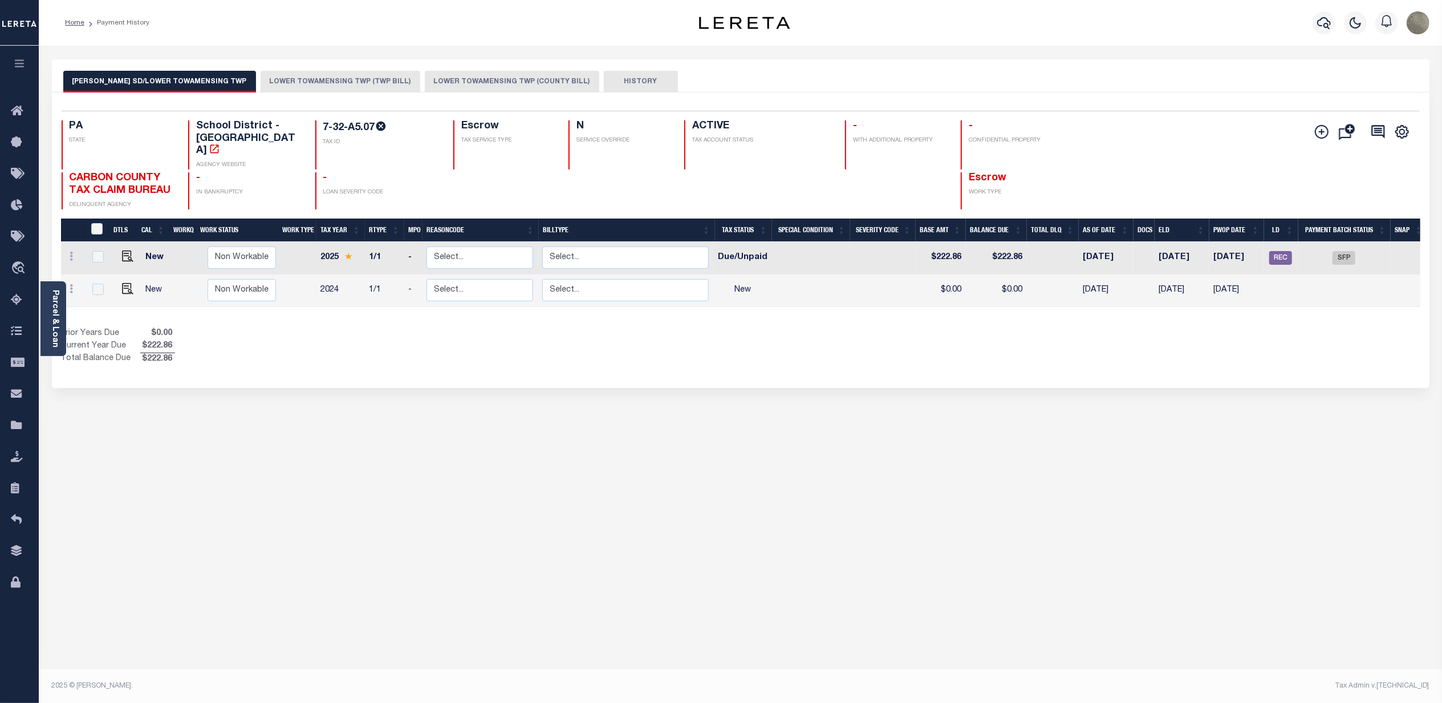
drag, startPoint x: 1071, startPoint y: 427, endPoint x: 1057, endPoint y: 428, distance: 13.7
click at [1071, 427] on div "PALMERTON SD/LOWER TOWAMENSING TWP LOWER TOWAMENSING TWP (TWP BILL) LOWER TOWAM…" at bounding box center [740, 381] width 1395 height 644
click at [551, 384] on div "PALMERTON SD/LOWER TOWAMENSING TWP LOWER TOWAMENSING TWP (TWP BILL) LOWER TOWAM…" at bounding box center [740, 381] width 1395 height 644
drag, startPoint x: 1284, startPoint y: 246, endPoint x: 1278, endPoint y: 250, distance: 7.1
click at [1284, 251] on span "REC" at bounding box center [1281, 258] width 23 height 14
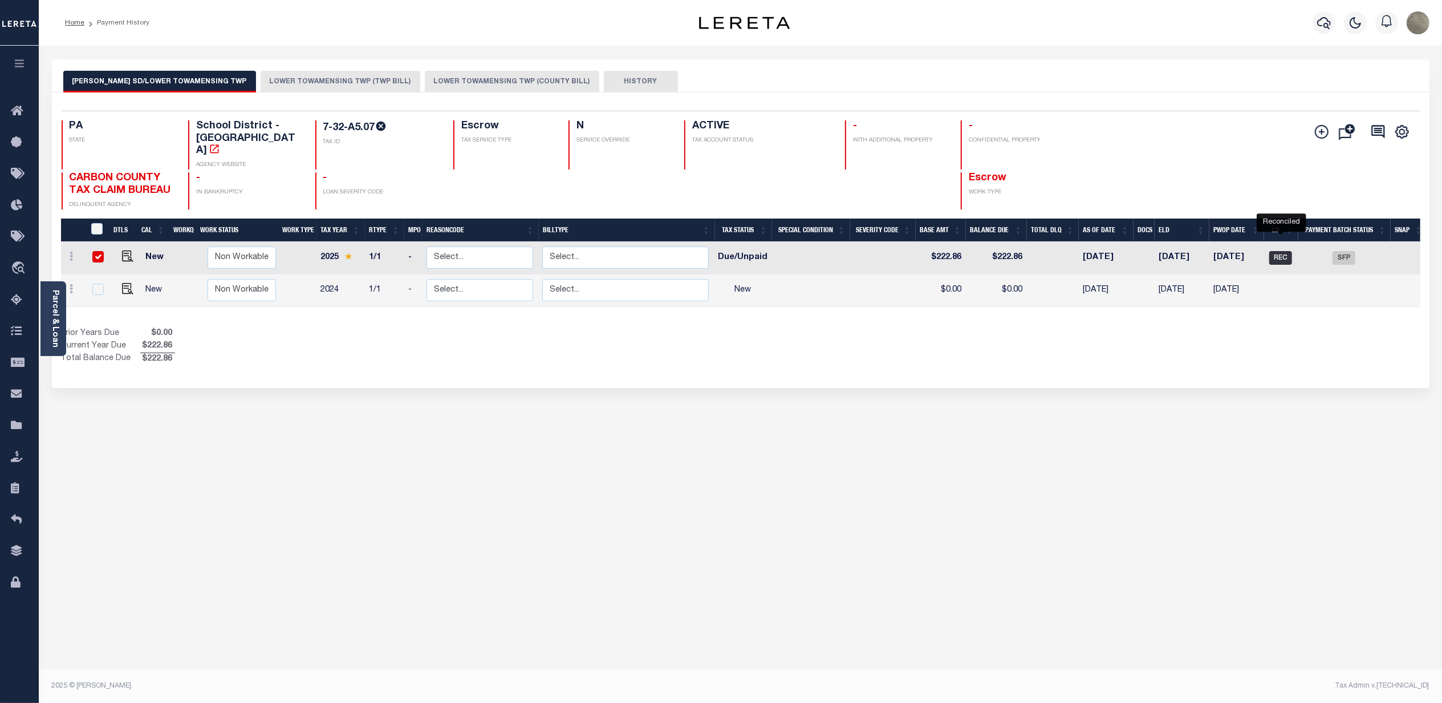
checkbox input "true"
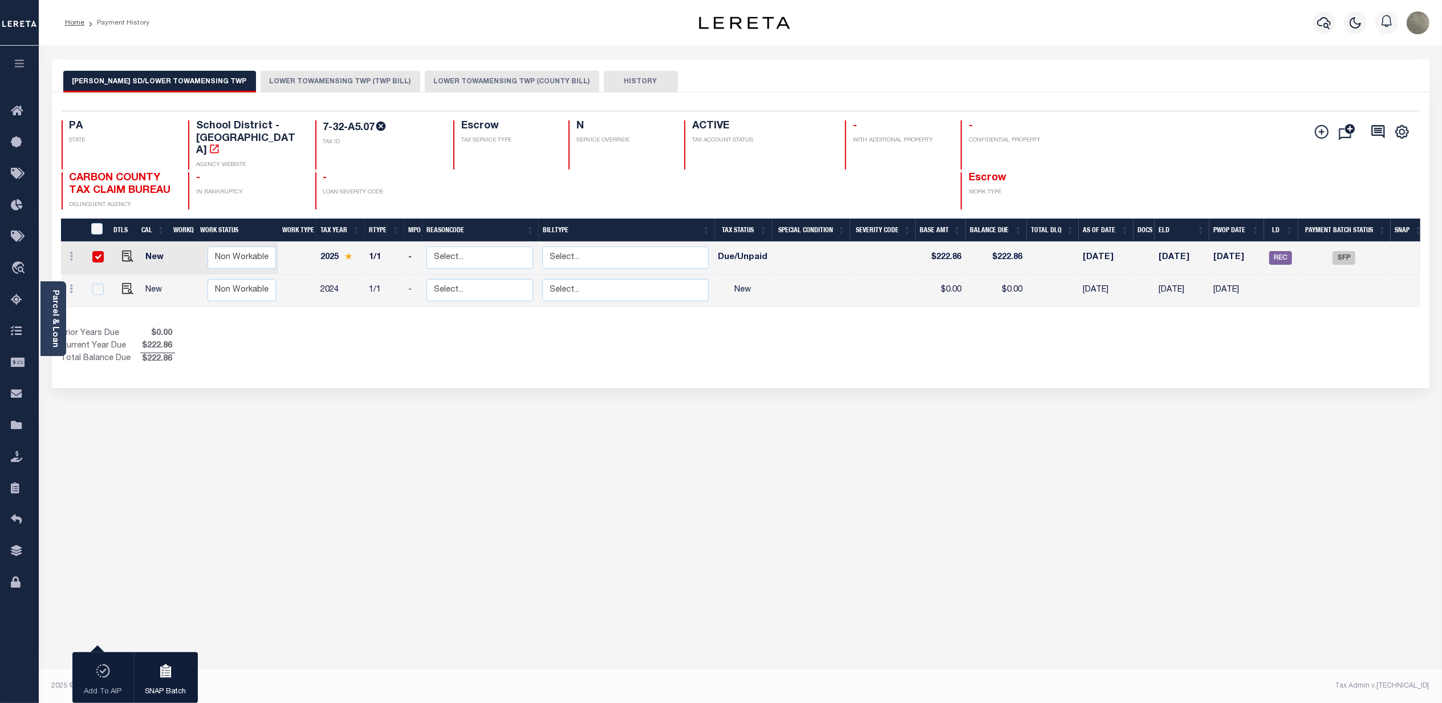
drag, startPoint x: 910, startPoint y: 456, endPoint x: 927, endPoint y: 462, distance: 17.5
click at [910, 455] on div "PALMERTON SD/LOWER TOWAMENSING TWP LOWER TOWAMENSING TWP (TWP BILL) LOWER TOWAM…" at bounding box center [740, 381] width 1395 height 644
click at [772, 381] on div "PALMERTON SD/LOWER TOWAMENSING TWP LOWER TOWAMENSING TWP (TWP BILL) LOWER TOWAM…" at bounding box center [740, 381] width 1395 height 644
click at [124, 250] on img "" at bounding box center [127, 255] width 11 height 11
checkbox input "false"
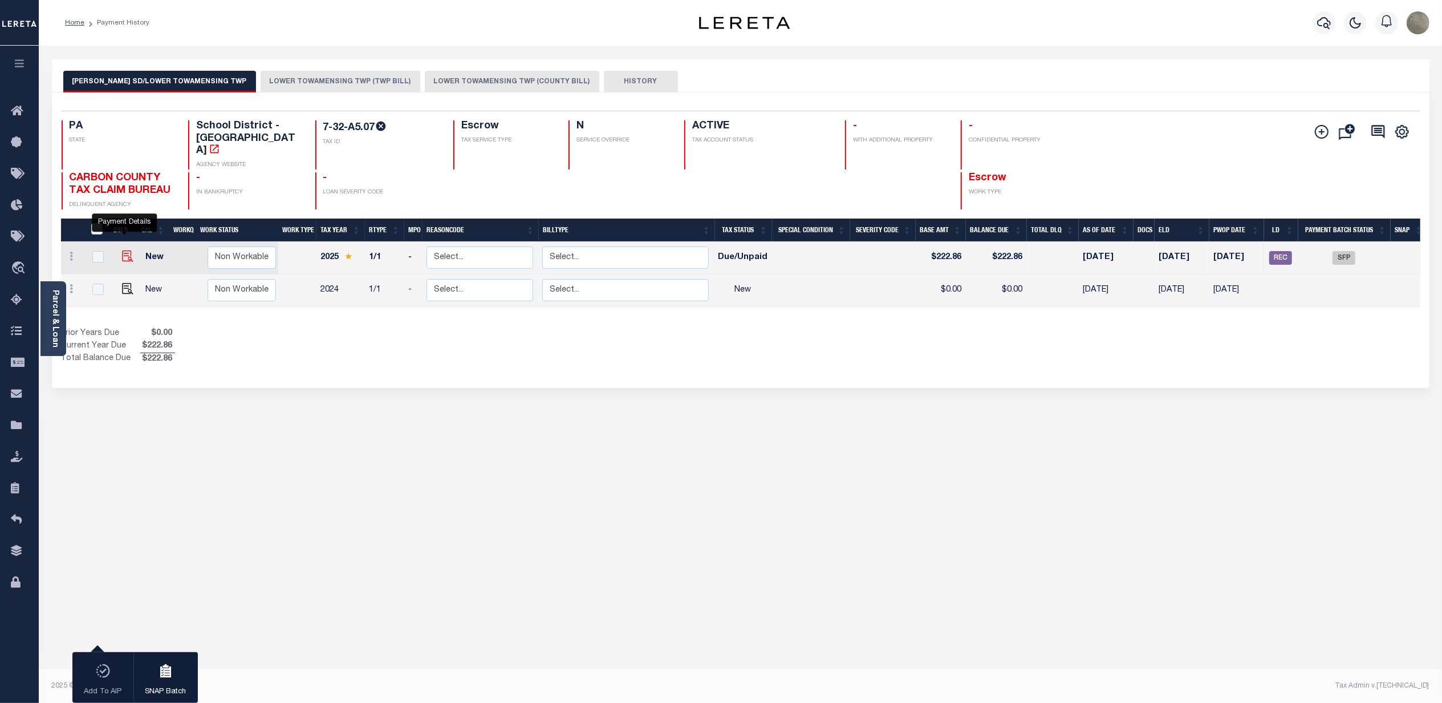
checkbox input "false"
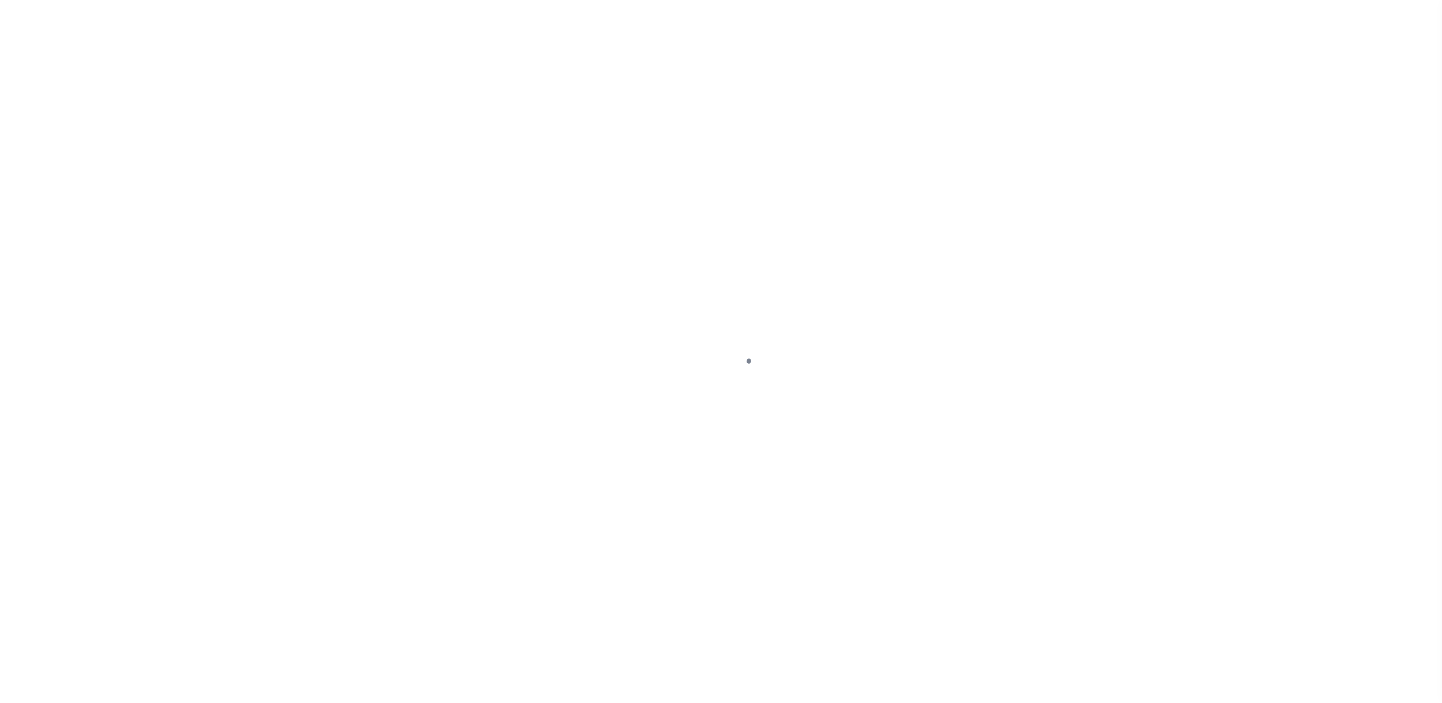
select select "DUE"
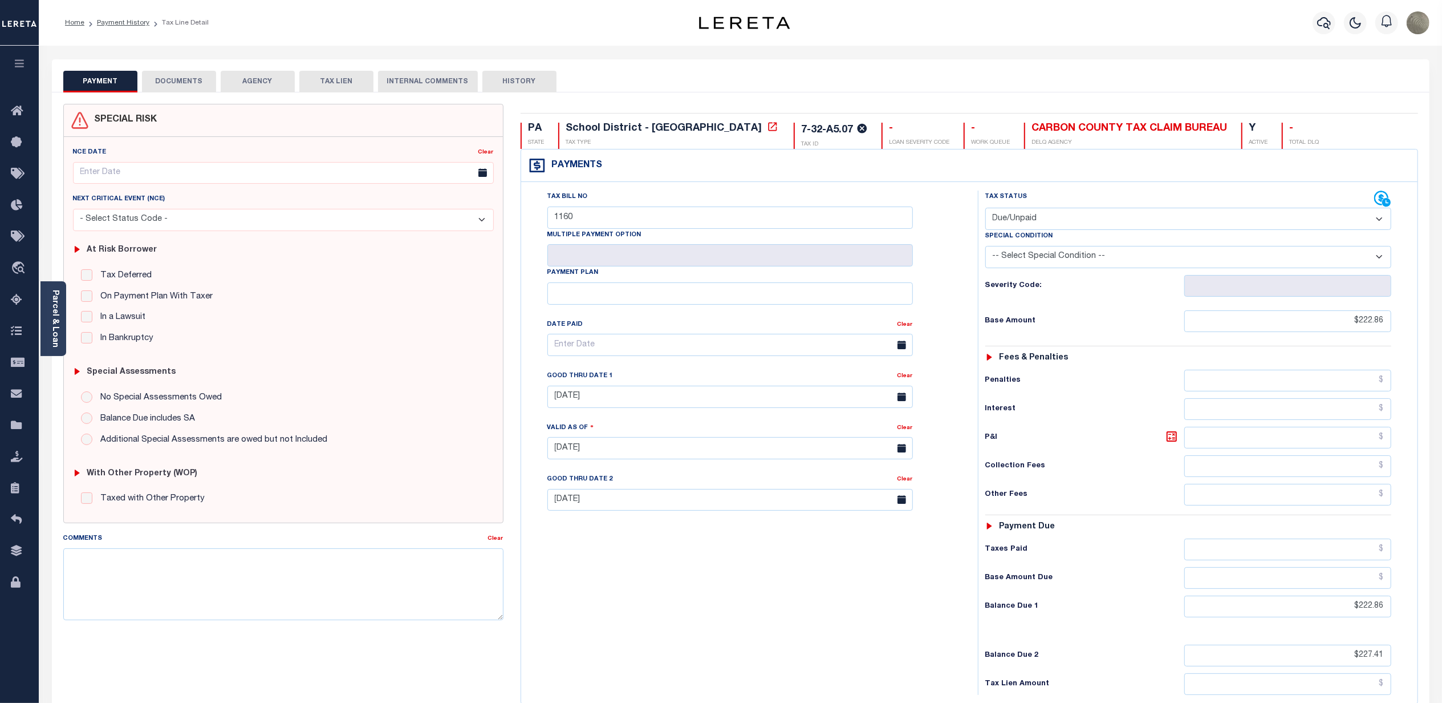
click at [185, 74] on button "DOCUMENTS" at bounding box center [179, 82] width 74 height 22
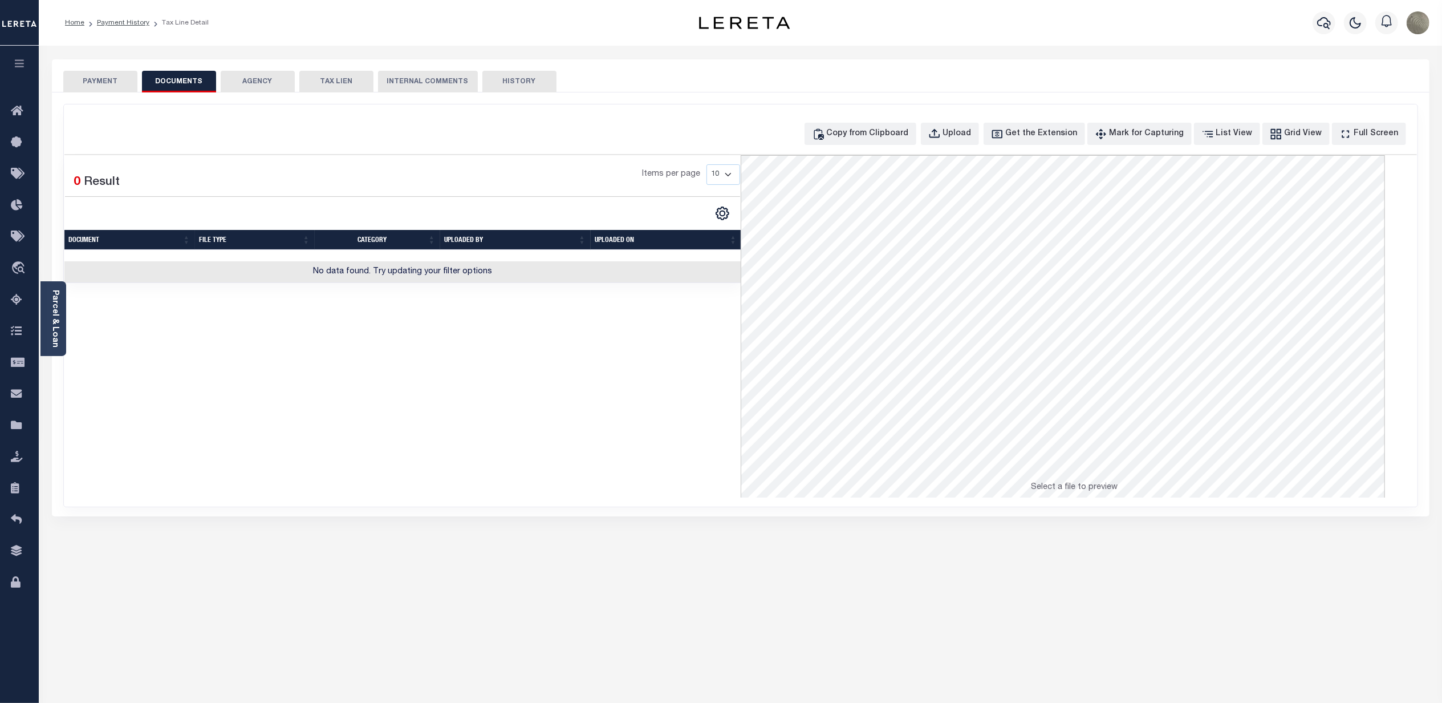
click at [123, 83] on button "PAYMENT" at bounding box center [100, 82] width 74 height 22
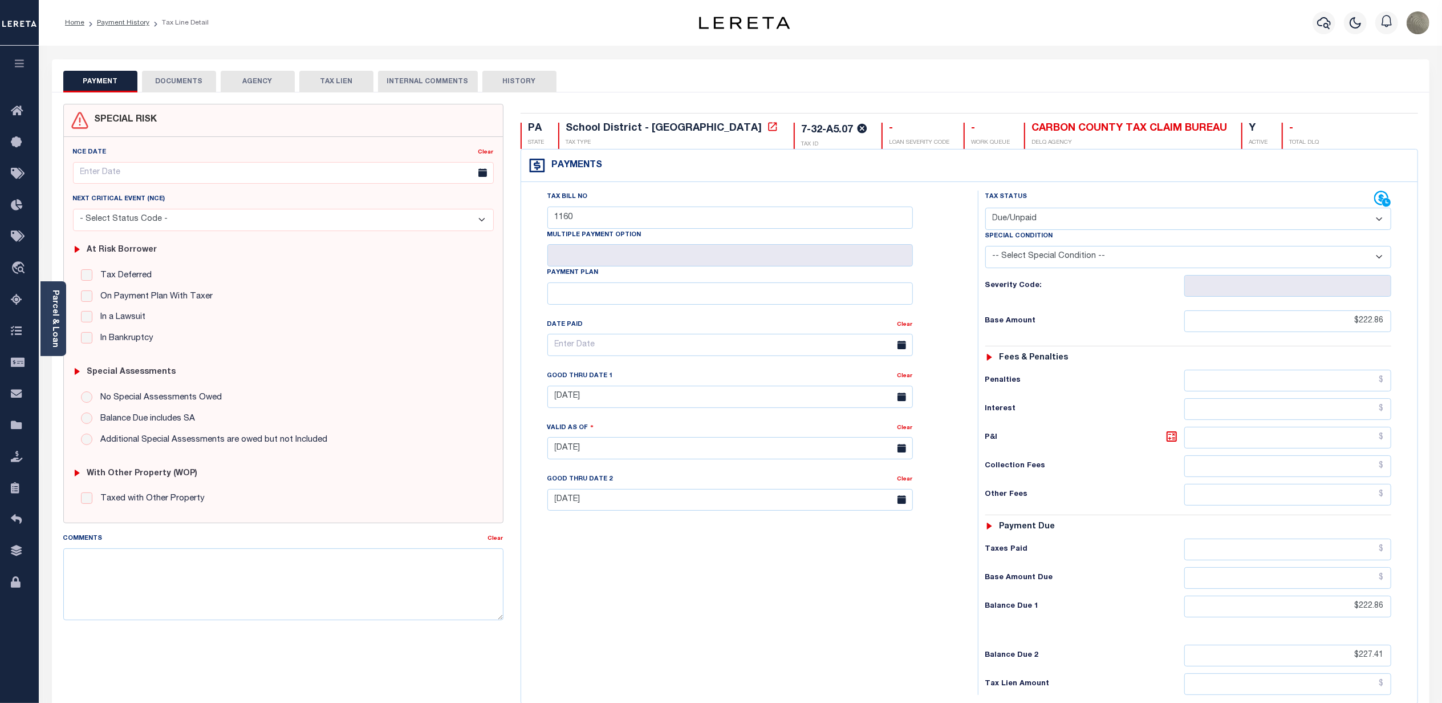
click at [603, 562] on div "Tax Bill No 1160 Multiple Payment Option Payment Plan" at bounding box center [746, 443] width 445 height 504
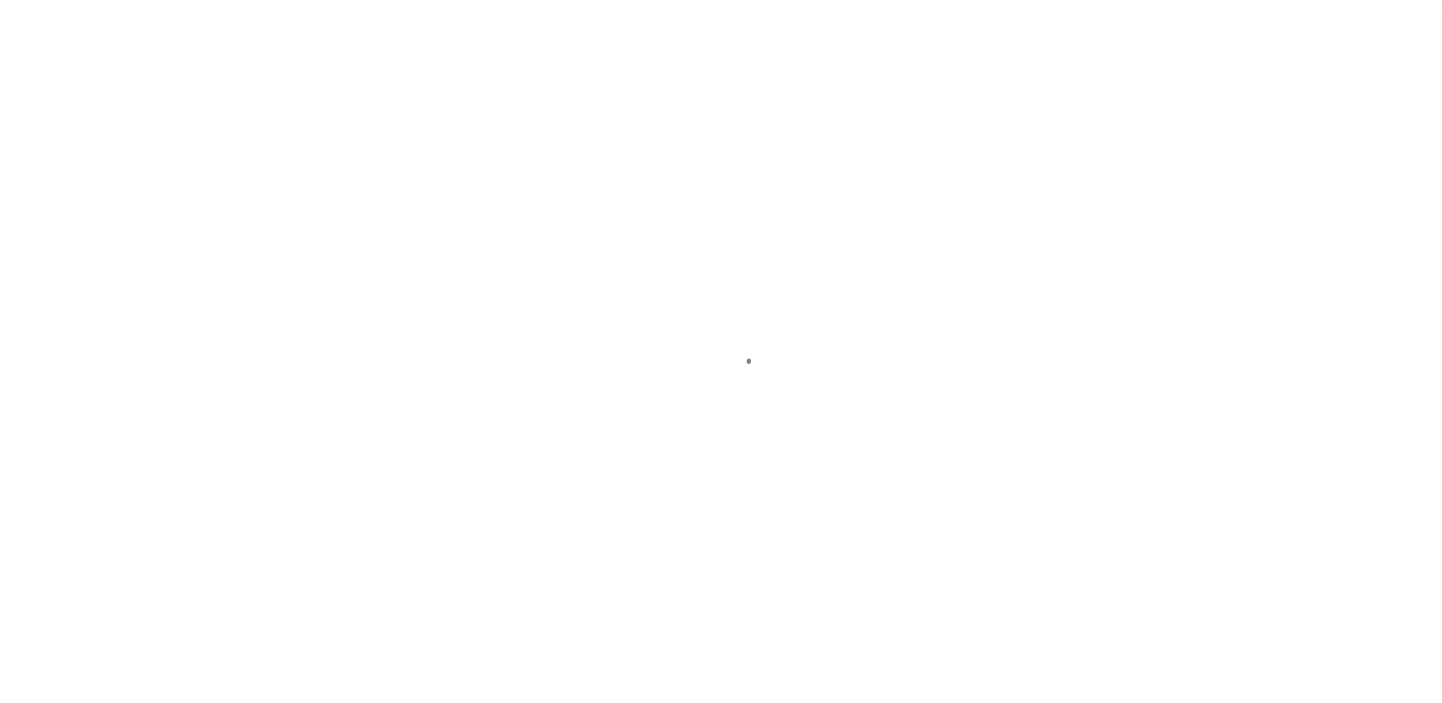
select select "DUE"
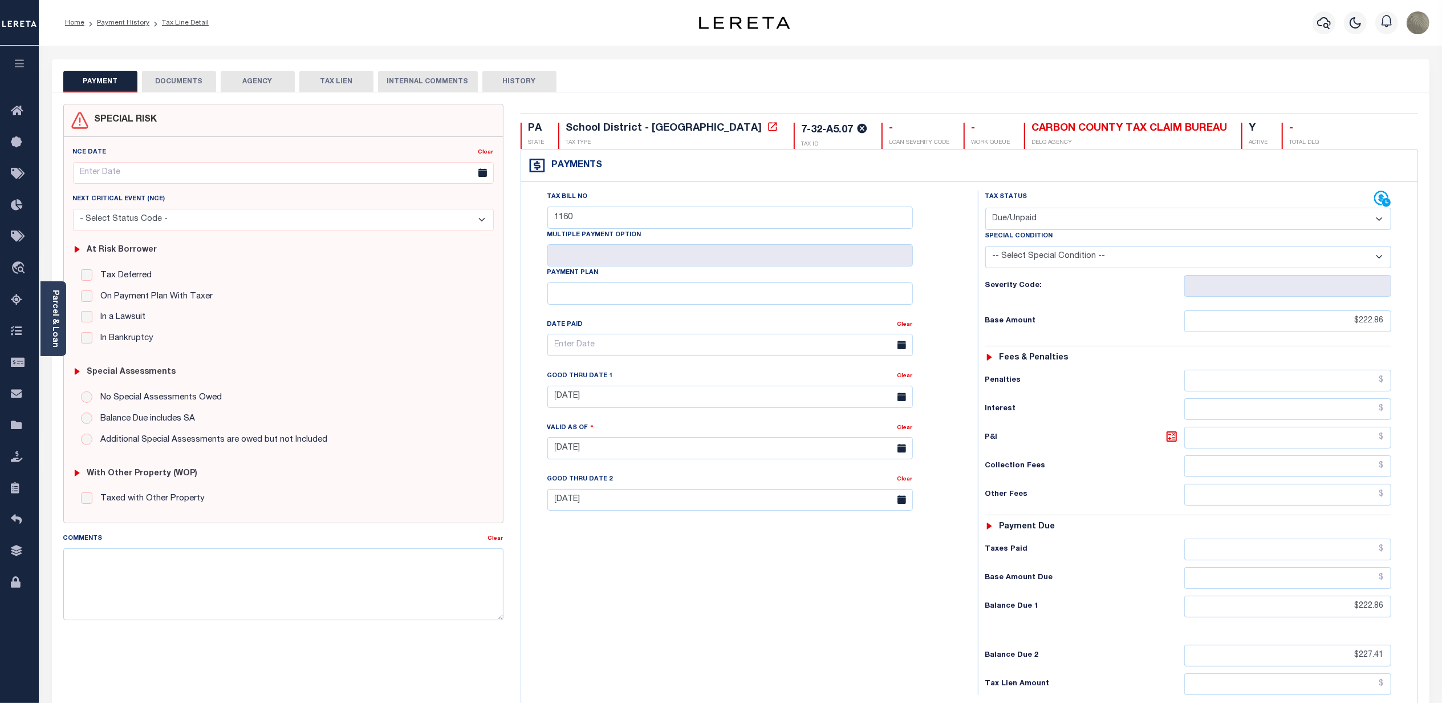
click at [822, 104] on div "PA STATE School District - PA TAX TYPE 7-32-A5.07 TAX ID - LOAN SEVERITY CODE -…" at bounding box center [969, 459] width 915 height 710
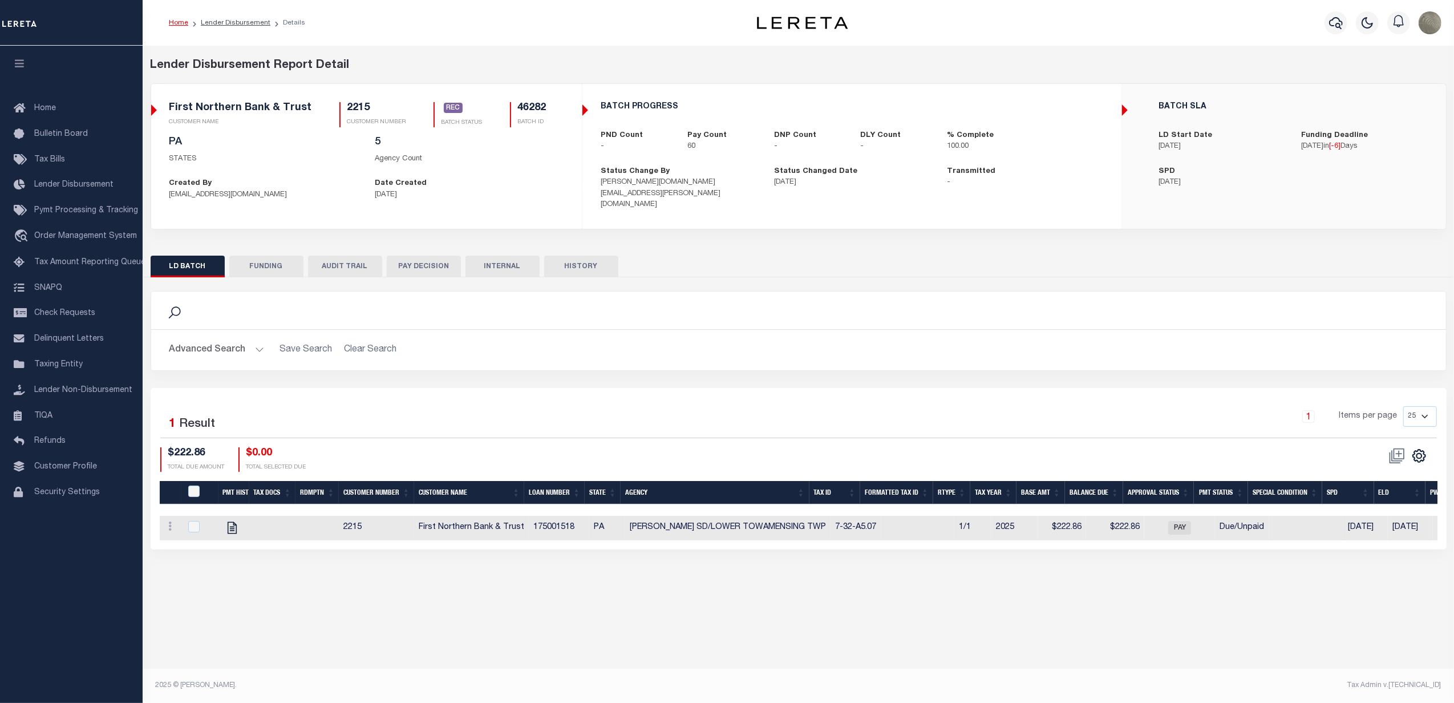
drag, startPoint x: 267, startPoint y: 252, endPoint x: 347, endPoint y: 275, distance: 83.6
click at [267, 256] on button "FUNDING" at bounding box center [266, 267] width 74 height 22
type input "$193,164.94"
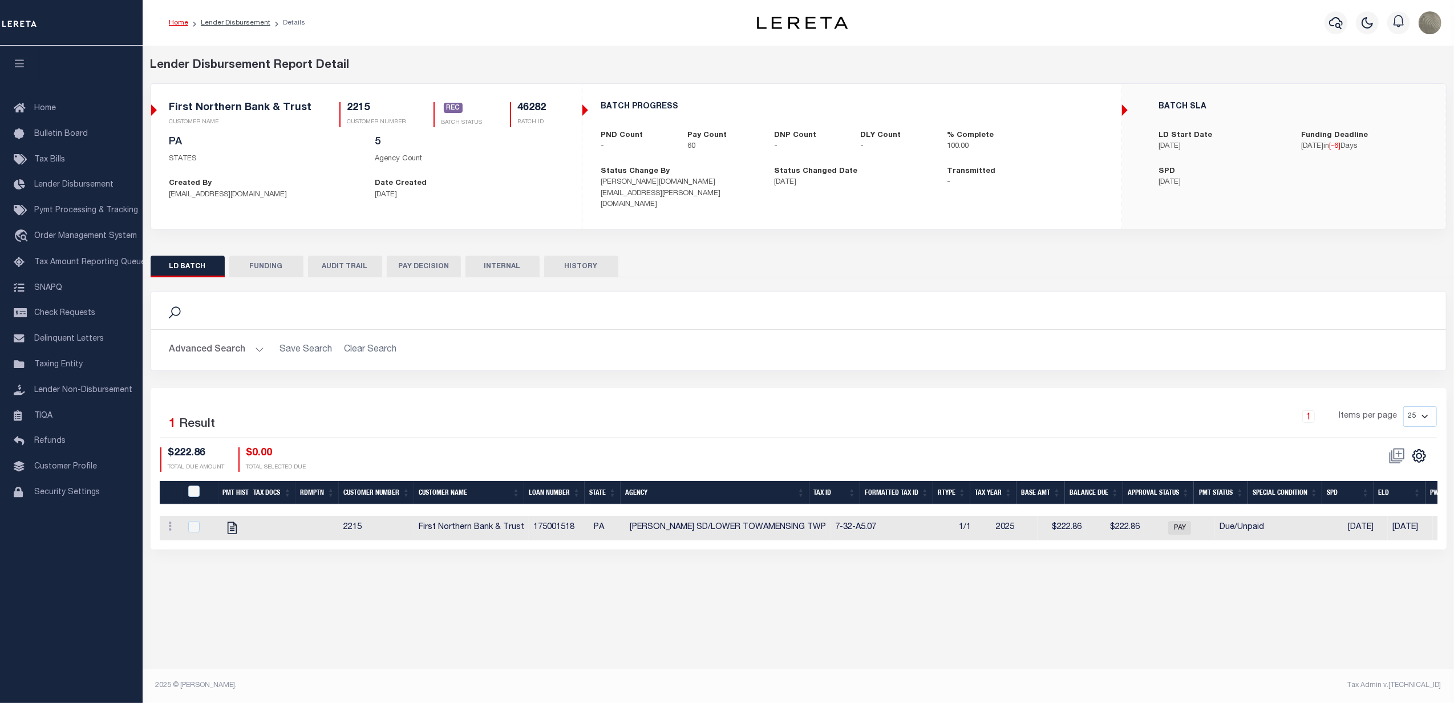
type input "$0"
type input "09/24/2025"
type input "20250924MMQFMP2700252009241515FT03"
type input "09/25/2025"
select select "100"
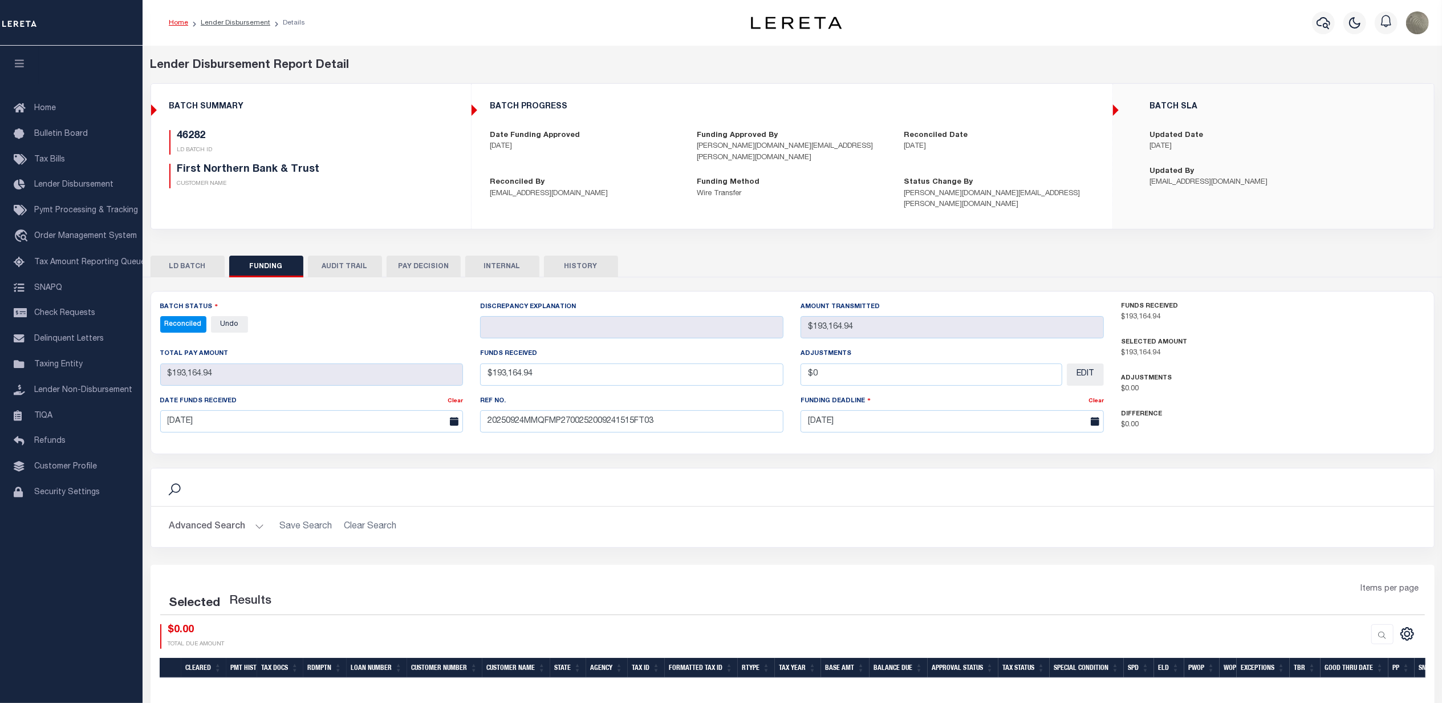
select select "100"
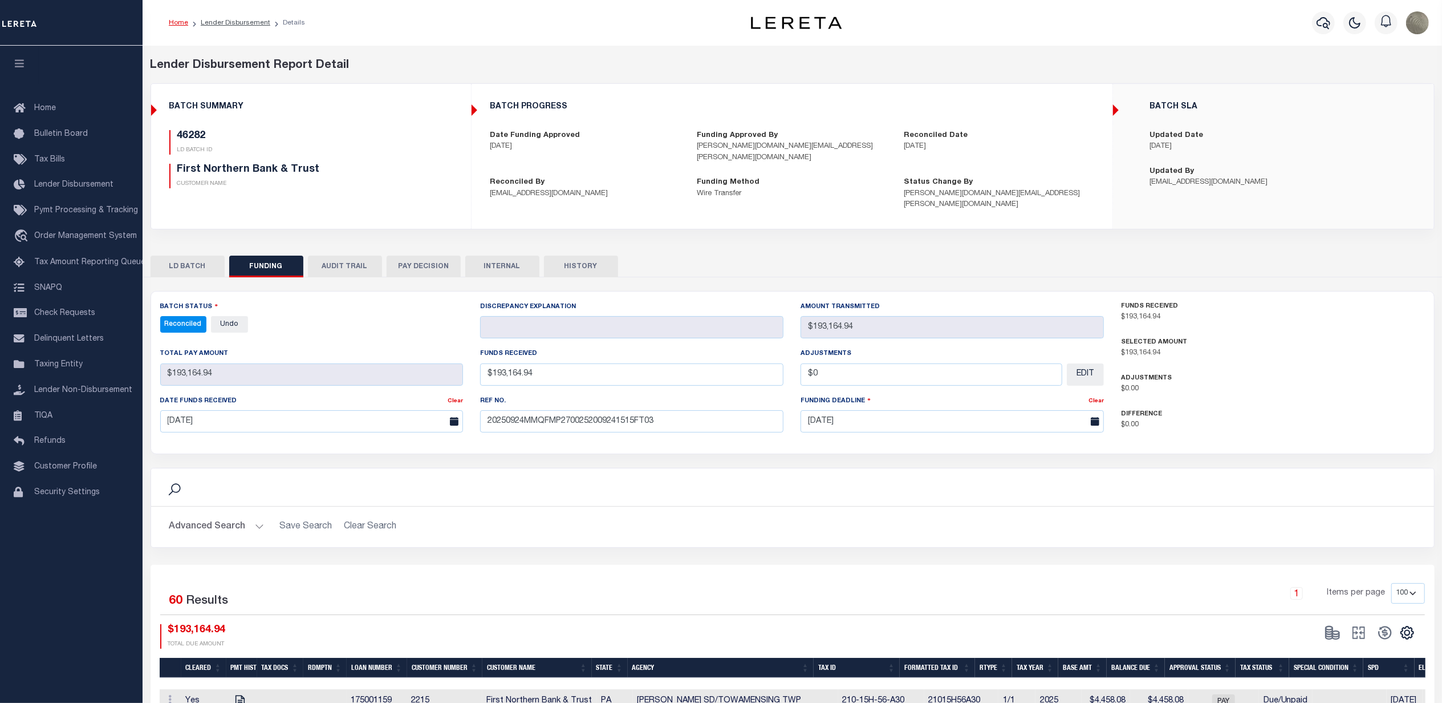
click at [1072, 261] on div "LD BATCH FUNDING AUDIT TRAIL PAY DECISION INTERNAL HISTORY" at bounding box center [793, 266] width 1284 height 21
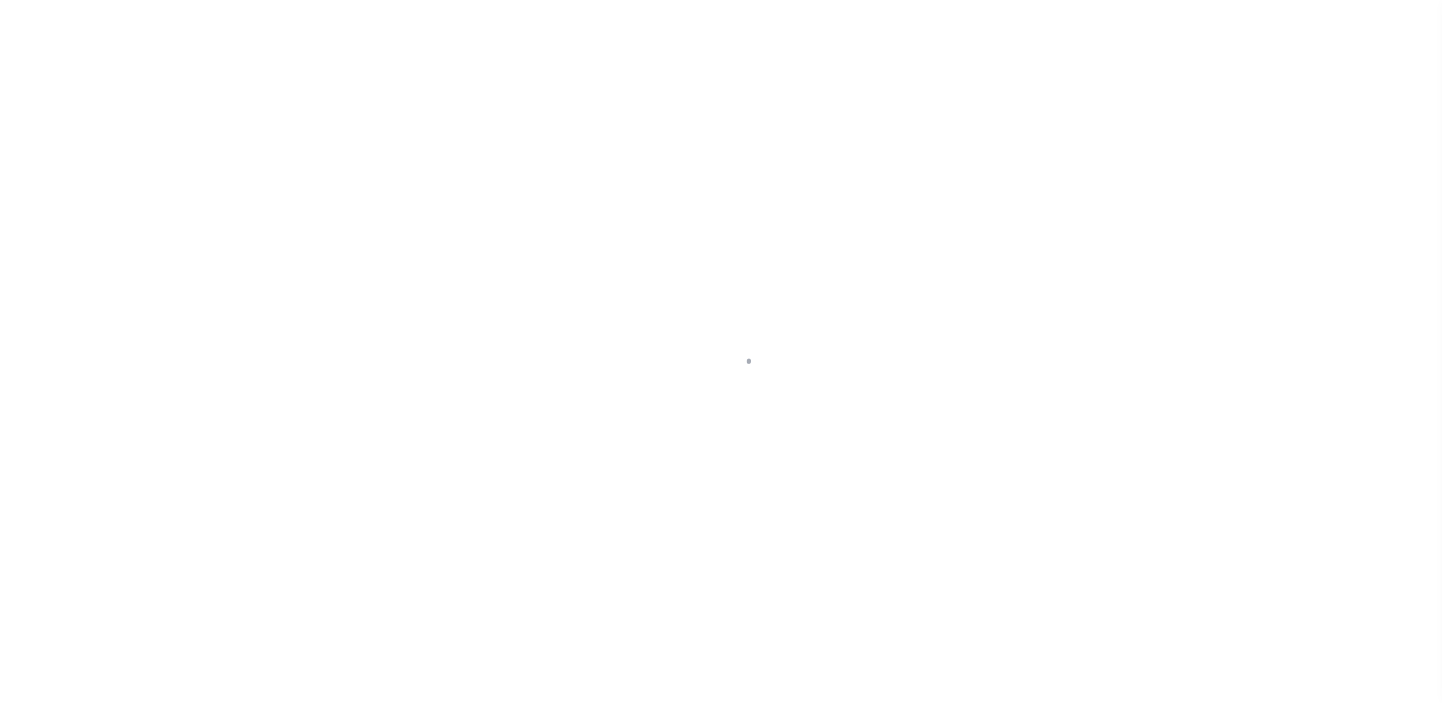
select select "DUE"
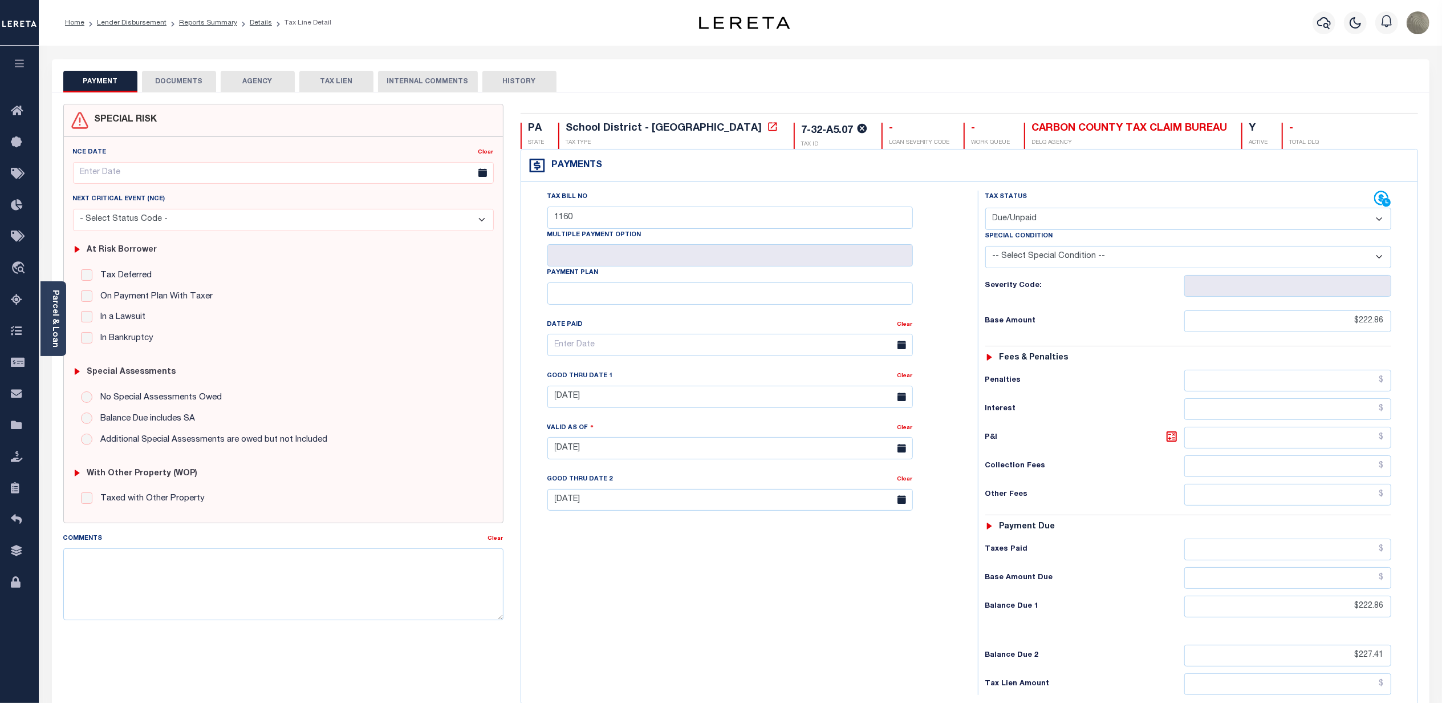
click at [950, 247] on div "Tax Bill No 1160 Multiple Payment Option Payment Plan Clear Clear 08/29/2025 Va…" at bounding box center [747, 351] width 428 height 320
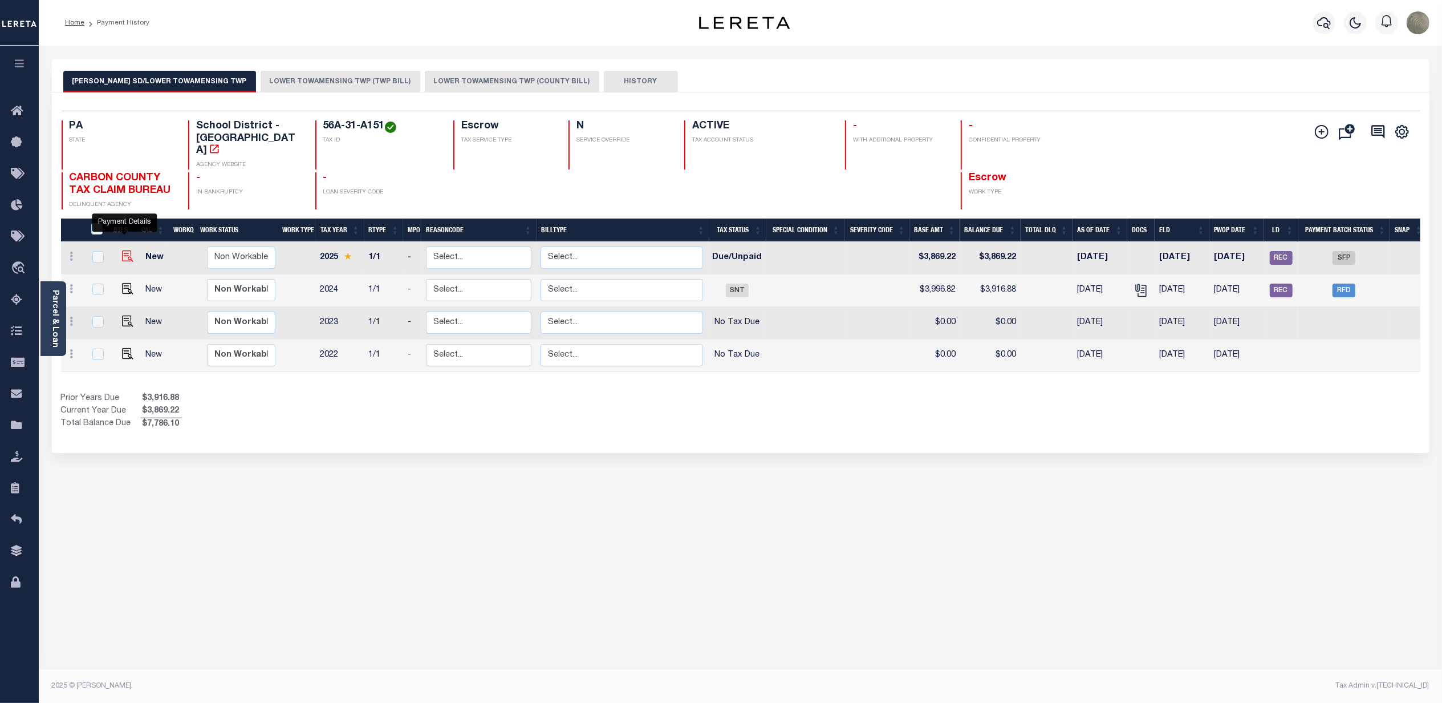
click at [122, 250] on img "" at bounding box center [127, 255] width 11 height 11
checkbox input "true"
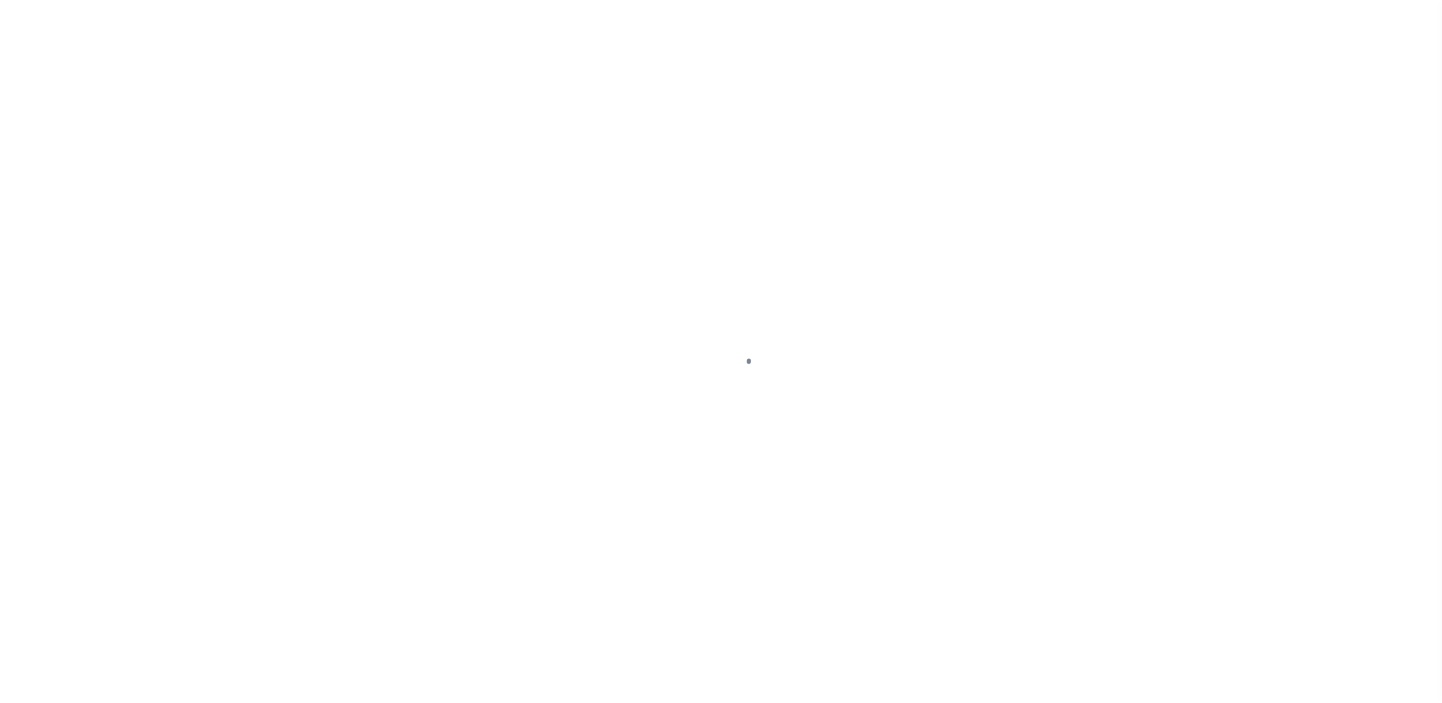
select select "DUE"
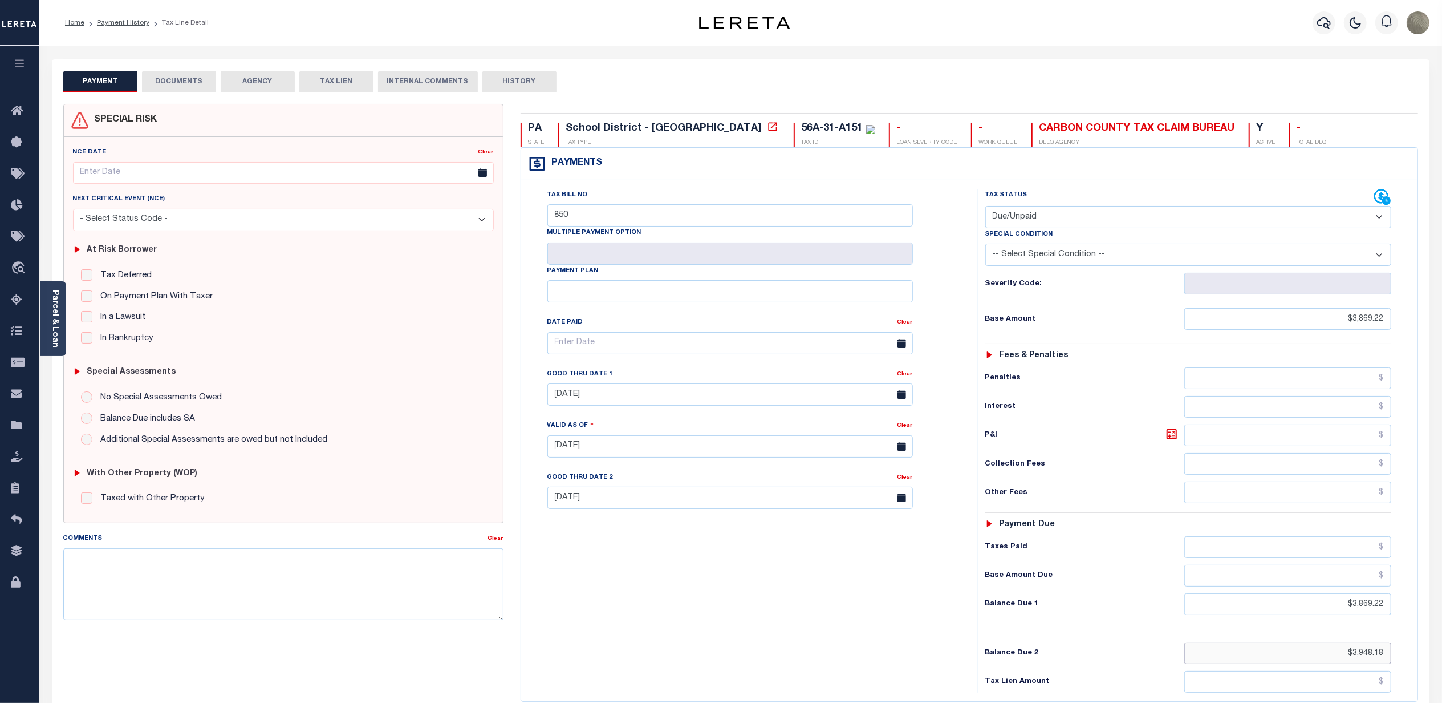
click at [1353, 658] on input "$3,948.18" at bounding box center [1288, 653] width 207 height 22
drag, startPoint x: 1352, startPoint y: 660, endPoint x: 1394, endPoint y: 659, distance: 42.2
click at [1394, 659] on div "Tax Status Status - Select Status Code -" at bounding box center [1192, 441] width 428 height 504
click at [963, 193] on div "Tax Bill No 850 Multiple Payment Option Payment Plan Clear" at bounding box center [746, 441] width 445 height 504
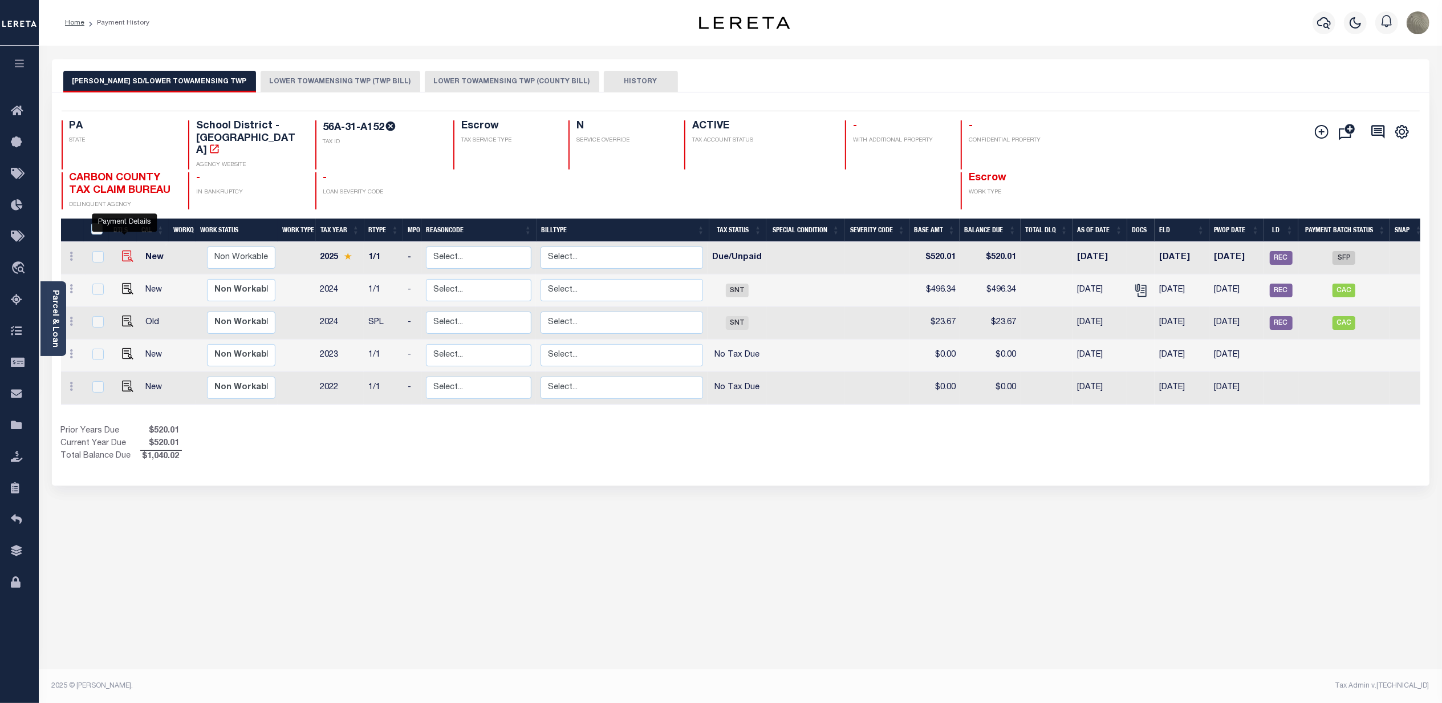
click at [126, 250] on img "" at bounding box center [127, 255] width 11 height 11
checkbox input "true"
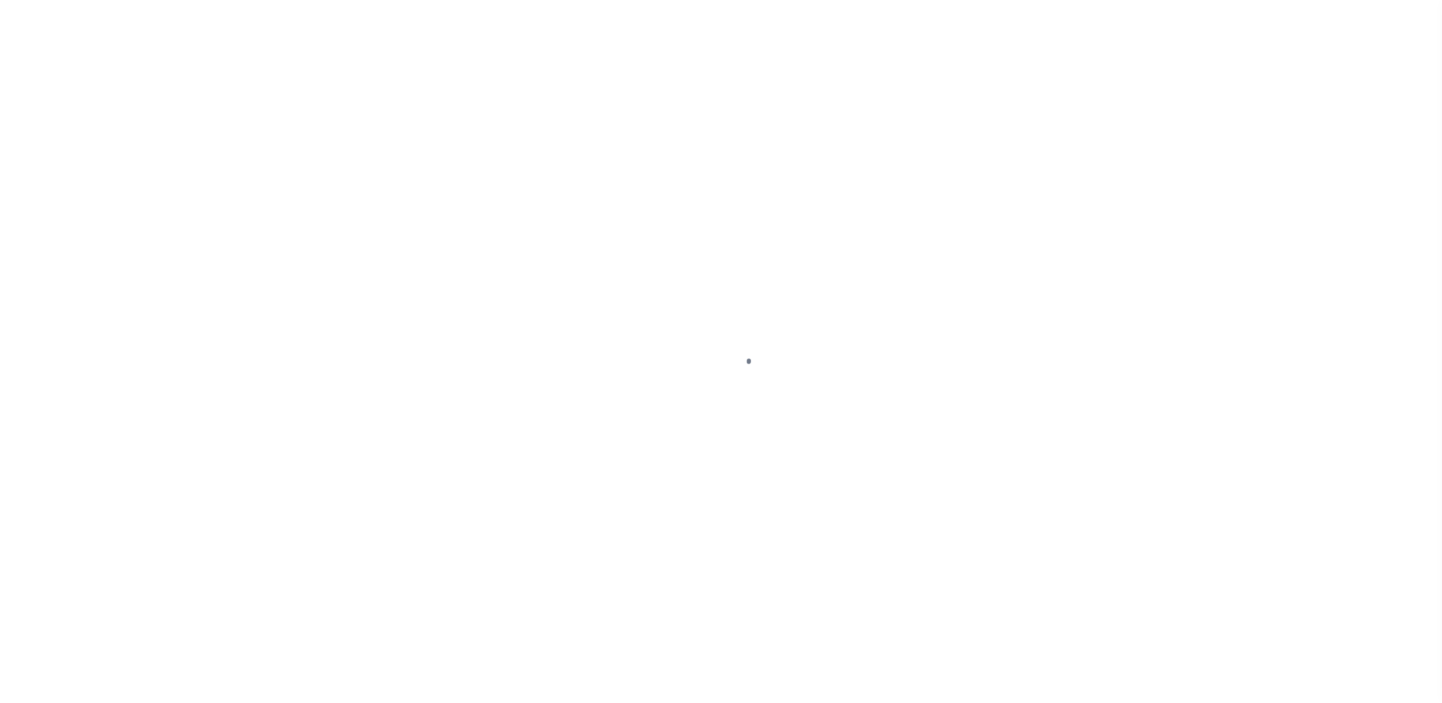
select select "DUE"
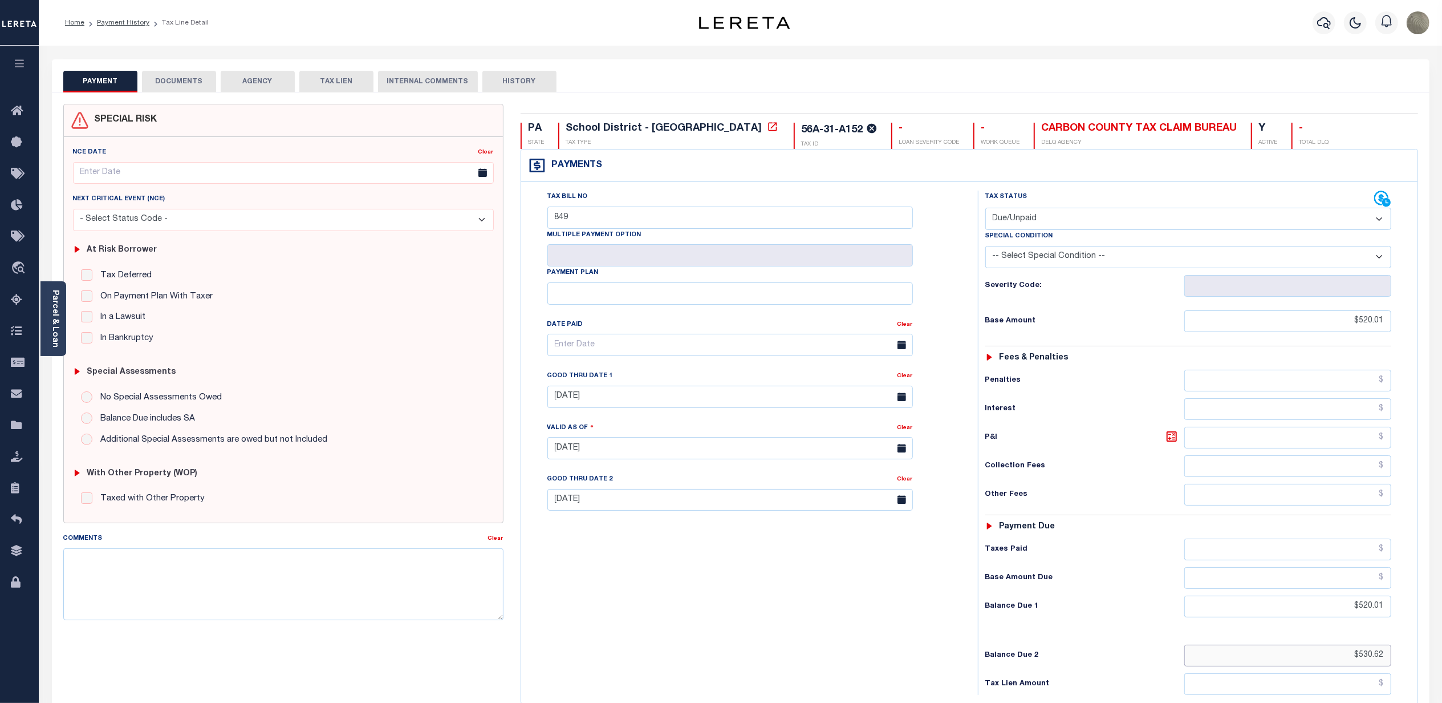
drag, startPoint x: 1359, startPoint y: 657, endPoint x: 1396, endPoint y: 657, distance: 37.6
click at [1396, 657] on div "Tax Status Status - Select Status Code -" at bounding box center [1192, 443] width 428 height 504
click at [971, 172] on div "Payments Warning! Search Status is not "Completed", amounts can not be keyed." at bounding box center [969, 165] width 897 height 33
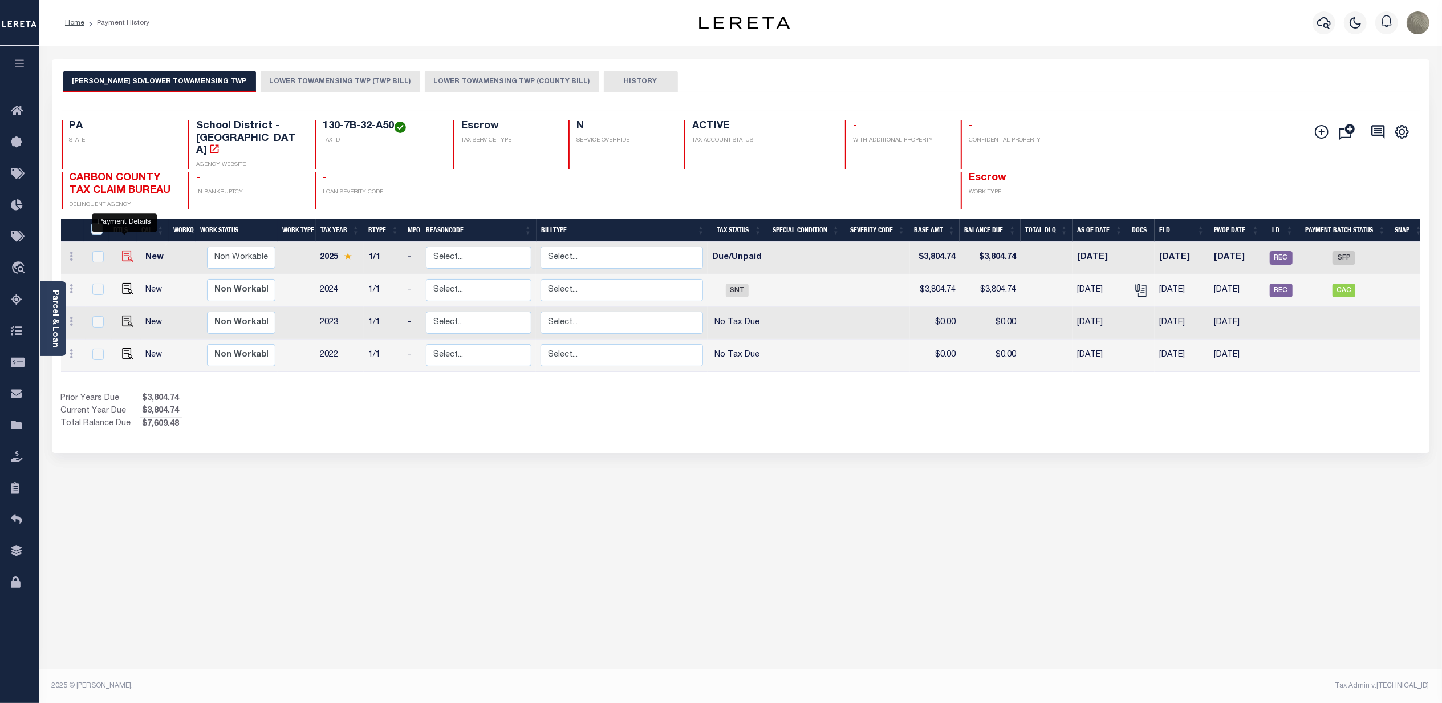
click at [122, 250] on img "" at bounding box center [127, 255] width 11 height 11
checkbox input "true"
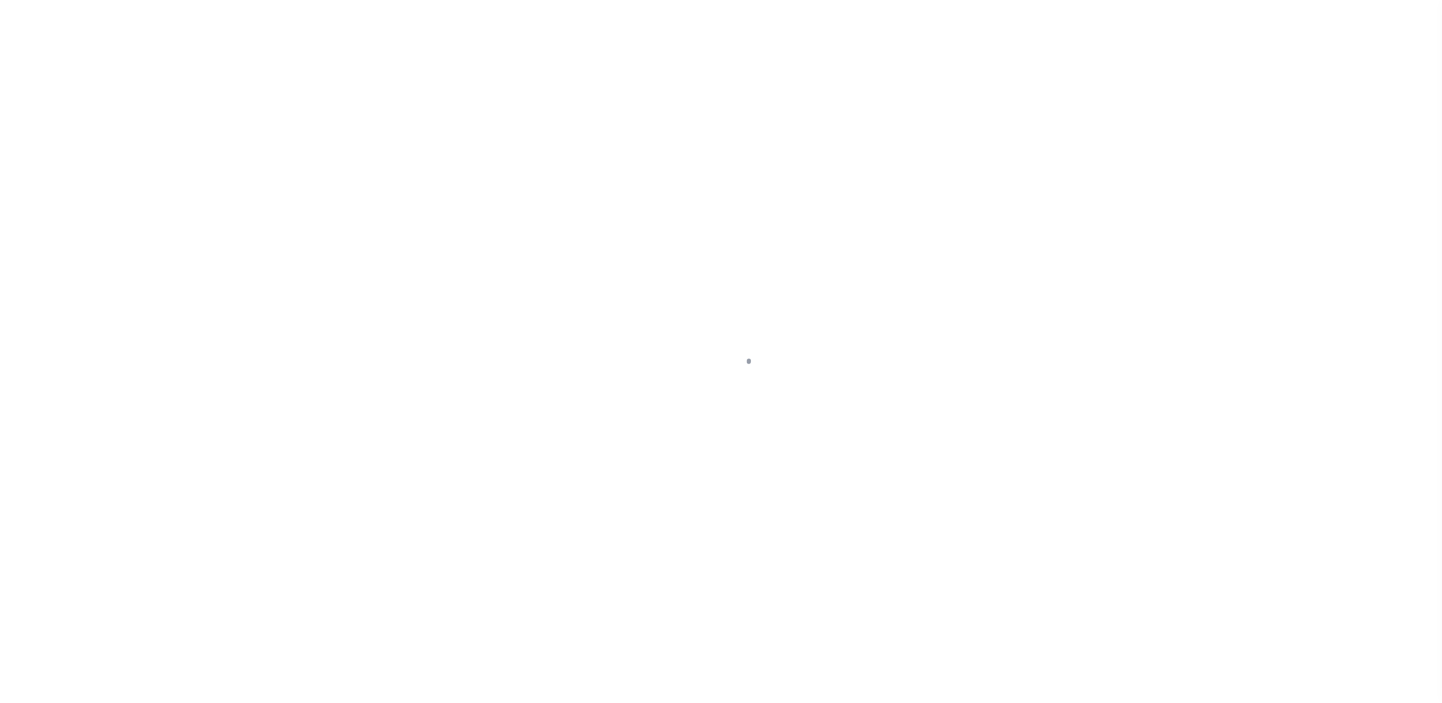
select select "DUE"
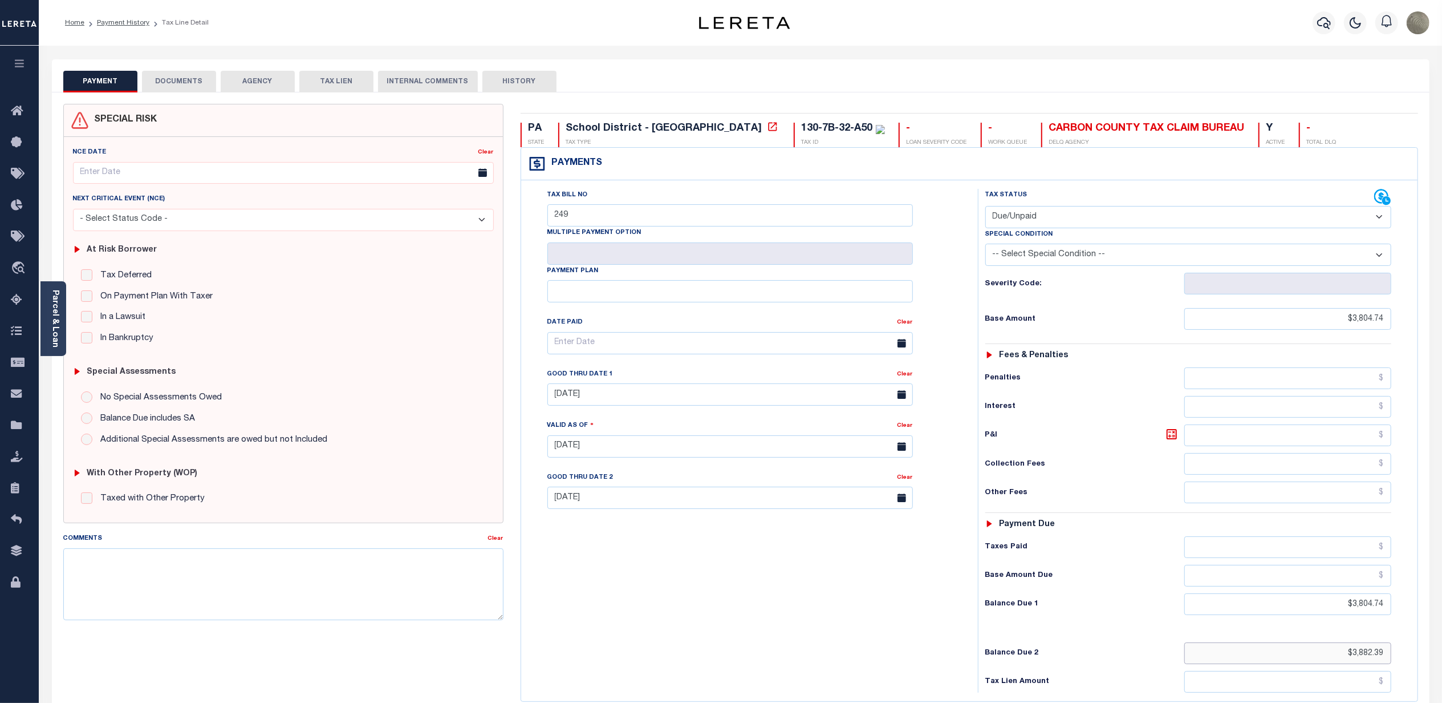
drag, startPoint x: 1351, startPoint y: 660, endPoint x: 1395, endPoint y: 658, distance: 43.4
click at [1395, 658] on div "Tax Status Status - Select Status Code -" at bounding box center [1192, 441] width 428 height 504
click at [954, 308] on div "Tax Bill No 249 Multiple Payment Option Payment Plan Clear Clear 08/29/2025 Val…" at bounding box center [747, 349] width 428 height 320
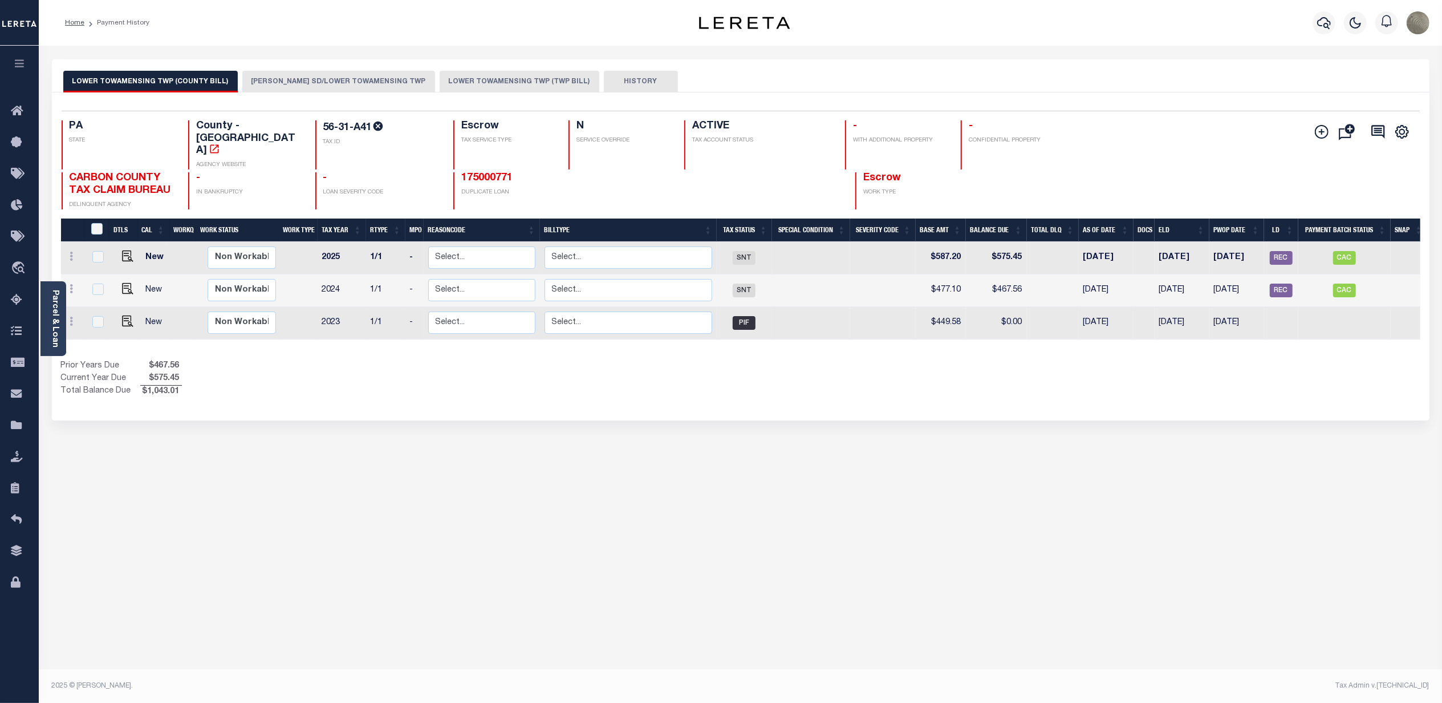
click at [313, 80] on button "[PERSON_NAME] SD/LOWER TOWAMENSING TWP" at bounding box center [338, 82] width 193 height 22
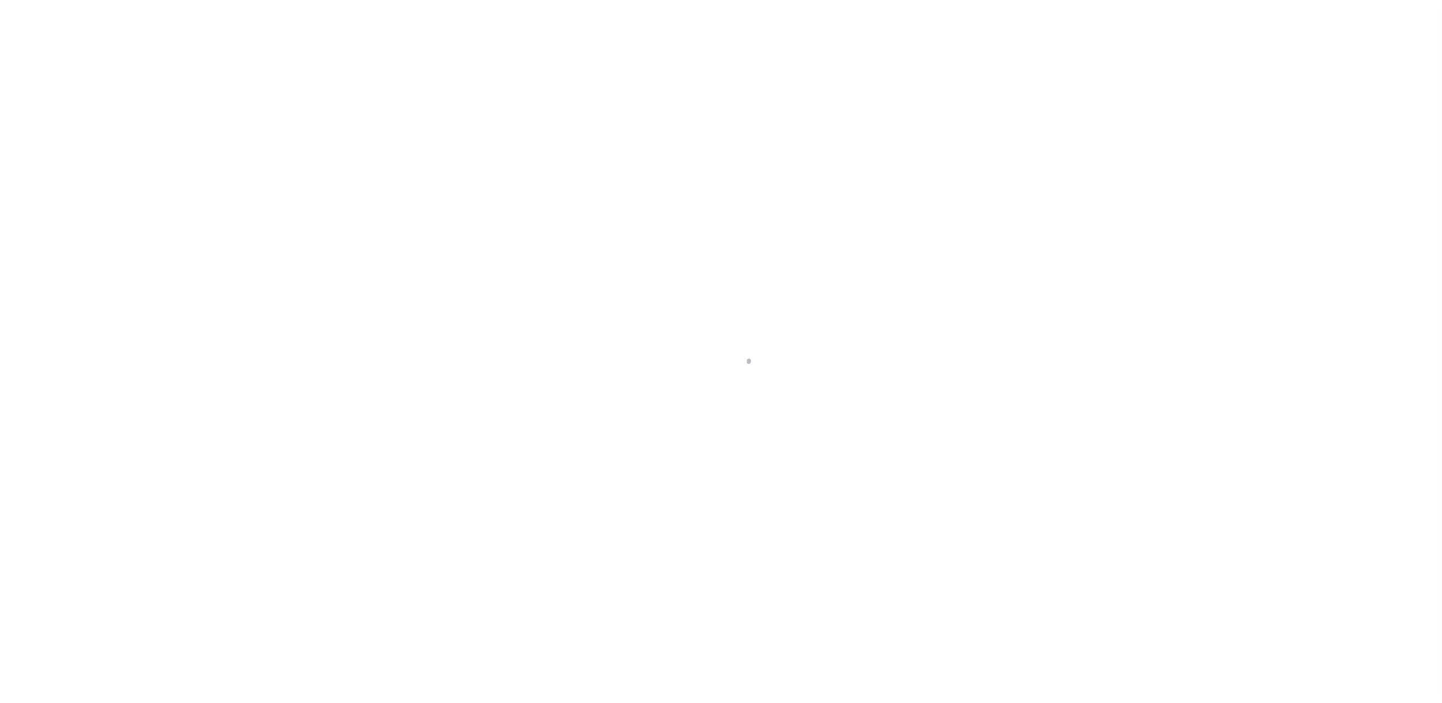
select select "DUE"
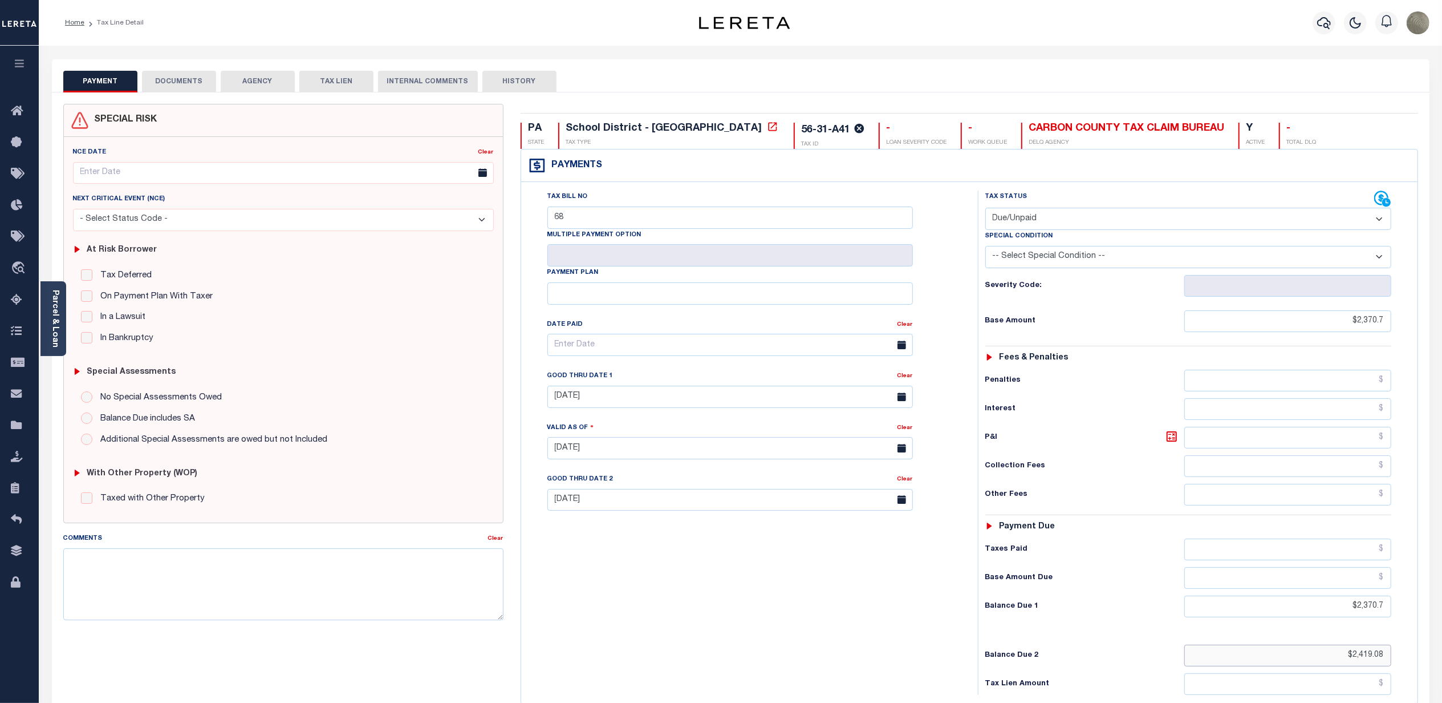
drag, startPoint x: 1386, startPoint y: 655, endPoint x: 1353, endPoint y: 660, distance: 33.4
click at [1353, 660] on input "$2,419.08" at bounding box center [1288, 656] width 207 height 22
click at [962, 336] on div "Tax Bill No 68 Multiple Payment Option Payment Plan Clear" at bounding box center [746, 443] width 445 height 504
click at [977, 171] on div "Payments Warning! Search Status is not "Completed", amounts can not be keyed." at bounding box center [969, 165] width 897 height 33
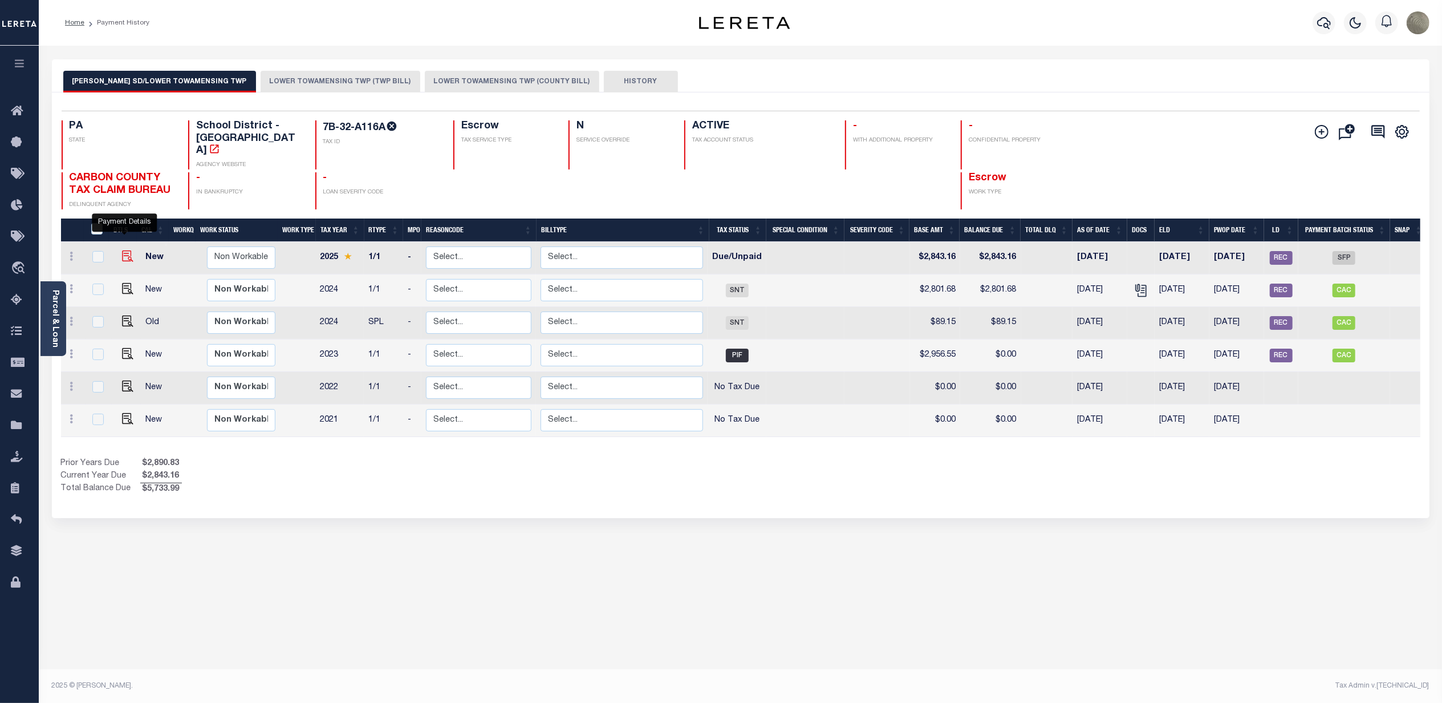
click at [122, 250] on img "" at bounding box center [127, 255] width 11 height 11
checkbox input "true"
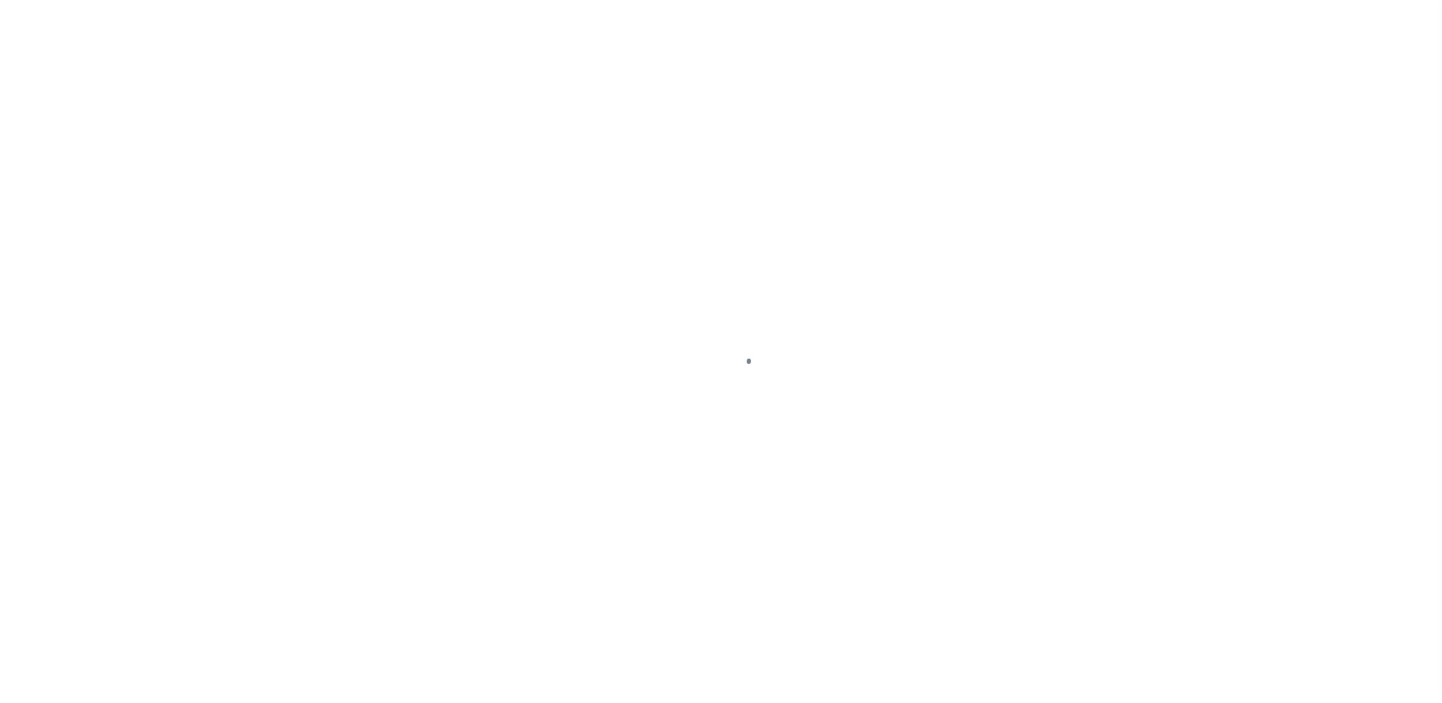
select select "DUE"
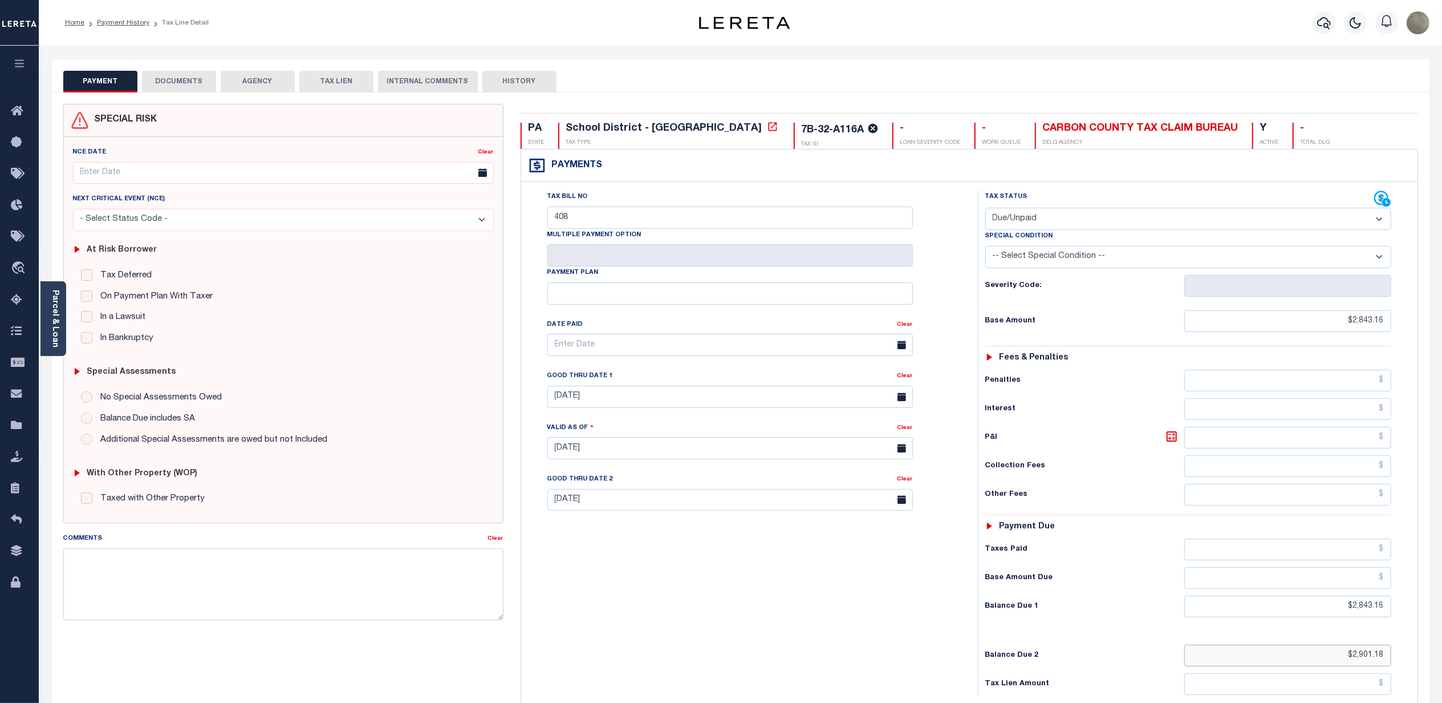
drag, startPoint x: 1352, startPoint y: 656, endPoint x: 1395, endPoint y: 656, distance: 42.8
click at [1395, 656] on div "Tax Status Status - Select Status Code -" at bounding box center [1192, 443] width 428 height 504
click at [908, 179] on div "Payments Warning! Search Status is not "Completed", amounts can not be keyed." at bounding box center [969, 165] width 897 height 33
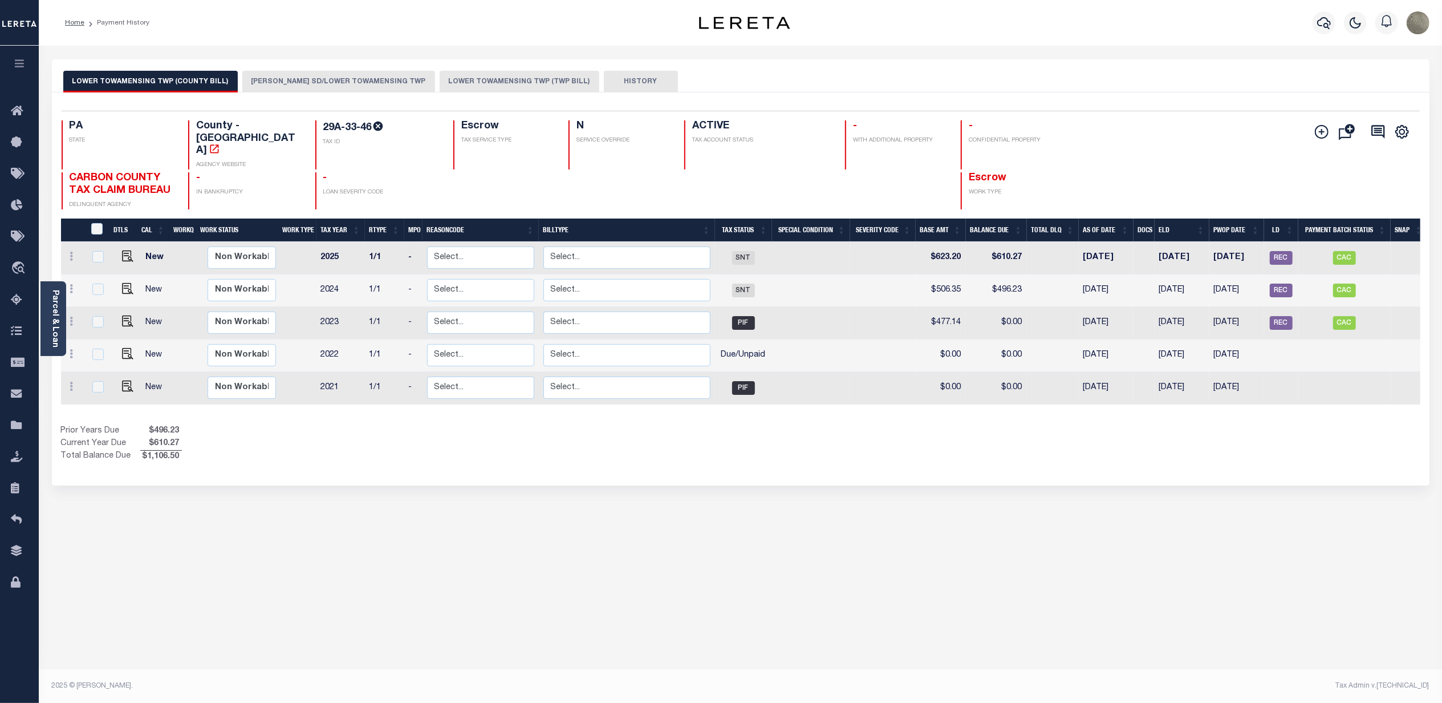
click at [295, 79] on button "[PERSON_NAME] SD/LOWER TOWAMENSING TWP" at bounding box center [338, 82] width 193 height 22
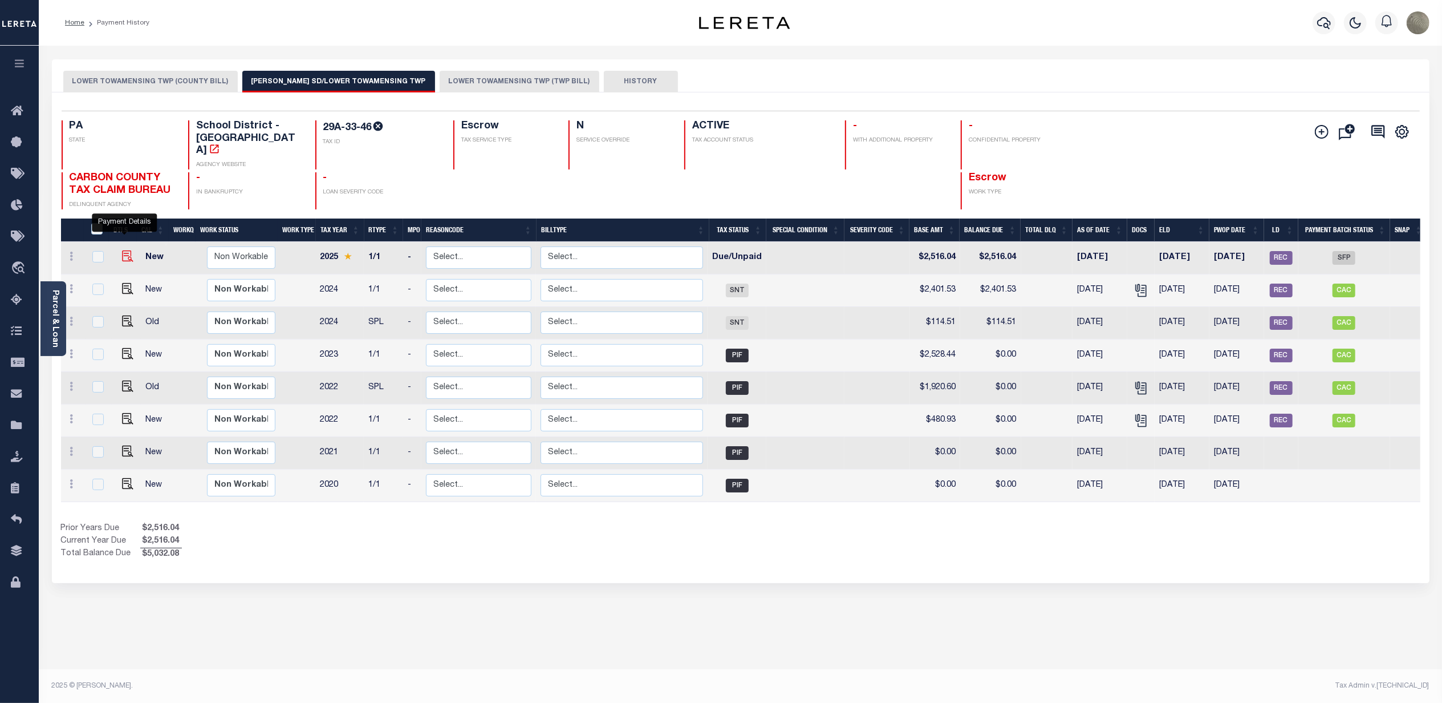
click at [128, 250] on img "" at bounding box center [127, 255] width 11 height 11
checkbox input "true"
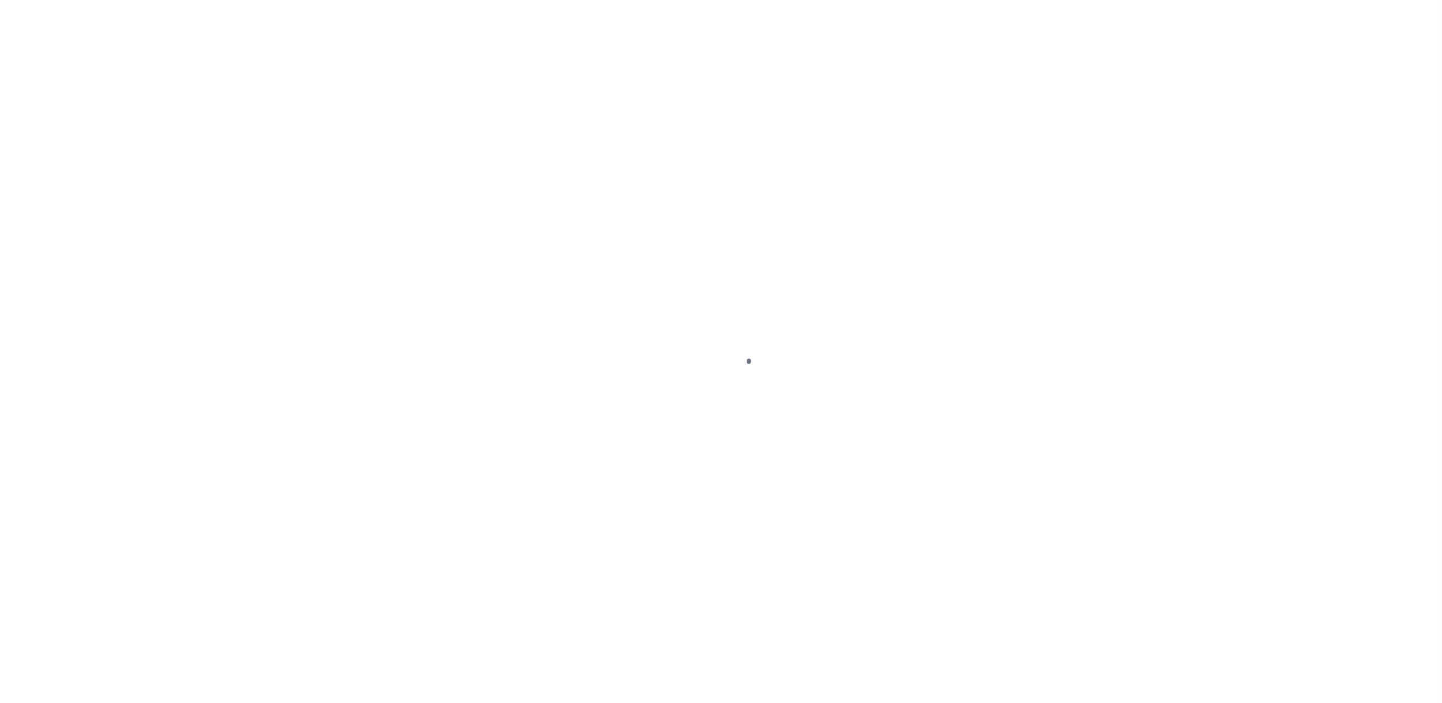
select select "DUE"
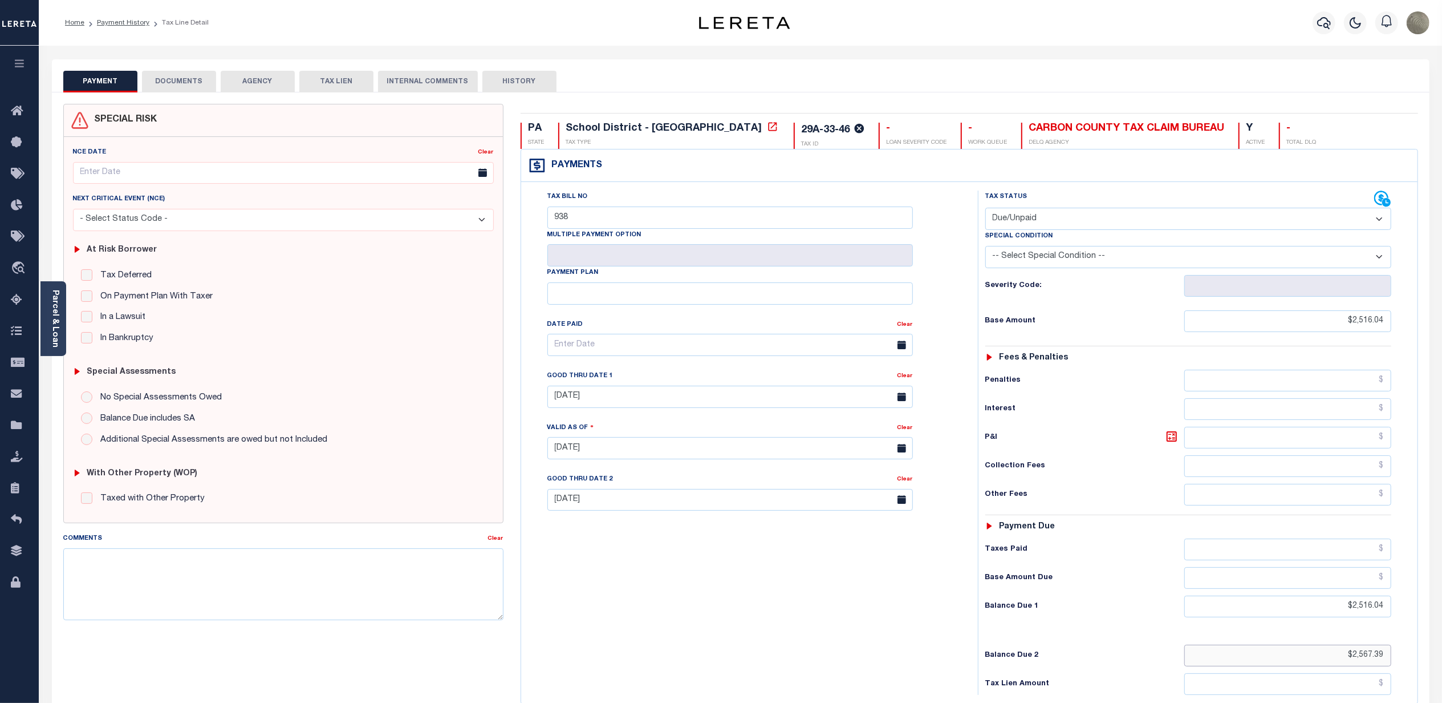
drag, startPoint x: 1353, startPoint y: 660, endPoint x: 1392, endPoint y: 657, distance: 38.9
click at [1392, 657] on div "Tax Status Status - Select Status Code -" at bounding box center [1192, 443] width 428 height 504
click at [938, 297] on div "Tax Bill No 938 Multiple Payment Option Payment Plan Clear Clear [DATE] Valid a…" at bounding box center [747, 351] width 428 height 320
click at [528, 309] on div "Tax Bill No 938 Multiple Payment Option Payment Plan Clear" at bounding box center [746, 443] width 445 height 504
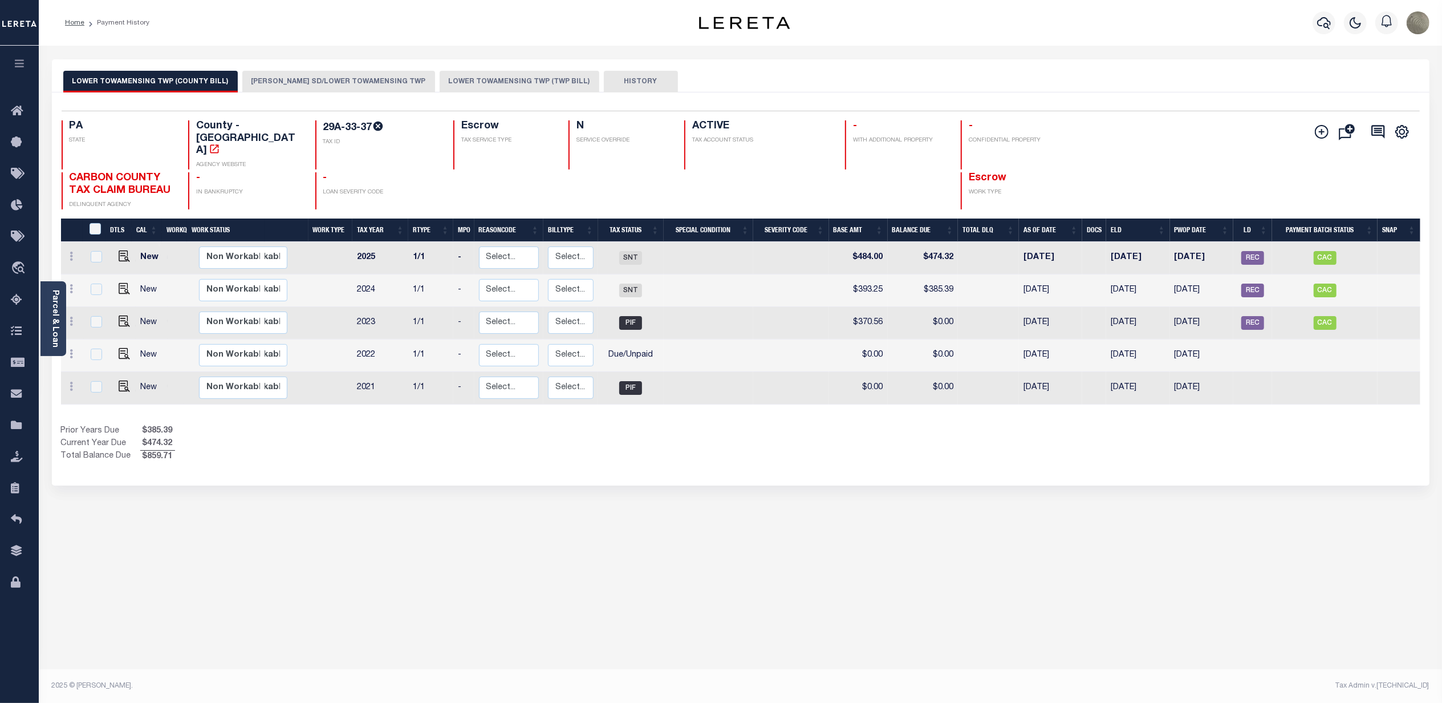
click at [349, 78] on button "PALMERTON SD/LOWER TOWAMENSING TWP" at bounding box center [338, 82] width 193 height 22
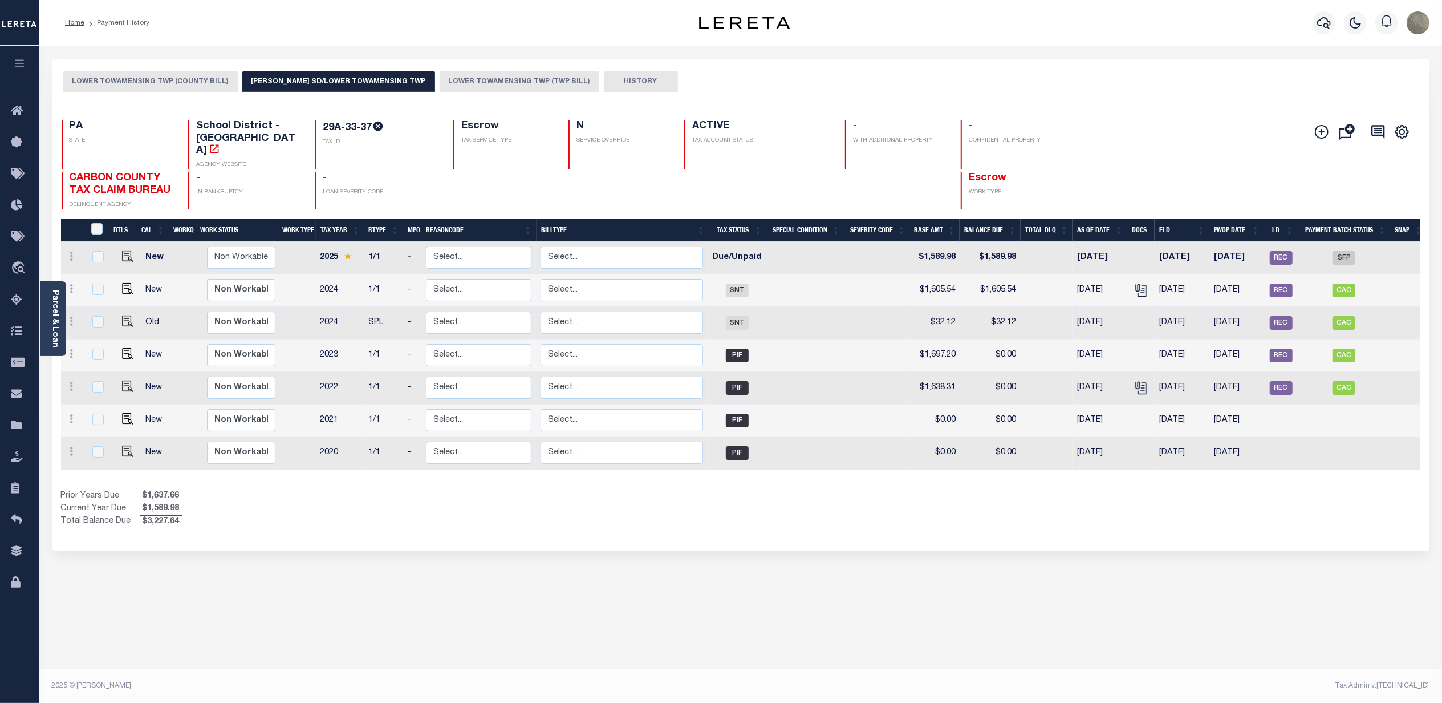
click at [528, 92] on button "LOWER TOWAMENSING TWP (TWP BILL)" at bounding box center [520, 82] width 160 height 22
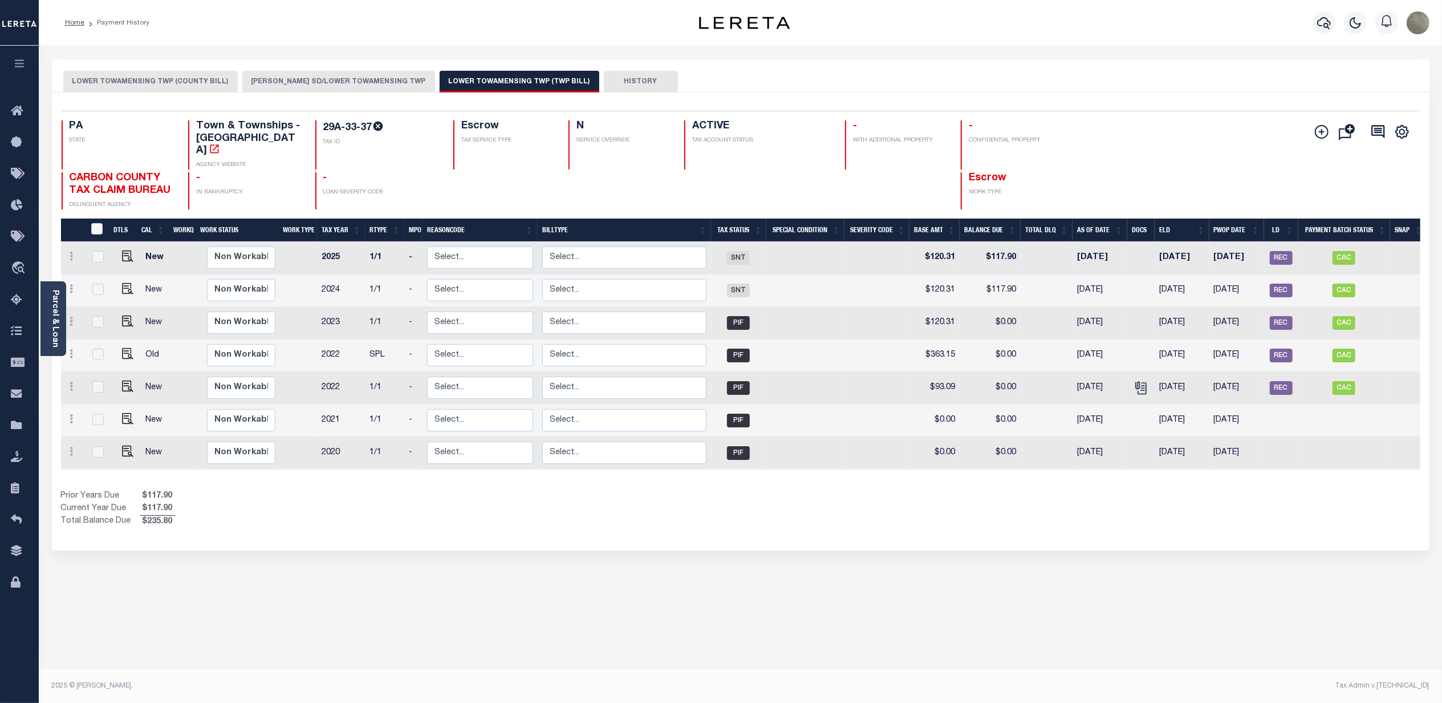
click at [354, 85] on button "PALMERTON SD/LOWER TOWAMENSING TWP" at bounding box center [338, 82] width 193 height 22
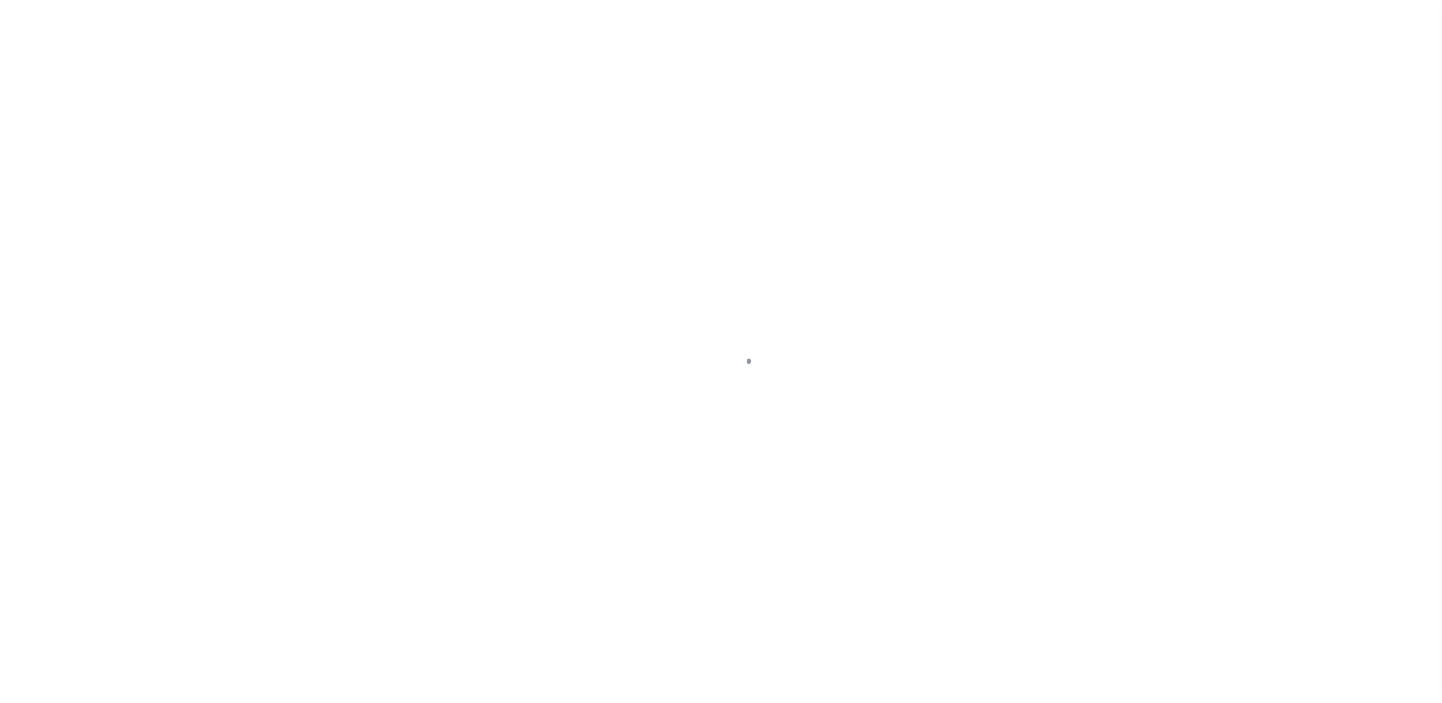
select select "DUE"
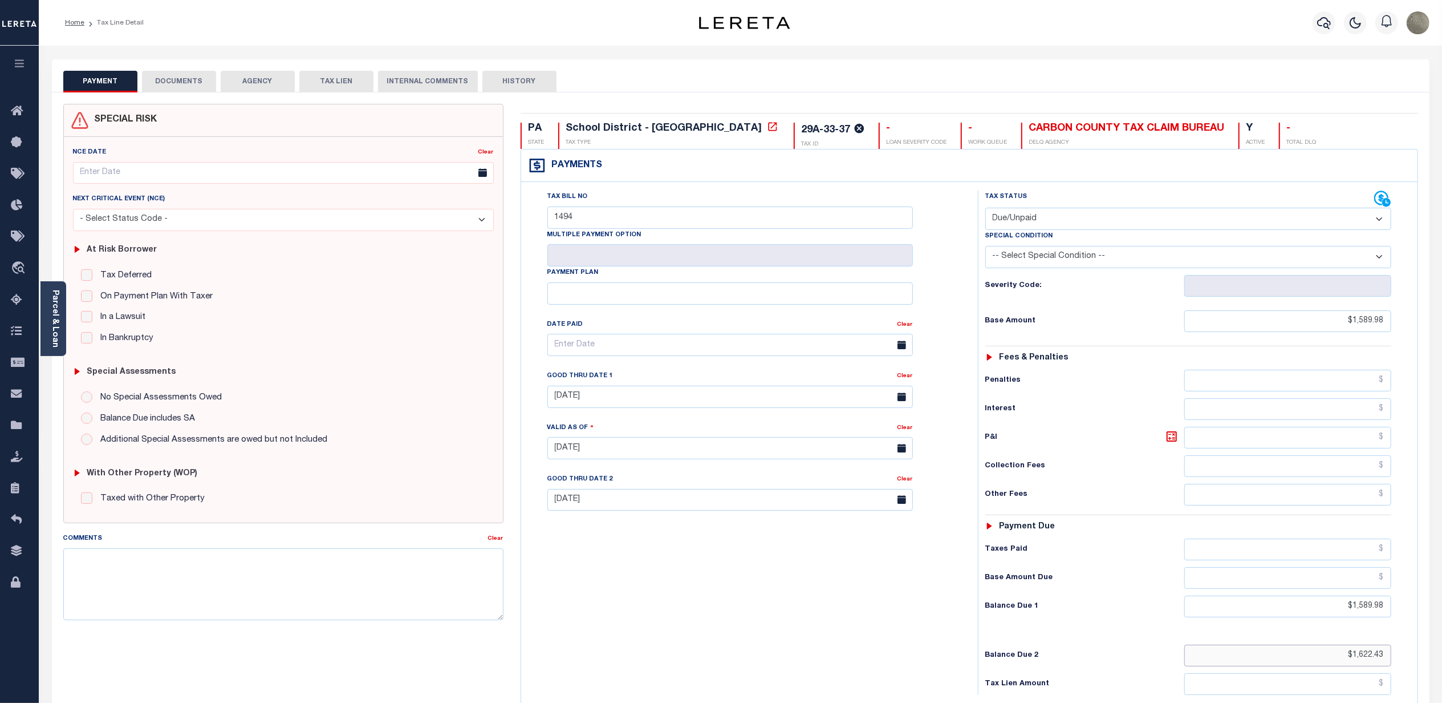
click at [1351, 660] on input "$1,622.43" at bounding box center [1288, 656] width 207 height 22
click at [1355, 660] on input "$1,622.43" at bounding box center [1288, 656] width 207 height 22
drag, startPoint x: 1352, startPoint y: 662, endPoint x: 1392, endPoint y: 657, distance: 40.2
click at [1392, 658] on div "Tax Status Status - Select Status Code -" at bounding box center [1192, 443] width 428 height 504
click at [968, 265] on div "Tax Bill No 1494 Multiple Payment Option Payment Plan" at bounding box center [746, 443] width 445 height 504
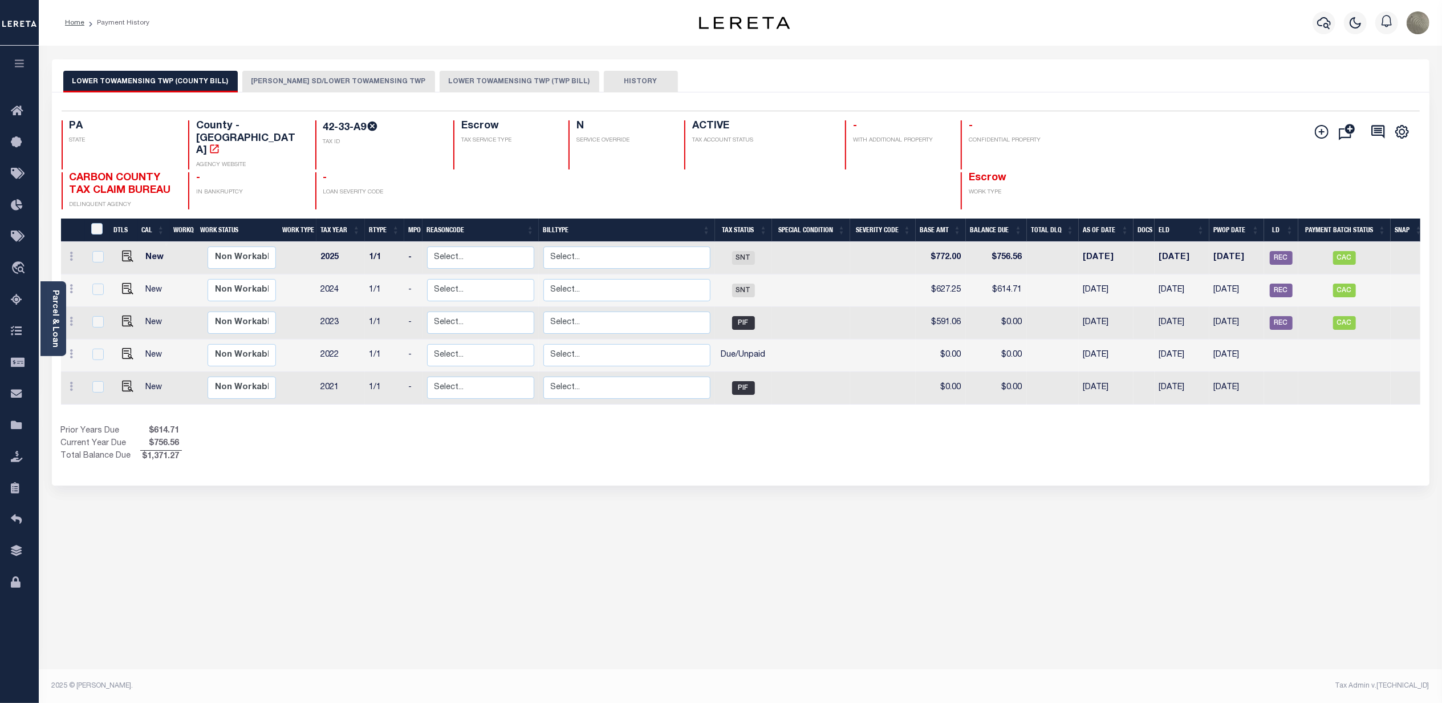
click at [317, 68] on div "LOWER TOWAMENSING TWP (COUNTY BILL) PALMERTON SD/LOWER TOWAMENSING TWP LOWER TO…" at bounding box center [741, 75] width 1378 height 33
click at [315, 74] on button "PALMERTON SD/LOWER TOWAMENSING TWP" at bounding box center [338, 82] width 193 height 22
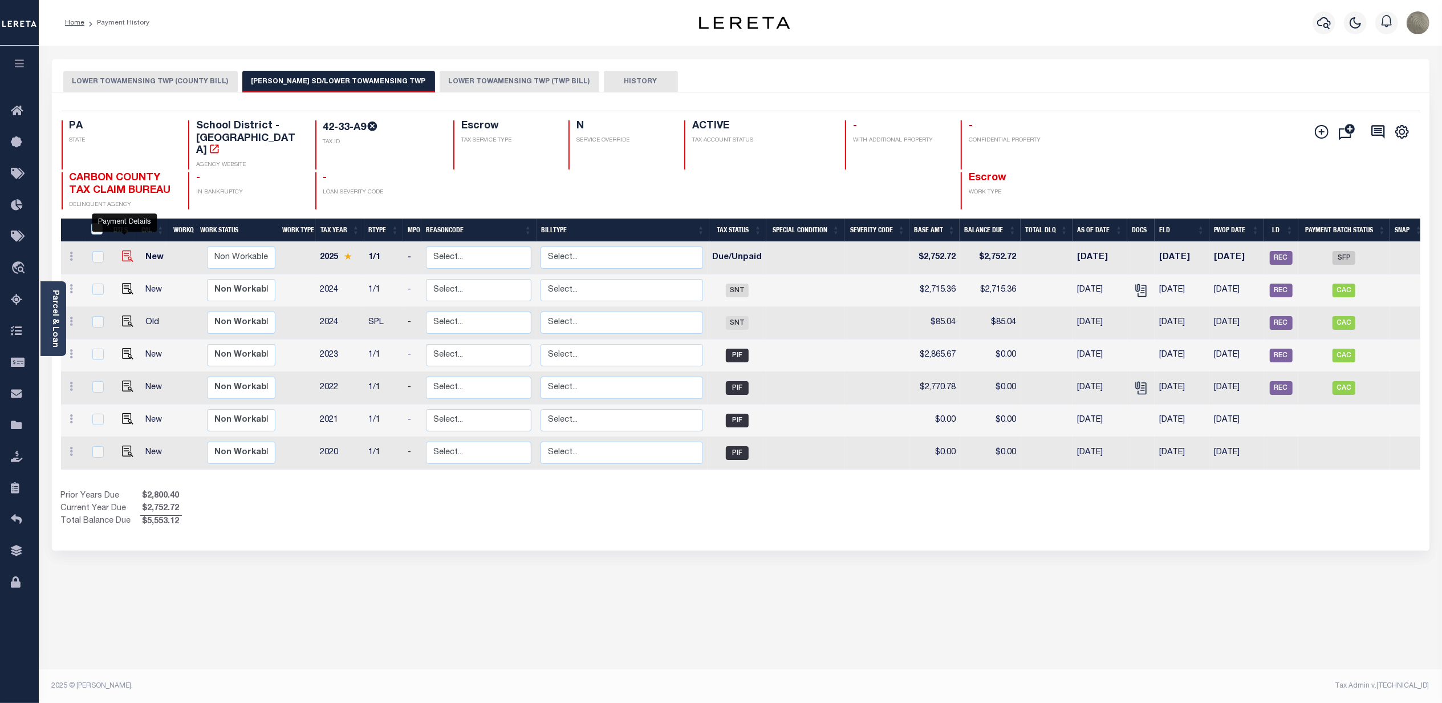
click at [122, 250] on img "" at bounding box center [127, 255] width 11 height 11
checkbox input "true"
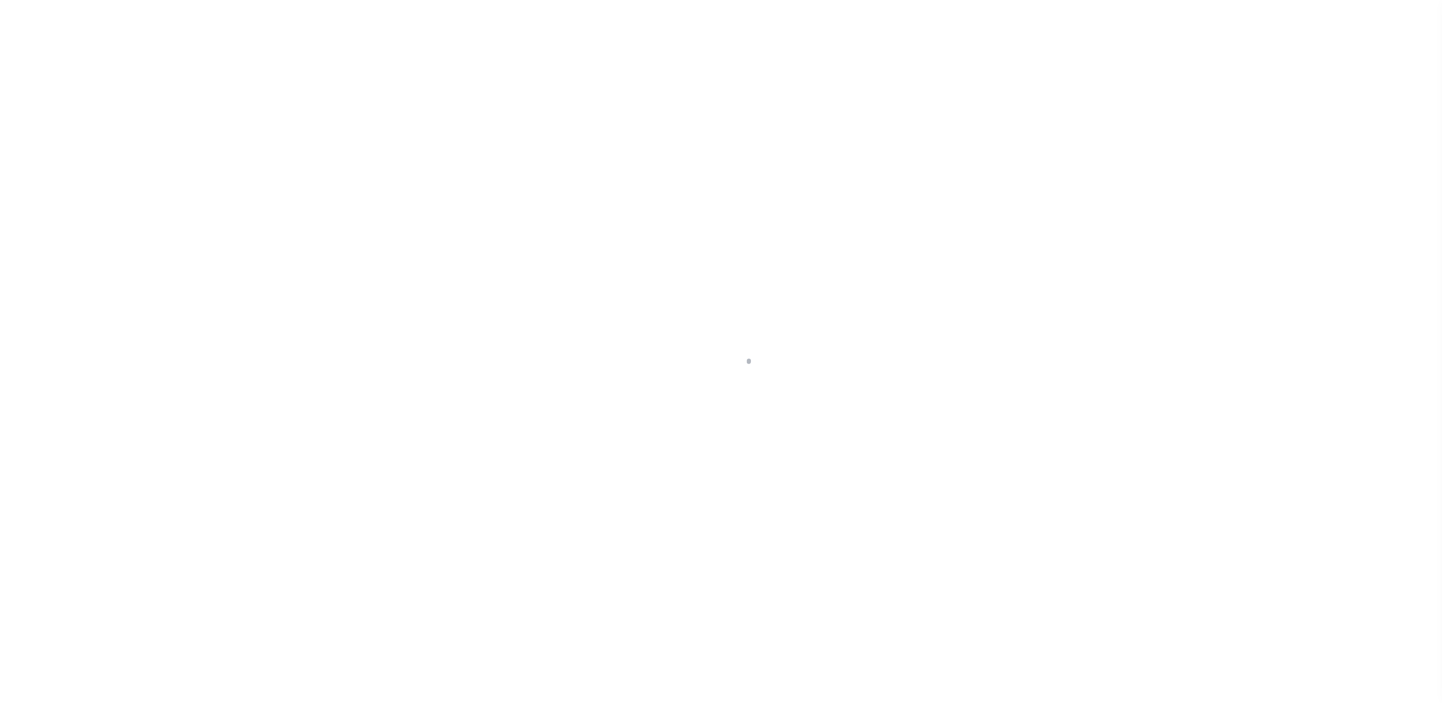
select select "DUE"
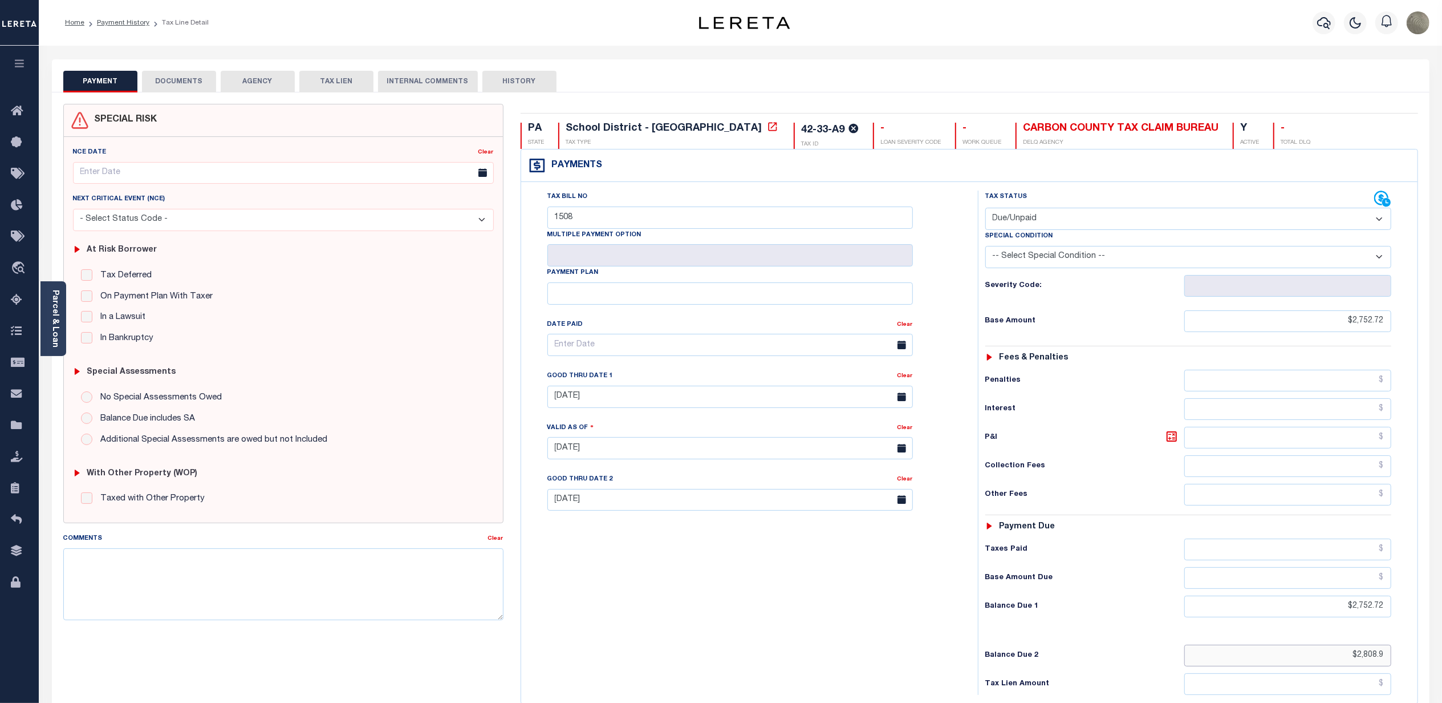
drag, startPoint x: 1356, startPoint y: 656, endPoint x: 1397, endPoint y: 656, distance: 41.6
click at [1397, 656] on div "Tax Status Status - Select Status Code -" at bounding box center [1192, 443] width 428 height 504
type input "$2,808.90"
click at [963, 220] on div "Tax Bill No 1508 Multiple Payment Option Payment Plan" at bounding box center [746, 443] width 445 height 504
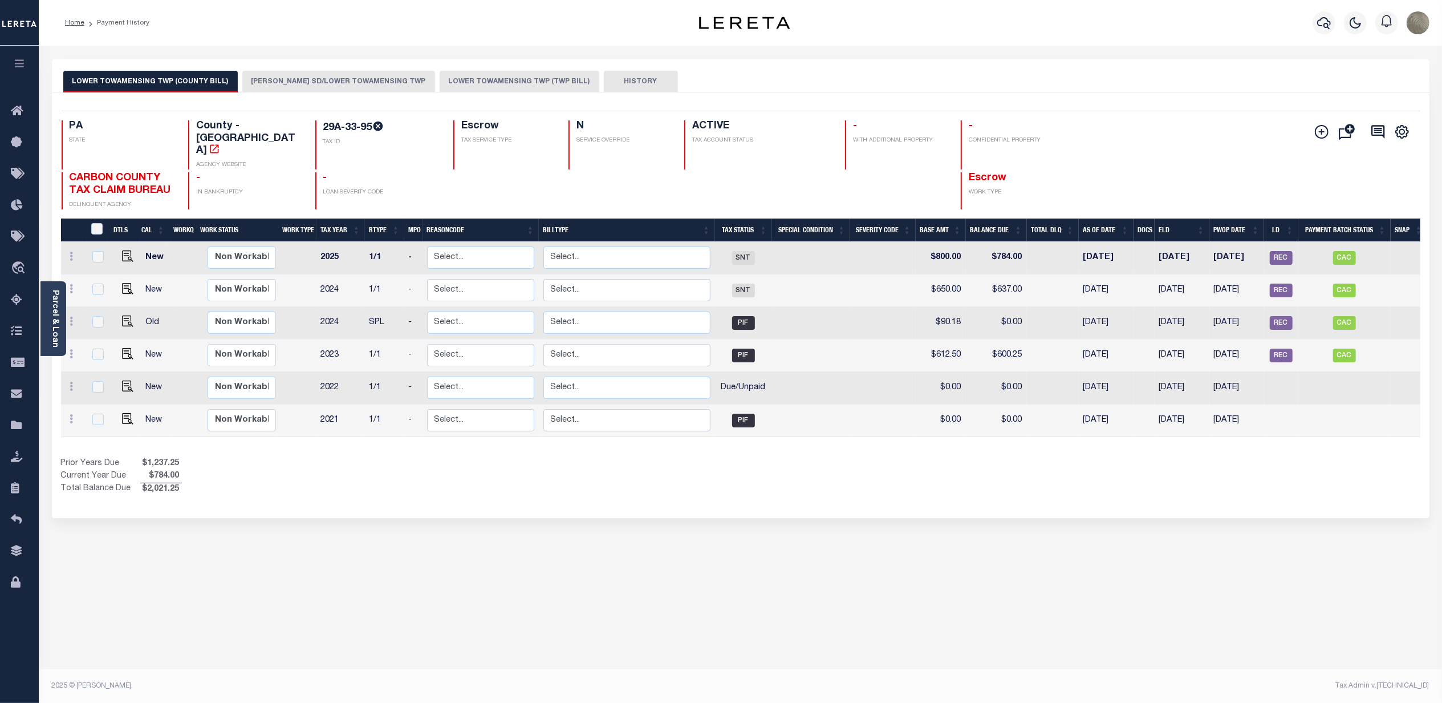
click at [327, 89] on button "[PERSON_NAME] SD/LOWER TOWAMENSING TWP" at bounding box center [338, 82] width 193 height 22
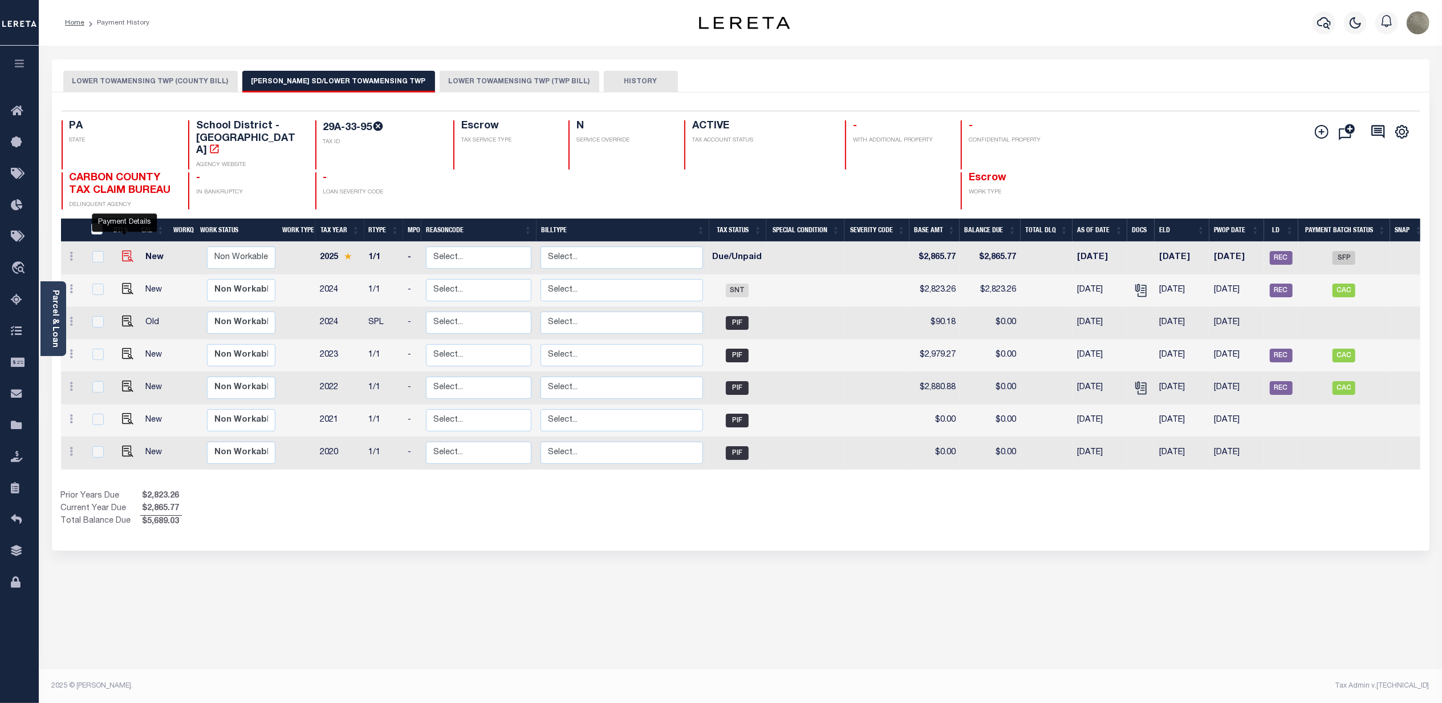
click at [127, 250] on img "" at bounding box center [127, 255] width 11 height 11
checkbox input "true"
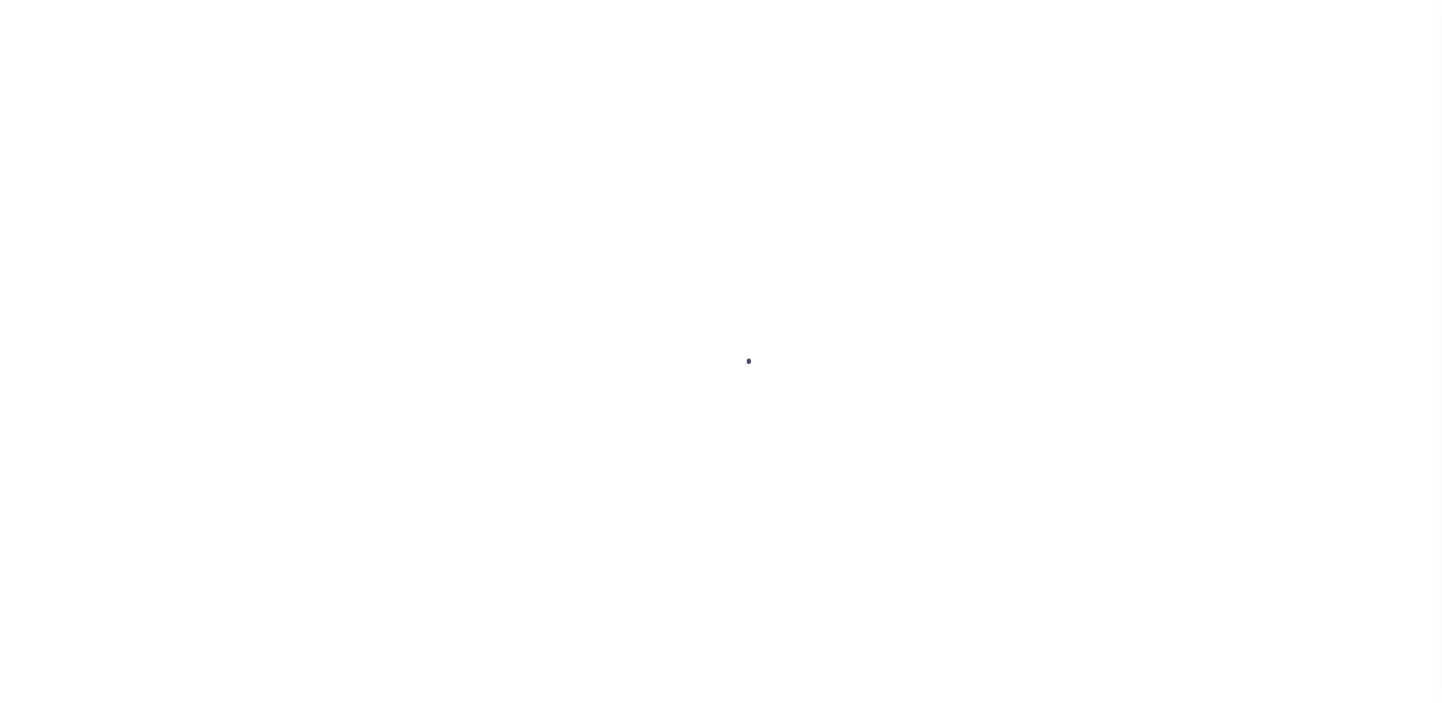
select select "DUE"
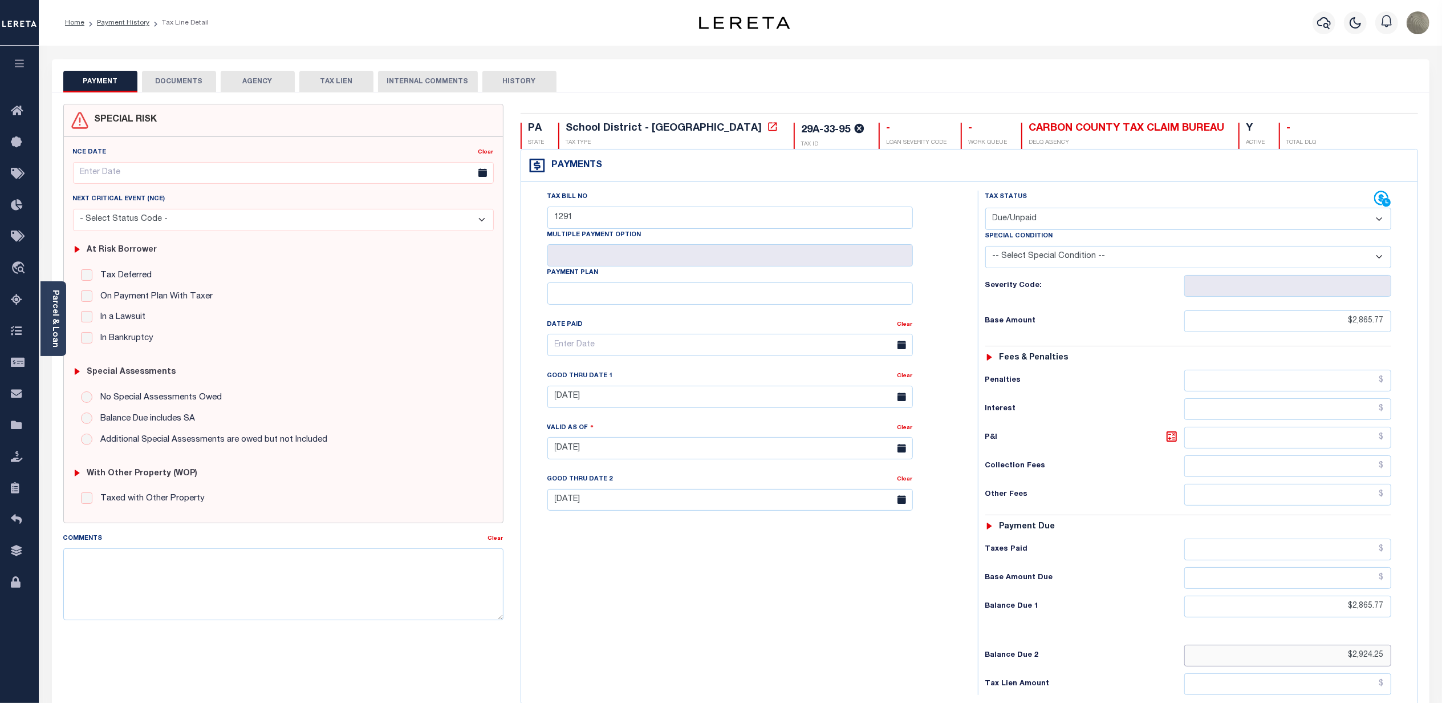
drag, startPoint x: 1352, startPoint y: 660, endPoint x: 1383, endPoint y: 659, distance: 31.4
click at [1383, 659] on input "$2,924.25" at bounding box center [1288, 656] width 207 height 22
click at [1055, 171] on div "Payments Warning! Search Status is not "Completed", amounts can not be keyed." at bounding box center [969, 165] width 897 height 33
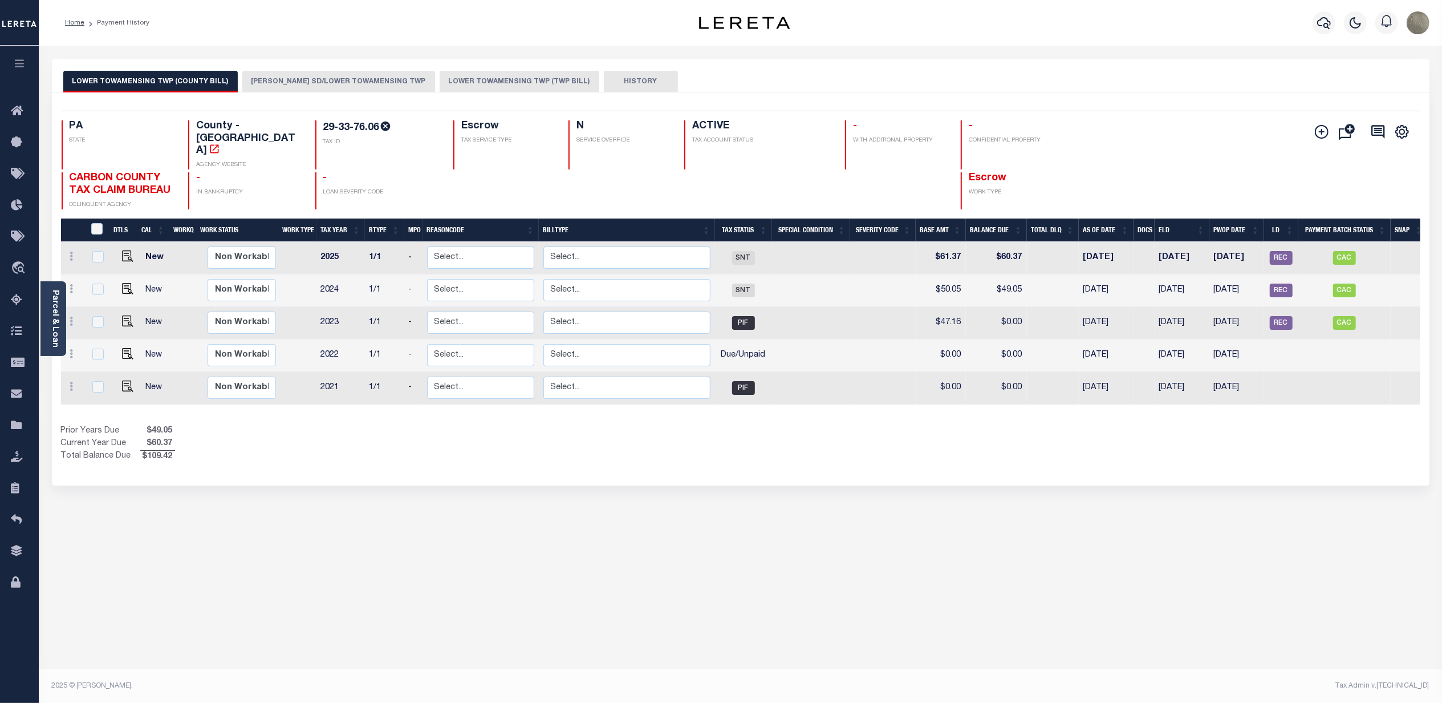
click at [309, 80] on button "[PERSON_NAME] SD/LOWER TOWAMENSING TWP" at bounding box center [338, 82] width 193 height 22
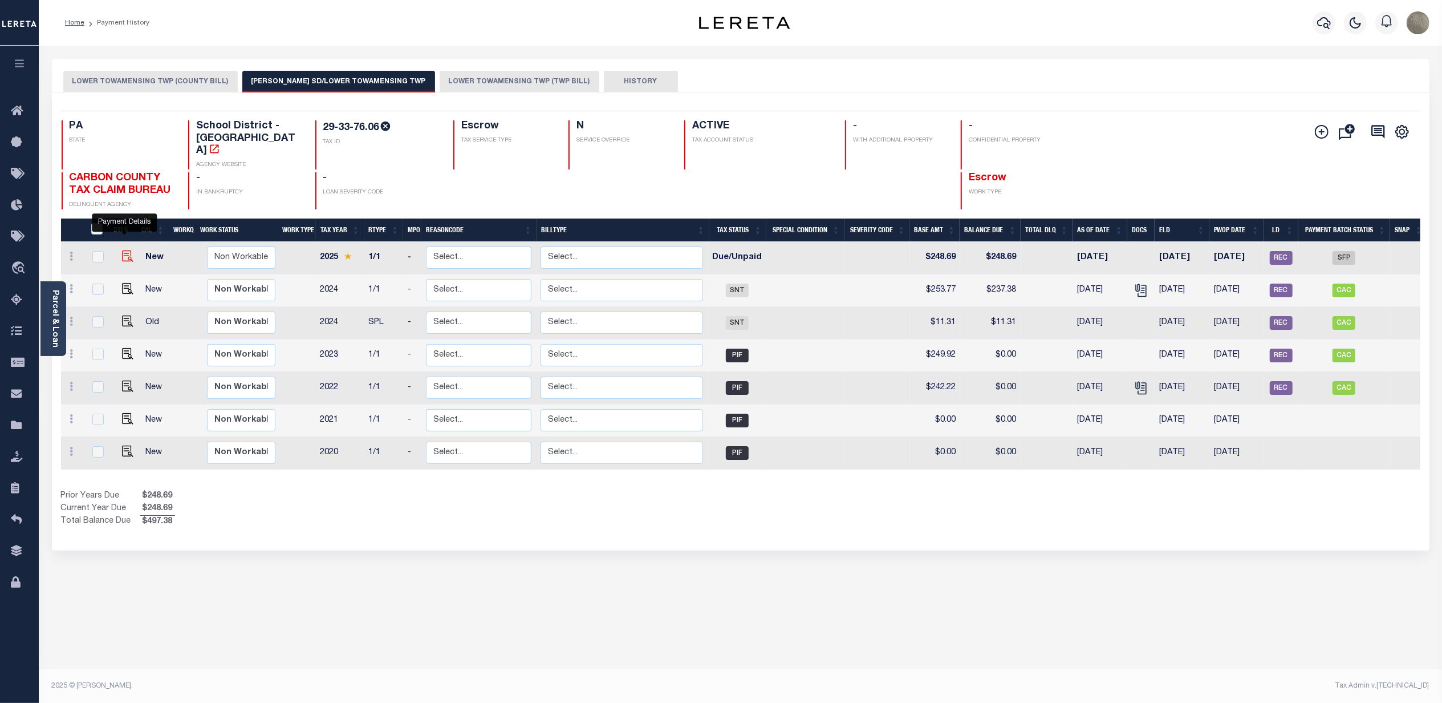
click at [126, 250] on img "" at bounding box center [127, 255] width 11 height 11
checkbox input "true"
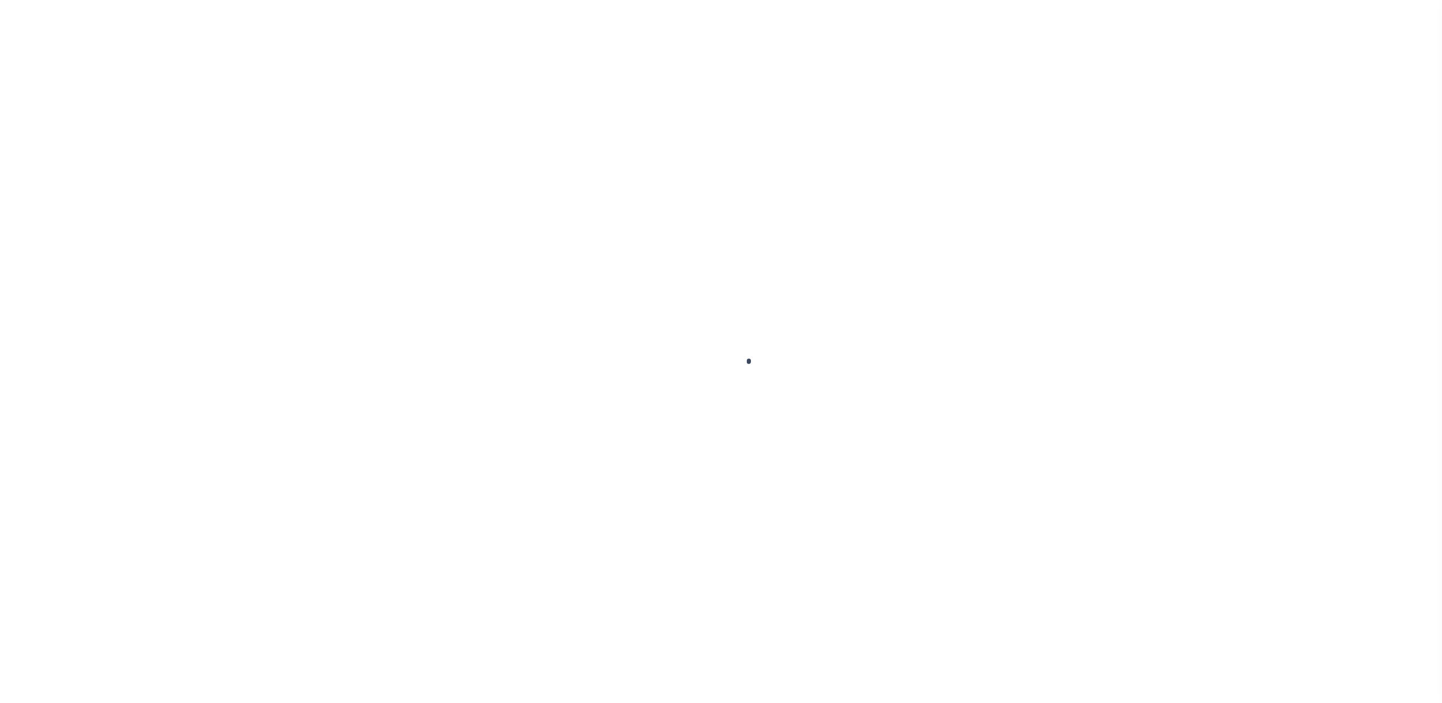
select select "DUE"
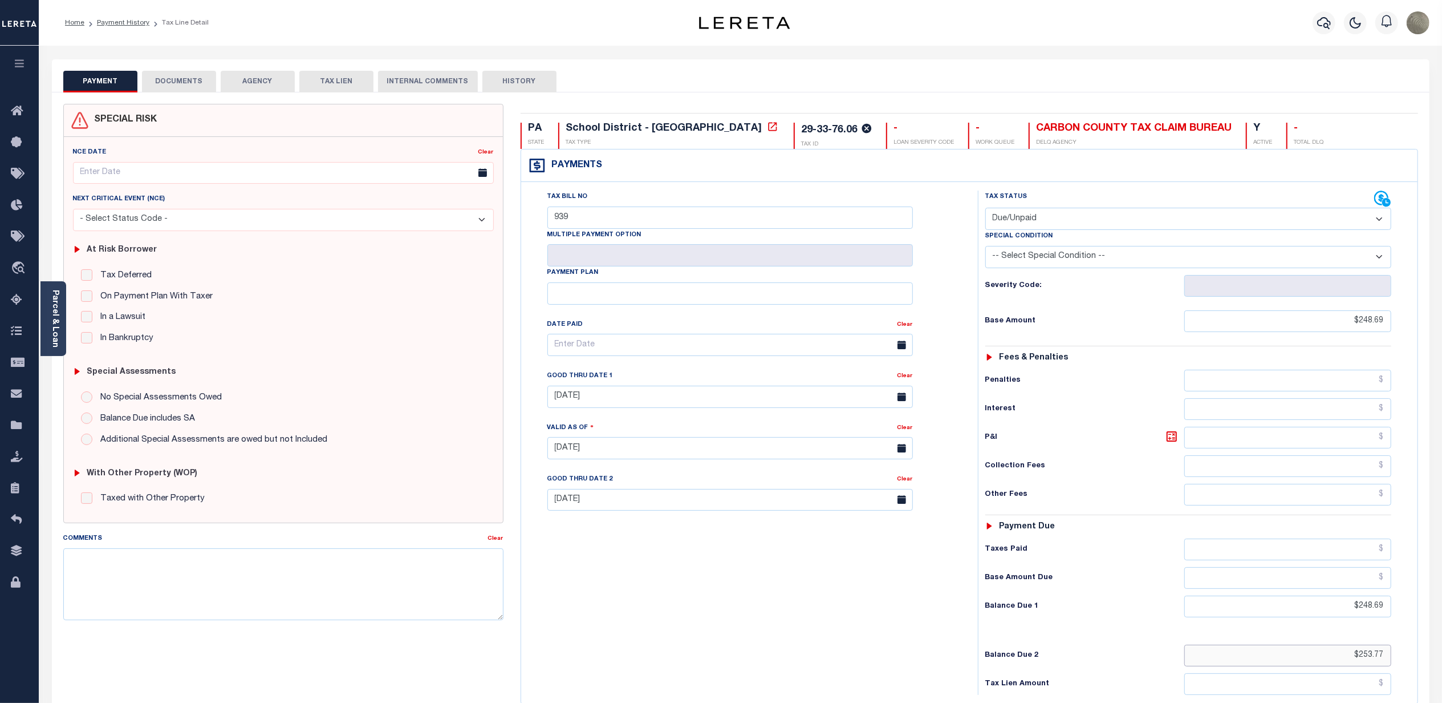
drag, startPoint x: 1358, startPoint y: 658, endPoint x: 1384, endPoint y: 658, distance: 25.7
click at [1384, 658] on input "$253.77" at bounding box center [1288, 656] width 207 height 22
click at [1112, 182] on div "Tax Bill No 939 Multiple Payment Option Payment Plan" at bounding box center [969, 442] width 897 height 521
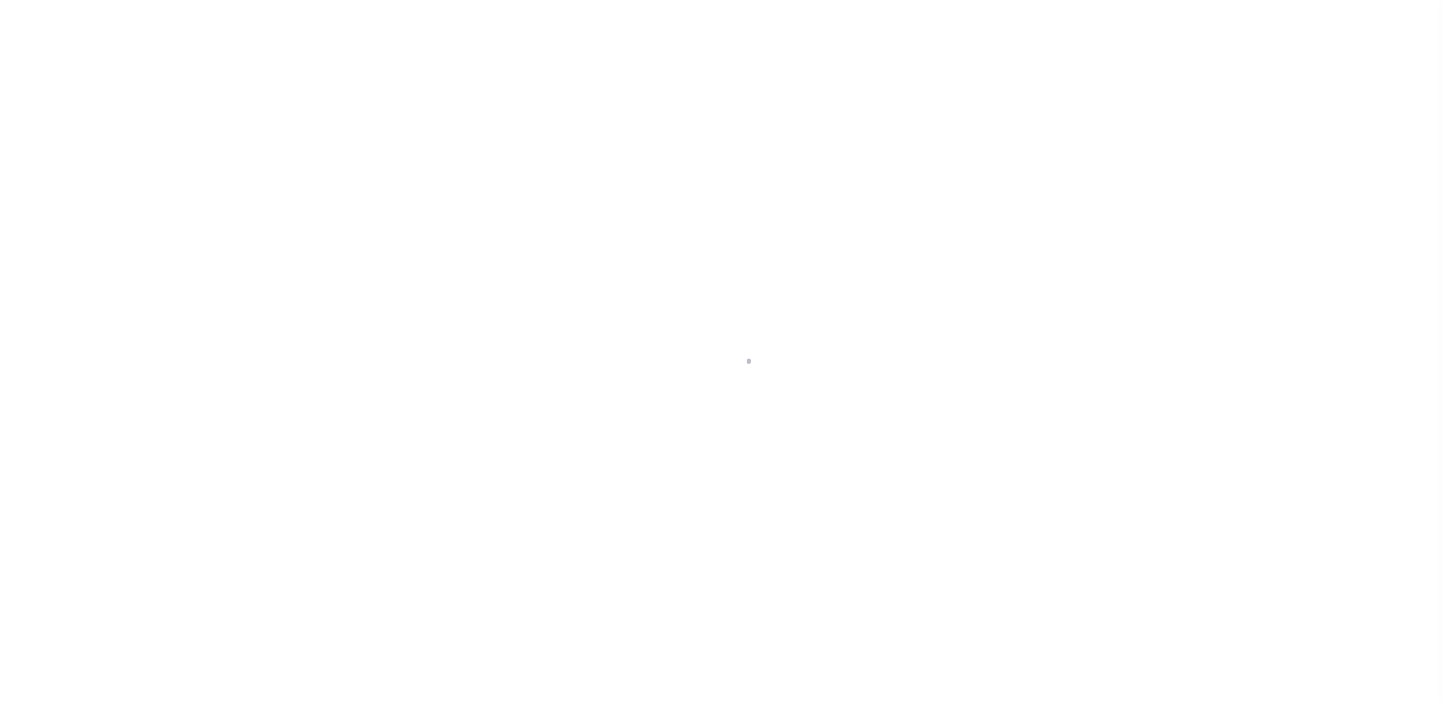
select select "RFW"
select select "TRA"
select select "[PERSON_NAME]"
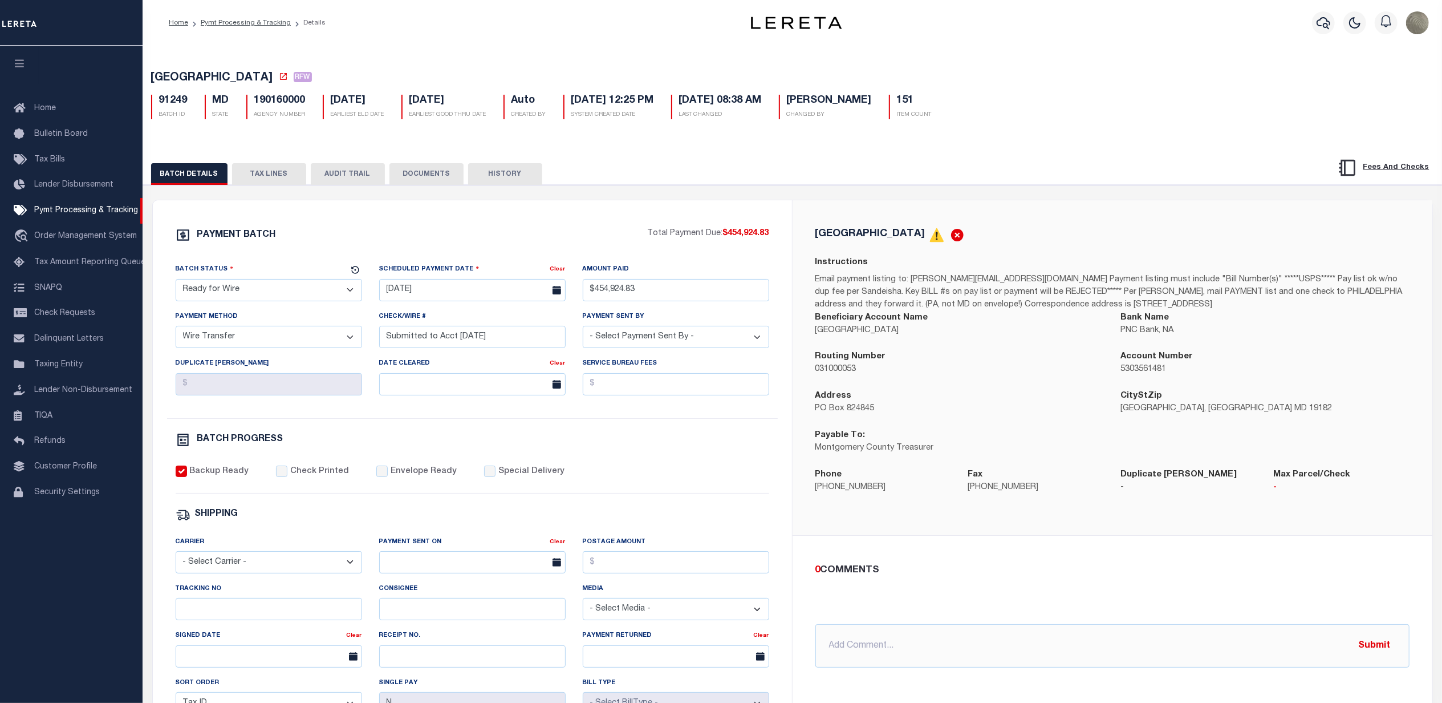
click at [279, 172] on button "TAX LINES" at bounding box center [269, 174] width 74 height 22
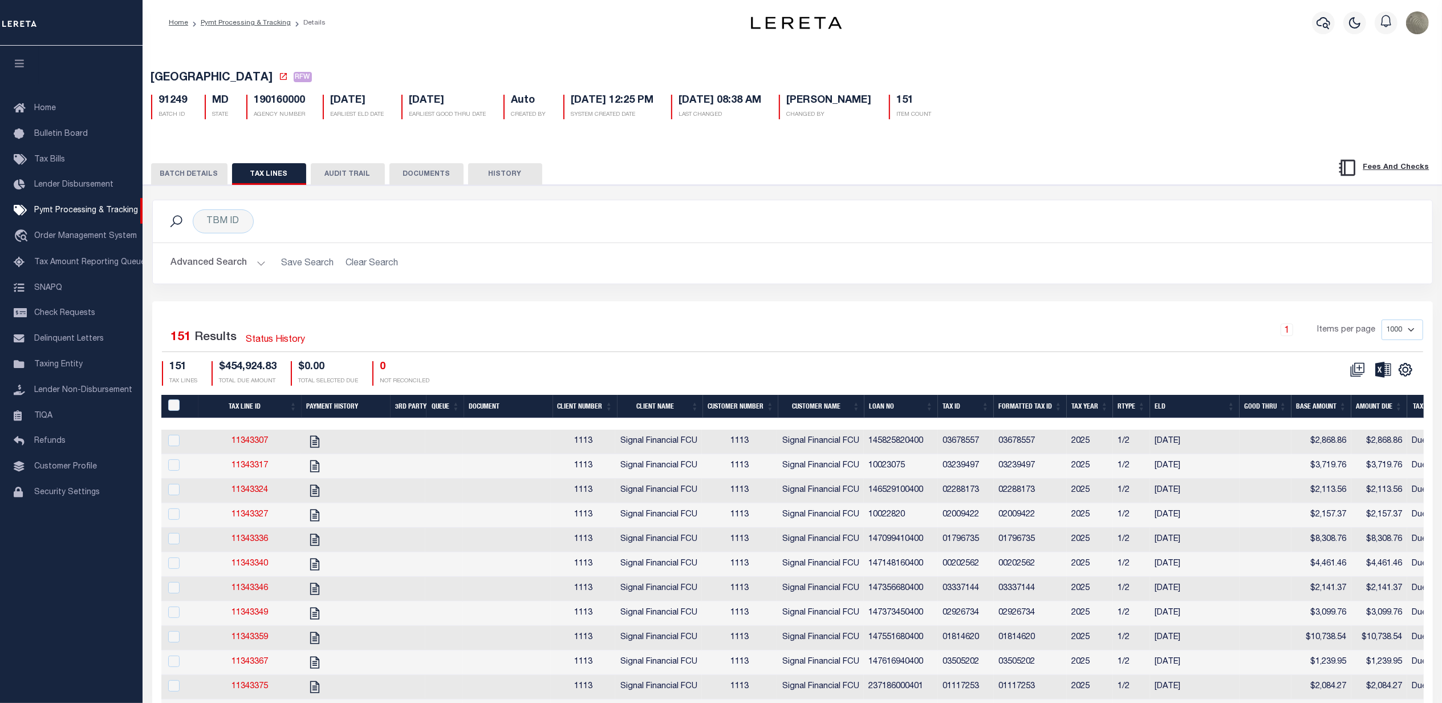
click at [196, 171] on button "BATCH DETAILS" at bounding box center [189, 174] width 76 height 22
